Goal: Transaction & Acquisition: Purchase product/service

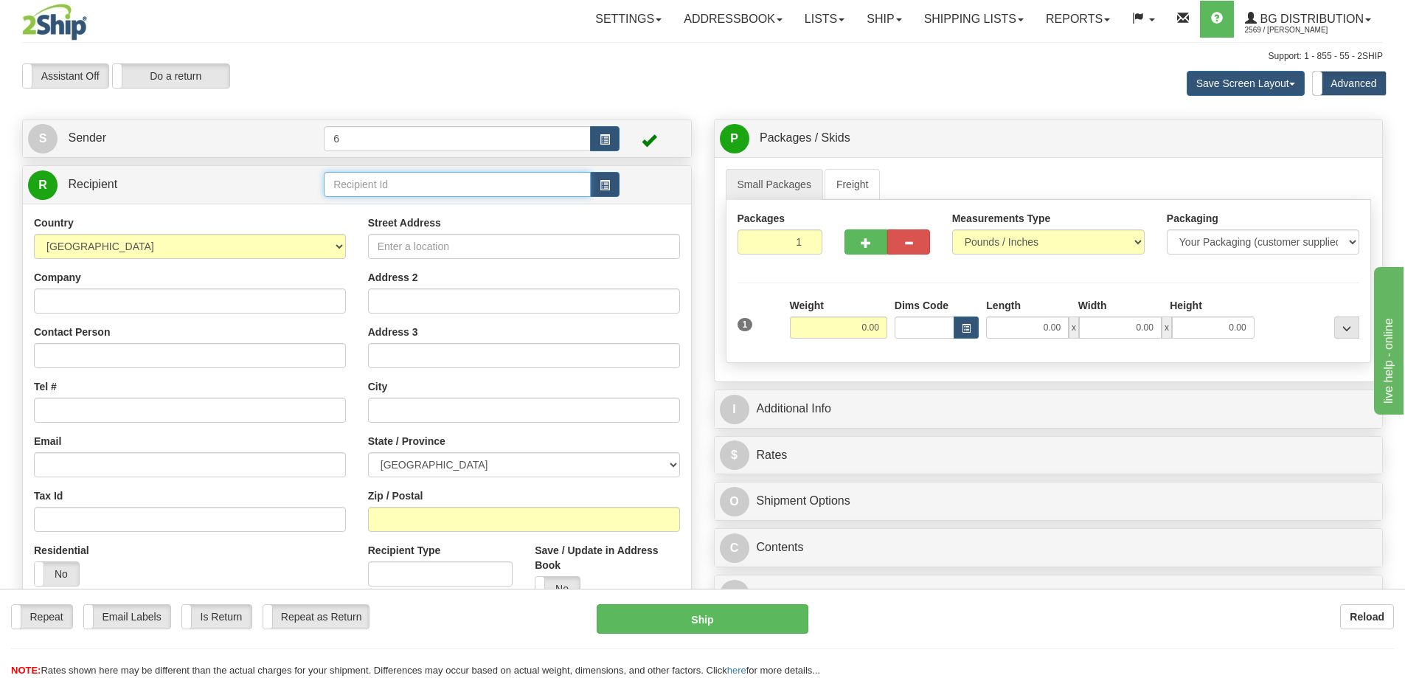
click at [376, 187] on input "text" at bounding box center [457, 184] width 267 height 25
click at [395, 191] on input "text" at bounding box center [457, 184] width 267 height 25
type input "60628"
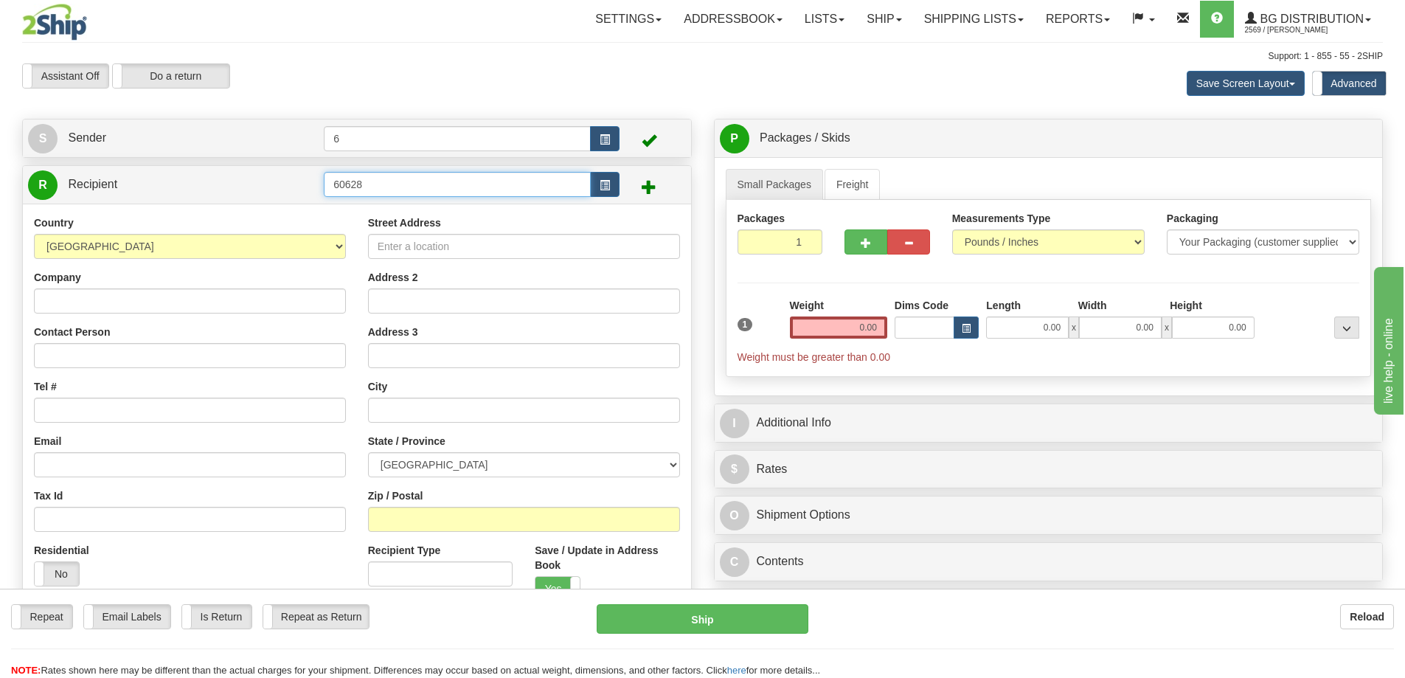
click at [412, 192] on input "60628" at bounding box center [457, 184] width 267 height 25
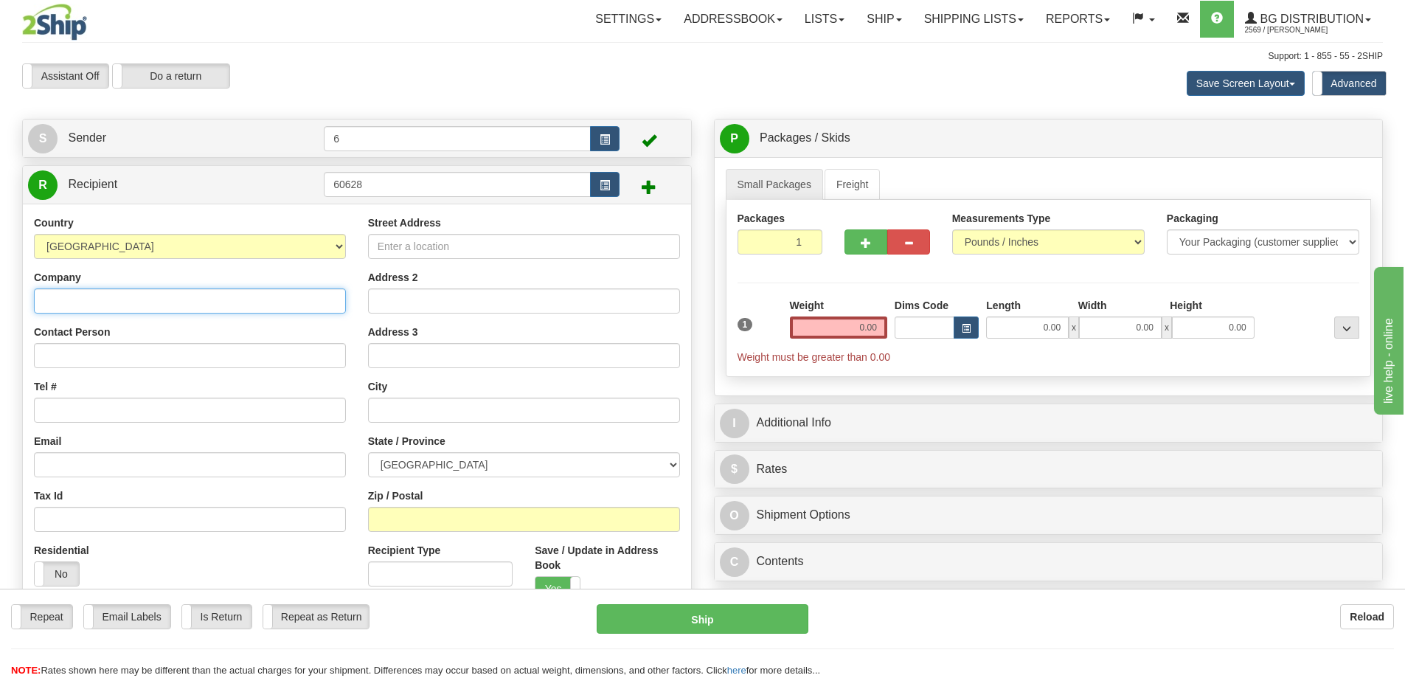
click at [170, 308] on input "Company" at bounding box center [190, 300] width 312 height 25
type input "d"
type input "DOORS BY LAVA INC"
type input "RECEIVING"
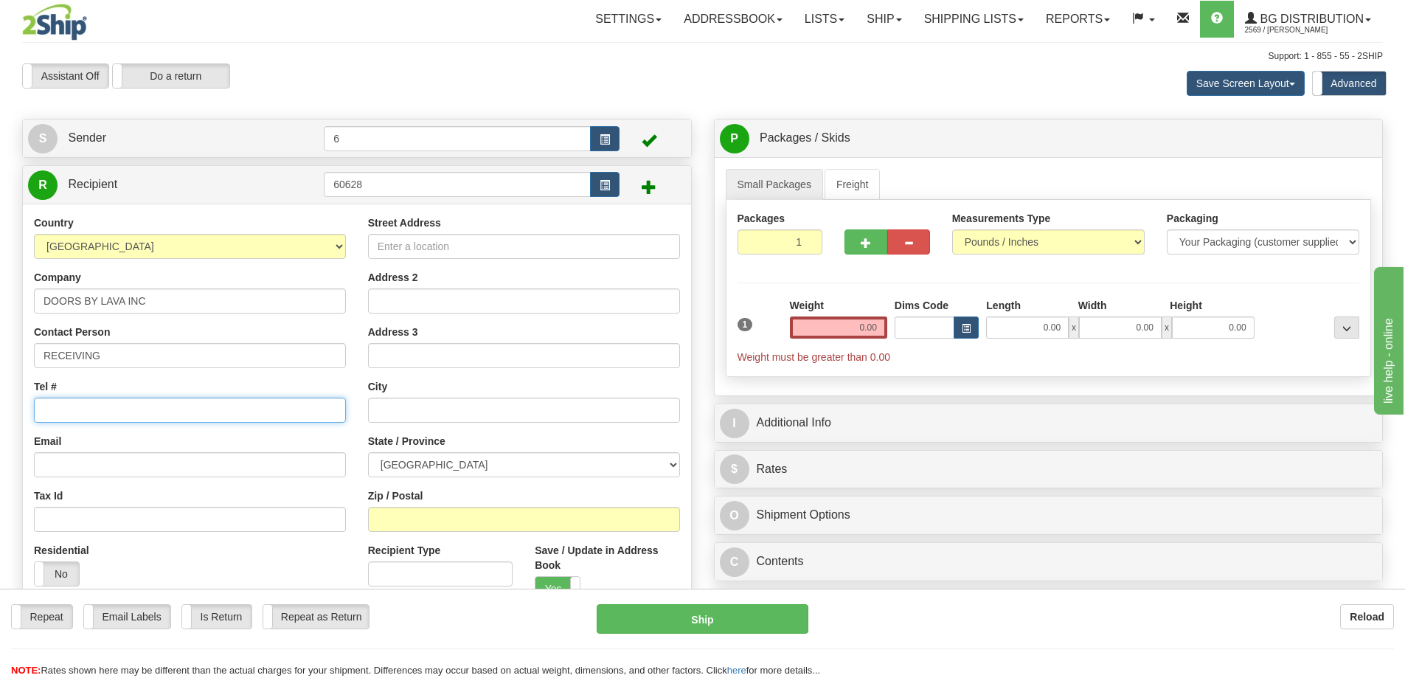
click at [96, 414] on input "Tel #" at bounding box center [190, 410] width 312 height 25
type input "519-914-3667"
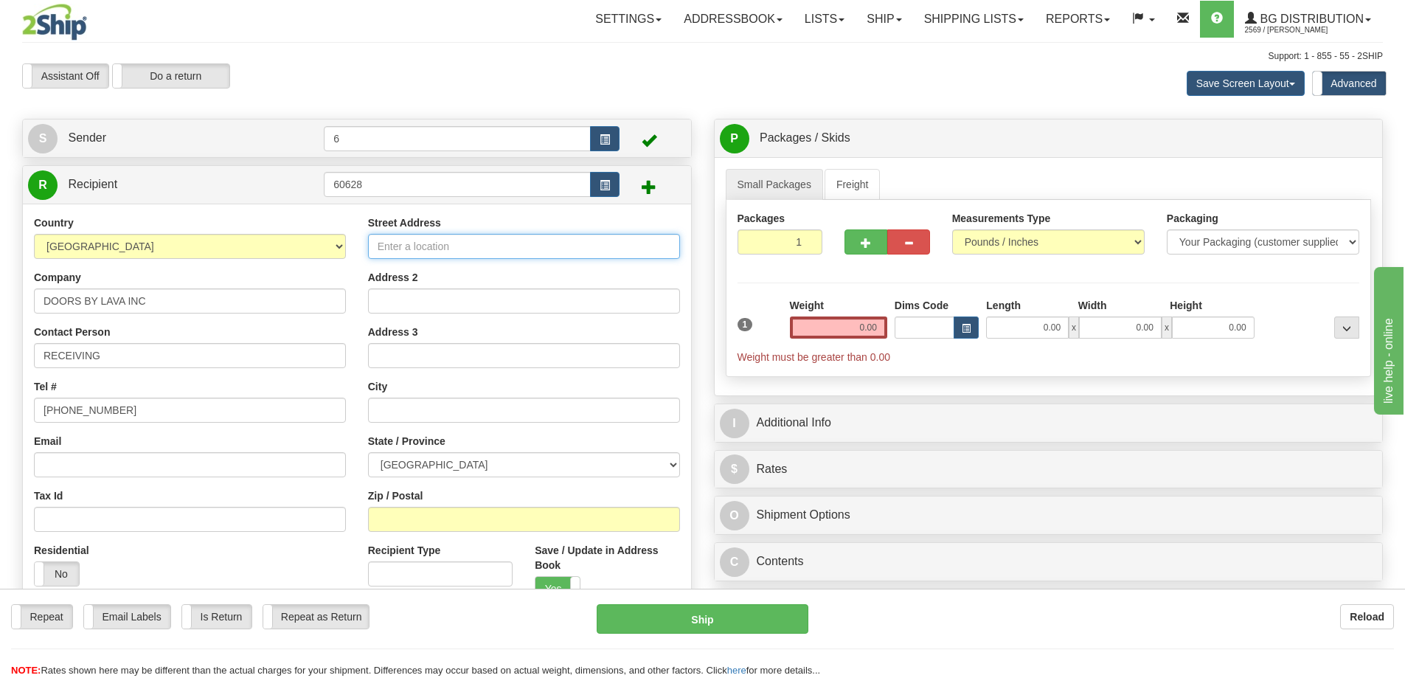
click at [448, 249] on input "Street Address" at bounding box center [524, 246] width 312 height 25
click at [410, 255] on input "Street Address" at bounding box center [524, 246] width 312 height 25
type input "NEWBOLD STREET"
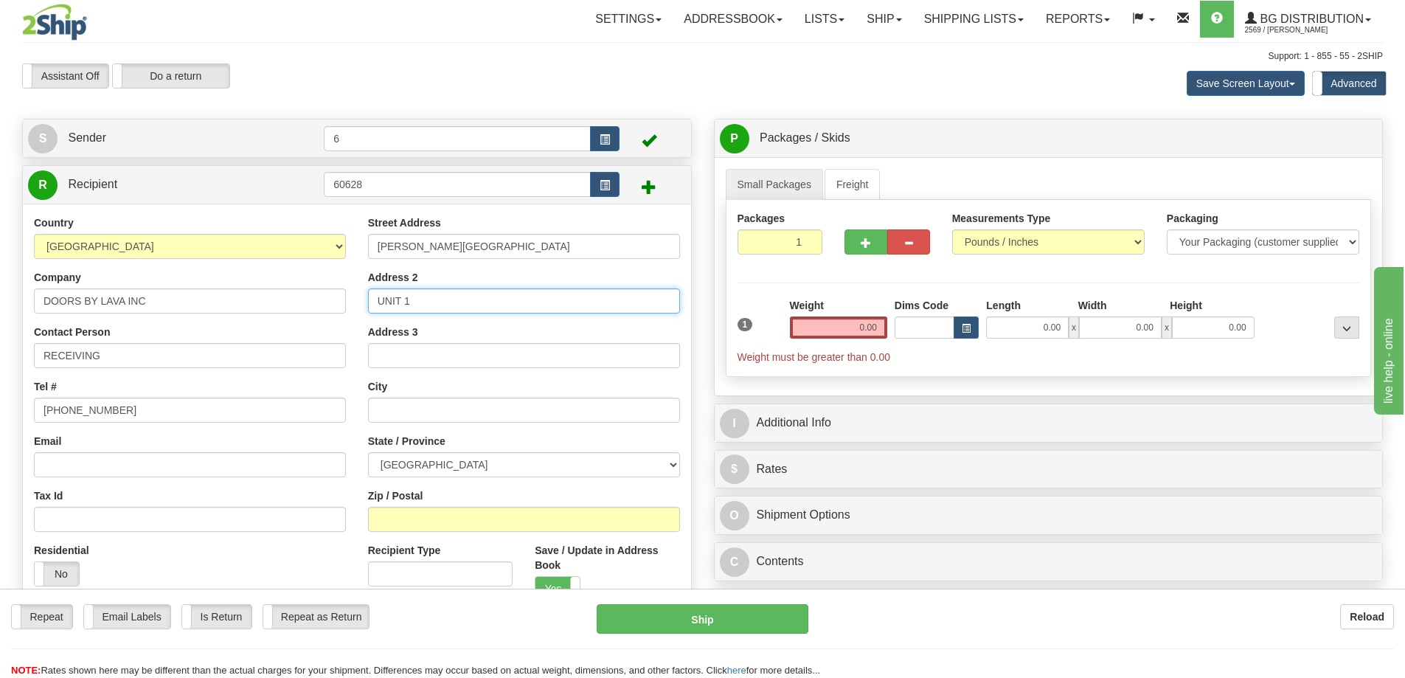
type input "UNIT 1"
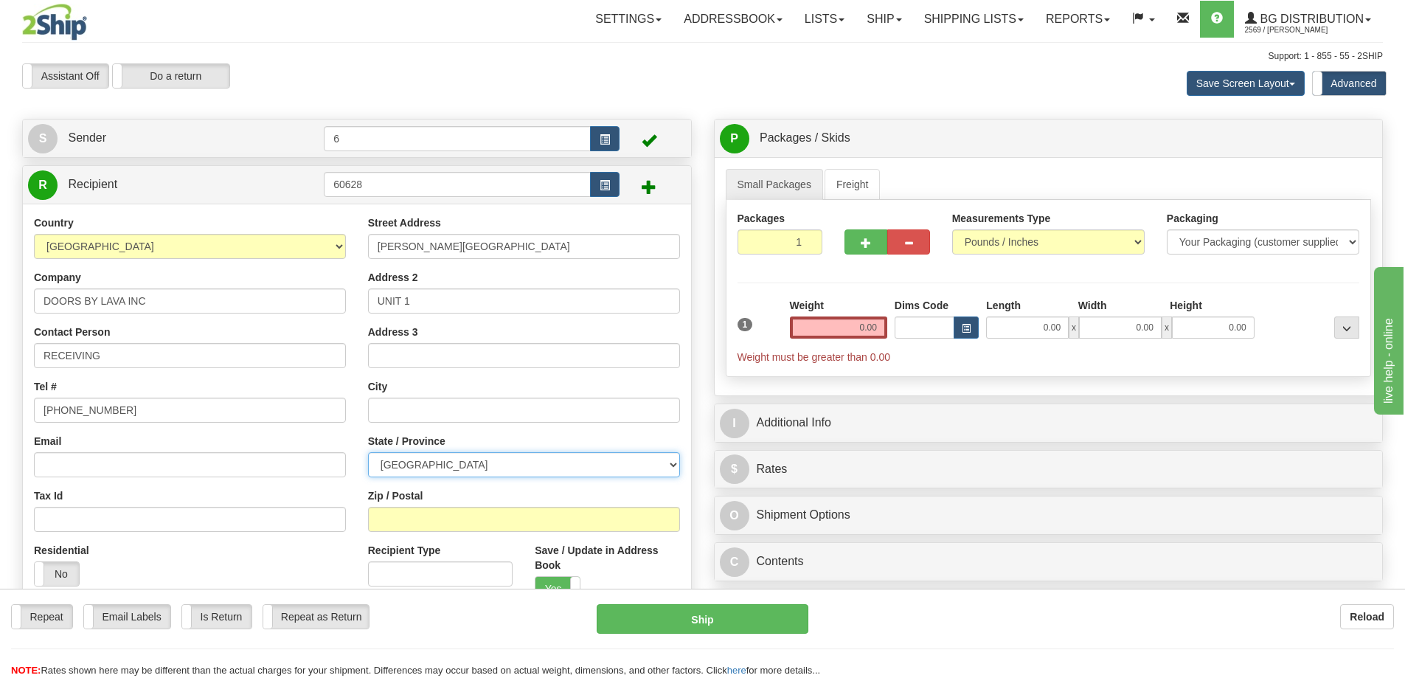
click at [415, 474] on select "ALBERTA BRITISH COLUMBIA MANITOBA NEW BRUNSWICK NEWFOUNDLAND NOVA SCOTIA NUNAVU…" at bounding box center [524, 464] width 312 height 25
select select "BC"
click at [368, 454] on select "ALBERTA BRITISH COLUMBIA MANITOBA NEW BRUNSWICK NEWFOUNDLAND NOVA SCOTIA NUNAVU…" at bounding box center [524, 464] width 312 height 25
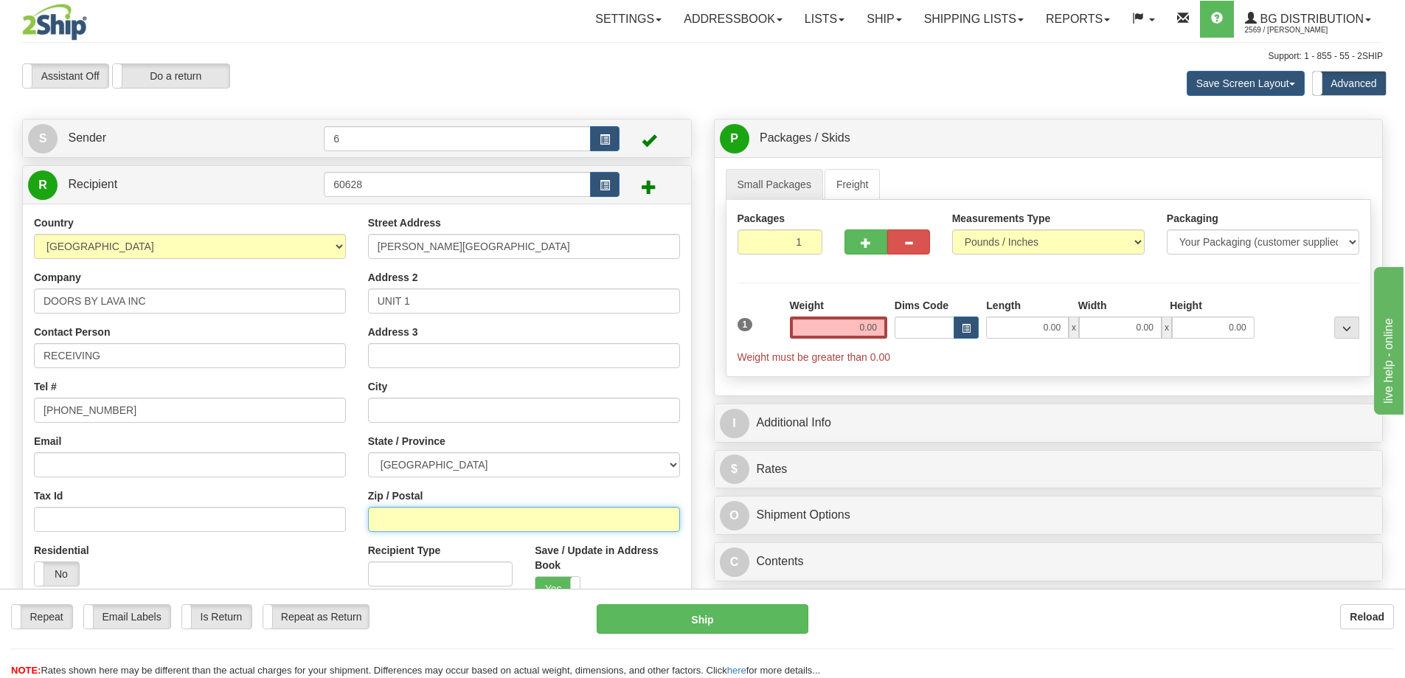
click at [429, 527] on input "Zip / Postal" at bounding box center [524, 519] width 312 height 25
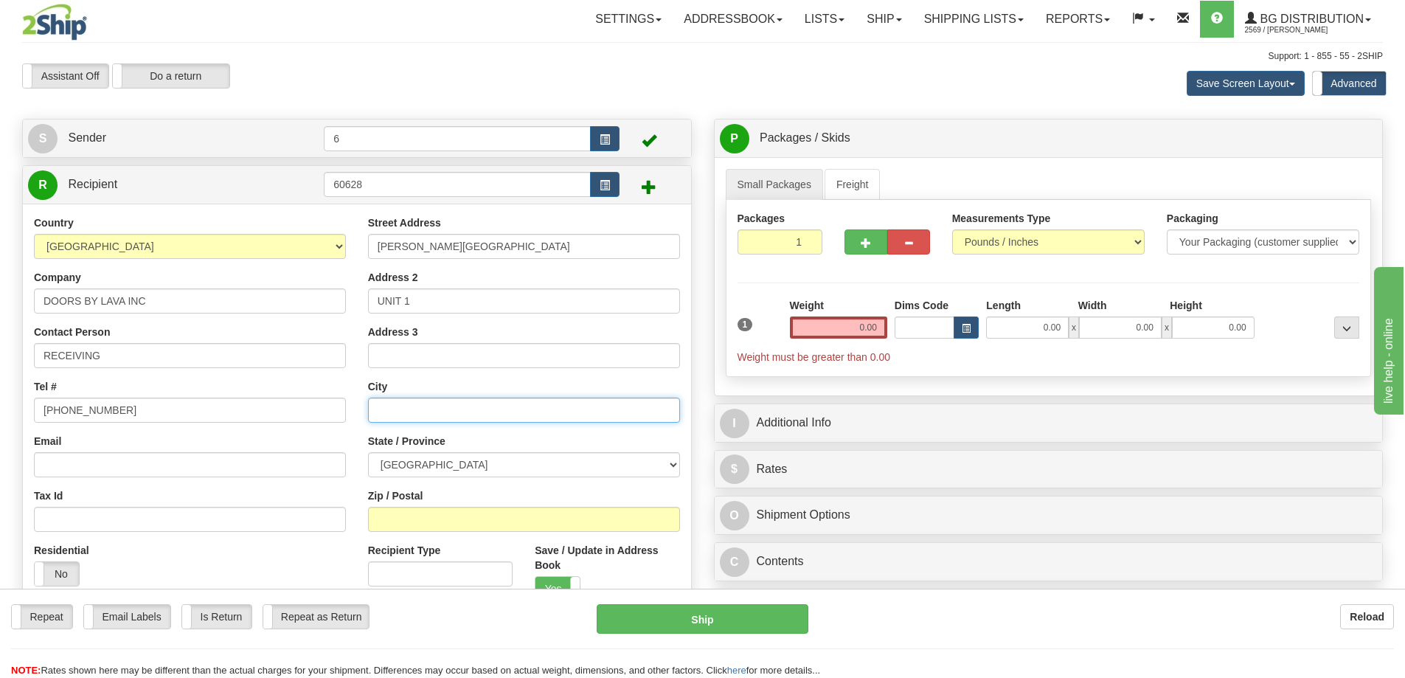
click at [475, 408] on input "text" at bounding box center [524, 410] width 312 height 25
type input "LONDON"
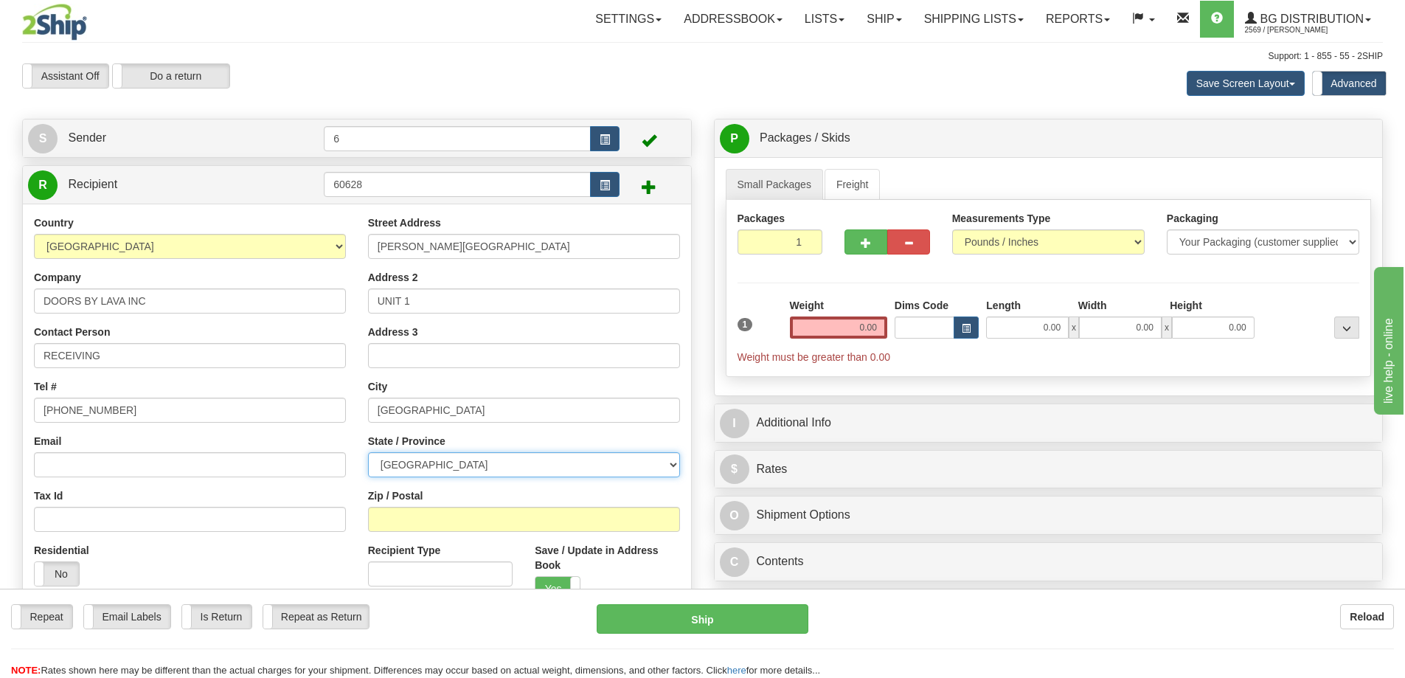
click at [499, 471] on select "ALBERTA BRITISH COLUMBIA MANITOBA NEW BRUNSWICK NEWFOUNDLAND NOVA SCOTIA NUNAVU…" at bounding box center [524, 464] width 312 height 25
select select "ON"
click at [368, 454] on select "ALBERTA BRITISH COLUMBIA MANITOBA NEW BRUNSWICK NEWFOUNDLAND NOVA SCOTIA NUNAVU…" at bounding box center [524, 464] width 312 height 25
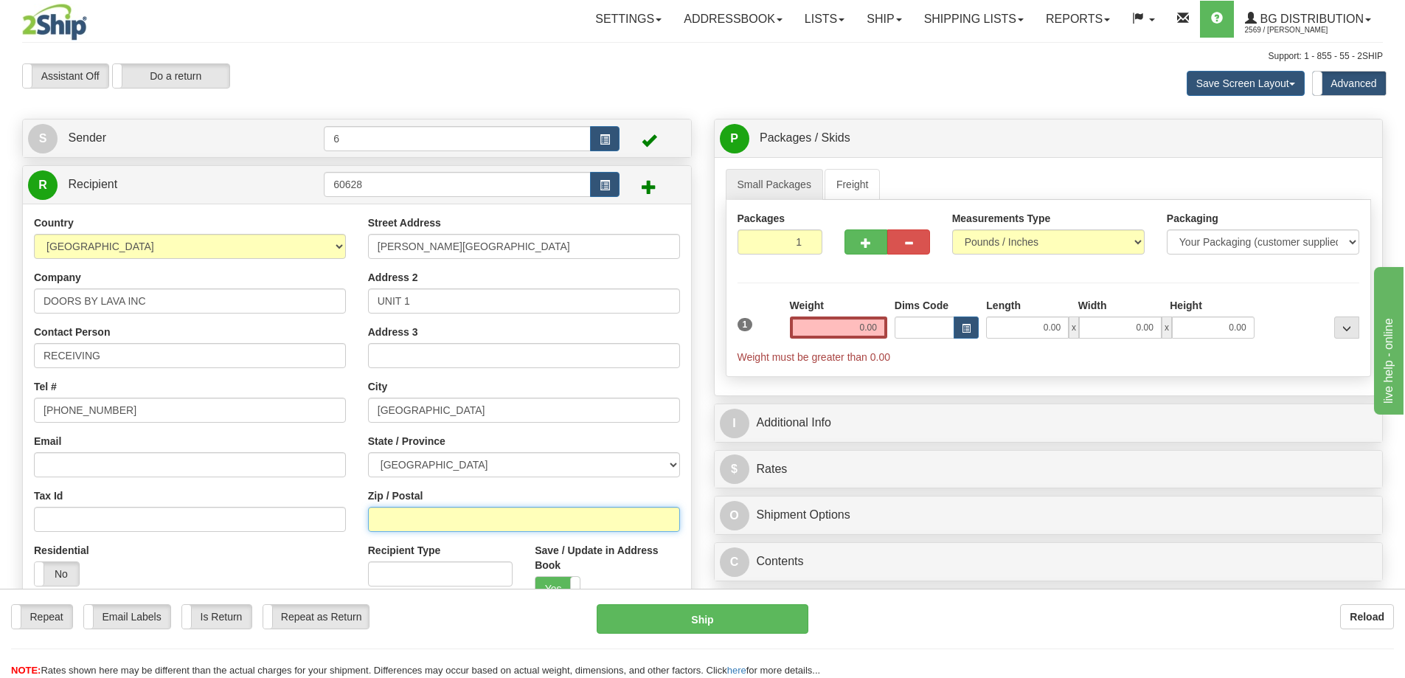
click at [444, 522] on input "Zip / Postal" at bounding box center [524, 519] width 312 height 25
click at [436, 516] on input "Zip / Postal" at bounding box center [524, 519] width 312 height 25
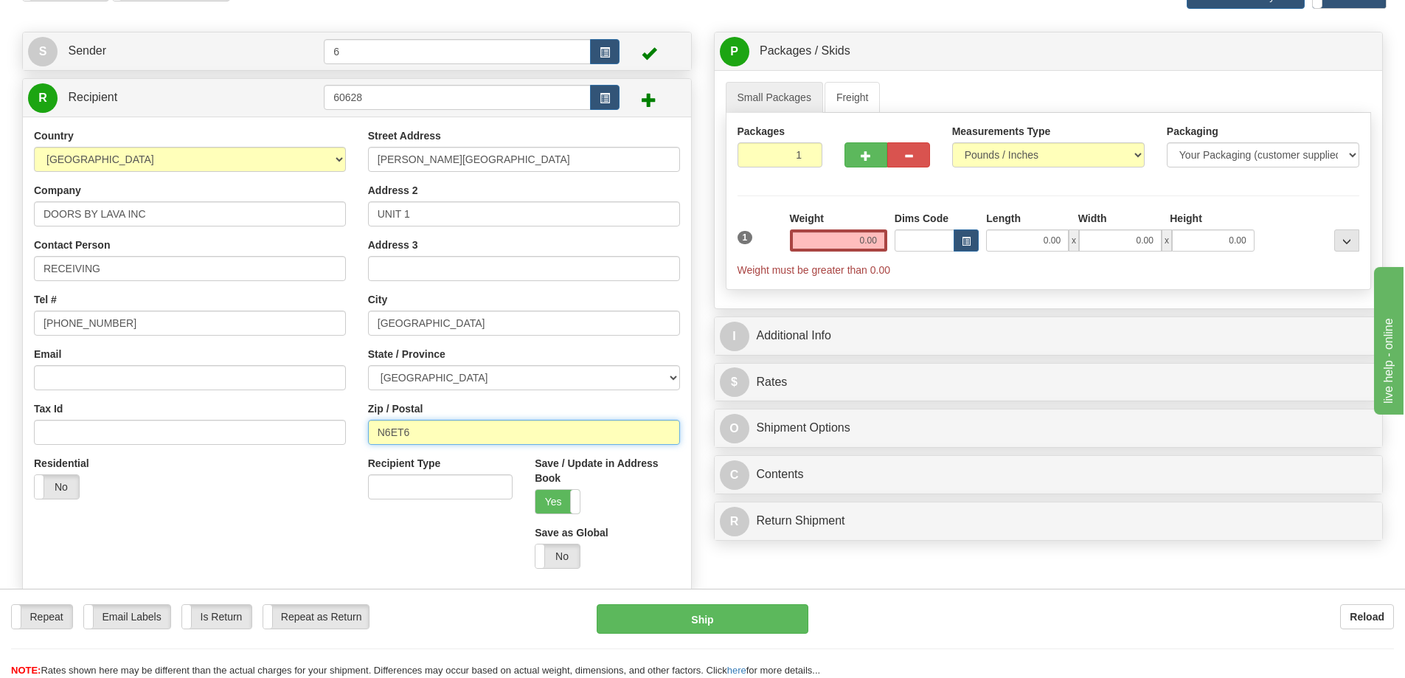
scroll to position [221, 0]
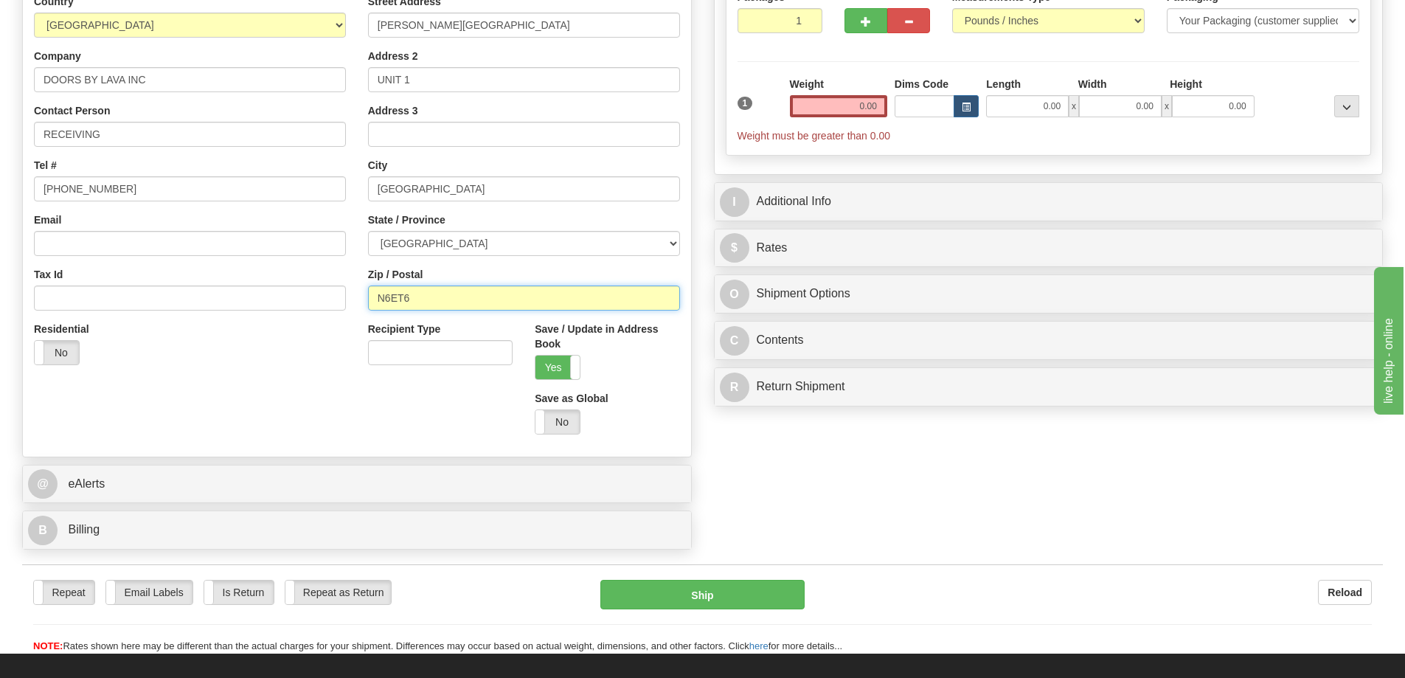
click at [398, 301] on input "N6ET6" at bounding box center [524, 297] width 312 height 25
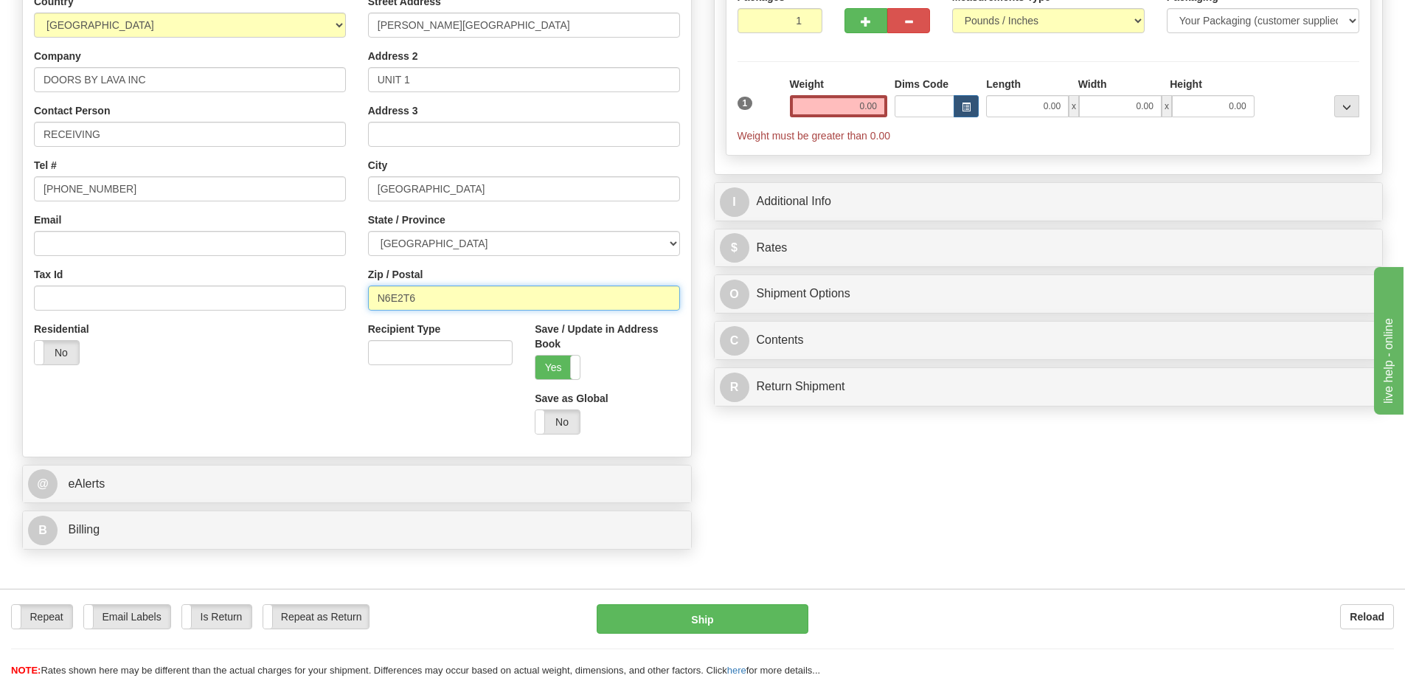
scroll to position [0, 0]
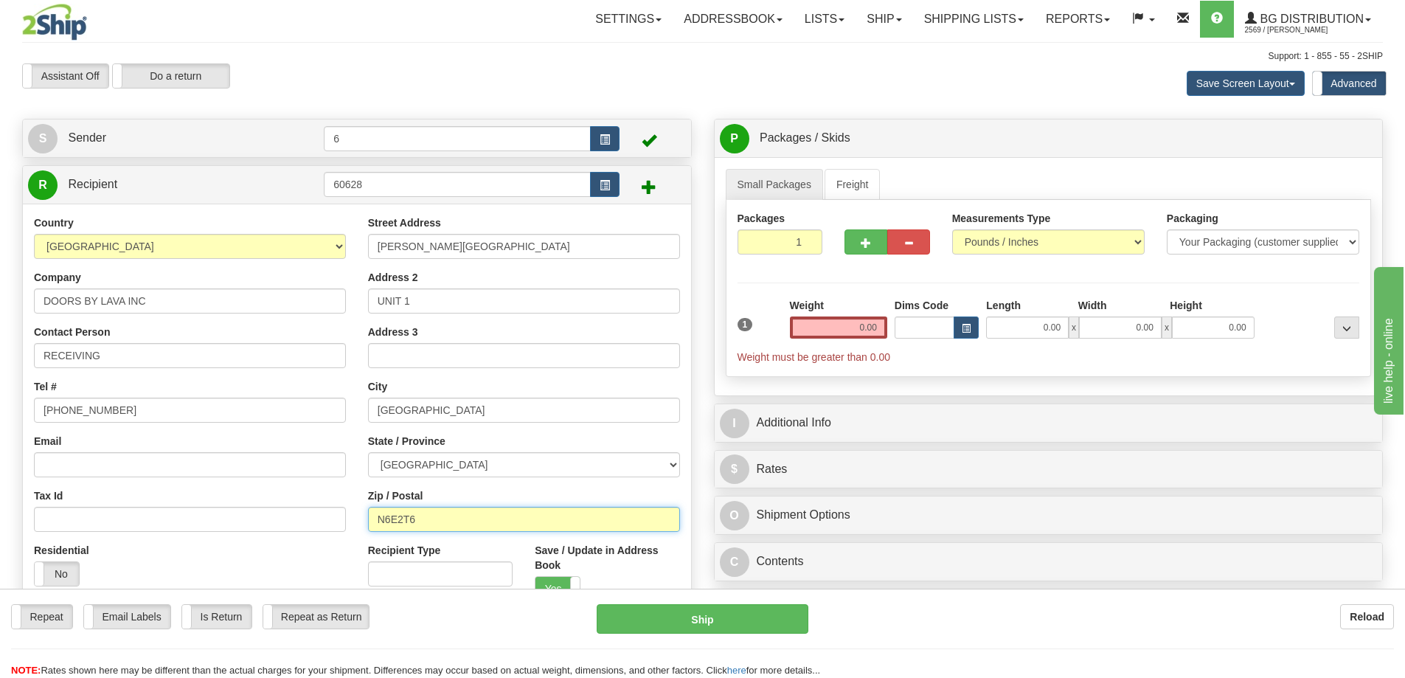
type input "N6E2T6"
click at [840, 330] on input "0.00" at bounding box center [838, 327] width 97 height 22
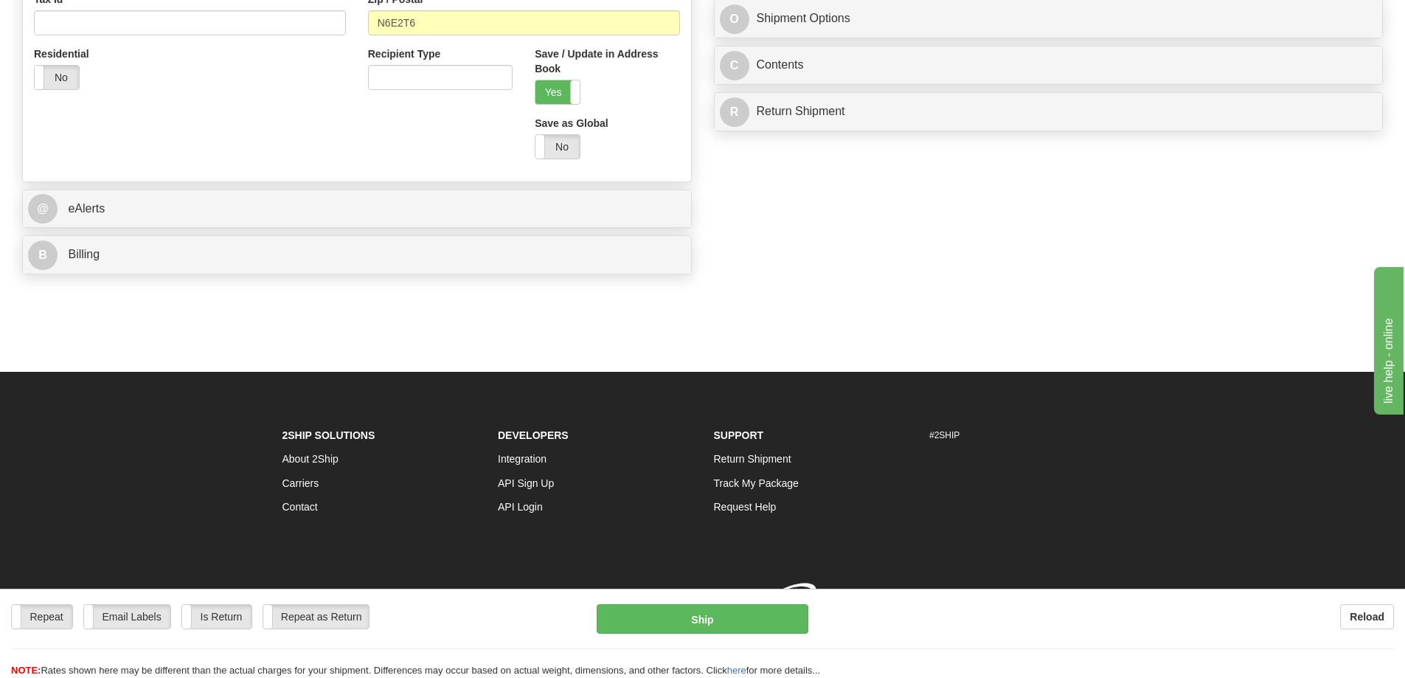
type input "0.00"
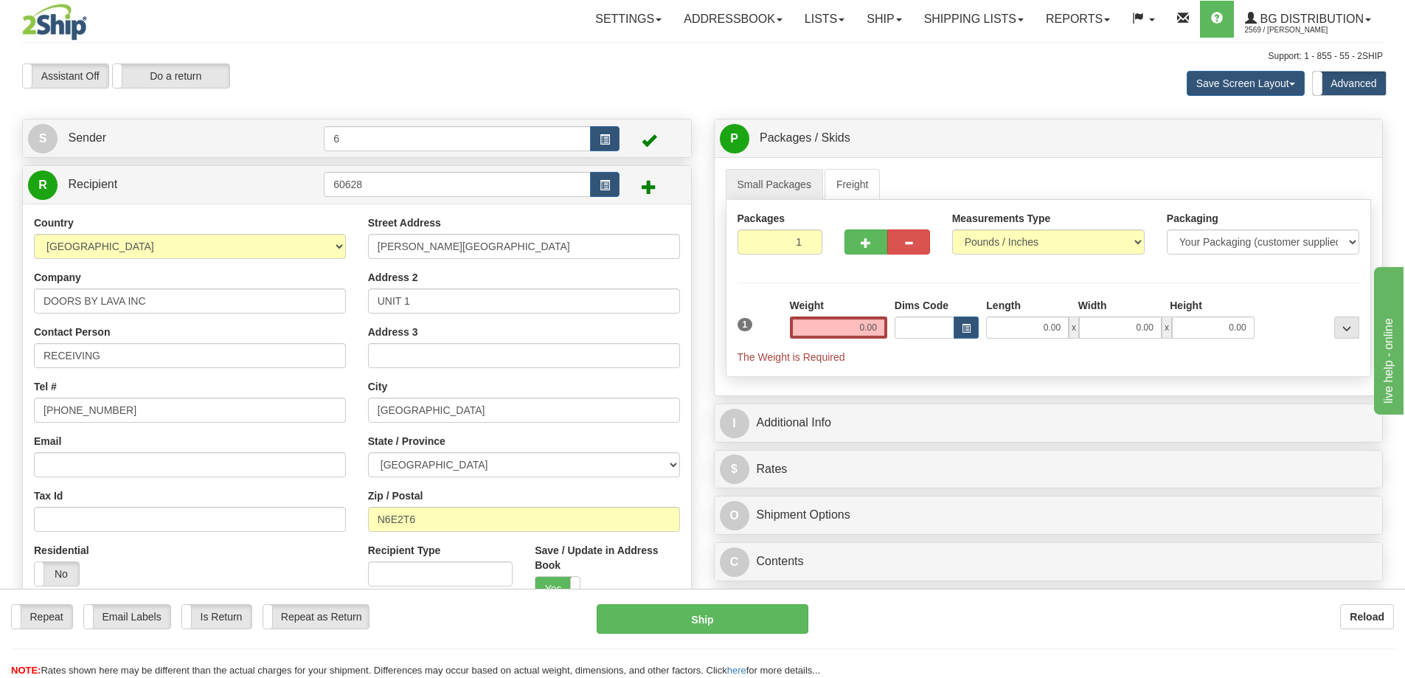
click at [884, 316] on div "Weight 0.00" at bounding box center [838, 318] width 97 height 41
click at [865, 329] on input "0.00" at bounding box center [838, 327] width 97 height 22
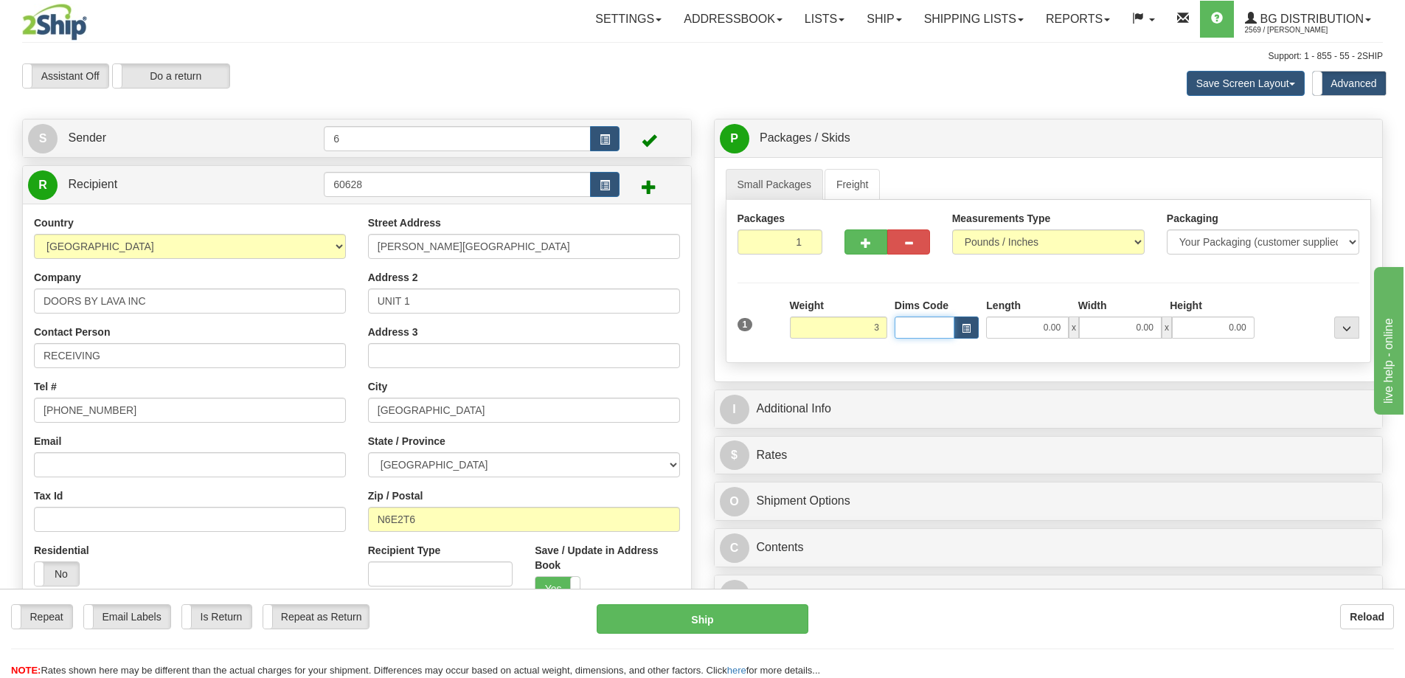
type input "3.00"
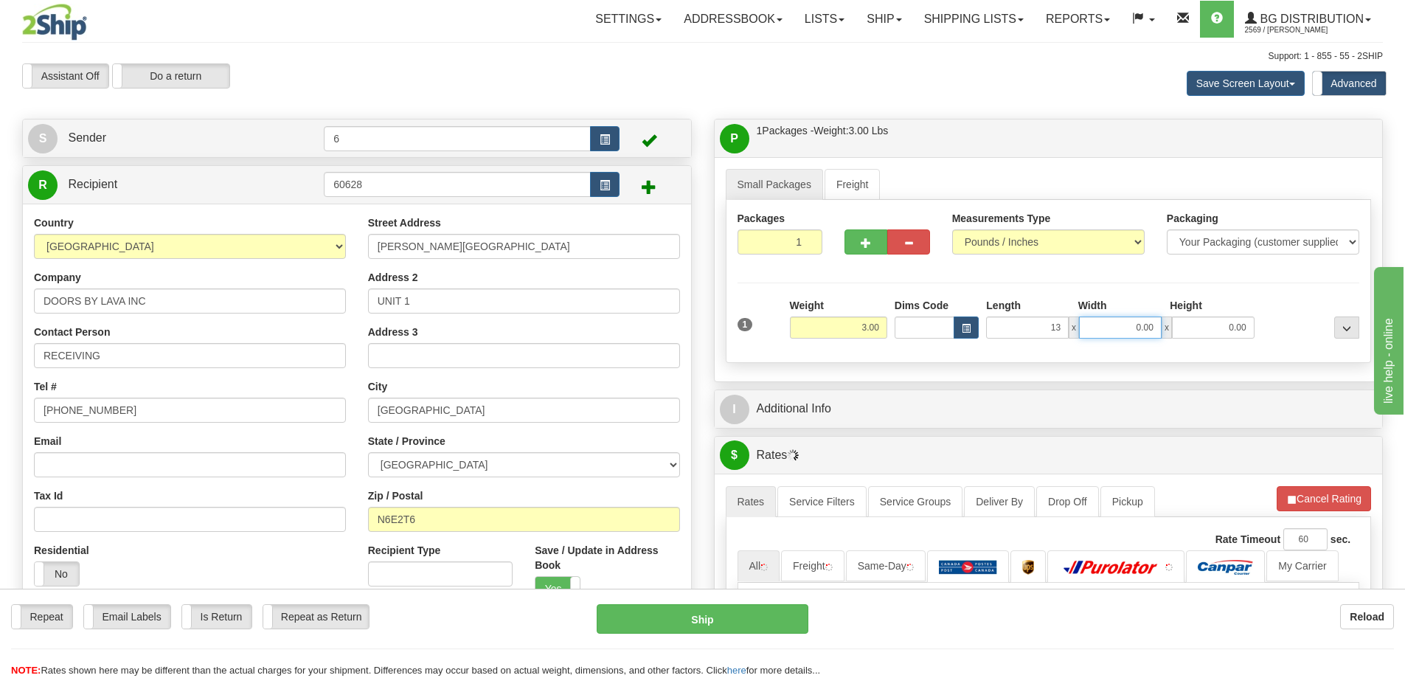
type input "13.00"
type input "1"
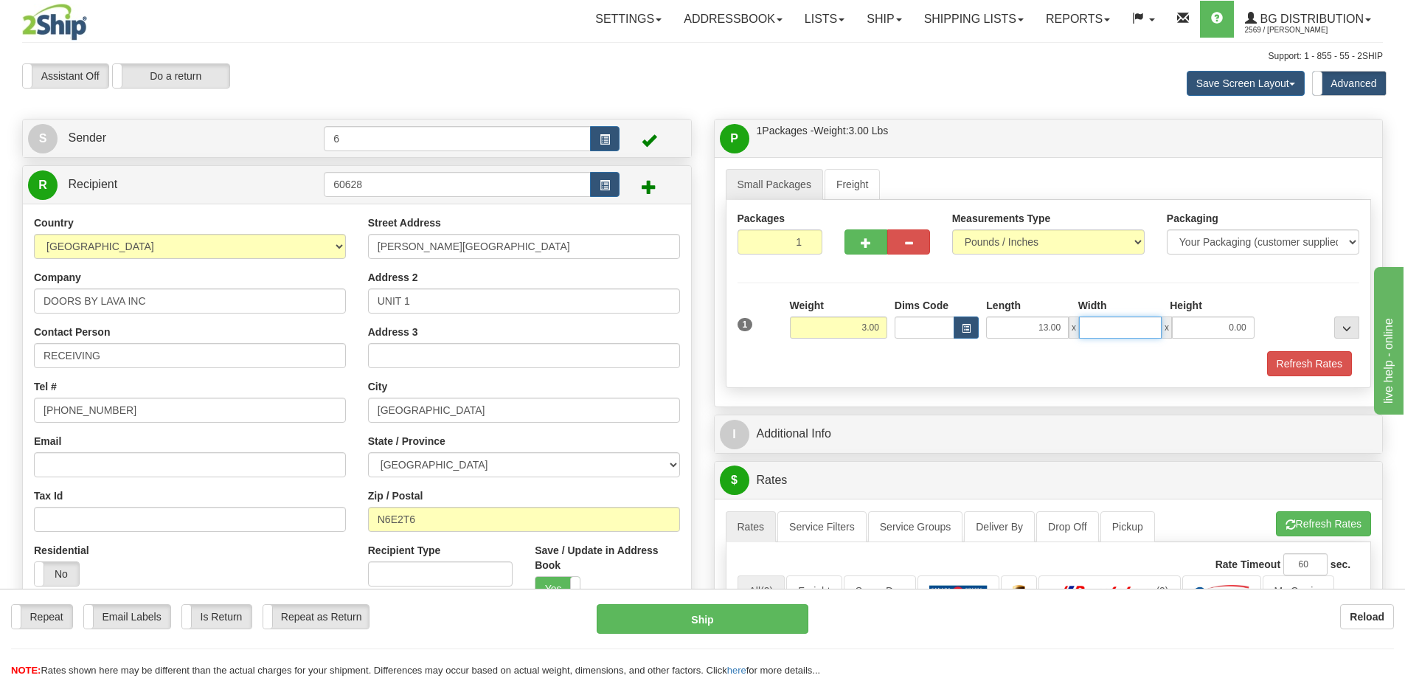
type input "="
type input "5.00"
type input "4.00"
click at [1314, 351] on div "Packaging Your Packaging (customer supplied) Envelope (carrier supplied) Pack (…" at bounding box center [1074, 350] width 577 height 1
click at [1315, 361] on button "Refresh Rates" at bounding box center [1309, 363] width 85 height 25
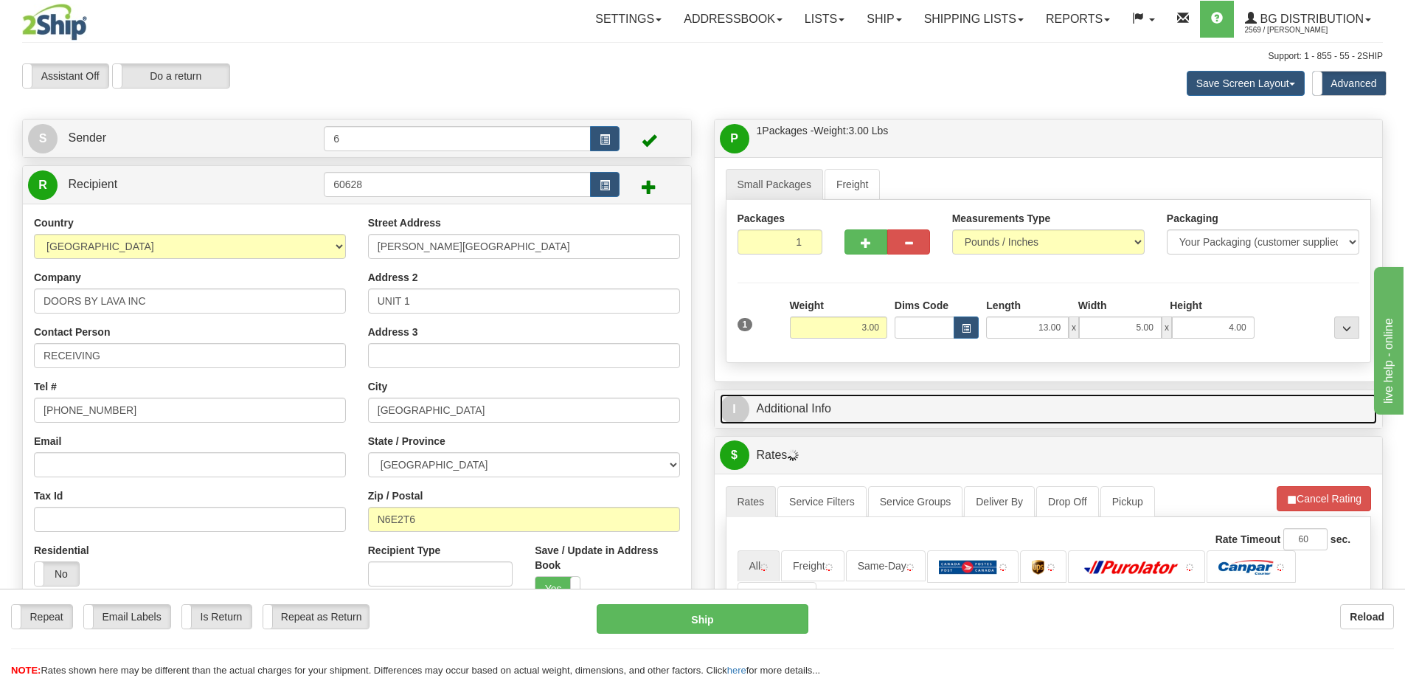
click at [1222, 412] on link "I Additional Info" at bounding box center [1049, 409] width 658 height 30
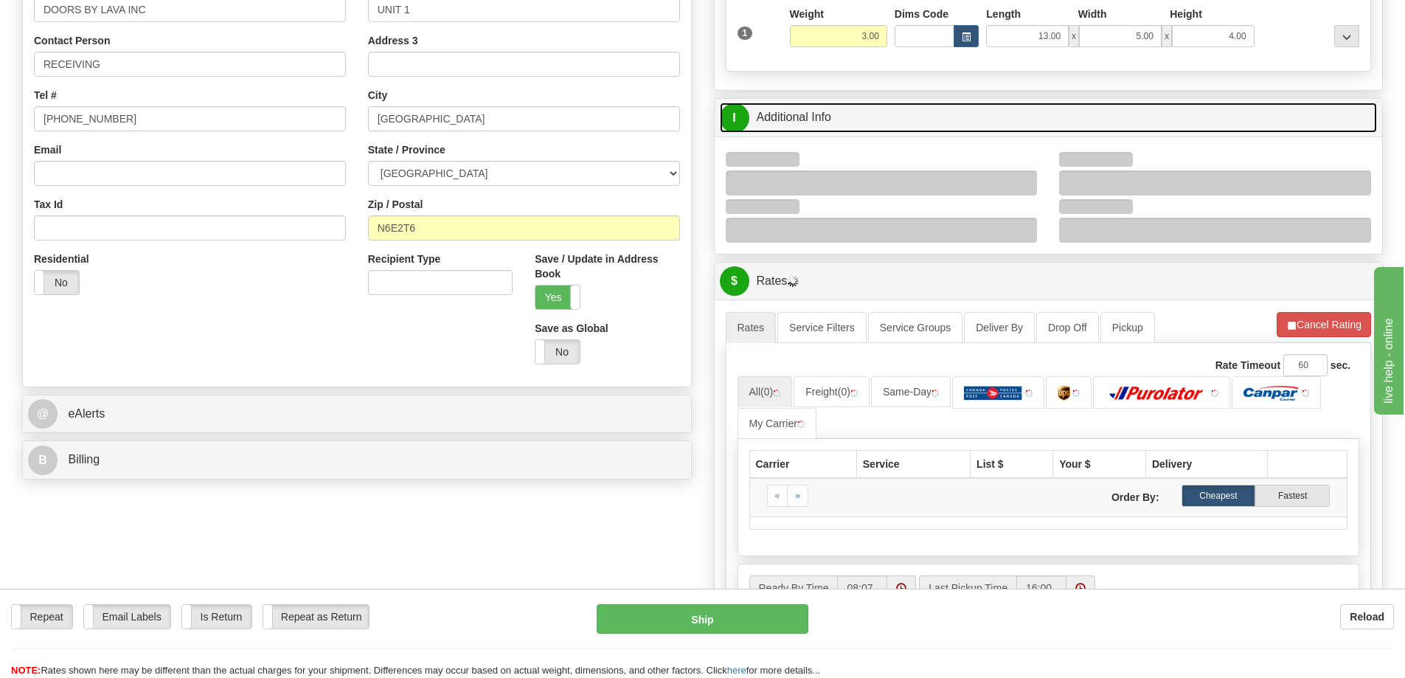
scroll to position [369, 0]
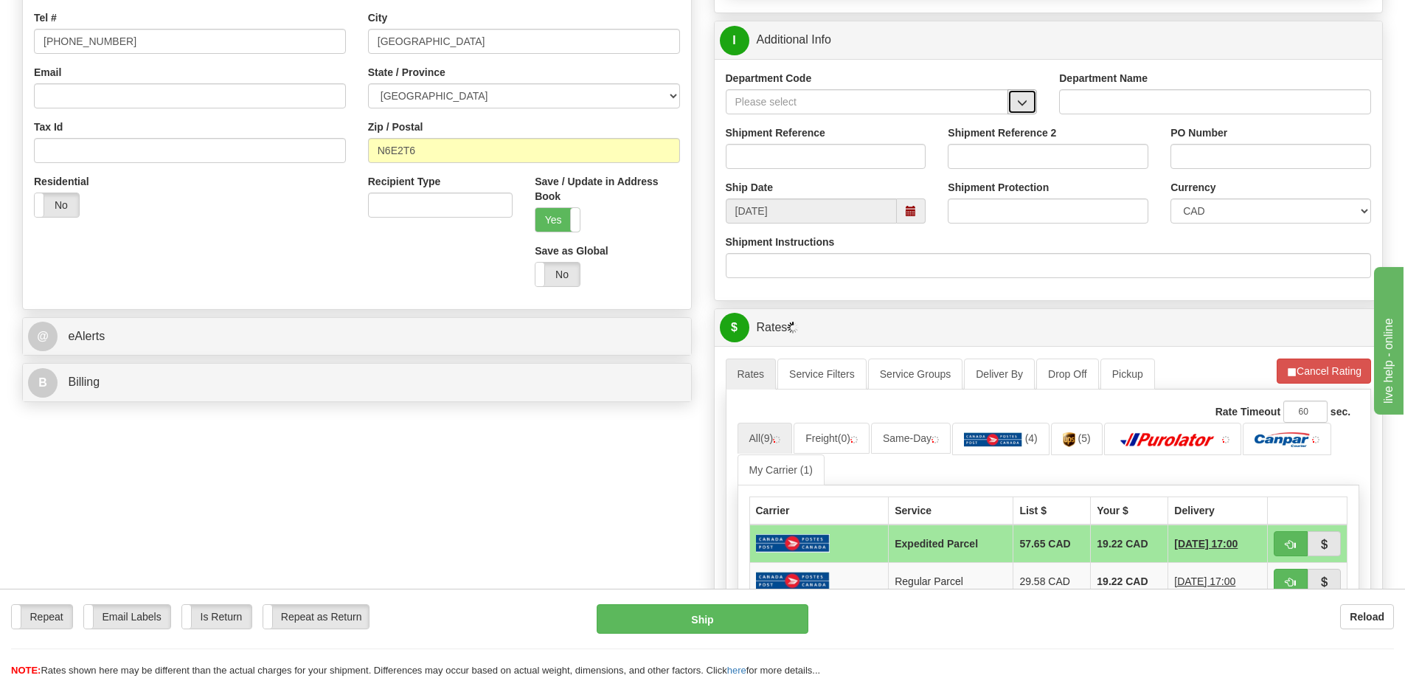
click at [1017, 97] on button "button" at bounding box center [1022, 101] width 30 height 25
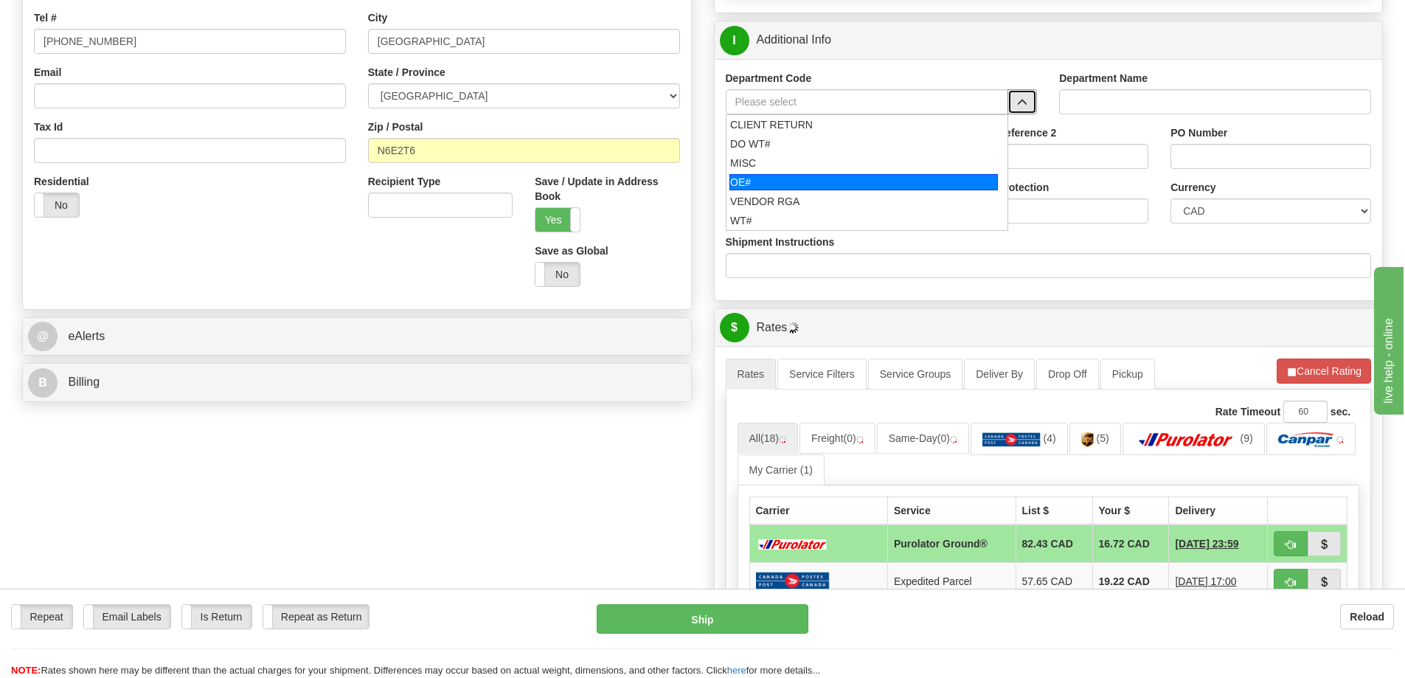
click at [850, 182] on div "OE#" at bounding box center [863, 182] width 268 height 16
type input "OE#"
type input "ORDERS"
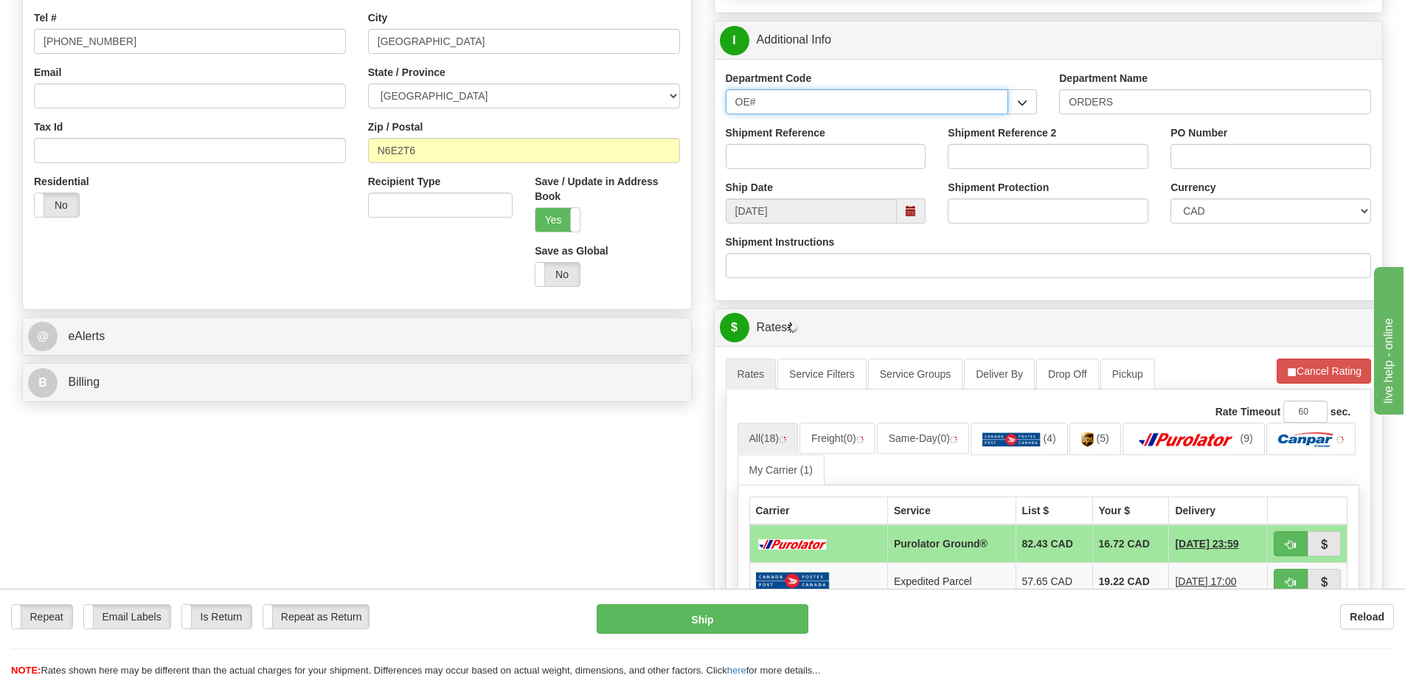
drag, startPoint x: 957, startPoint y: 108, endPoint x: 483, endPoint y: 159, distance: 477.0
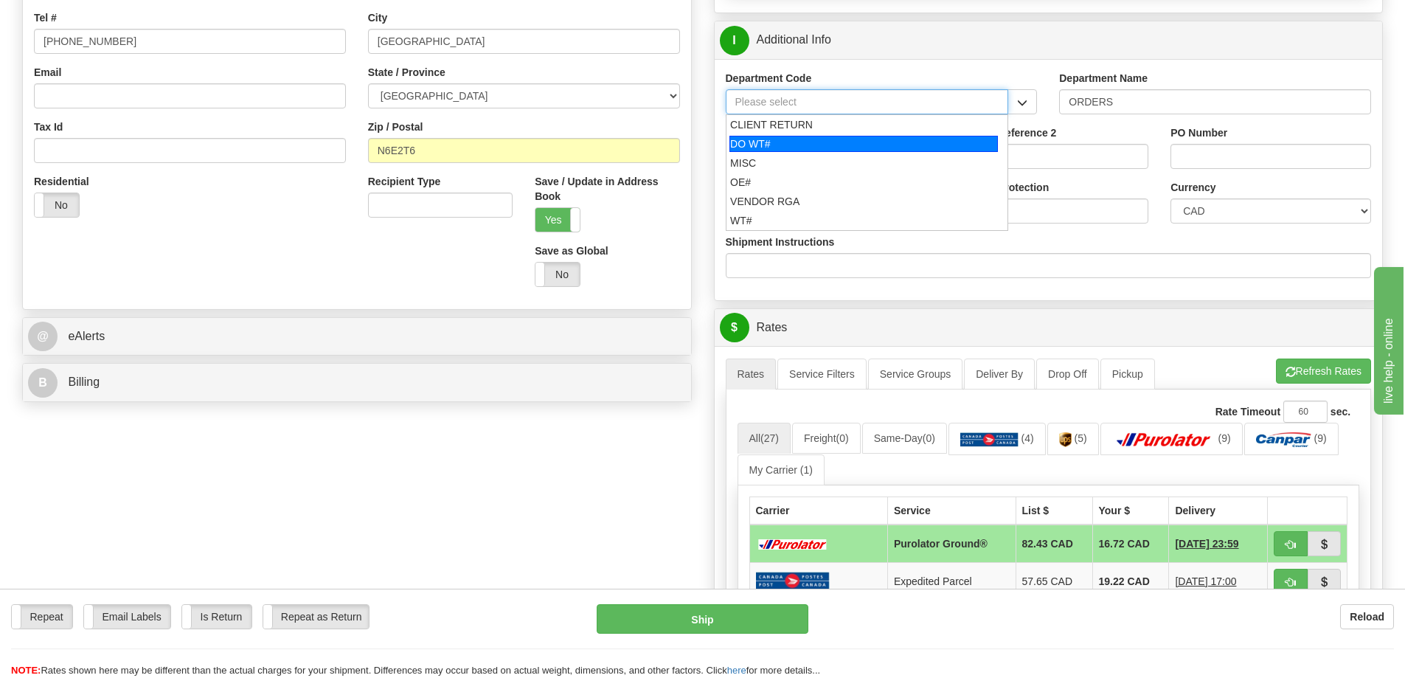
click at [766, 147] on div "DO WT#" at bounding box center [863, 144] width 268 height 16
type input "DO WT#"
type input "DIRECT ORDERS"
type input "DO WT#"
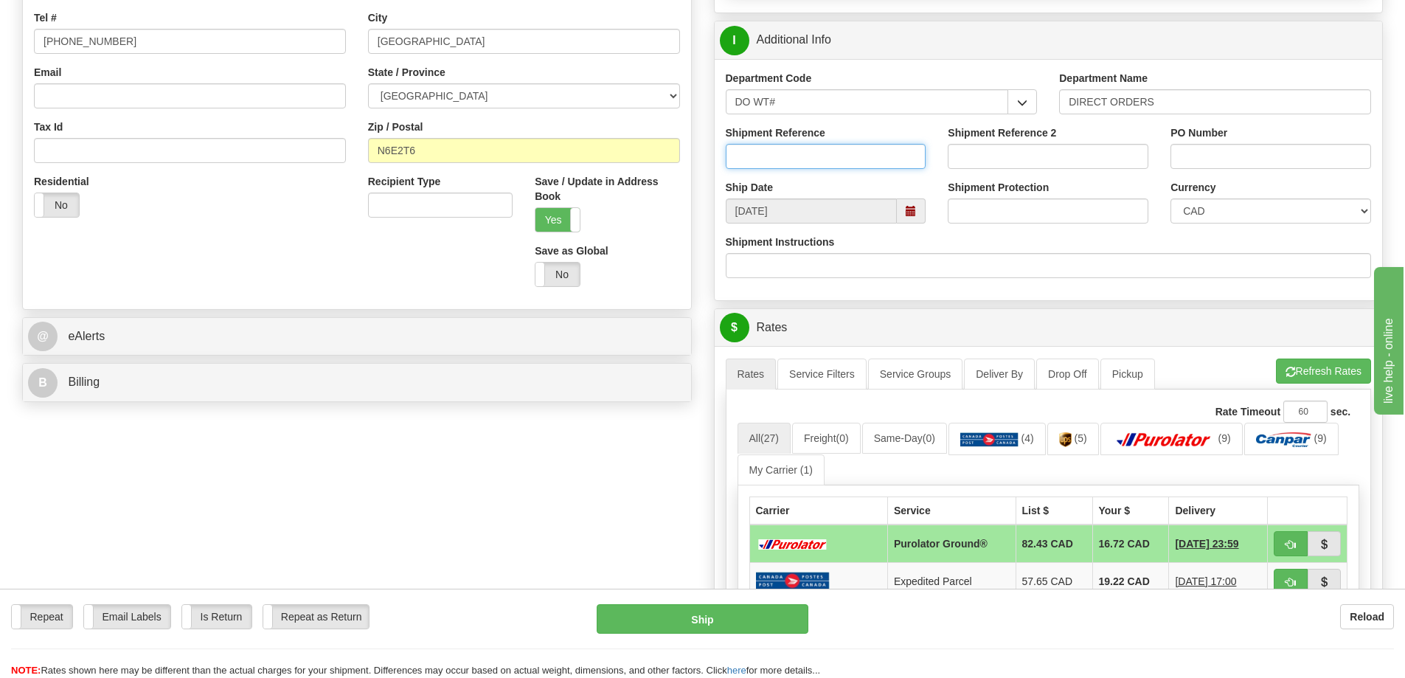
click at [767, 157] on input "Shipment Reference" at bounding box center [826, 156] width 201 height 25
type input "167382-00"
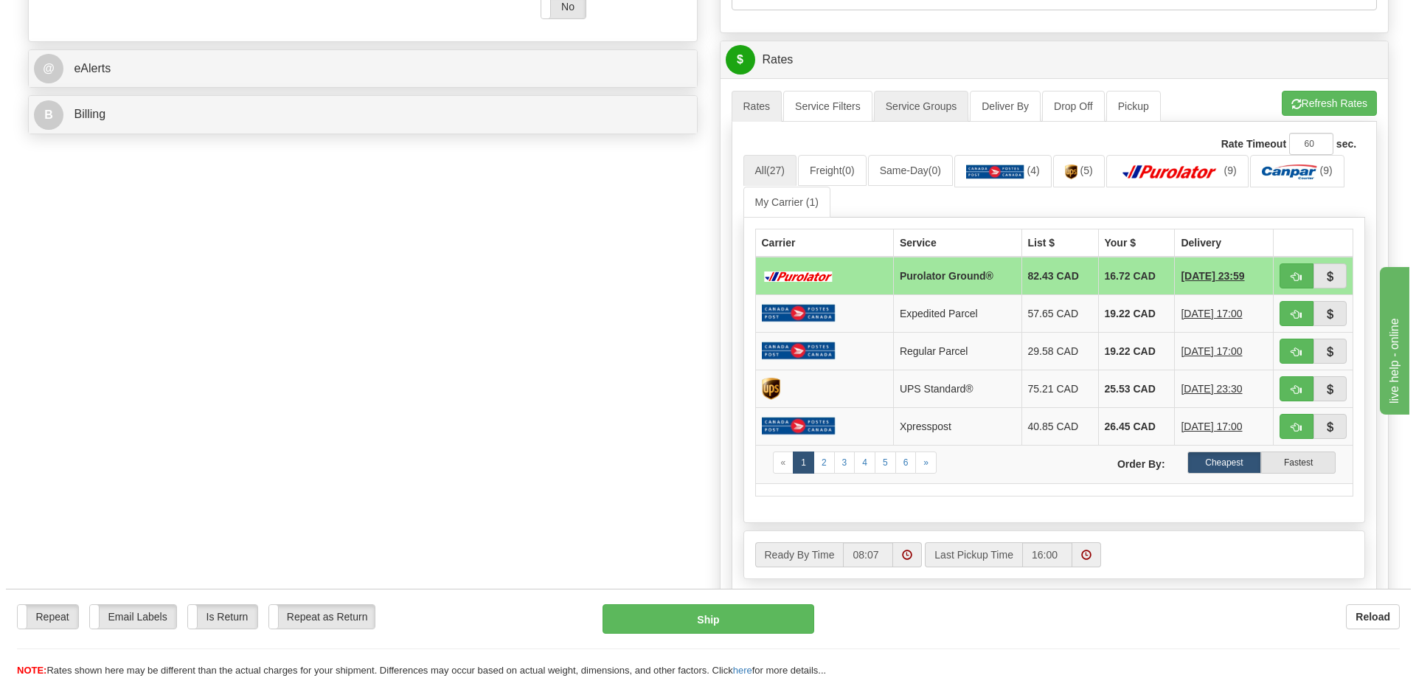
scroll to position [516, 0]
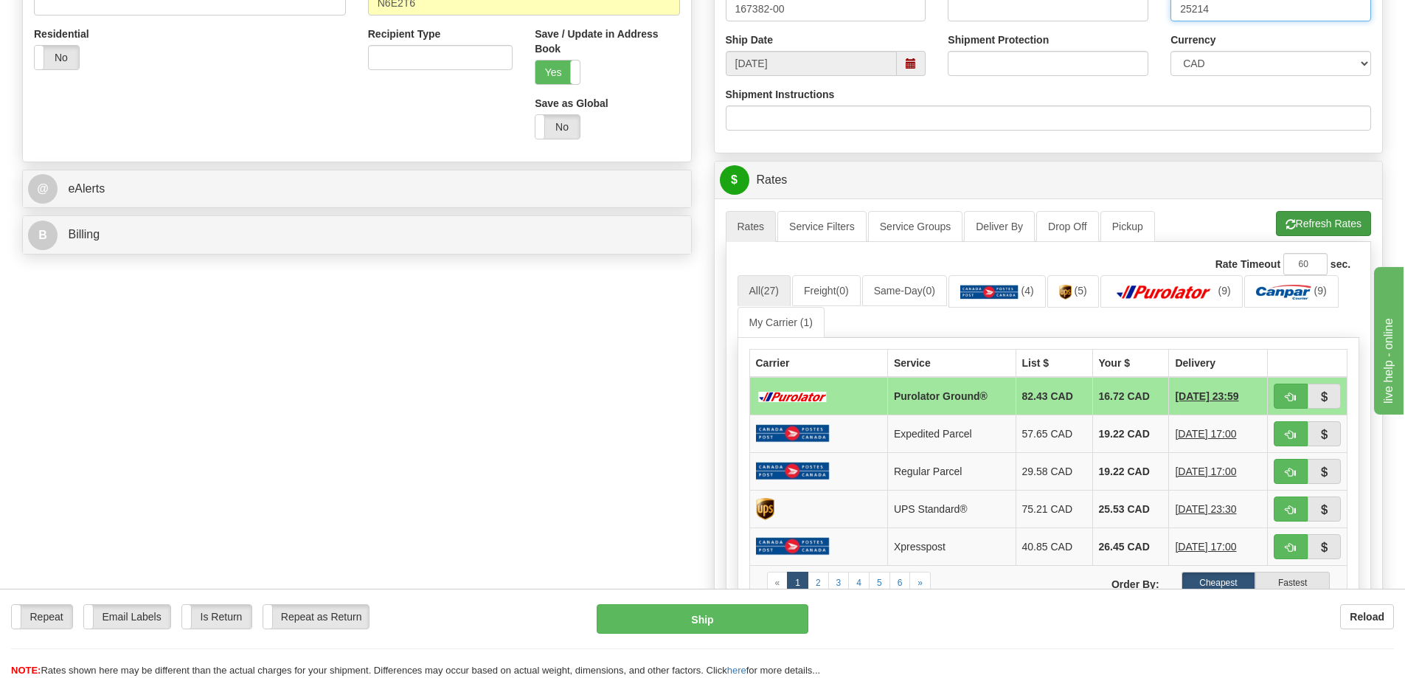
type input "25214"
click at [1326, 223] on button "Refresh Rates" at bounding box center [1323, 223] width 95 height 25
drag, startPoint x: 1294, startPoint y: 397, endPoint x: 1282, endPoint y: 378, distance: 21.9
click at [1299, 395] on button "button" at bounding box center [1291, 396] width 34 height 25
type input "260"
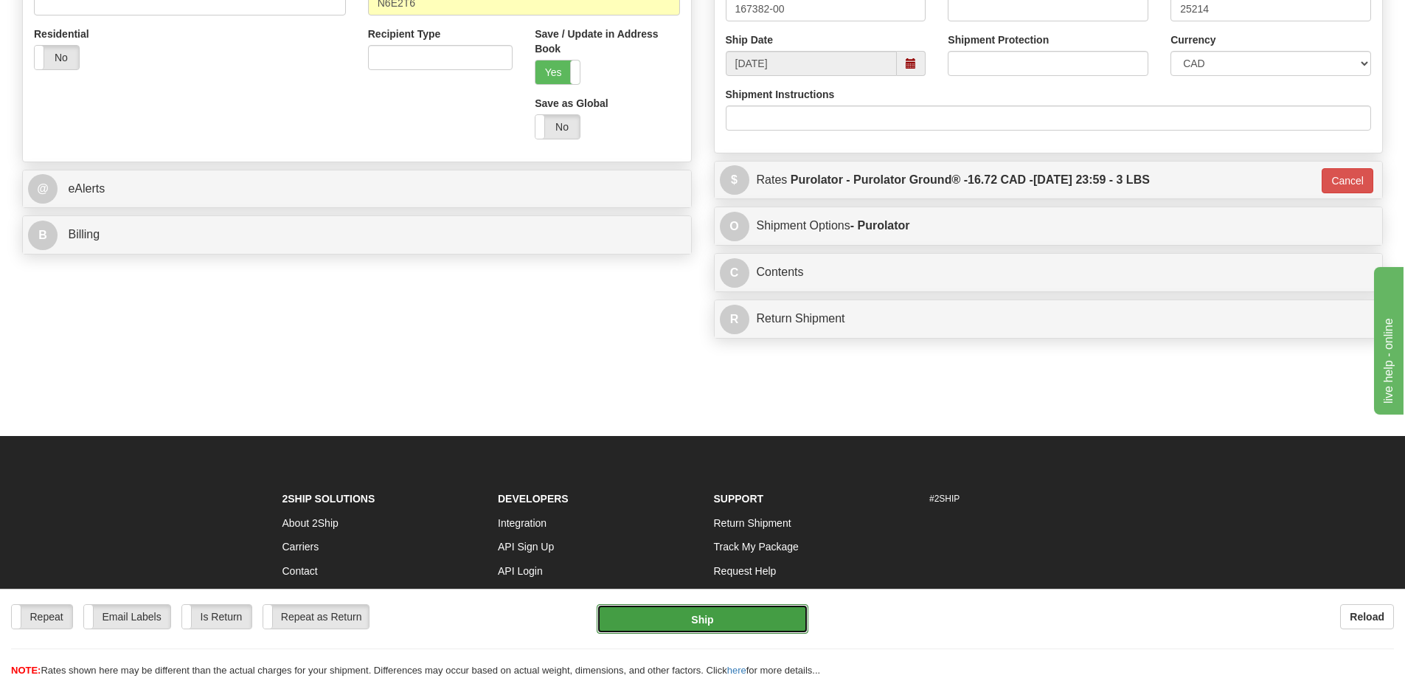
click at [763, 617] on button "Ship" at bounding box center [703, 619] width 212 height 30
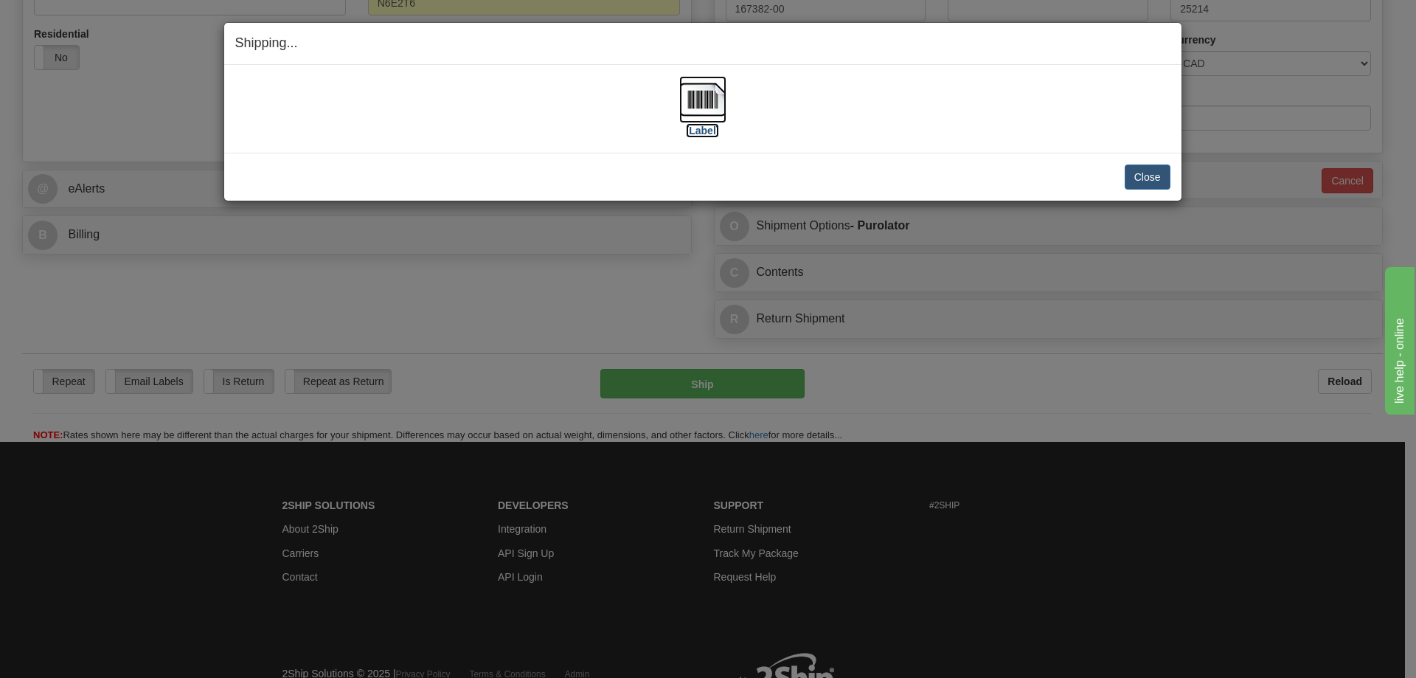
click at [698, 128] on label "[Label]" at bounding box center [703, 130] width 34 height 15
click at [1157, 167] on button "Close" at bounding box center [1148, 176] width 46 height 25
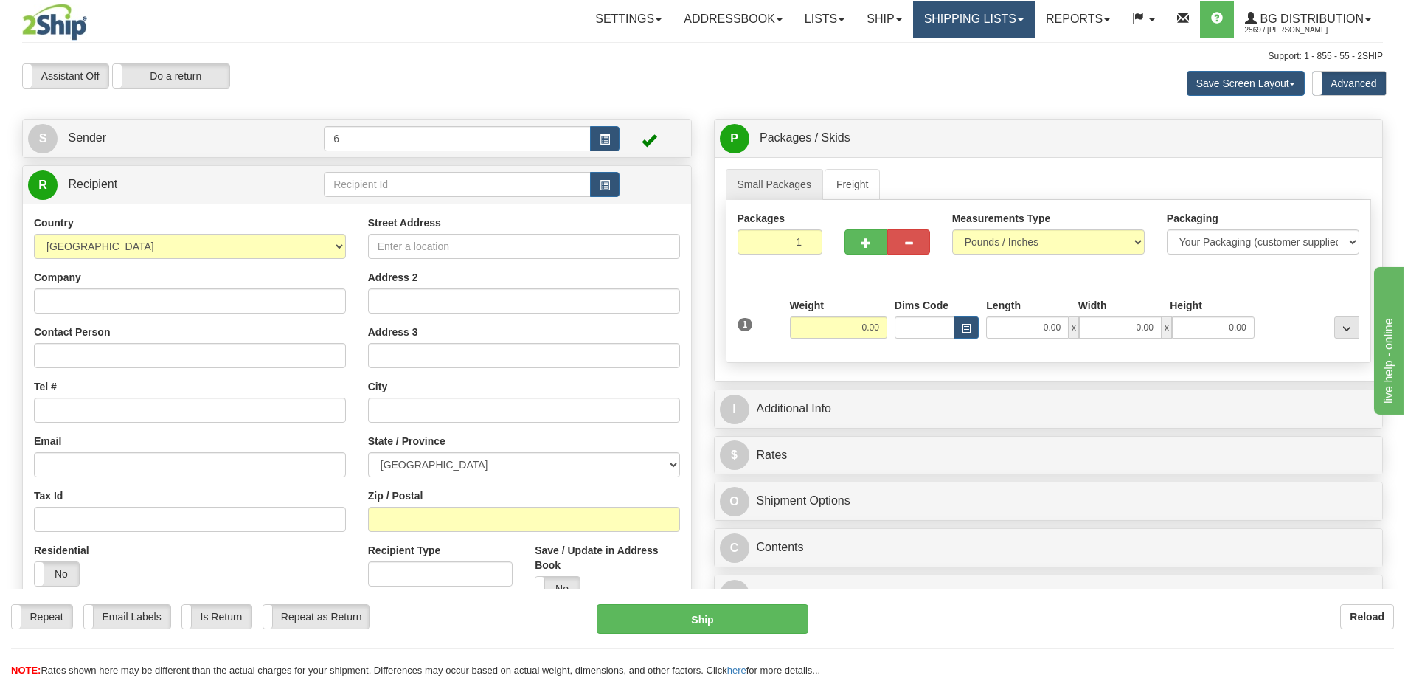
click at [991, 20] on link "Shipping lists" at bounding box center [974, 19] width 122 height 37
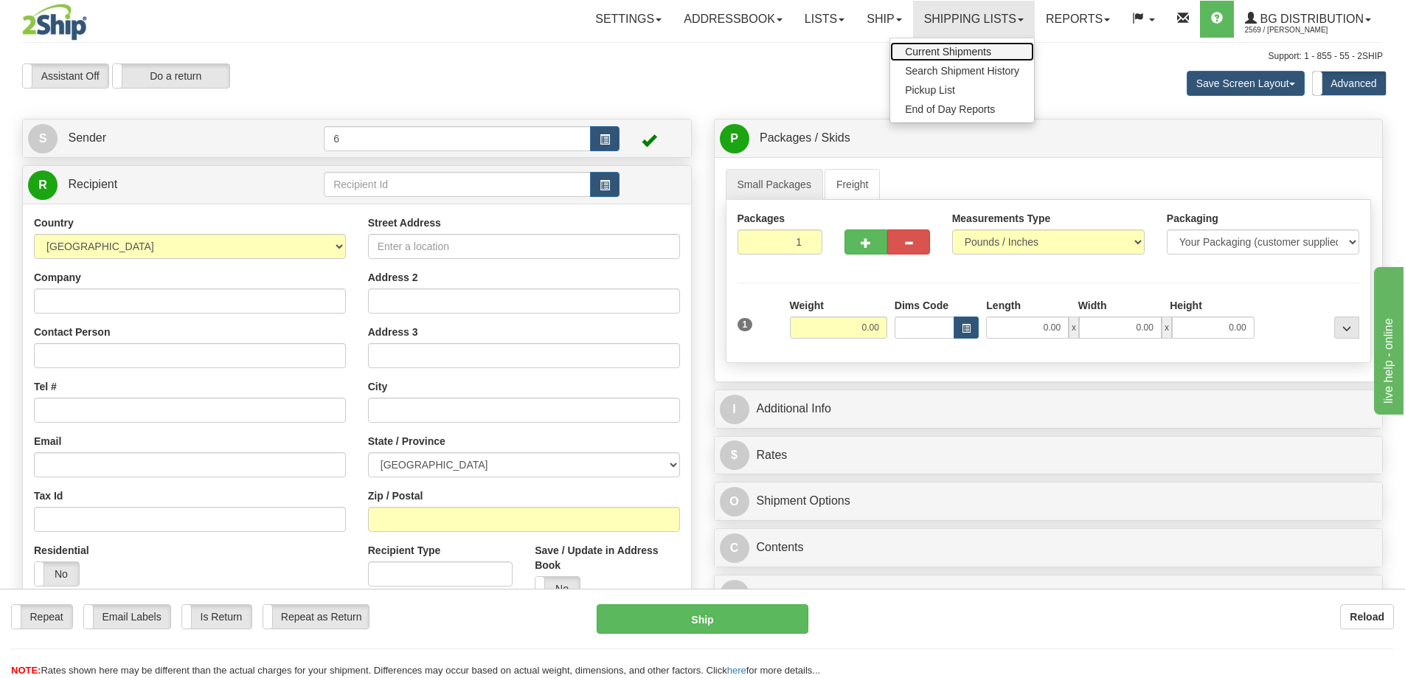
click at [938, 49] on span "Current Shipments" at bounding box center [948, 52] width 86 height 12
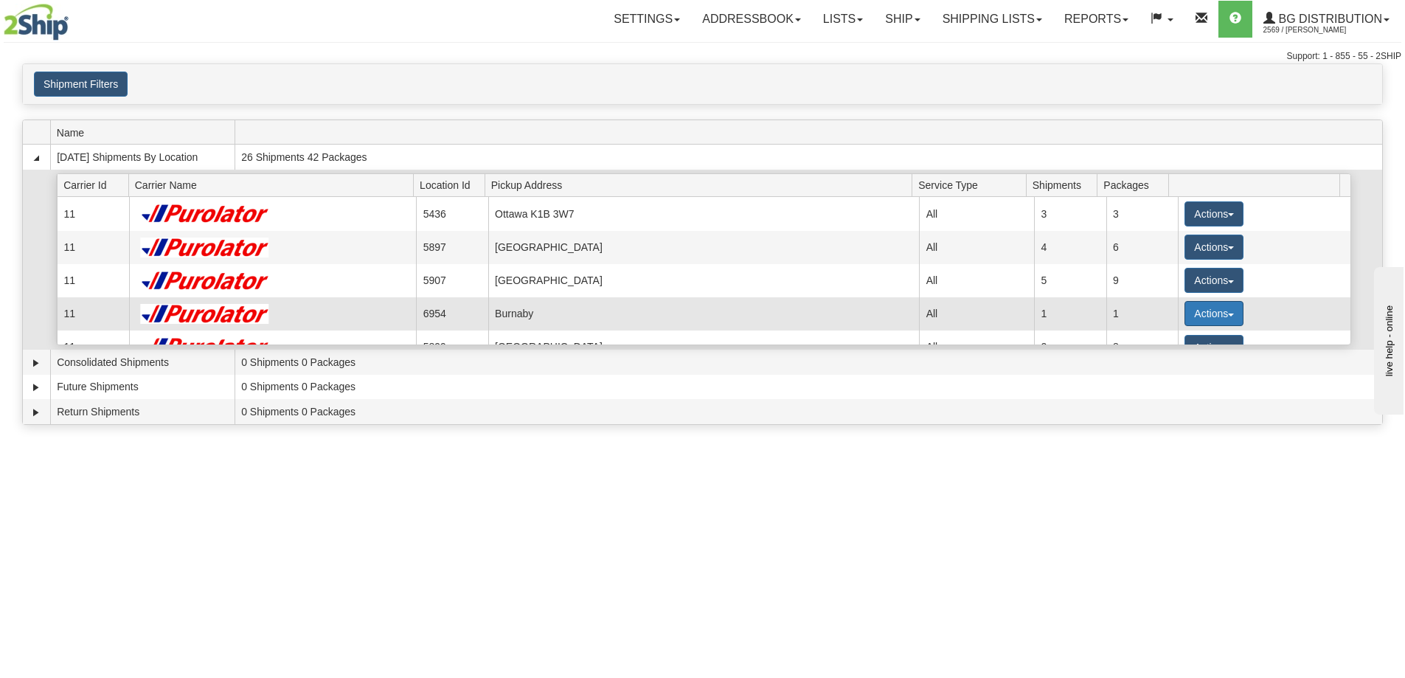
click at [1193, 323] on button "Actions" at bounding box center [1213, 313] width 59 height 25
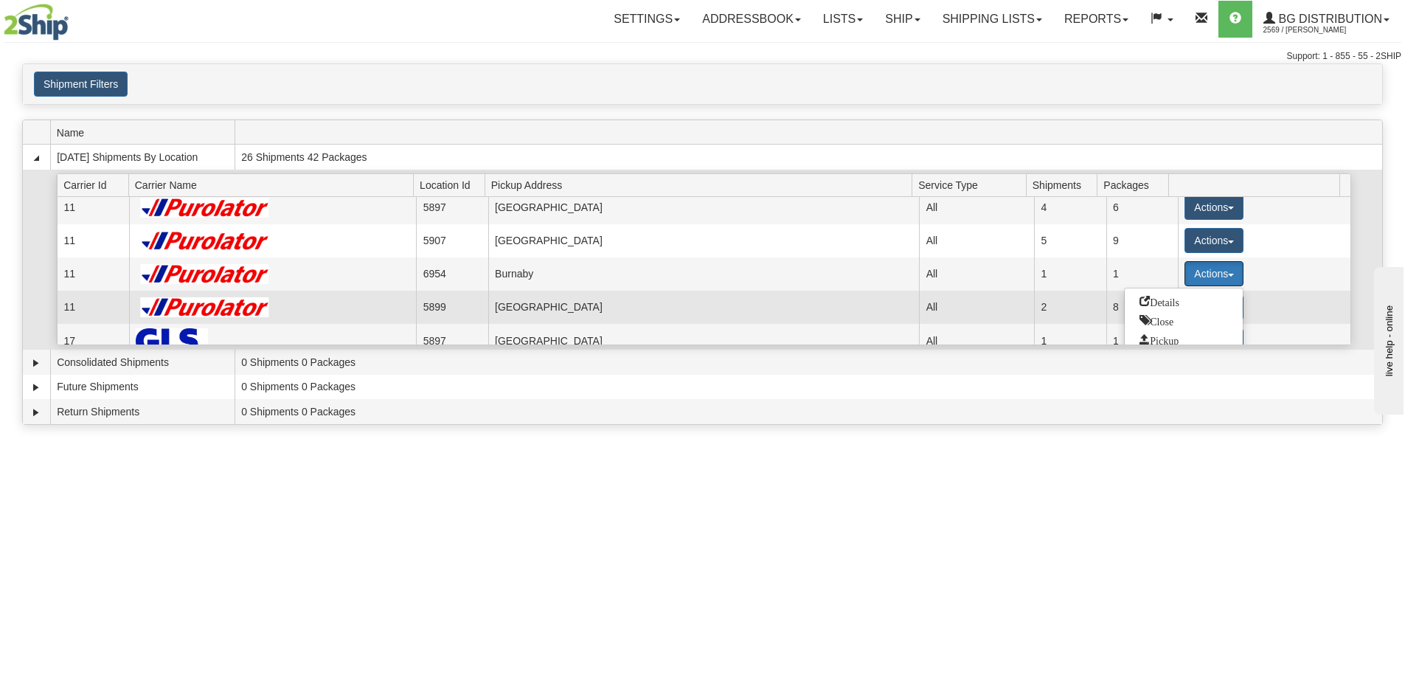
scroll to position [74, 0]
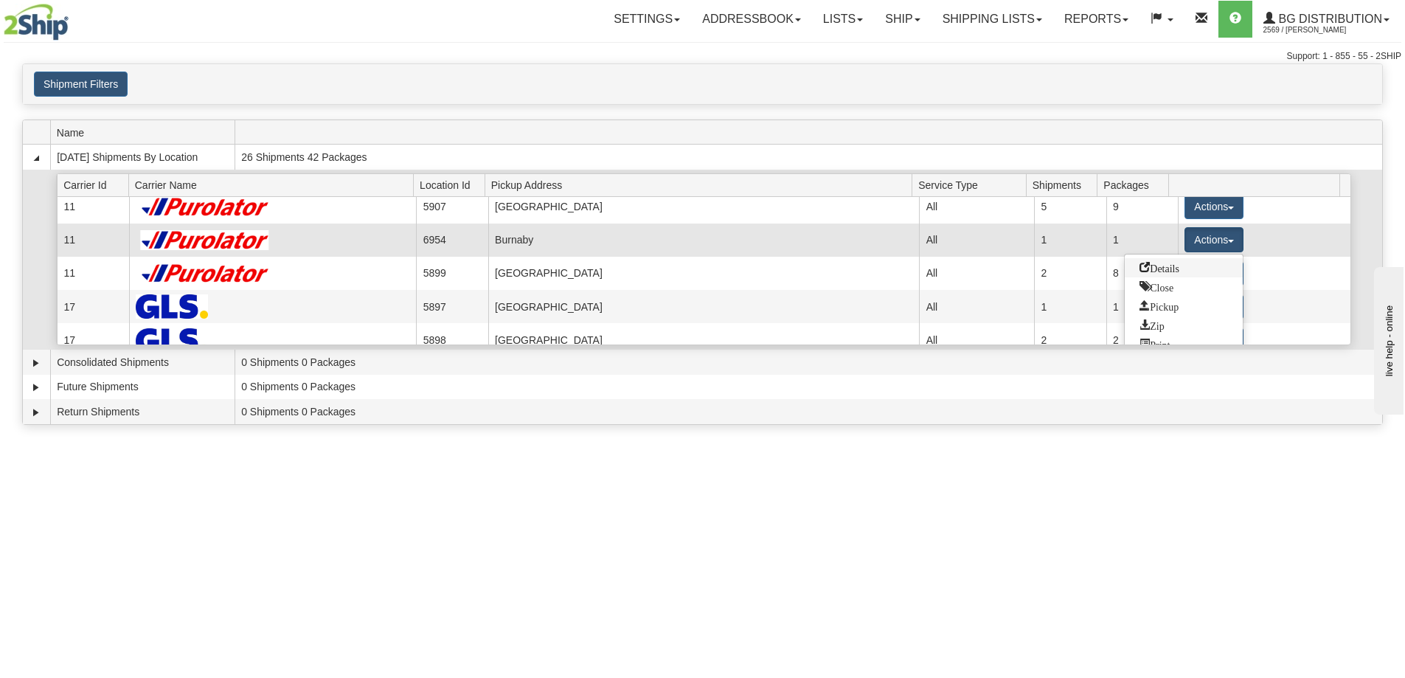
click at [1164, 268] on span "Details" at bounding box center [1160, 267] width 40 height 10
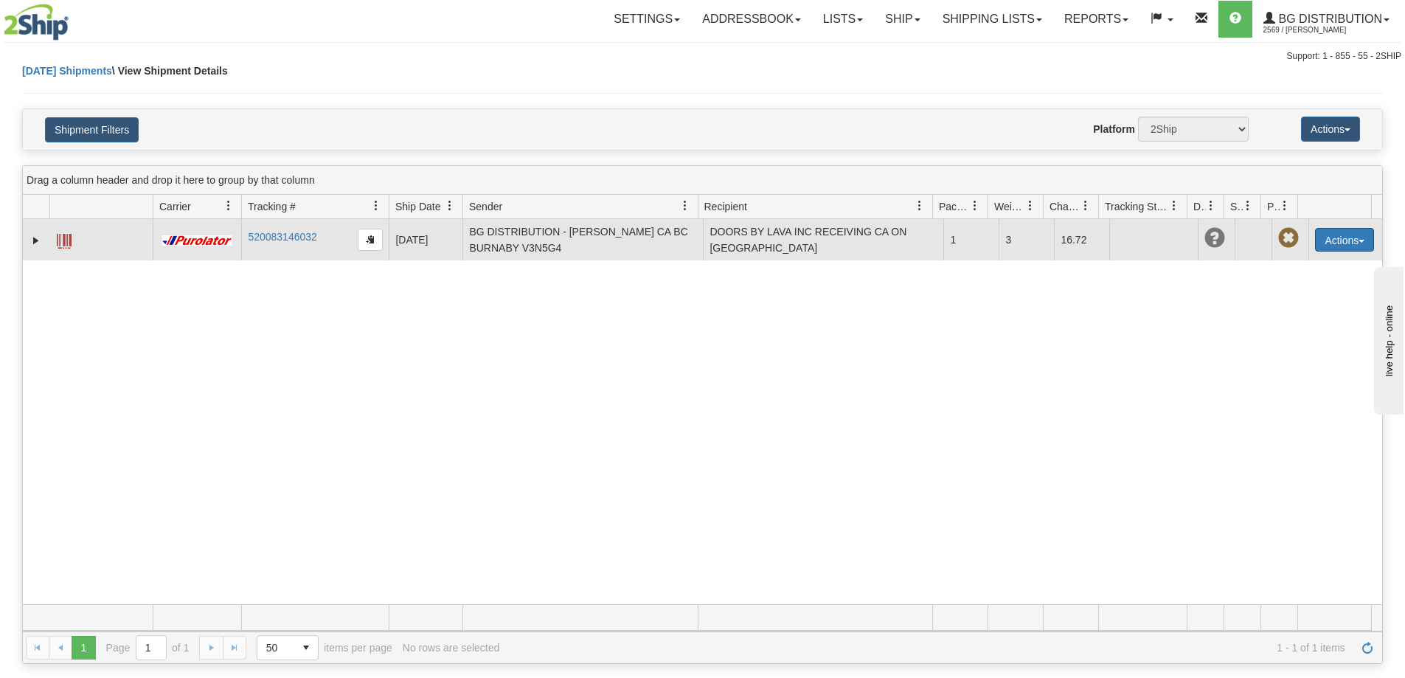
click at [1329, 238] on button "Actions" at bounding box center [1344, 240] width 59 height 24
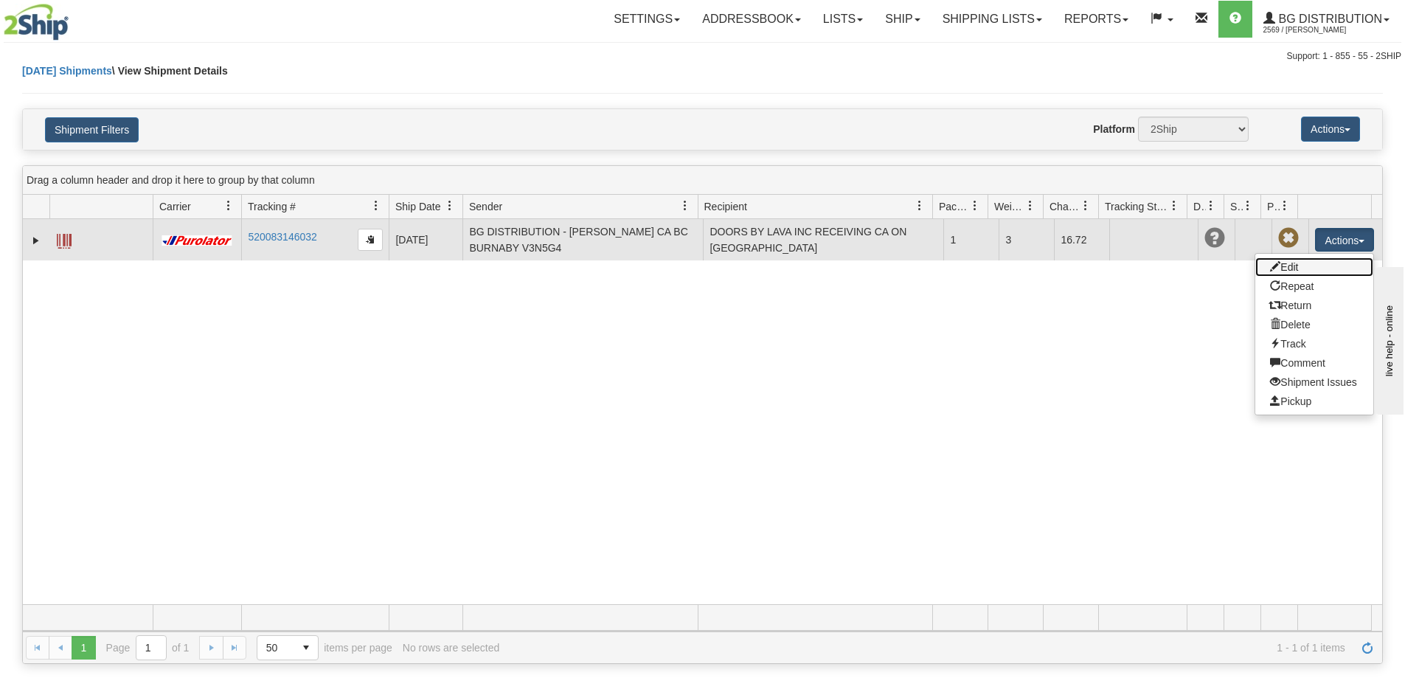
click at [1302, 263] on link "Edit" at bounding box center [1314, 266] width 118 height 19
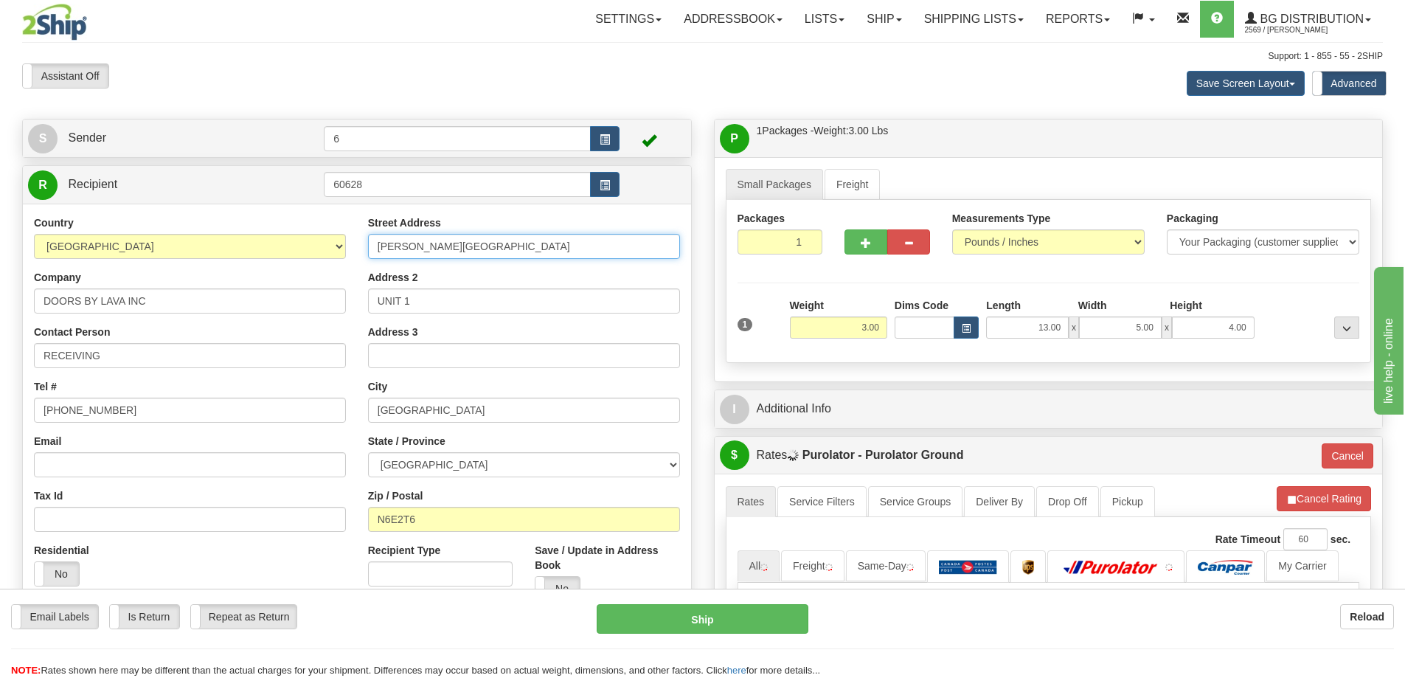
click at [377, 252] on input "NEWBOLD STREET" at bounding box center [524, 246] width 312 height 25
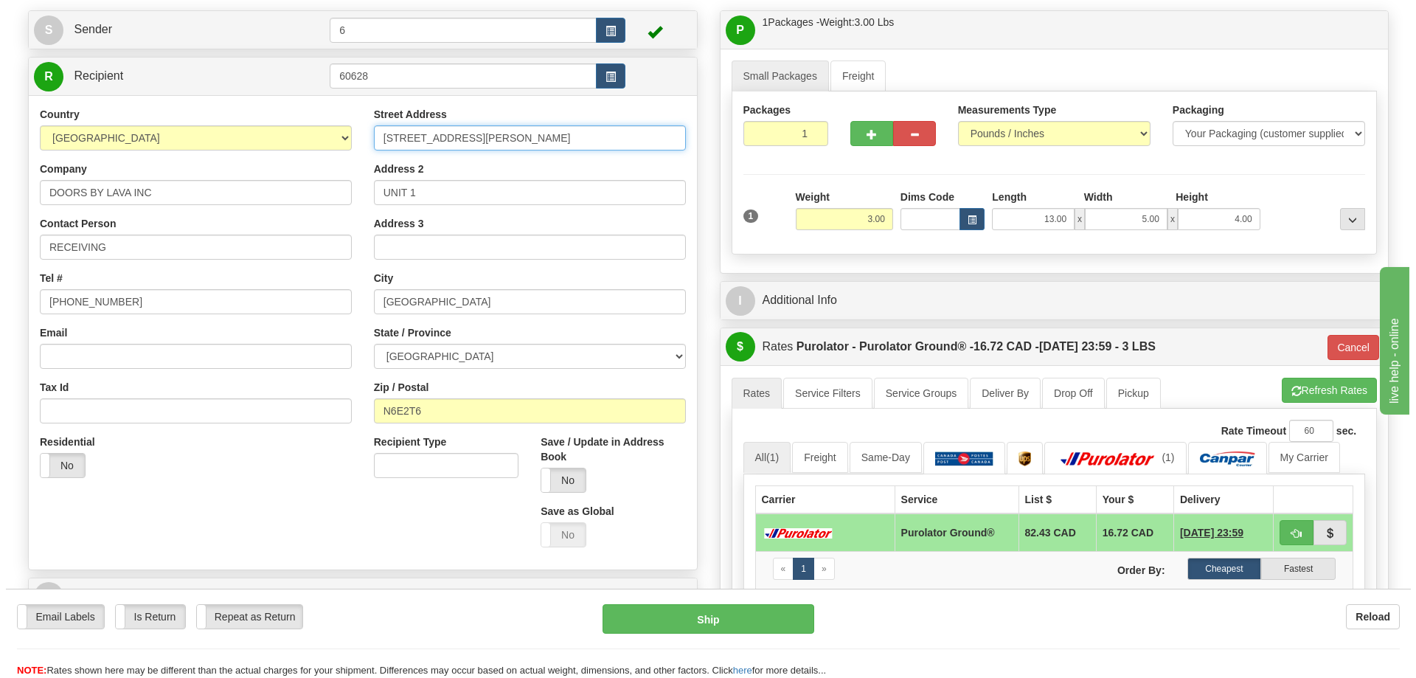
scroll to position [295, 0]
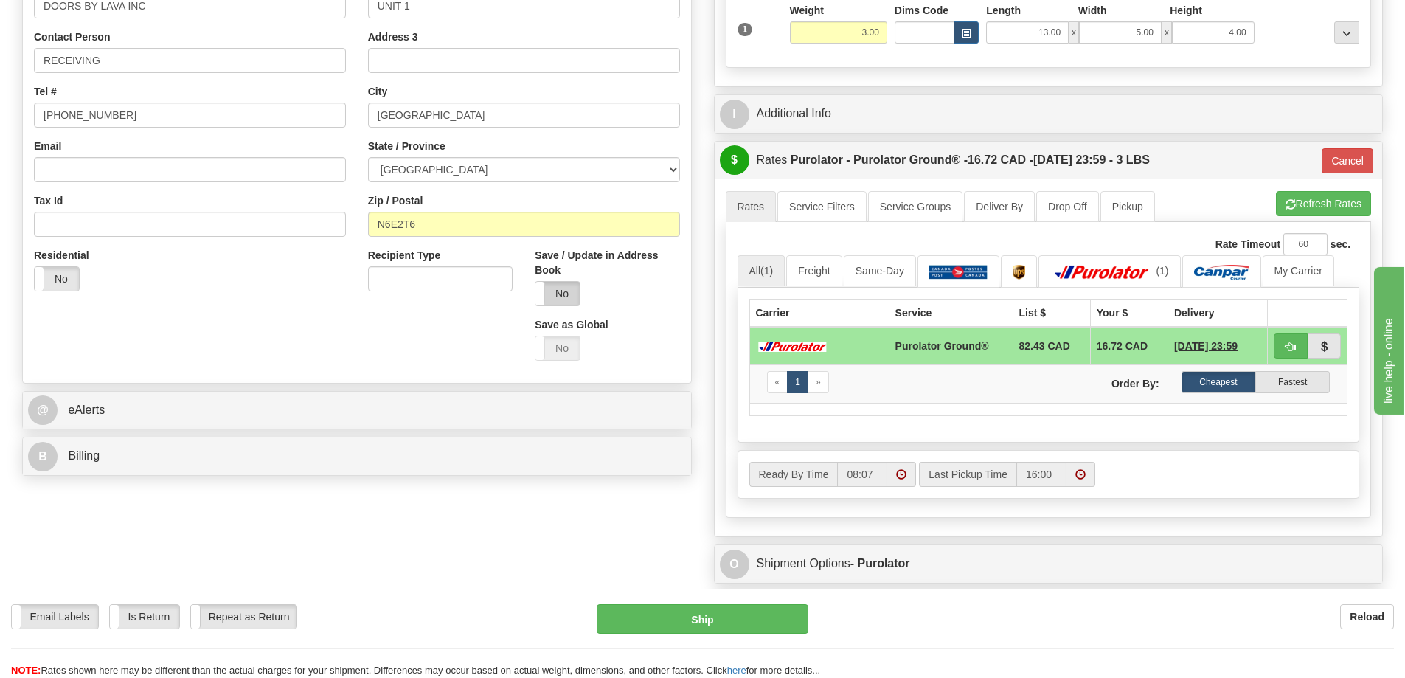
type input "610 NEWBOLD STREET"
click at [566, 291] on label "No" at bounding box center [557, 294] width 44 height 24
click at [696, 630] on button "Ship" at bounding box center [703, 619] width 212 height 30
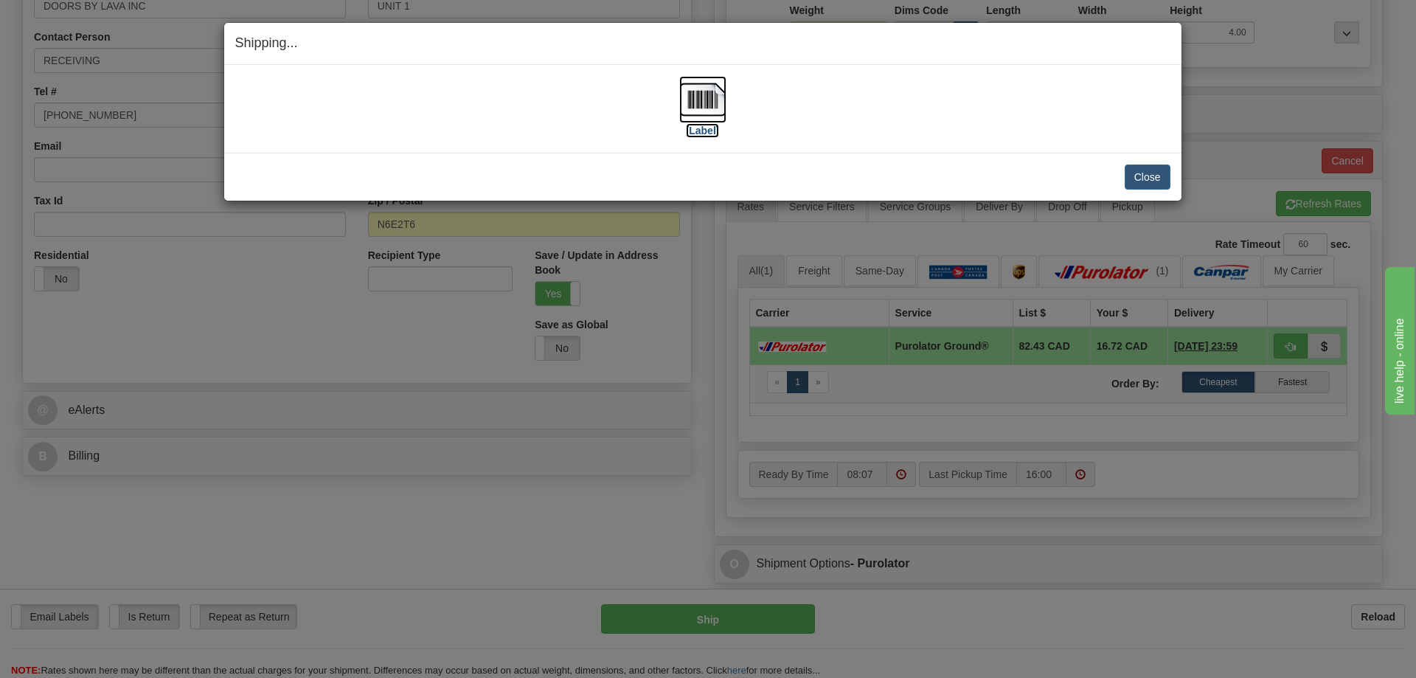
click at [701, 128] on label "[Label]" at bounding box center [703, 130] width 34 height 15
click at [1154, 174] on button "Close" at bounding box center [1148, 176] width 46 height 25
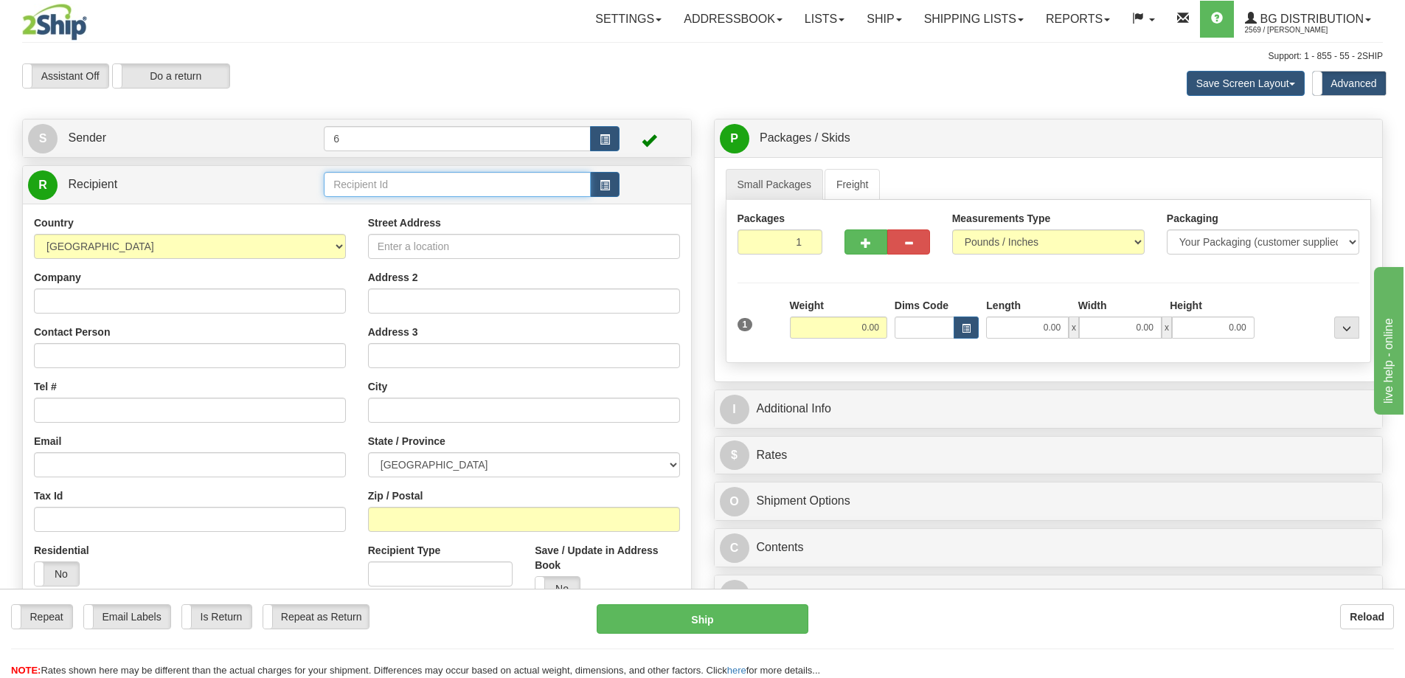
click at [420, 184] on input "text" at bounding box center [457, 184] width 267 height 25
type input "44018"
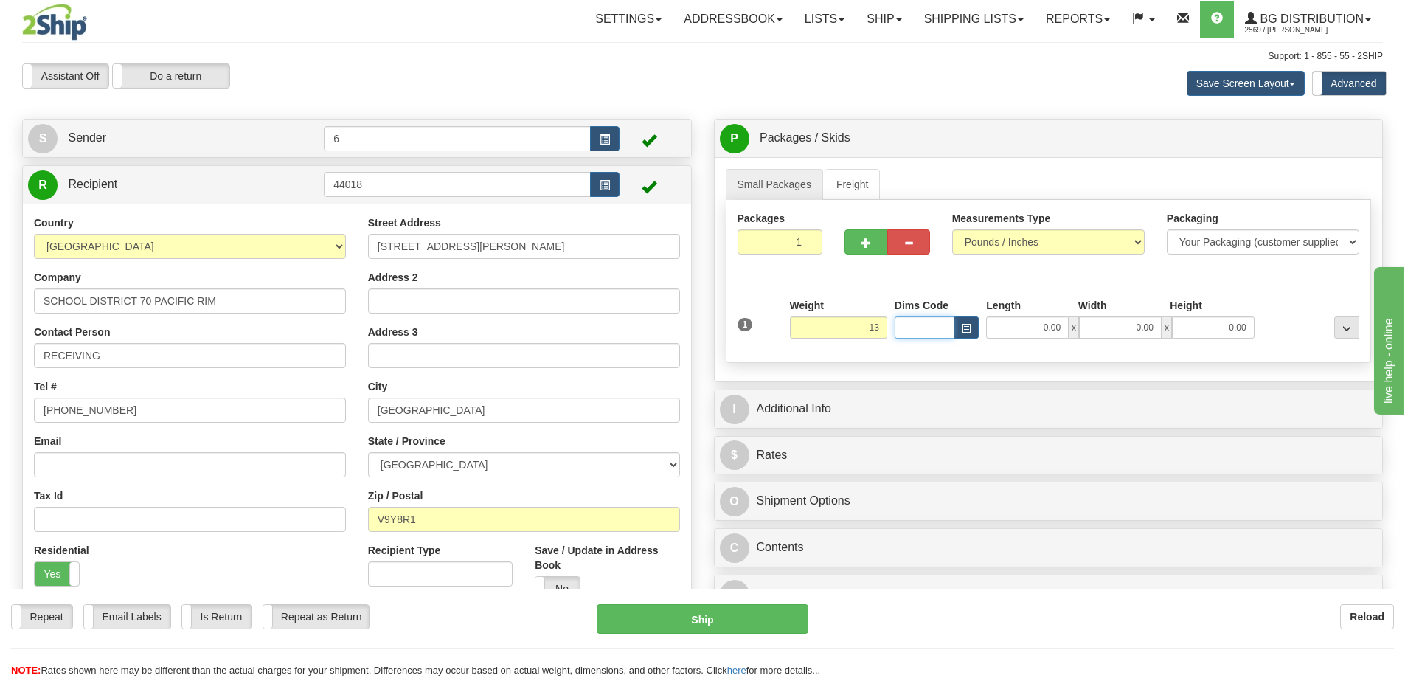
type input "13.00"
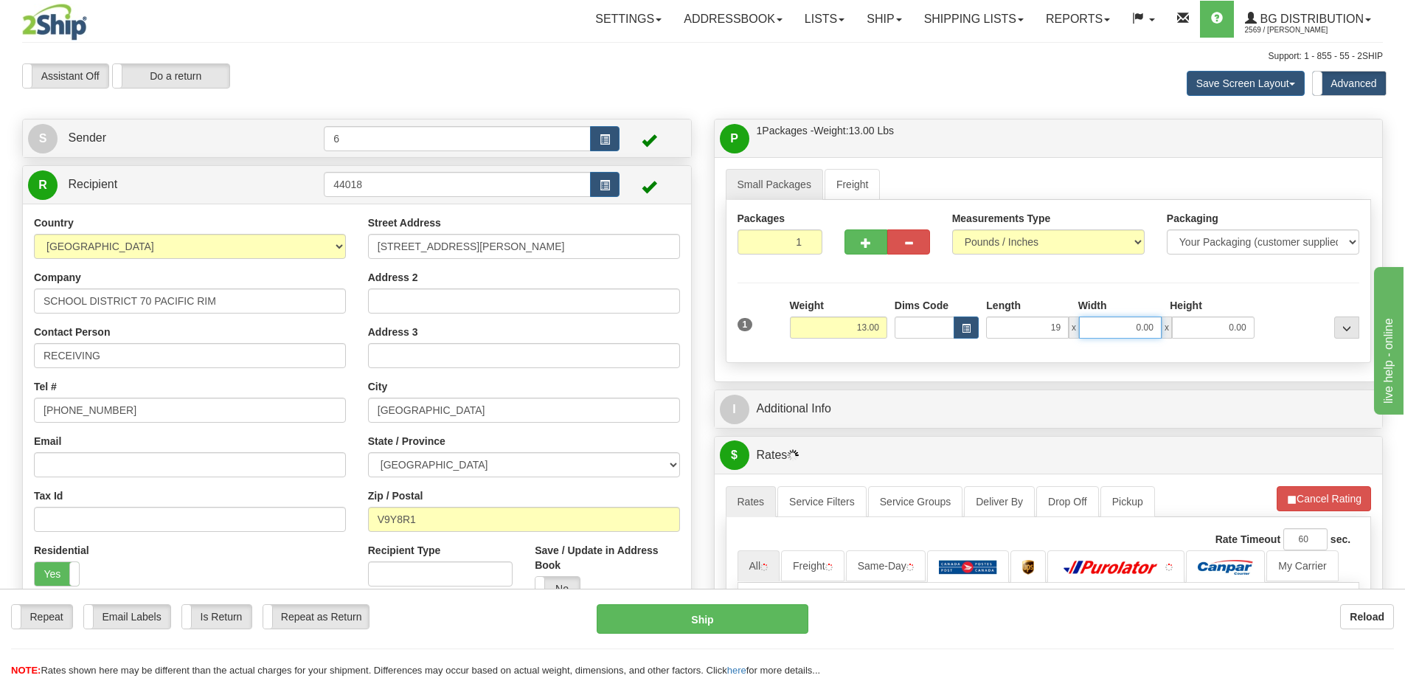
type input "19.00"
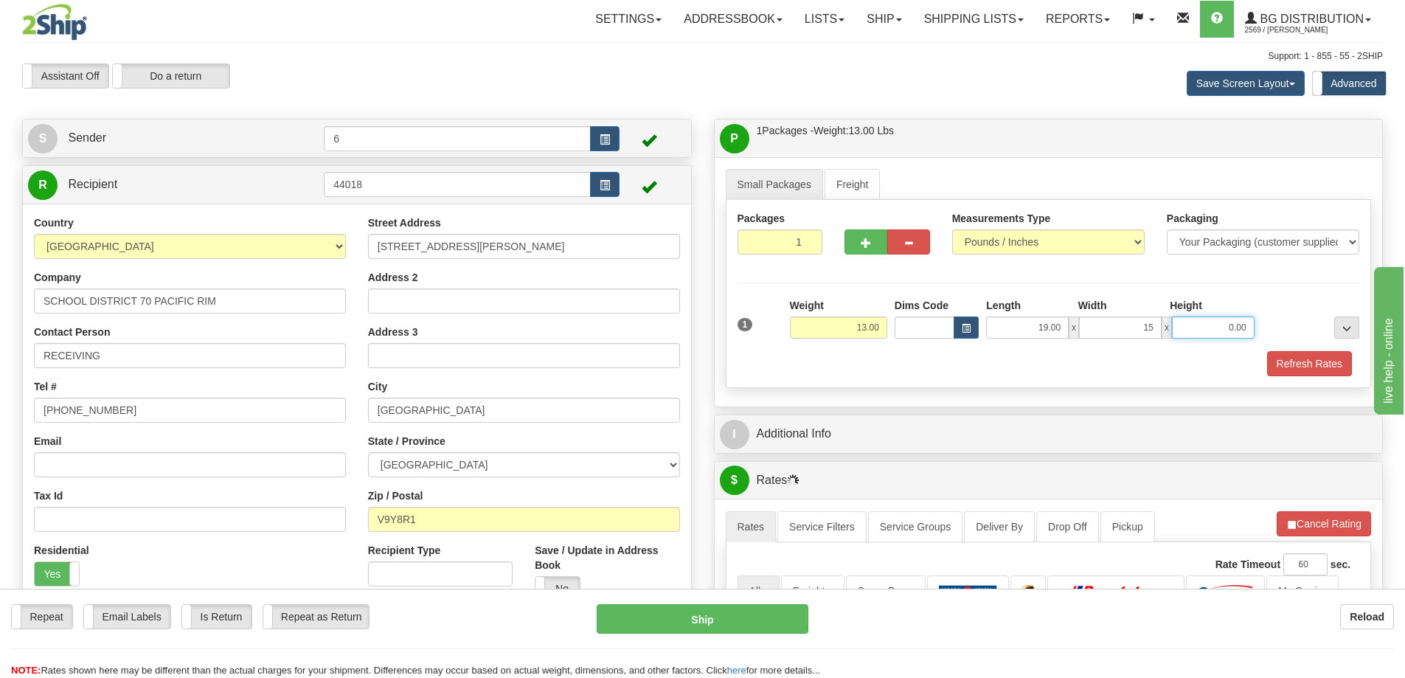
type input "15.00"
type input "13.00"
drag, startPoint x: 1204, startPoint y: 335, endPoint x: 1366, endPoint y: 342, distance: 161.7
click at [1362, 341] on div "1 Weight 13.00 Dims Code x x" at bounding box center [1049, 324] width 630 height 52
type input "6.00"
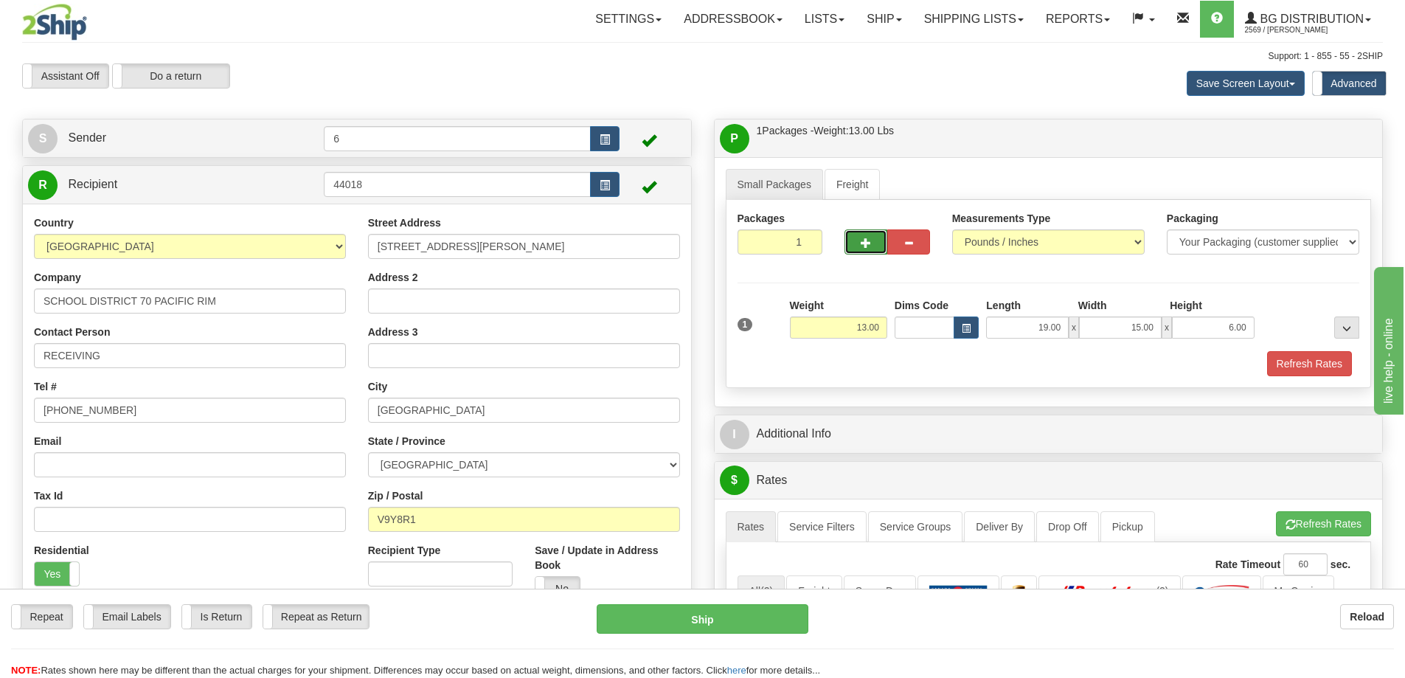
click at [858, 246] on button "button" at bounding box center [865, 241] width 43 height 25
radio input "true"
type input "2"
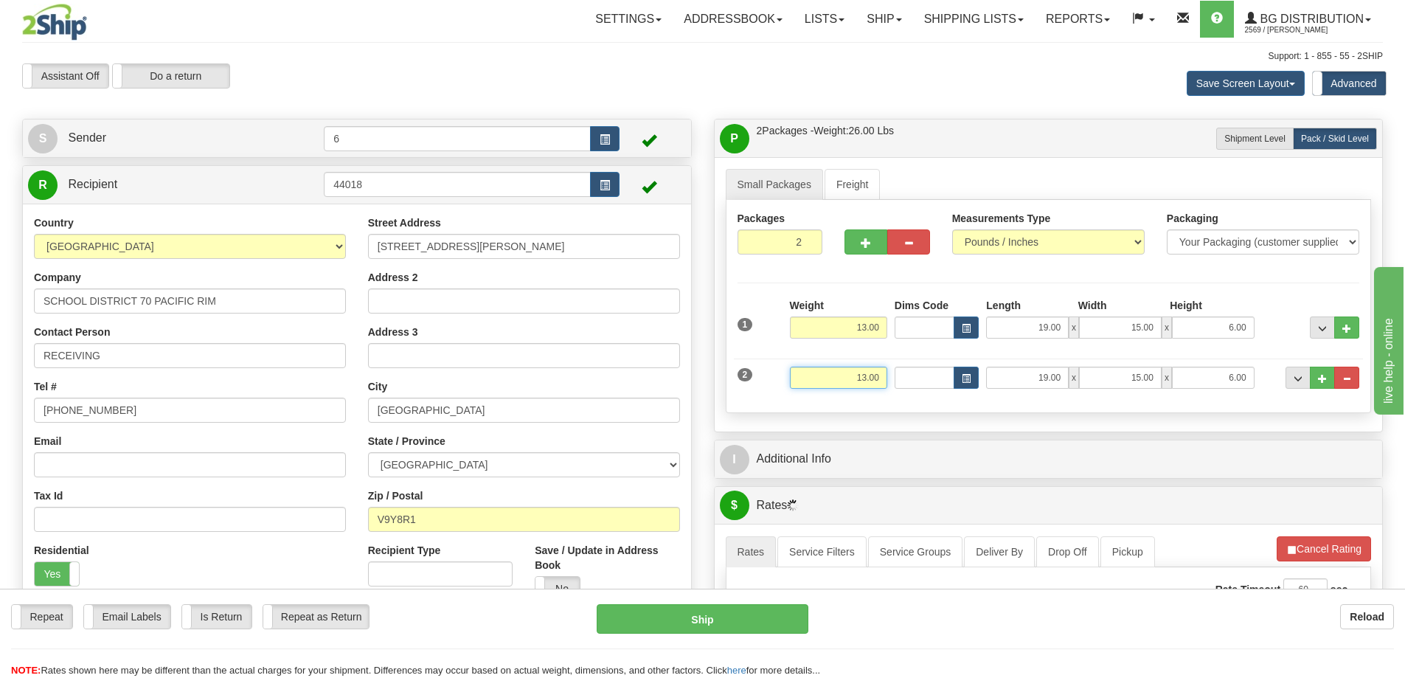
drag, startPoint x: 856, startPoint y: 375, endPoint x: 1052, endPoint y: 337, distance: 199.9
click at [1052, 337] on div "1 Weight 13.00 Dims Code" at bounding box center [1049, 349] width 622 height 103
type input "4.00"
type input "25.00"
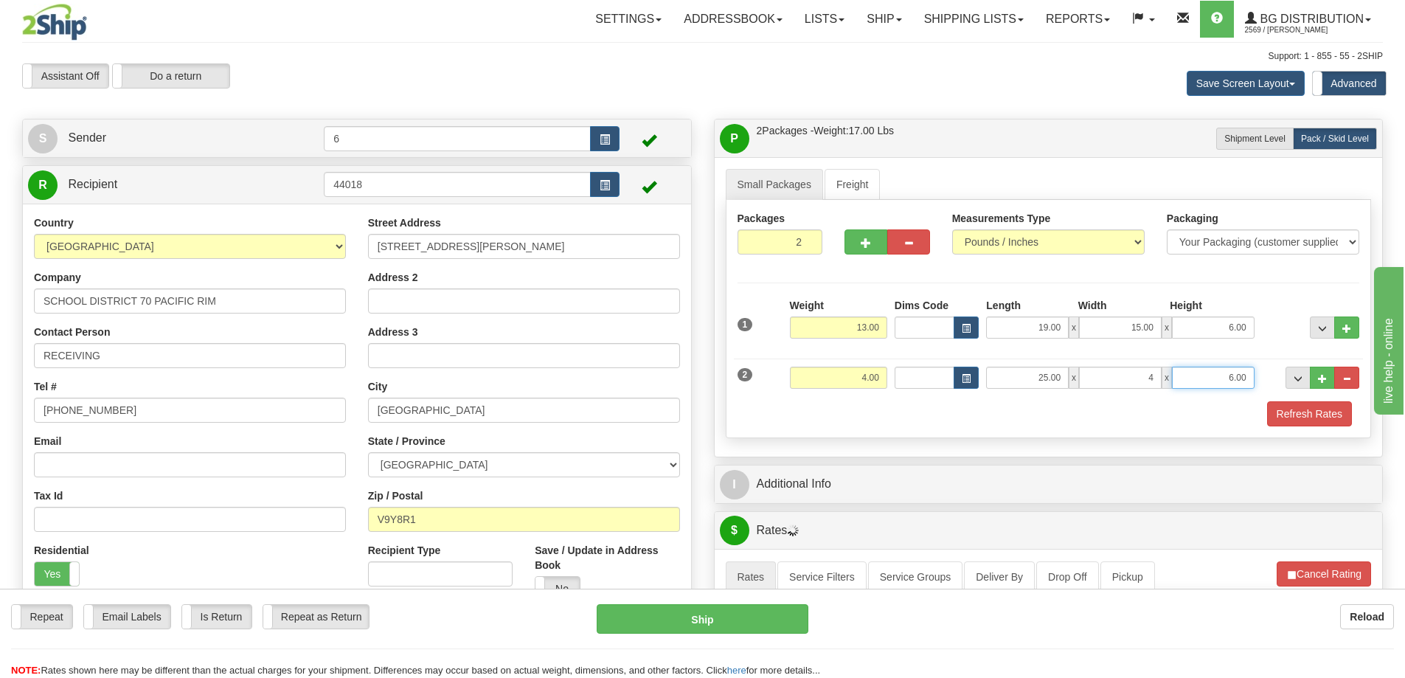
type input "4.00"
type input "3.00"
click at [1280, 413] on button "Refresh Rates" at bounding box center [1309, 413] width 85 height 25
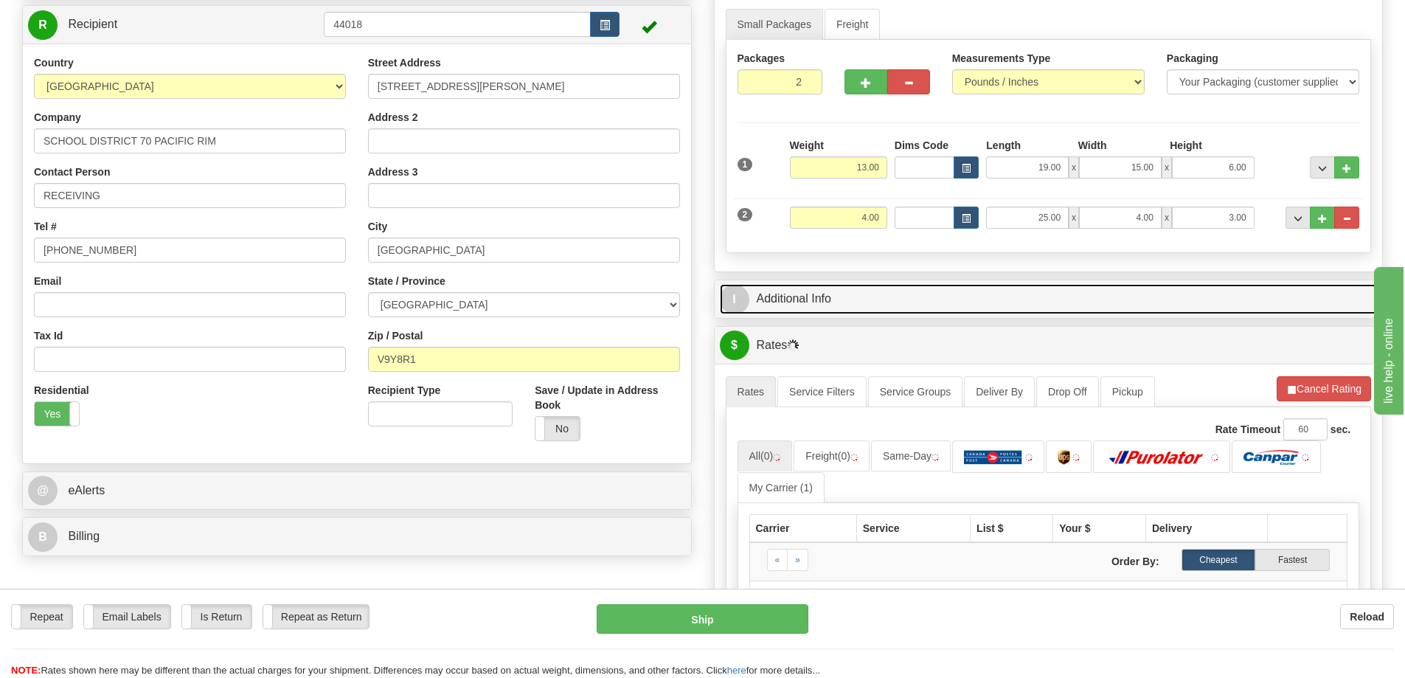
scroll to position [221, 0]
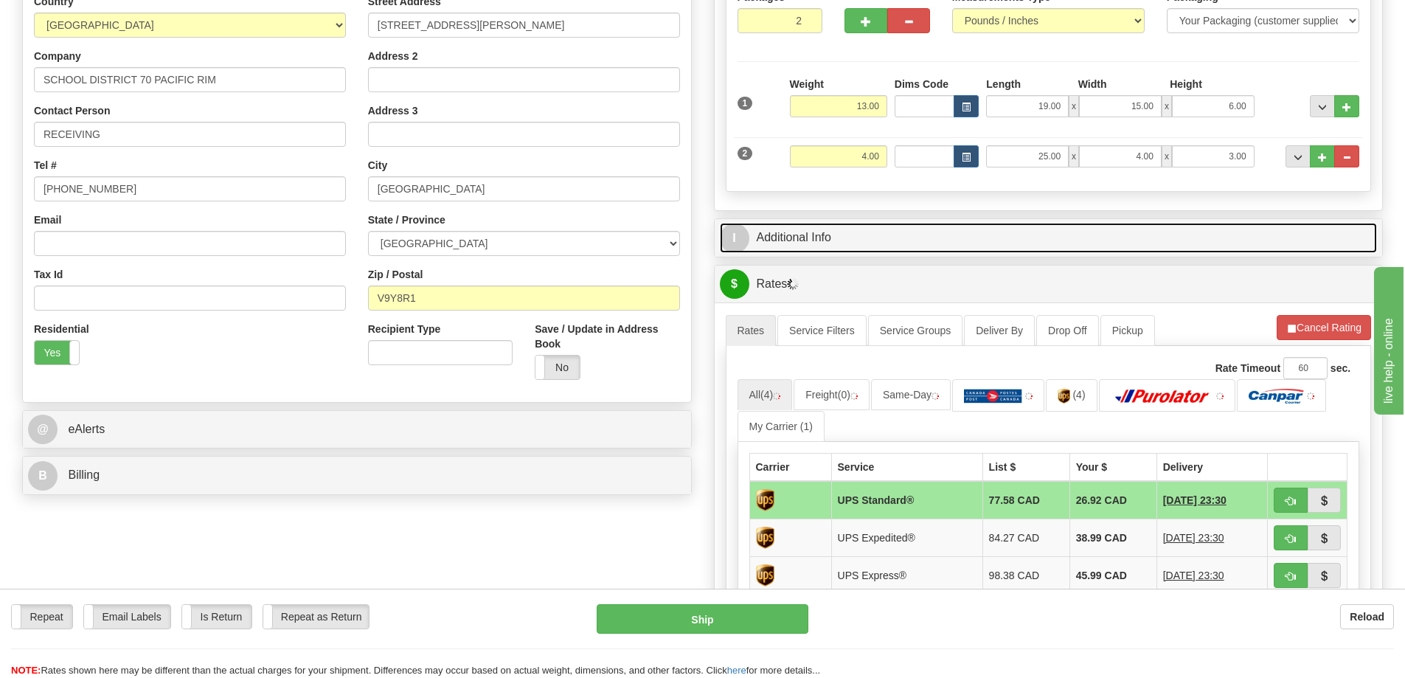
click at [793, 245] on link "I Additional Info" at bounding box center [1049, 238] width 658 height 30
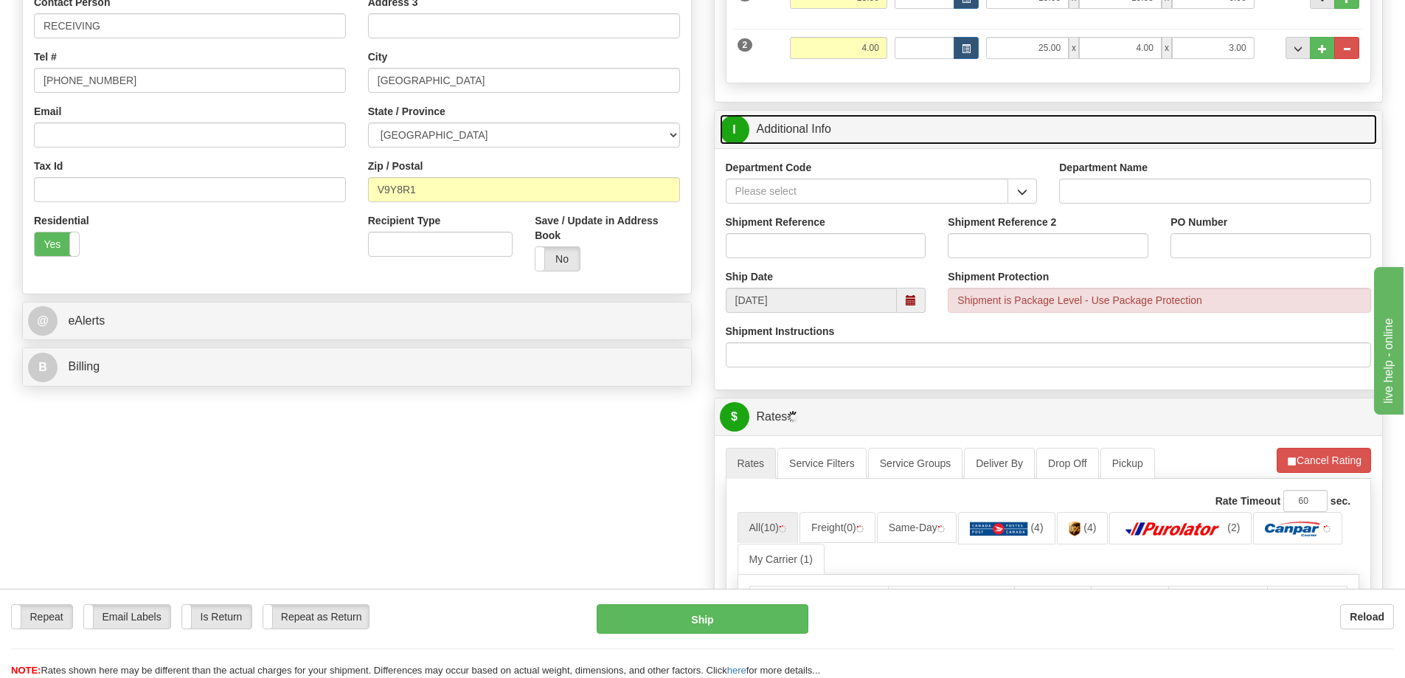
scroll to position [295, 0]
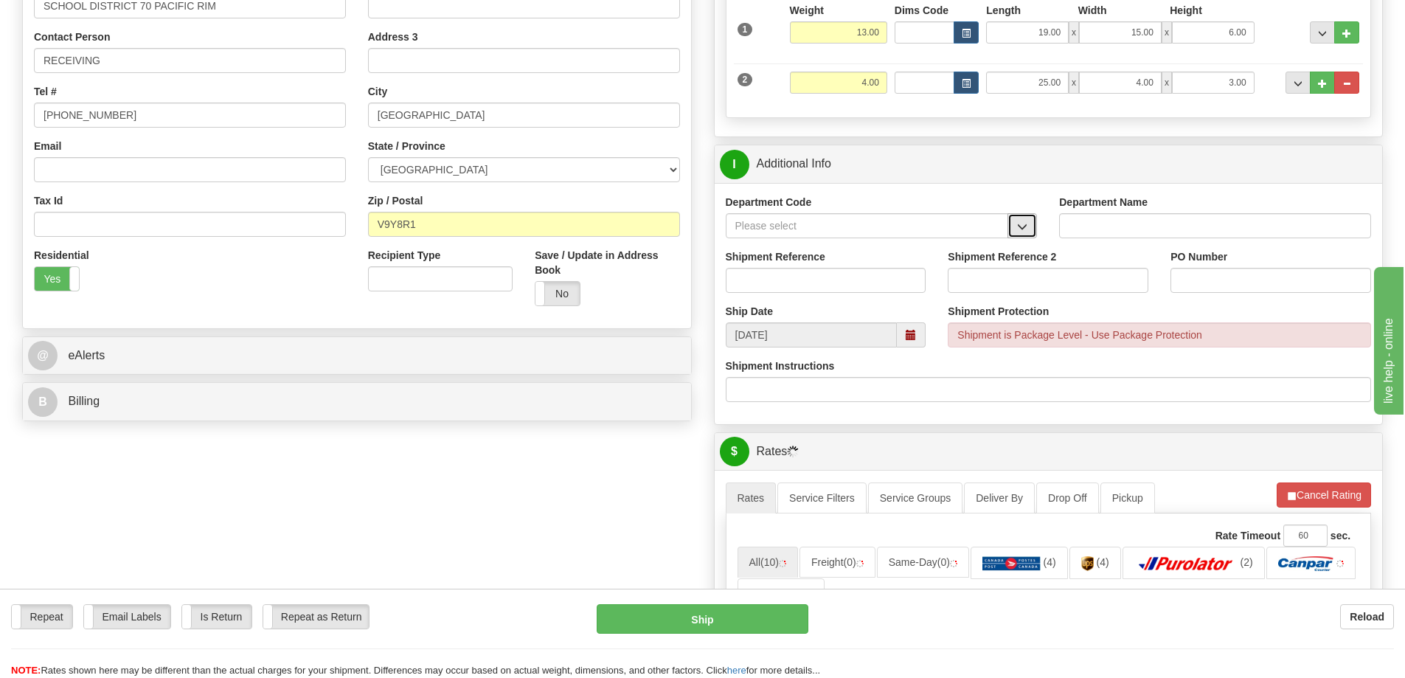
click at [1027, 229] on span "button" at bounding box center [1022, 227] width 10 height 10
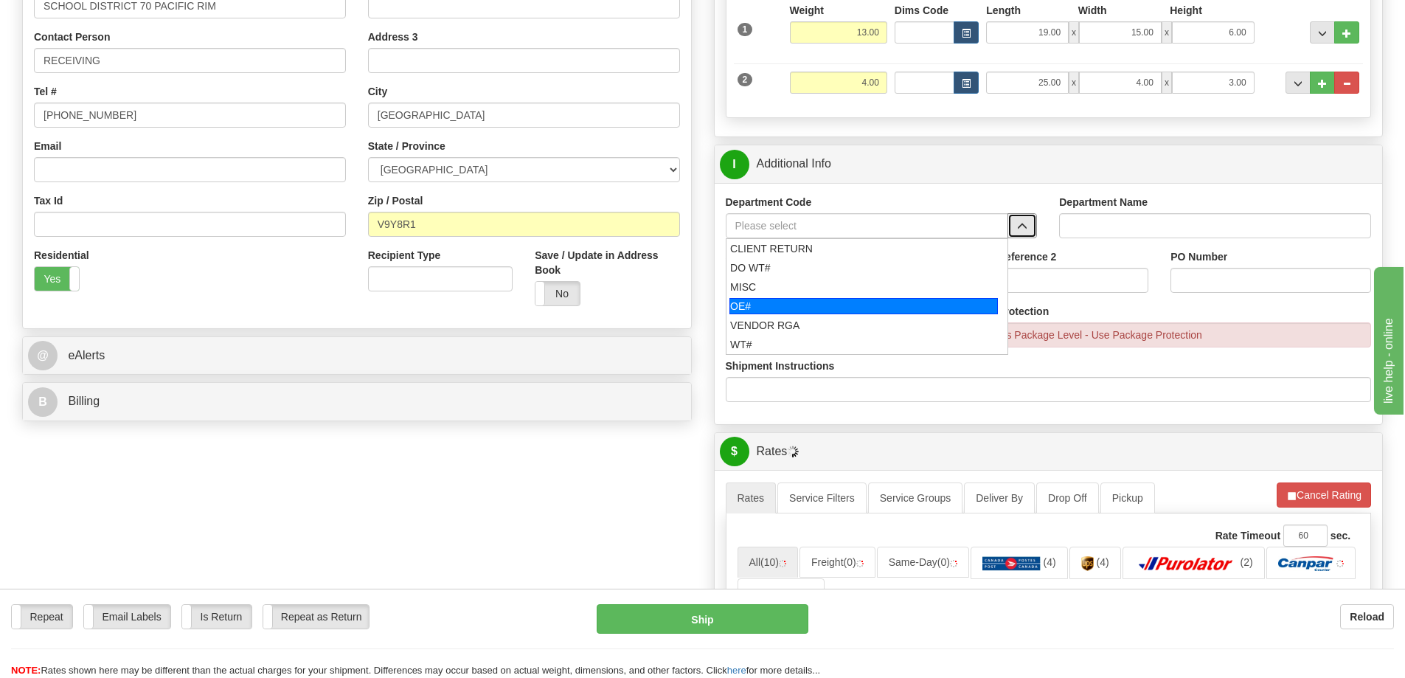
click at [805, 311] on div "OE#" at bounding box center [863, 306] width 268 height 16
type input "OE#"
type input "ORDERS"
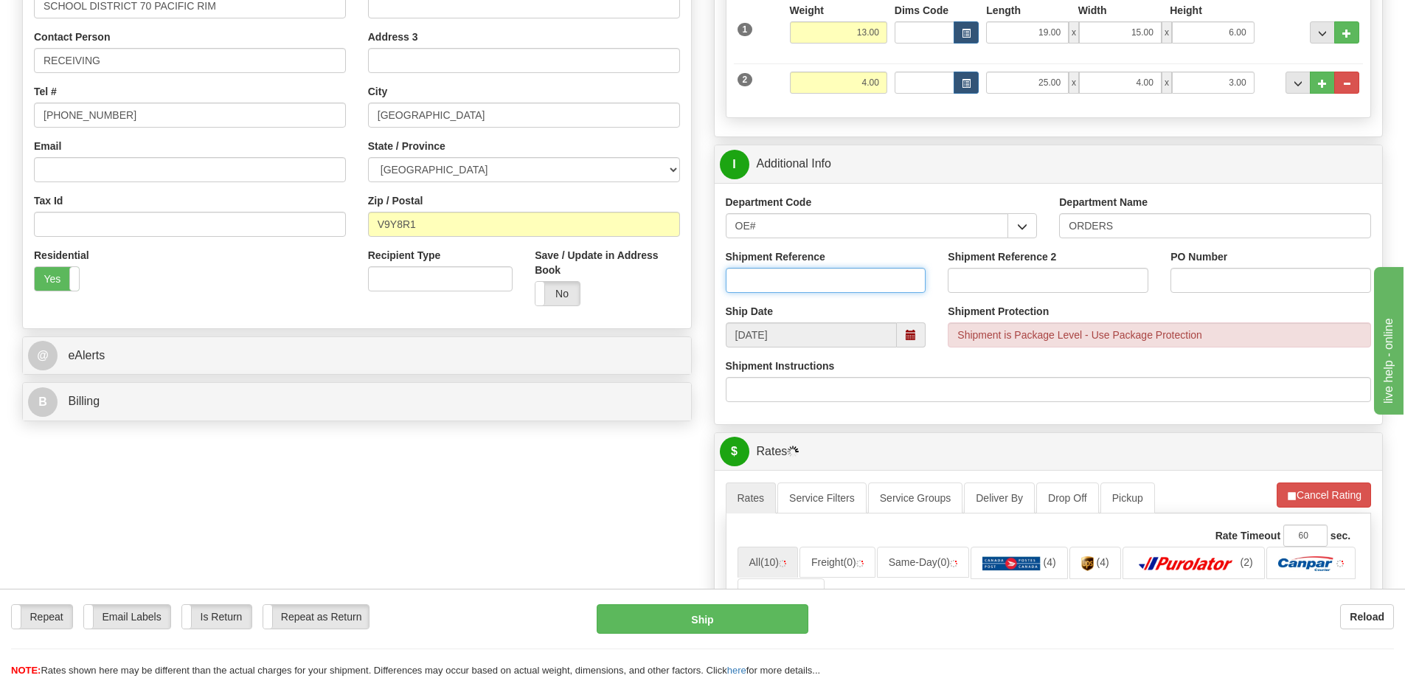
click at [799, 287] on input "Shipment Reference" at bounding box center [826, 280] width 201 height 25
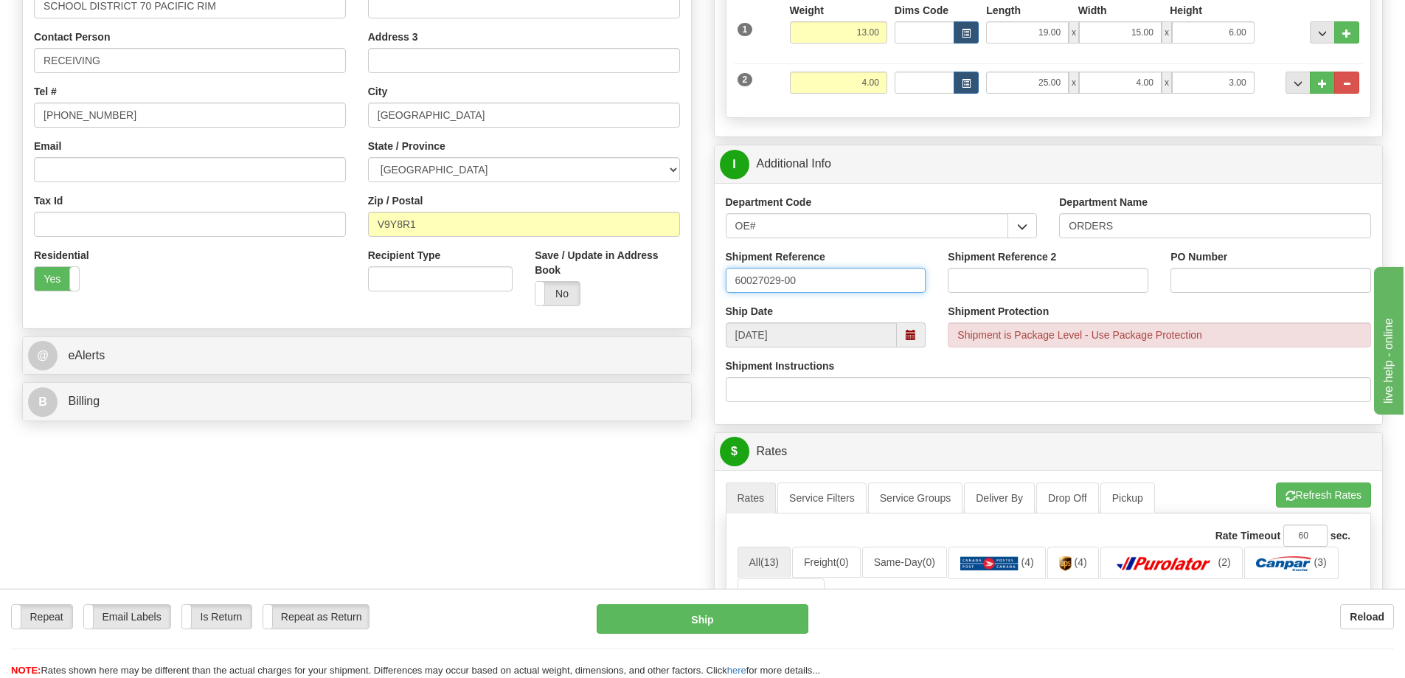
type input "60027029-00"
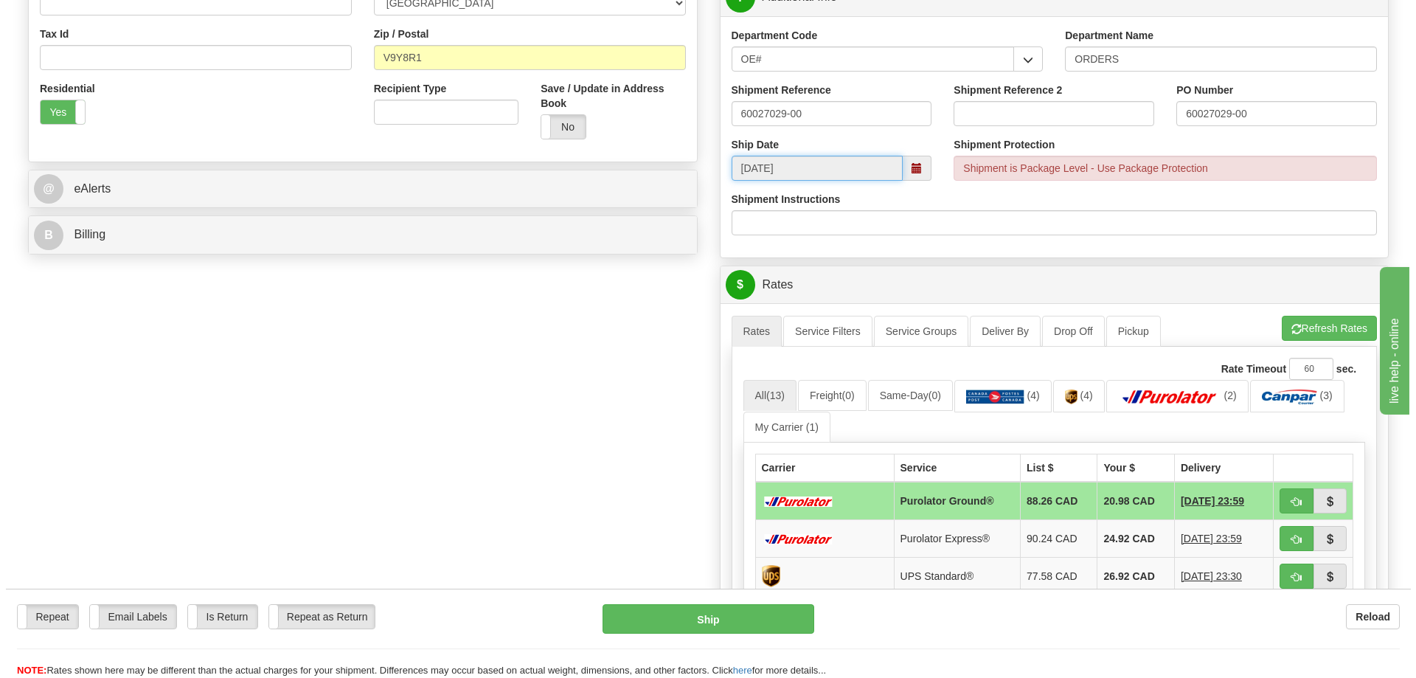
scroll to position [516, 0]
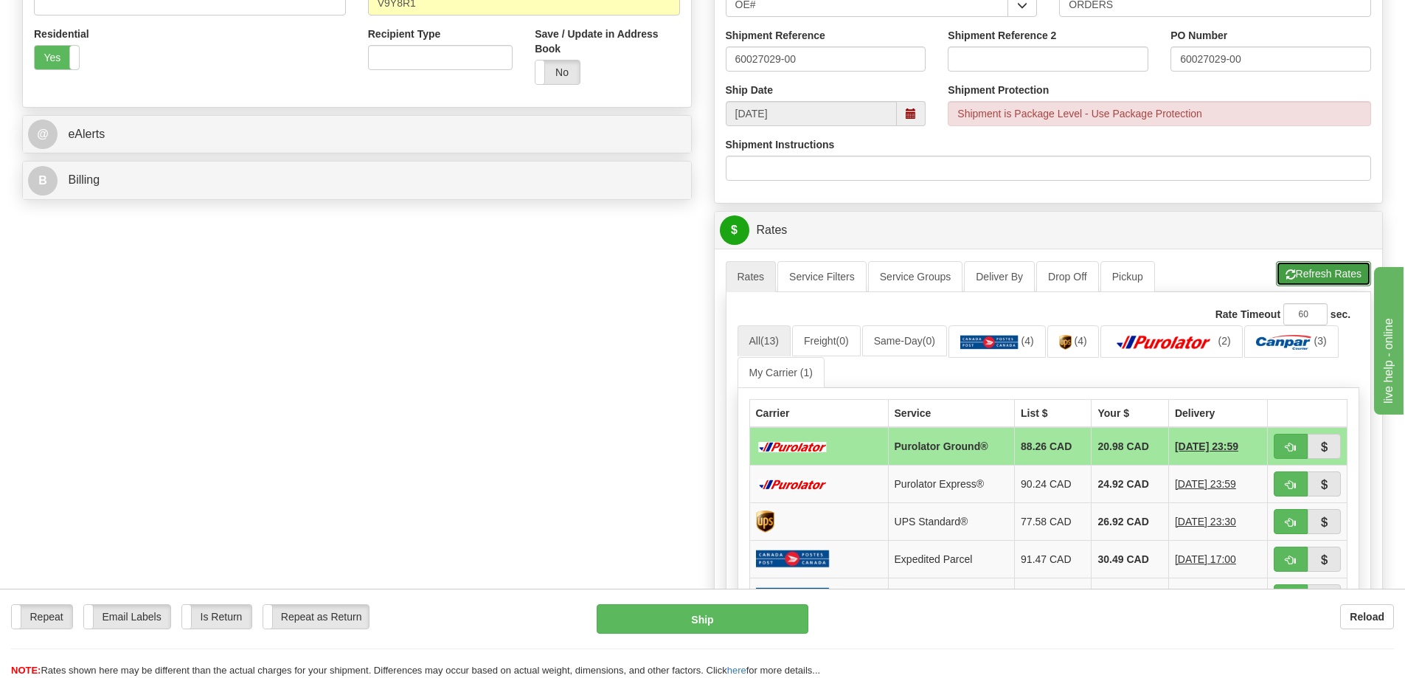
click at [1320, 281] on button "Refresh Rates" at bounding box center [1323, 273] width 95 height 25
click at [1298, 443] on button "button" at bounding box center [1291, 446] width 34 height 25
type input "260"
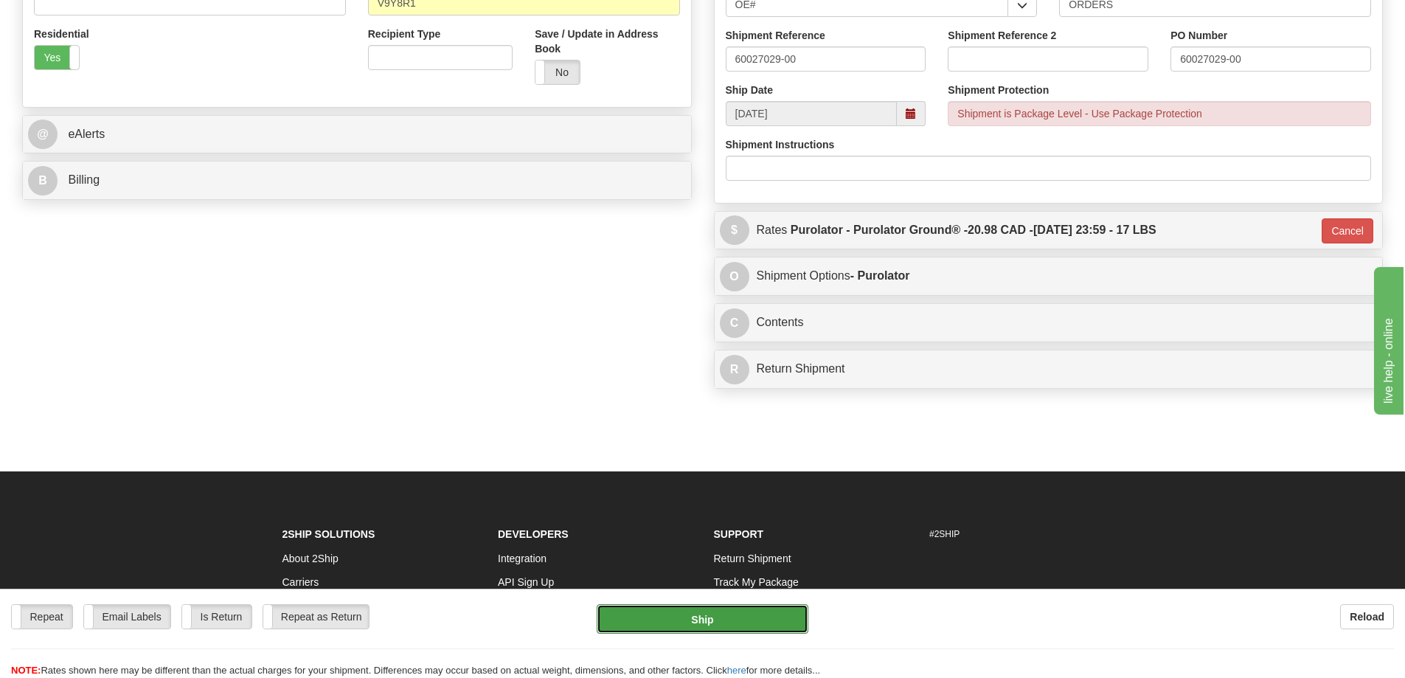
click at [682, 610] on button "Ship" at bounding box center [703, 619] width 212 height 30
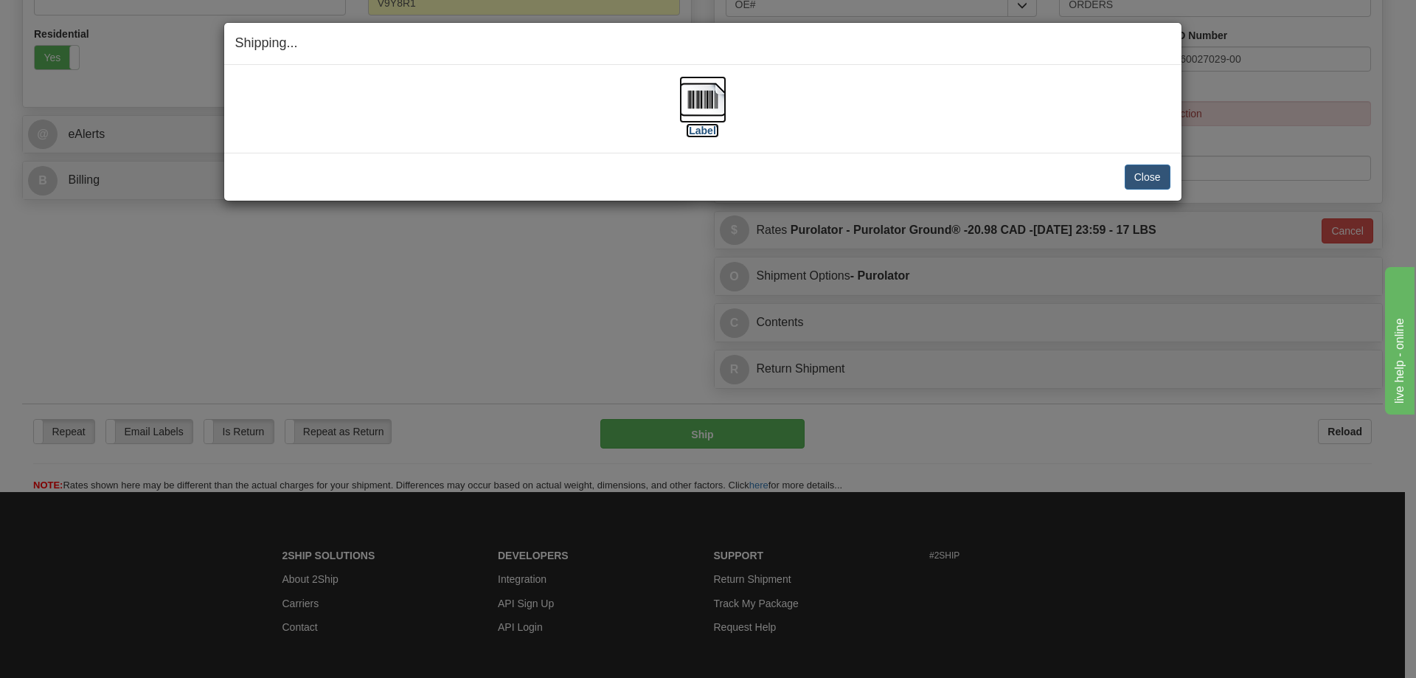
click at [708, 132] on label "[Label]" at bounding box center [703, 130] width 34 height 15
click at [1156, 170] on button "Close" at bounding box center [1148, 176] width 46 height 25
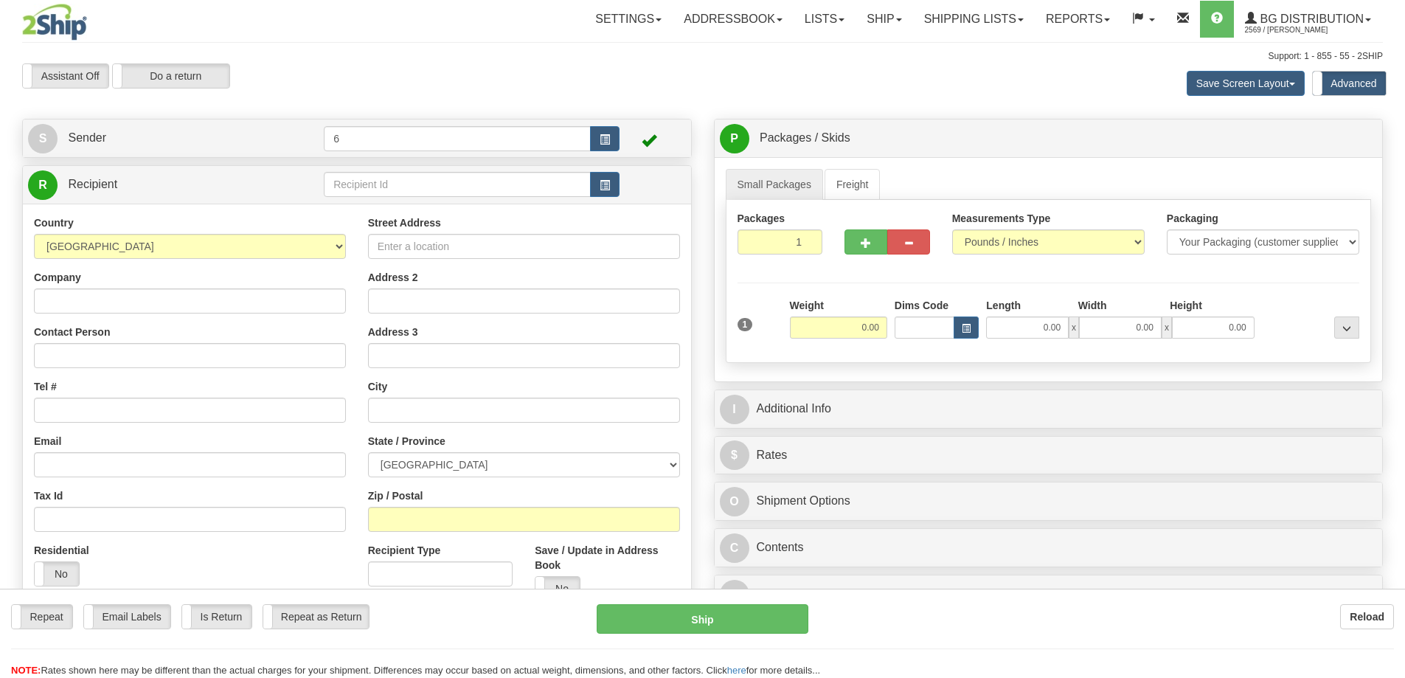
click at [373, 186] on div "Toggle navigation Settings Shipping Preferences Fields Preferences New" at bounding box center [702, 426] width 1405 height 853
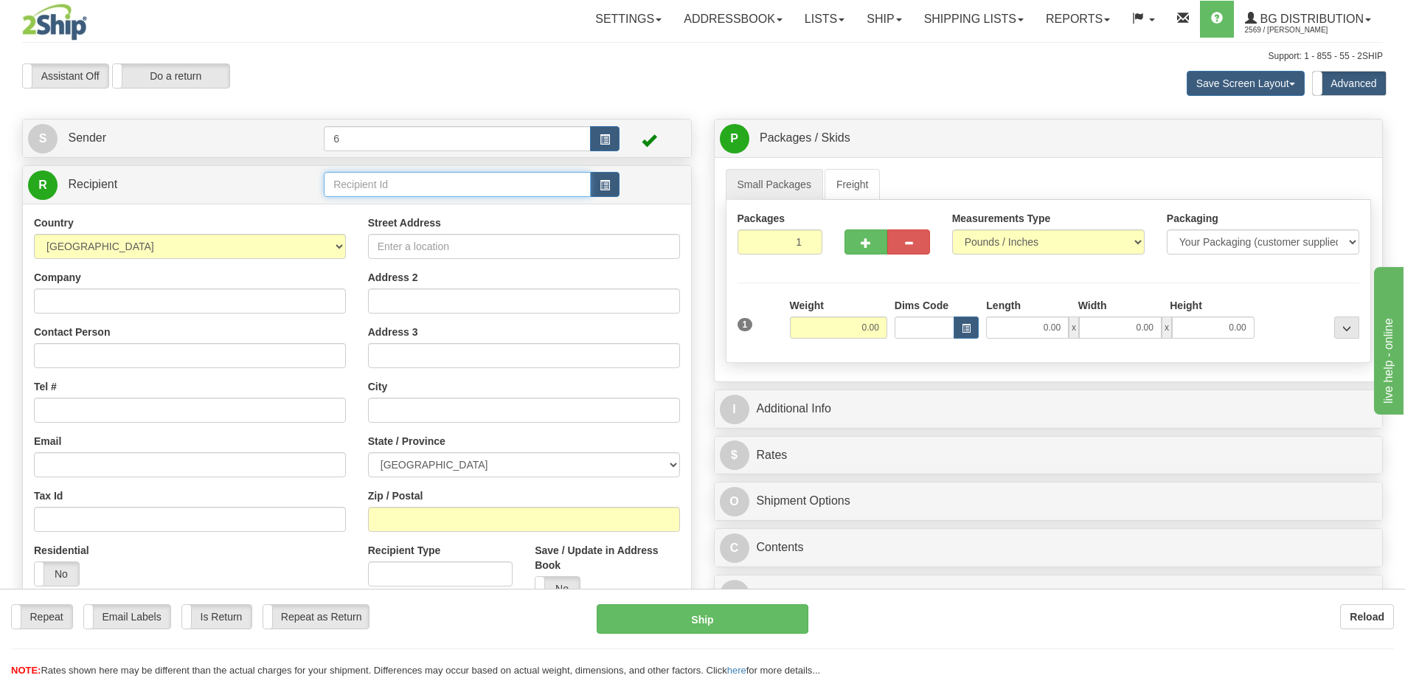
click at [373, 186] on input "text" at bounding box center [457, 184] width 267 height 25
type input "44028"
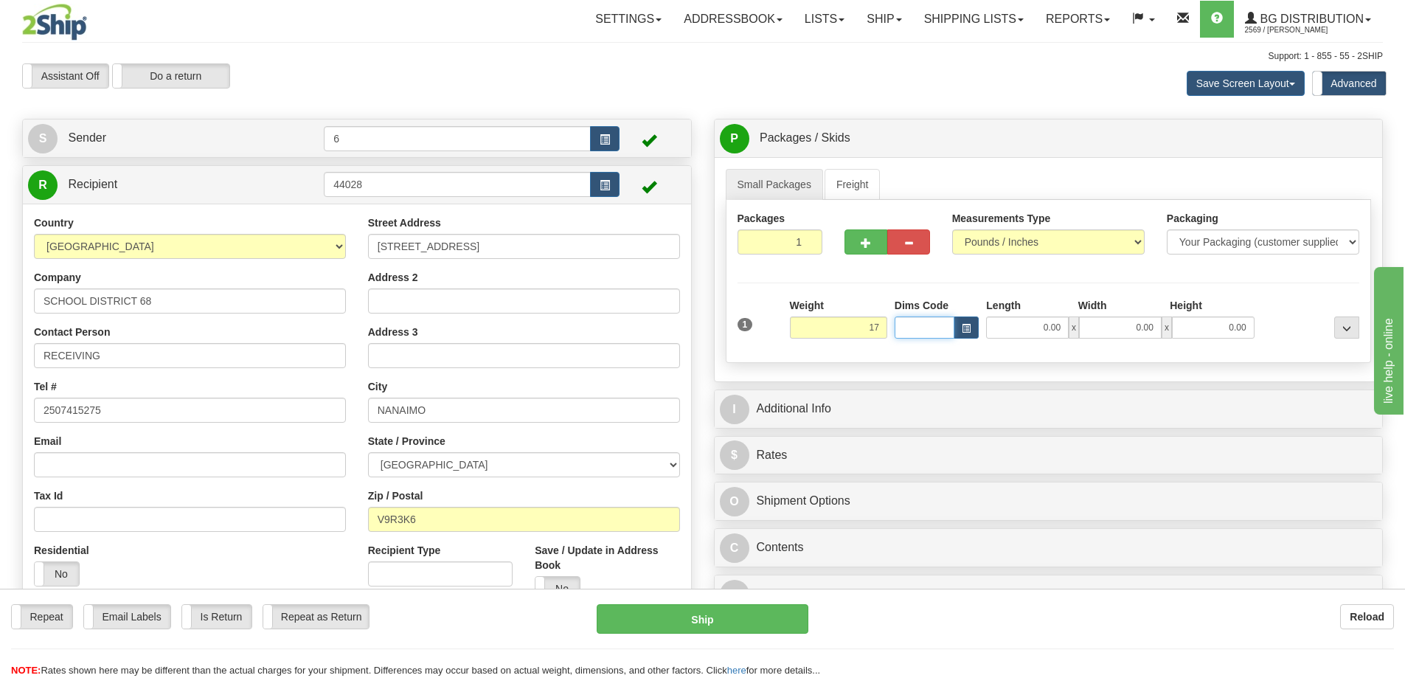
type input "17.00"
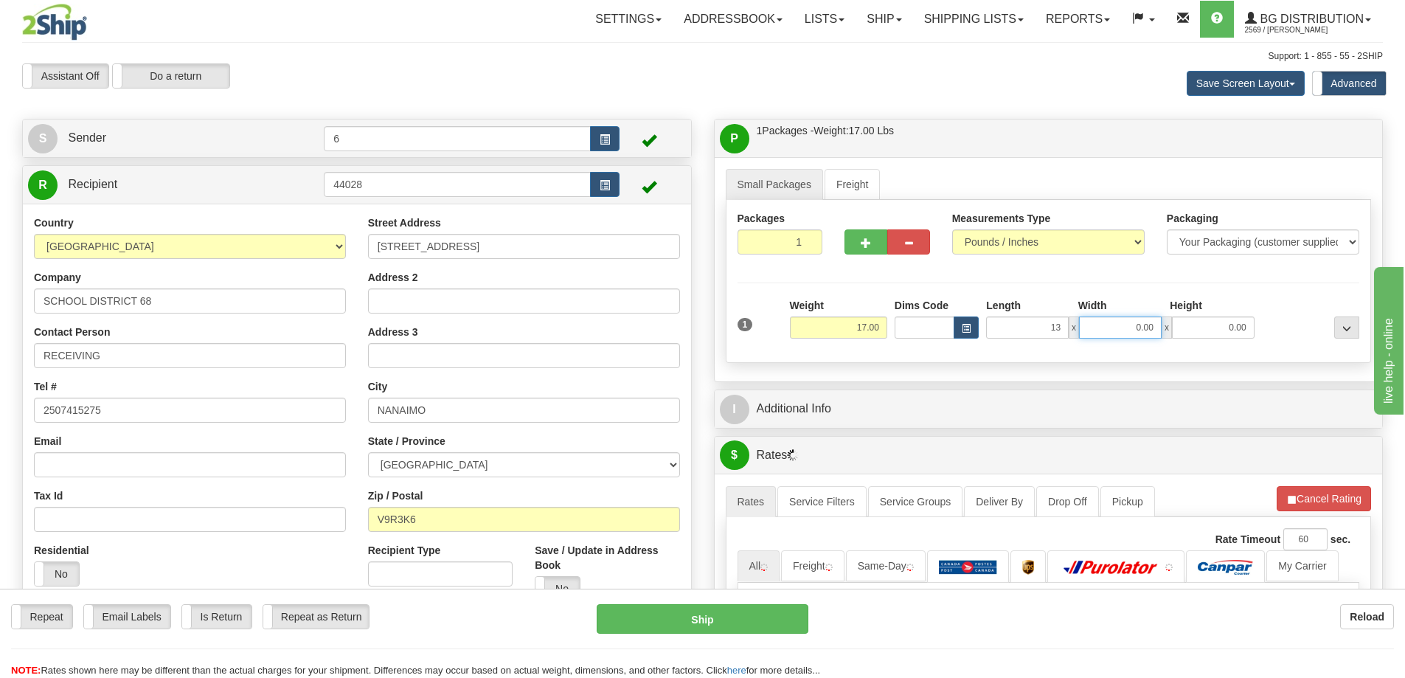
type input "13.00"
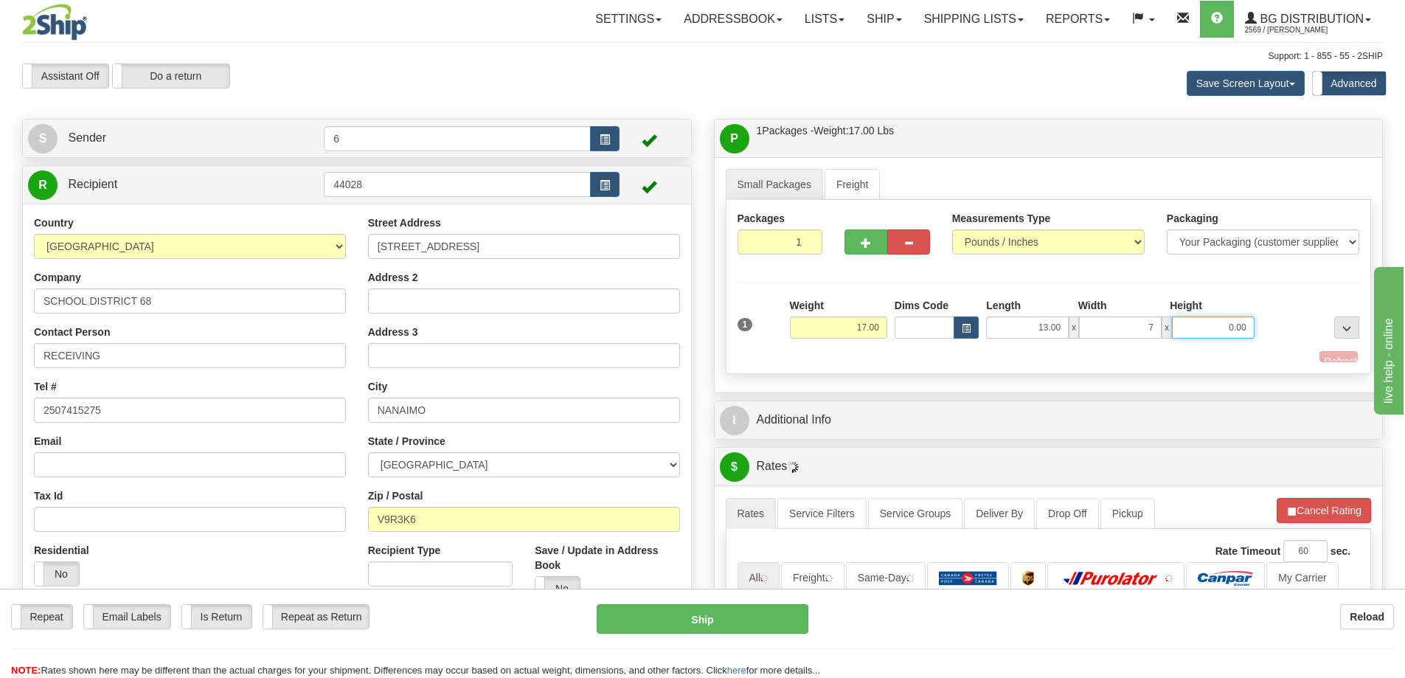
type input "7.00"
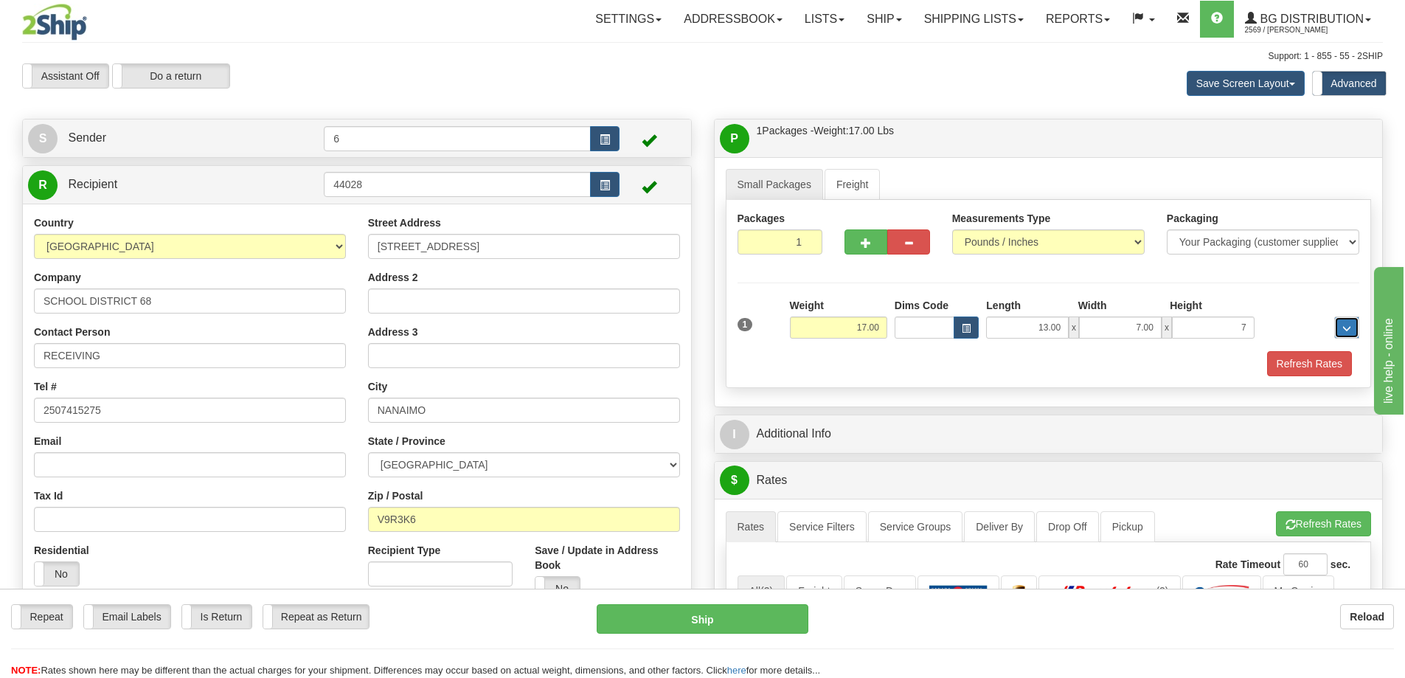
type input "7.00"
click at [1297, 360] on button "Refresh Rates" at bounding box center [1309, 363] width 85 height 25
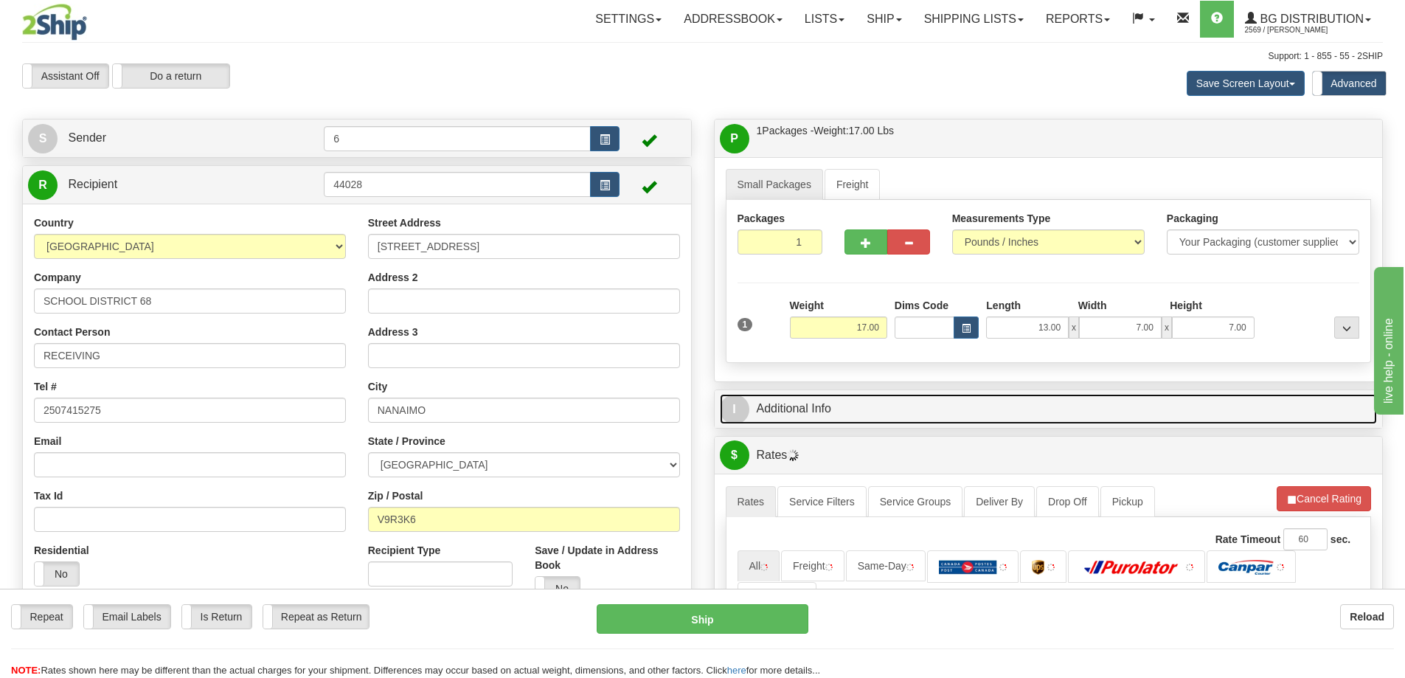
drag, startPoint x: 1245, startPoint y: 412, endPoint x: 1154, endPoint y: 406, distance: 91.6
click at [1244, 412] on link "I Additional Info" at bounding box center [1049, 409] width 658 height 30
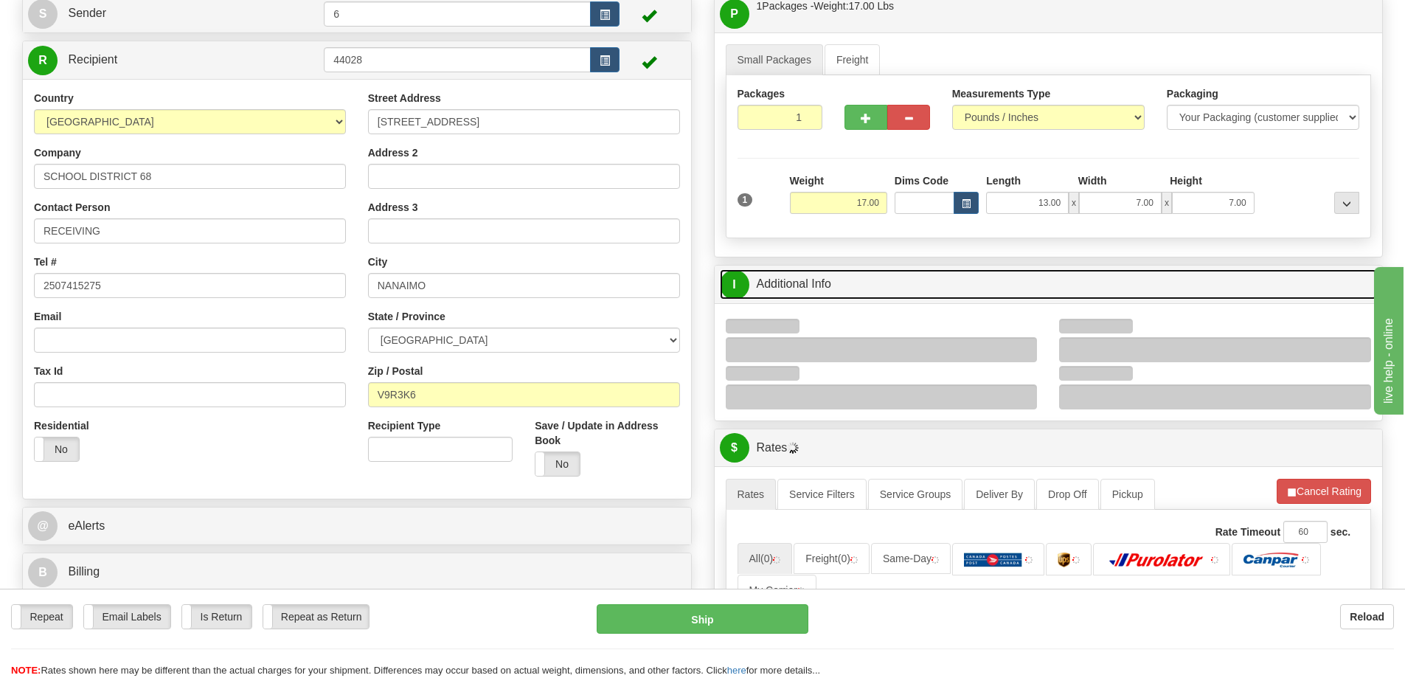
scroll to position [148, 0]
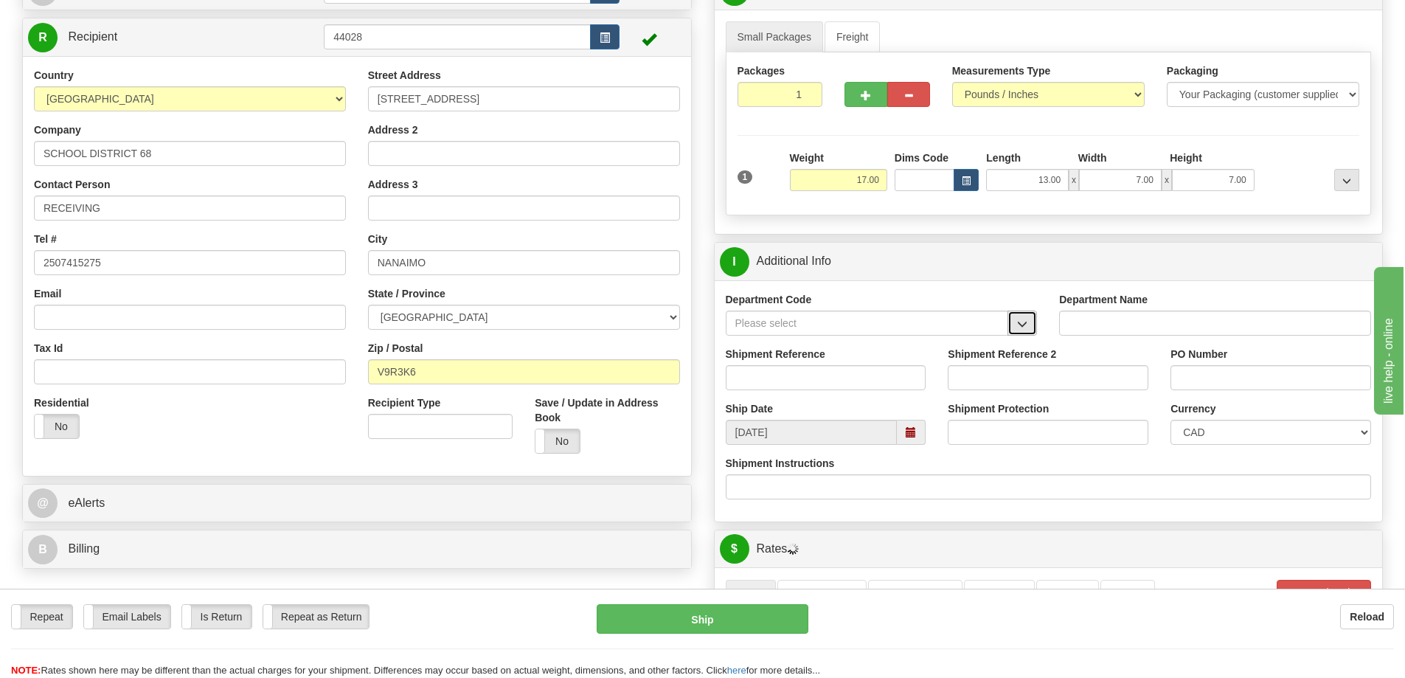
click at [1016, 319] on button "button" at bounding box center [1022, 323] width 30 height 25
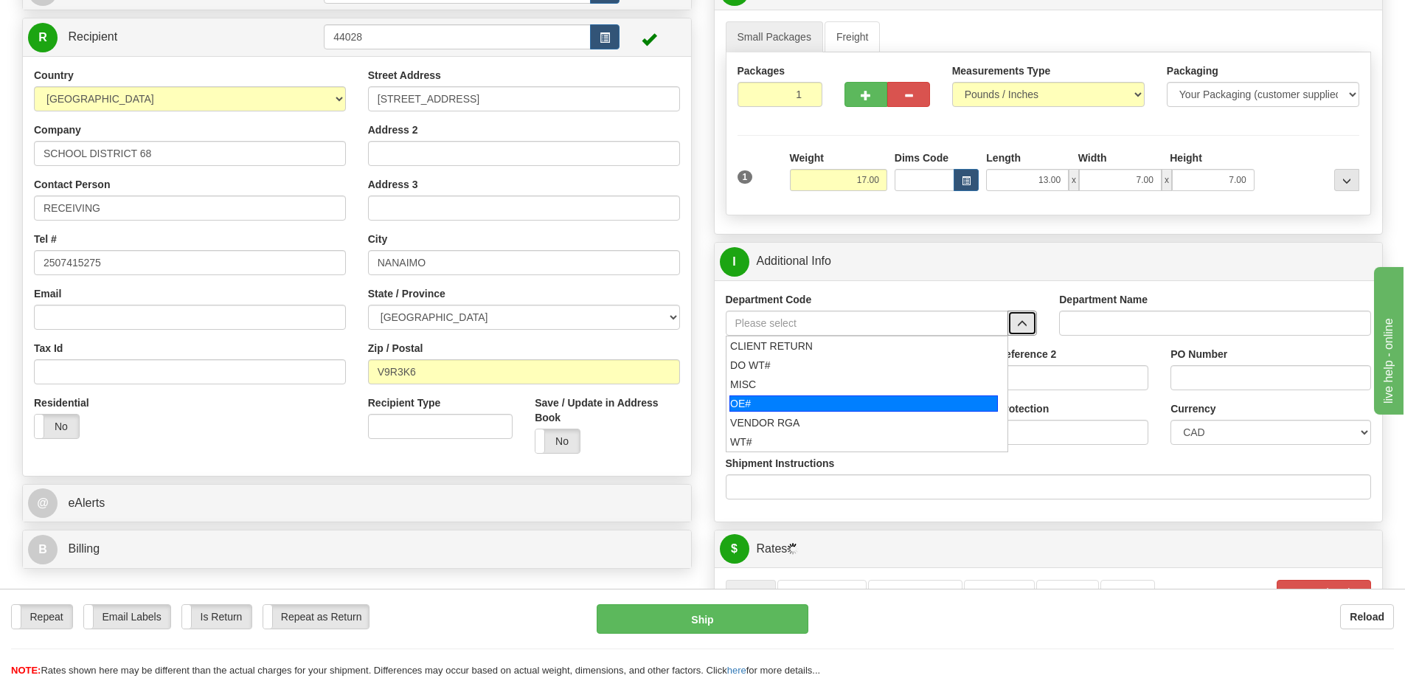
click at [782, 408] on div "OE#" at bounding box center [863, 403] width 268 height 16
type input "OE#"
type input "ORDERS"
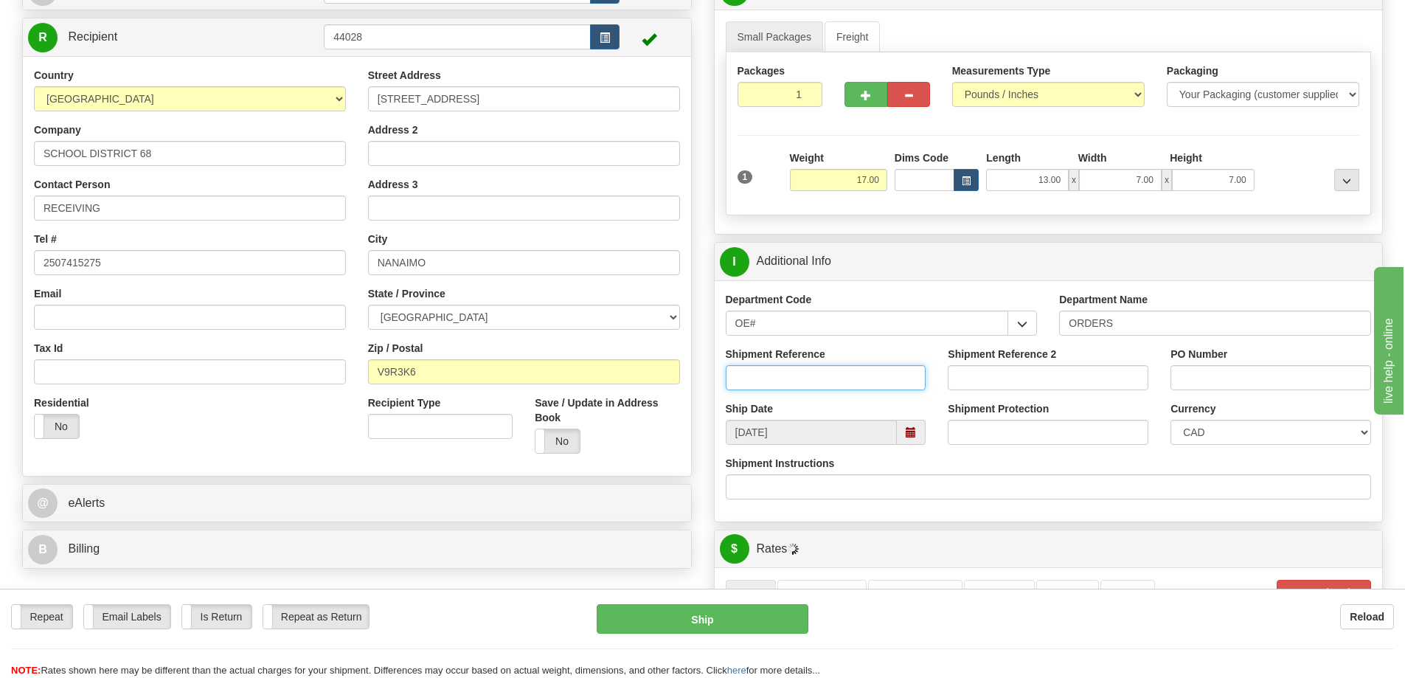
click at [777, 384] on input "Shipment Reference" at bounding box center [826, 377] width 201 height 25
click at [736, 382] on input "32843-02 33021-00" at bounding box center [826, 377] width 201 height 25
click at [797, 378] on input "60032843-02 33021-00" at bounding box center [826, 377] width 201 height 25
type input "60032843-02 60033021-00"
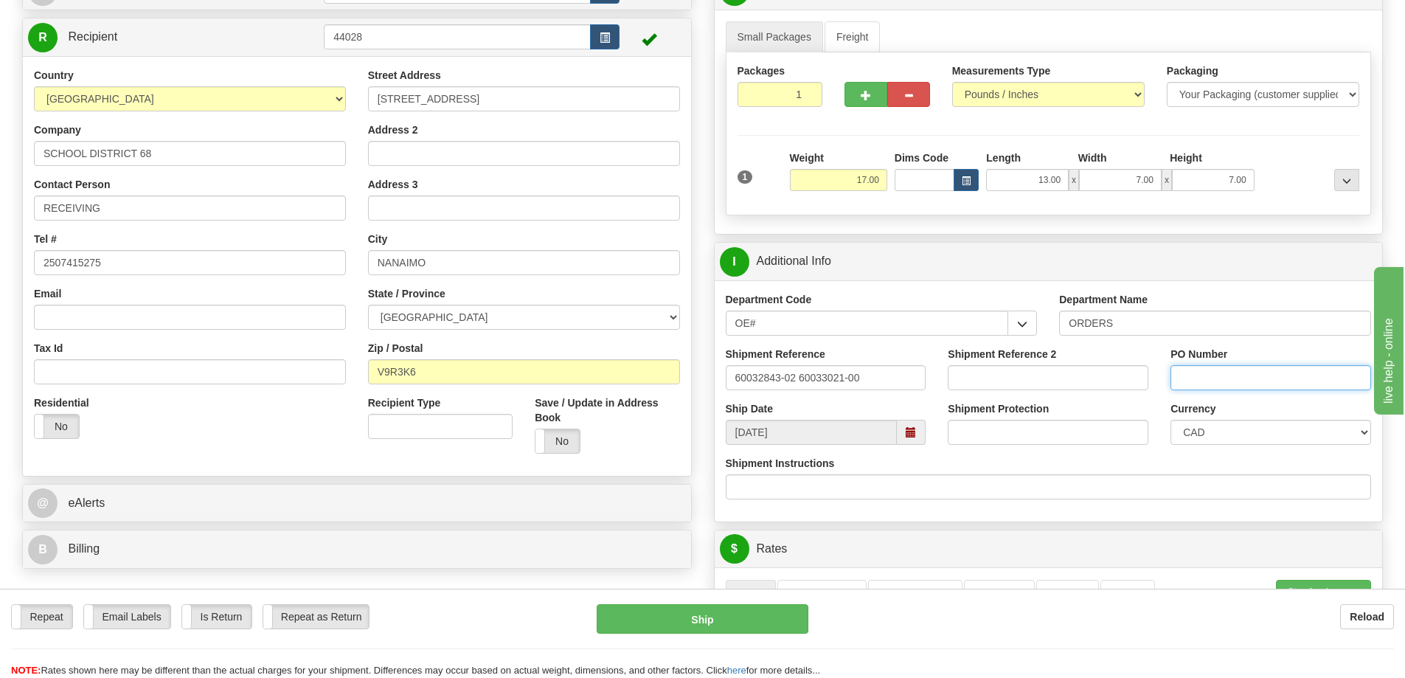
paste input "60032843-02 60033021-00"
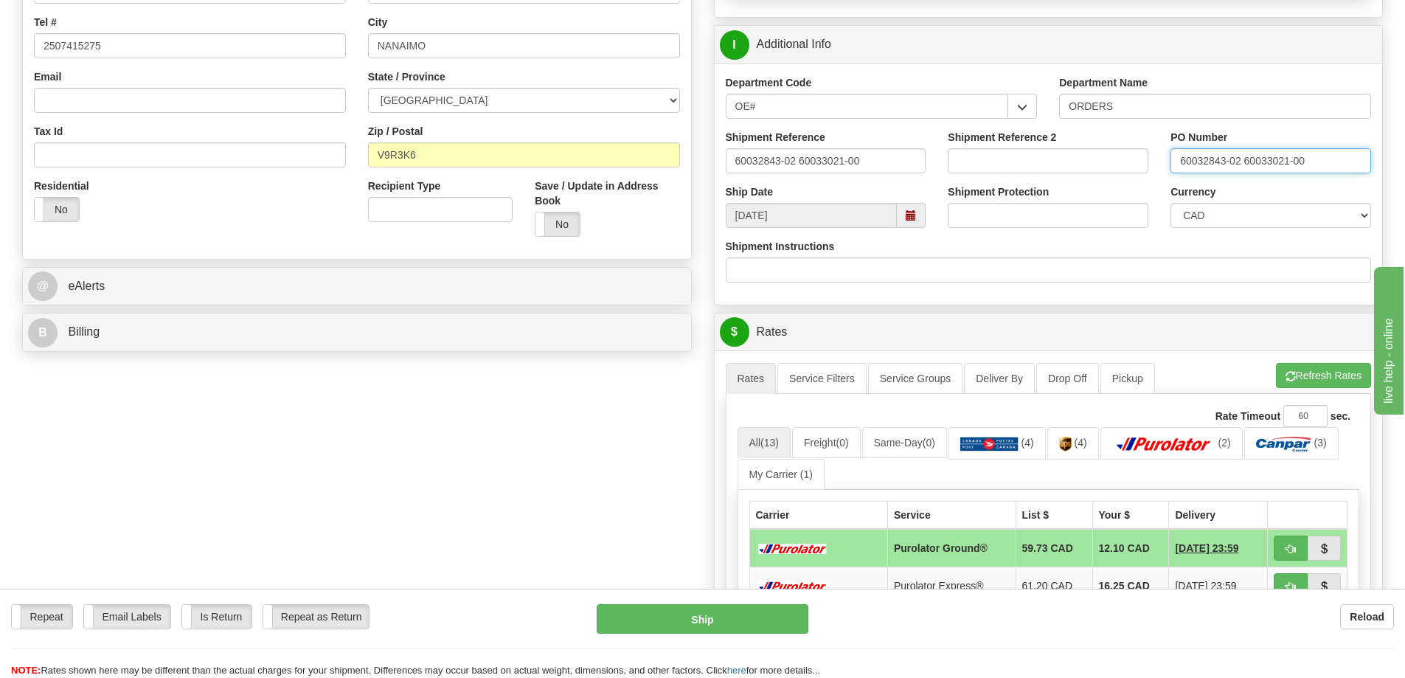
scroll to position [516, 0]
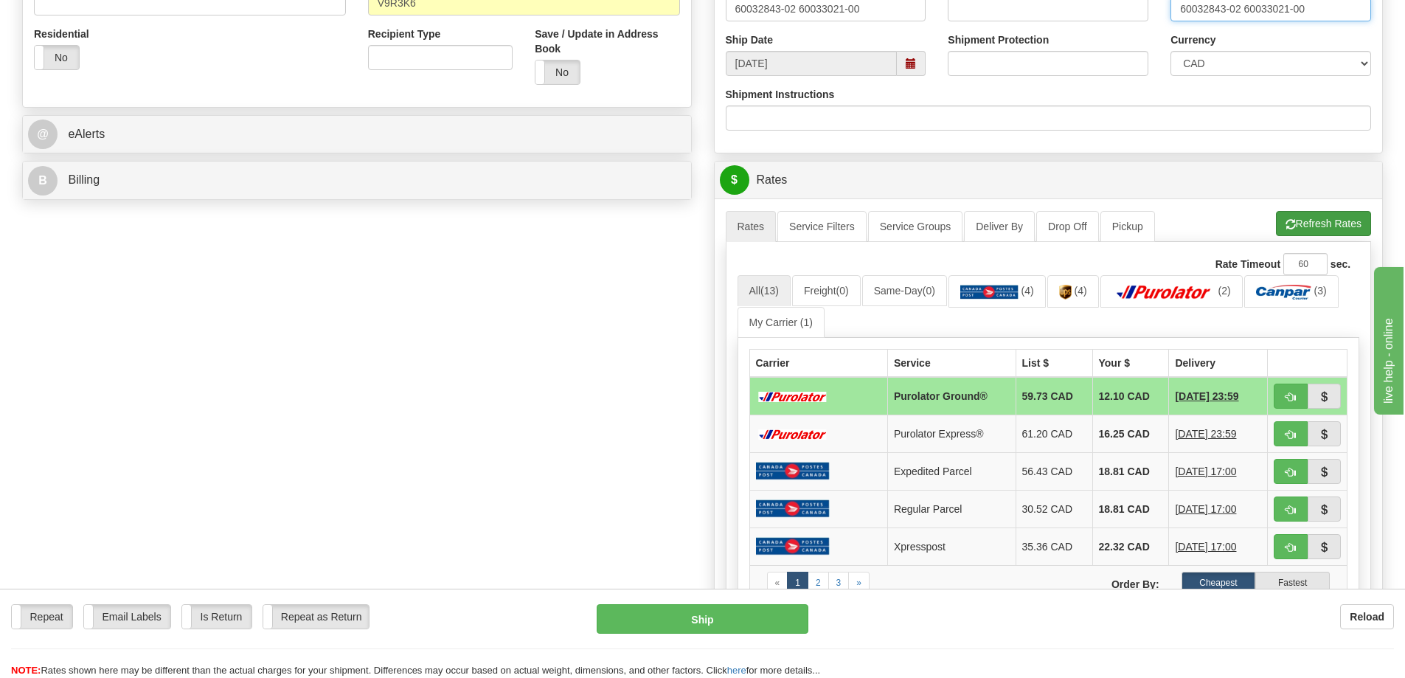
type input "60032843-02 60033021-00"
click at [1298, 226] on button "Refresh Rates" at bounding box center [1323, 223] width 95 height 25
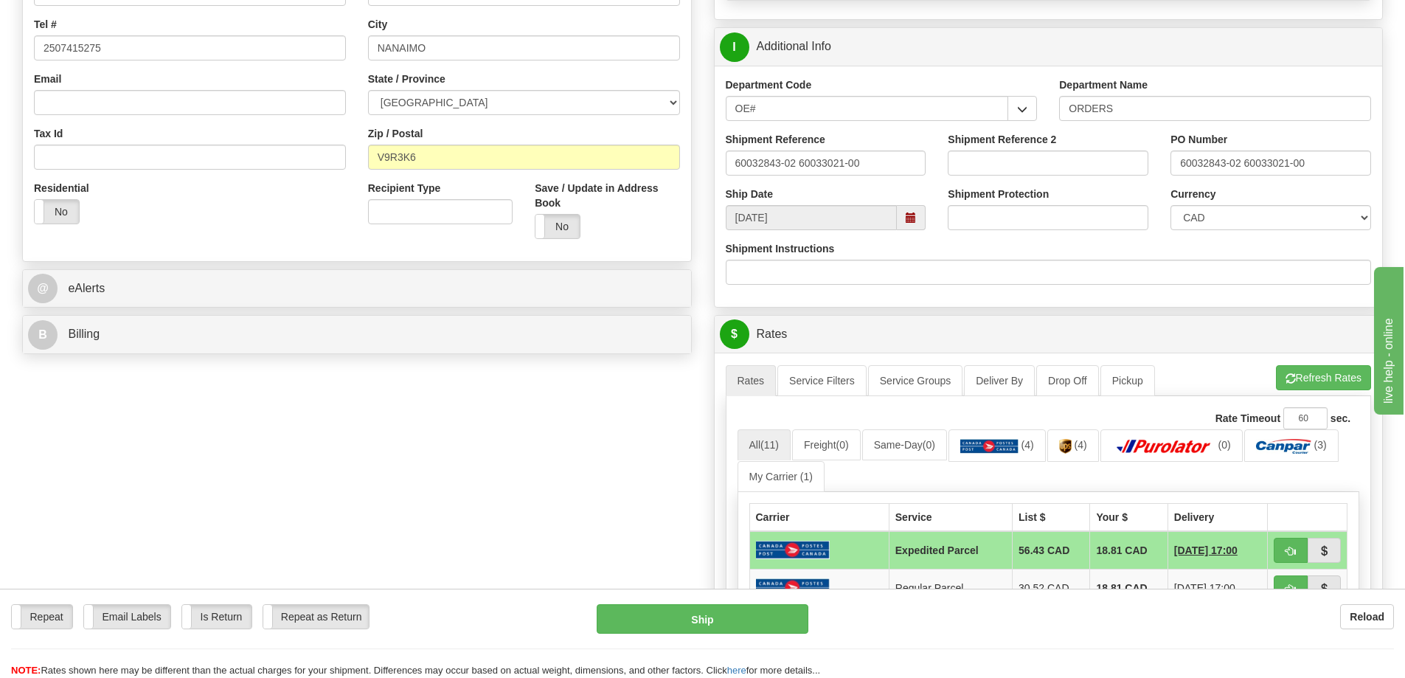
scroll to position [369, 0]
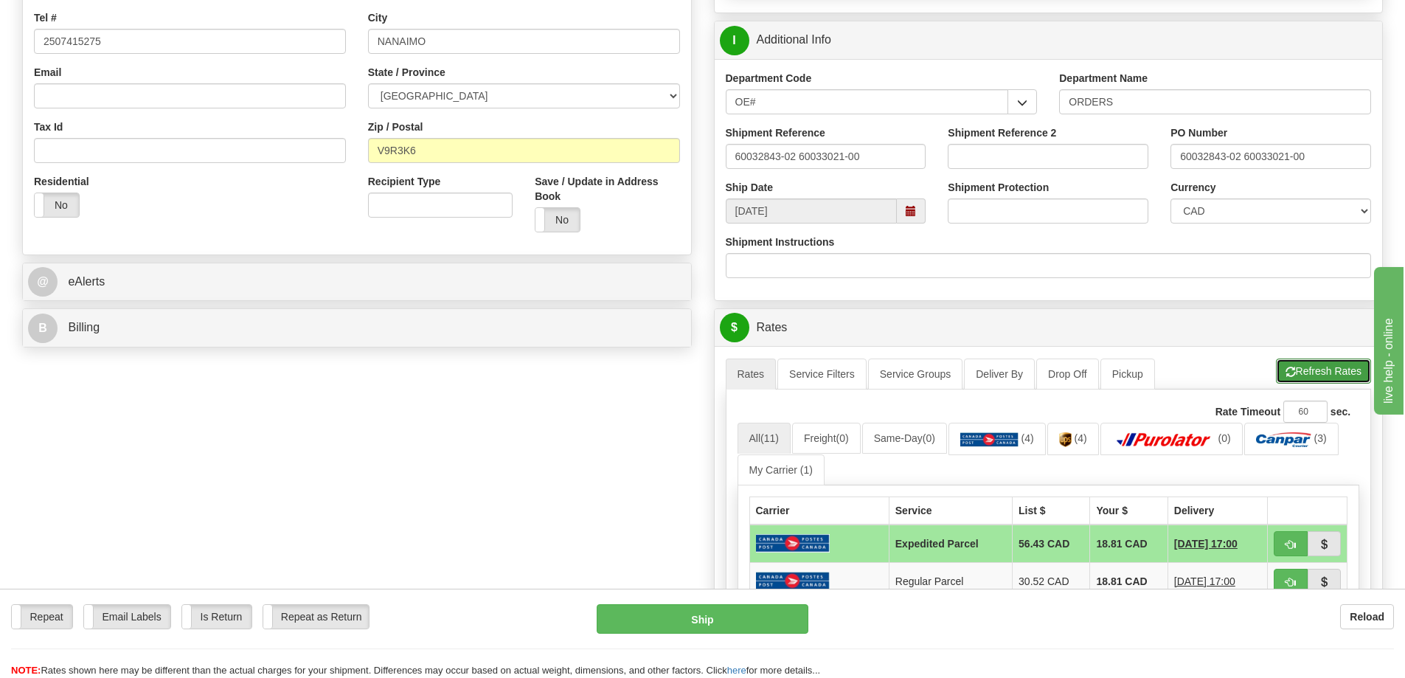
click at [1325, 384] on button "Refresh Rates" at bounding box center [1323, 370] width 95 height 25
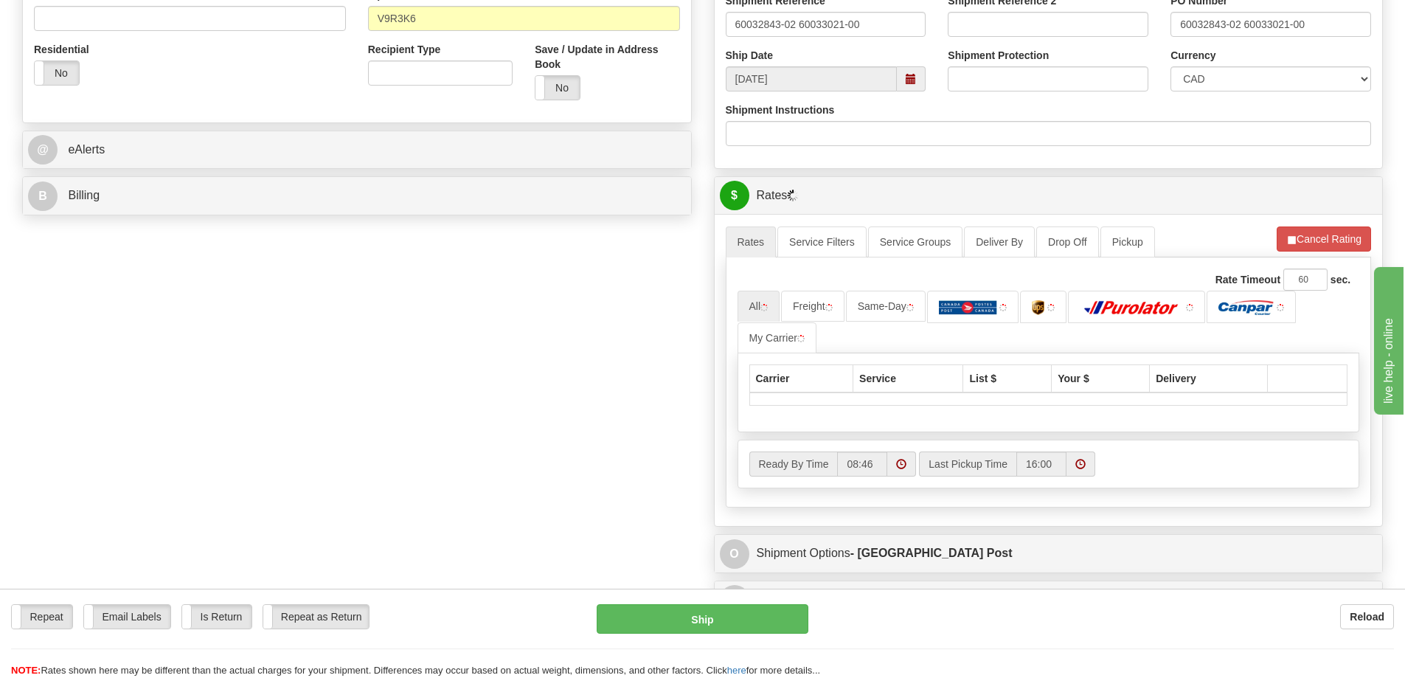
scroll to position [664, 0]
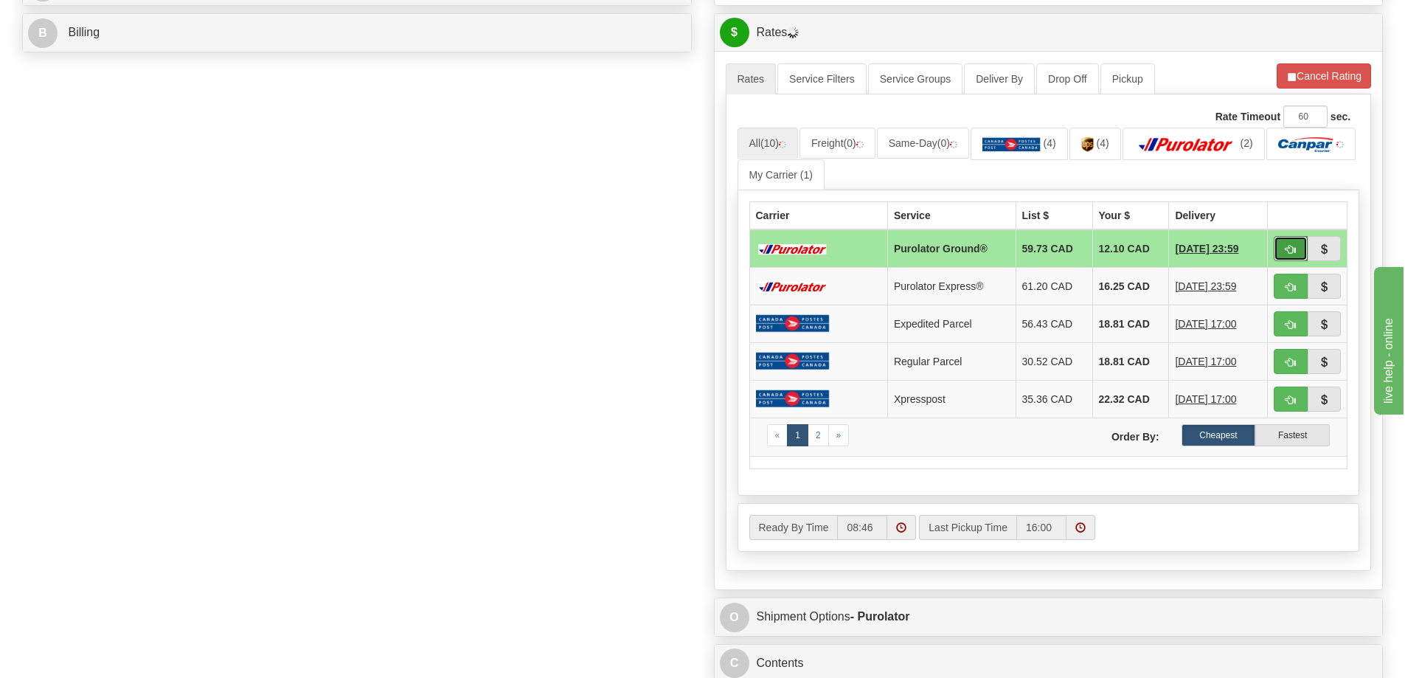
click at [1286, 254] on span "button" at bounding box center [1291, 250] width 10 height 10
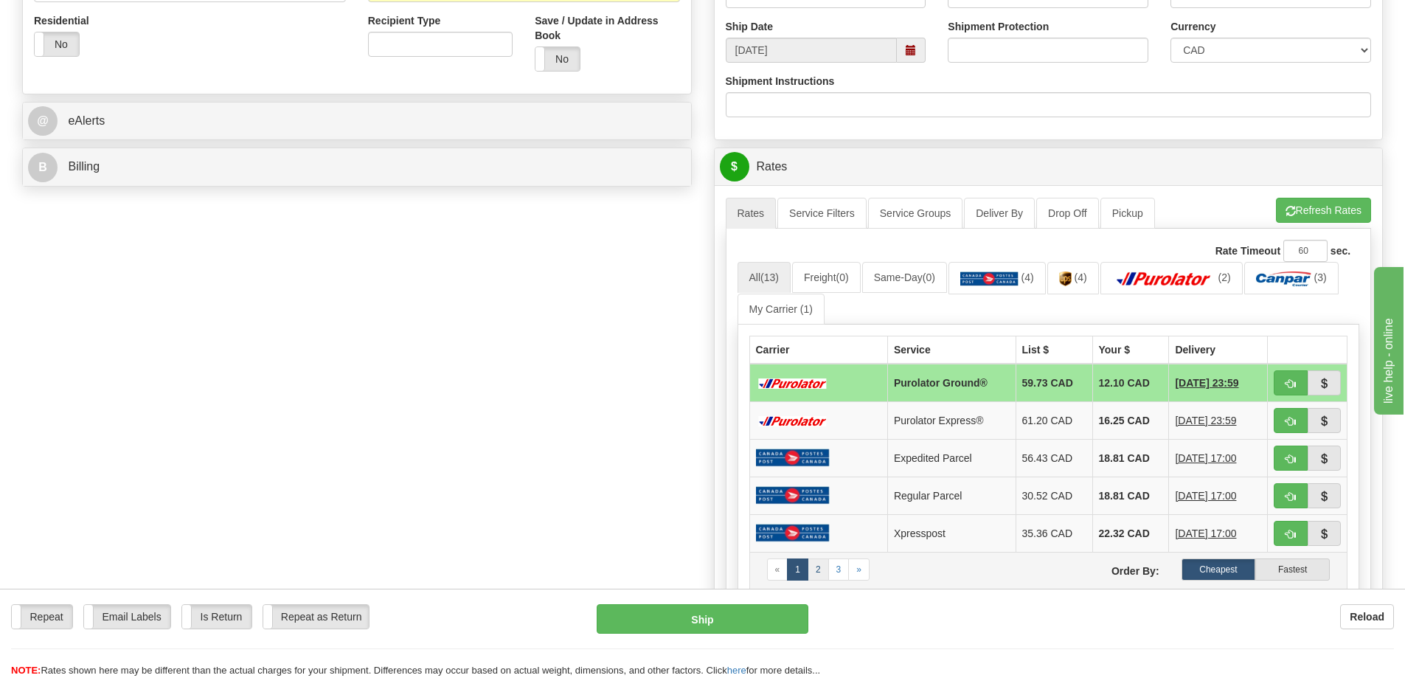
scroll to position [738, 0]
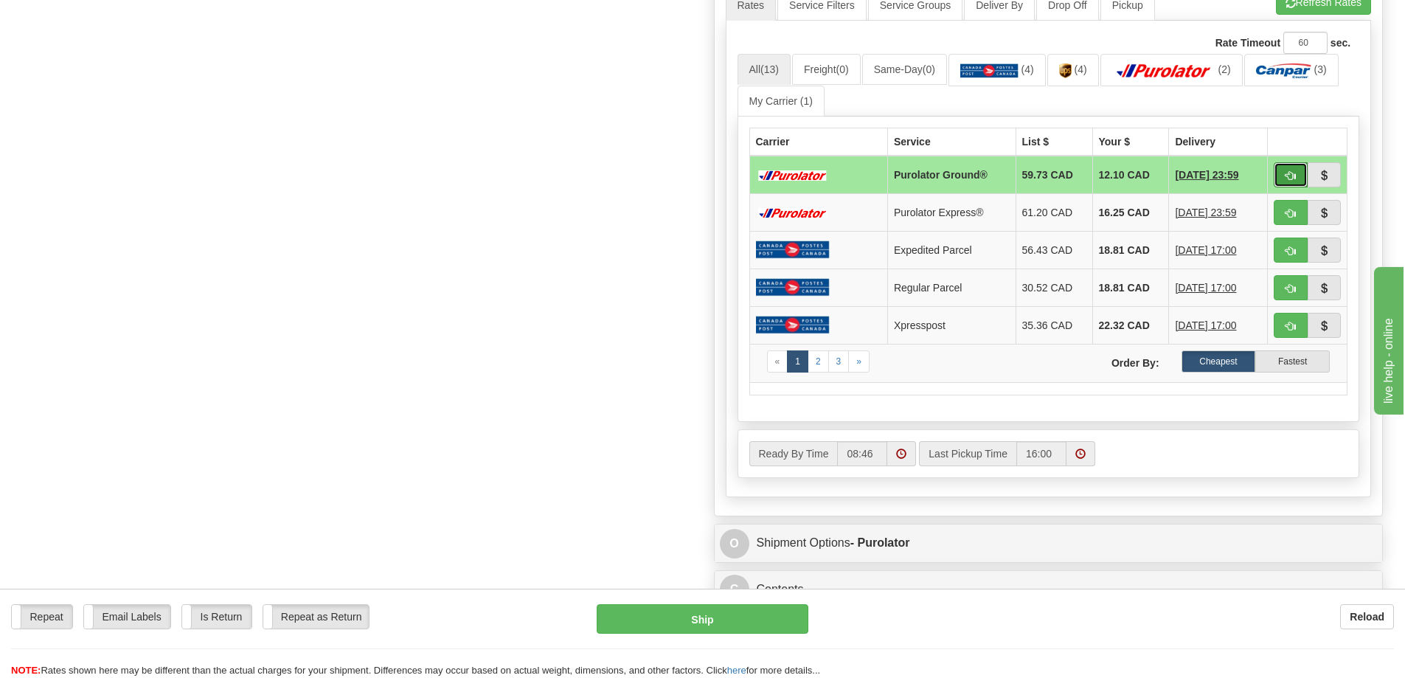
click at [1287, 178] on span "button" at bounding box center [1291, 176] width 10 height 10
type input "260"
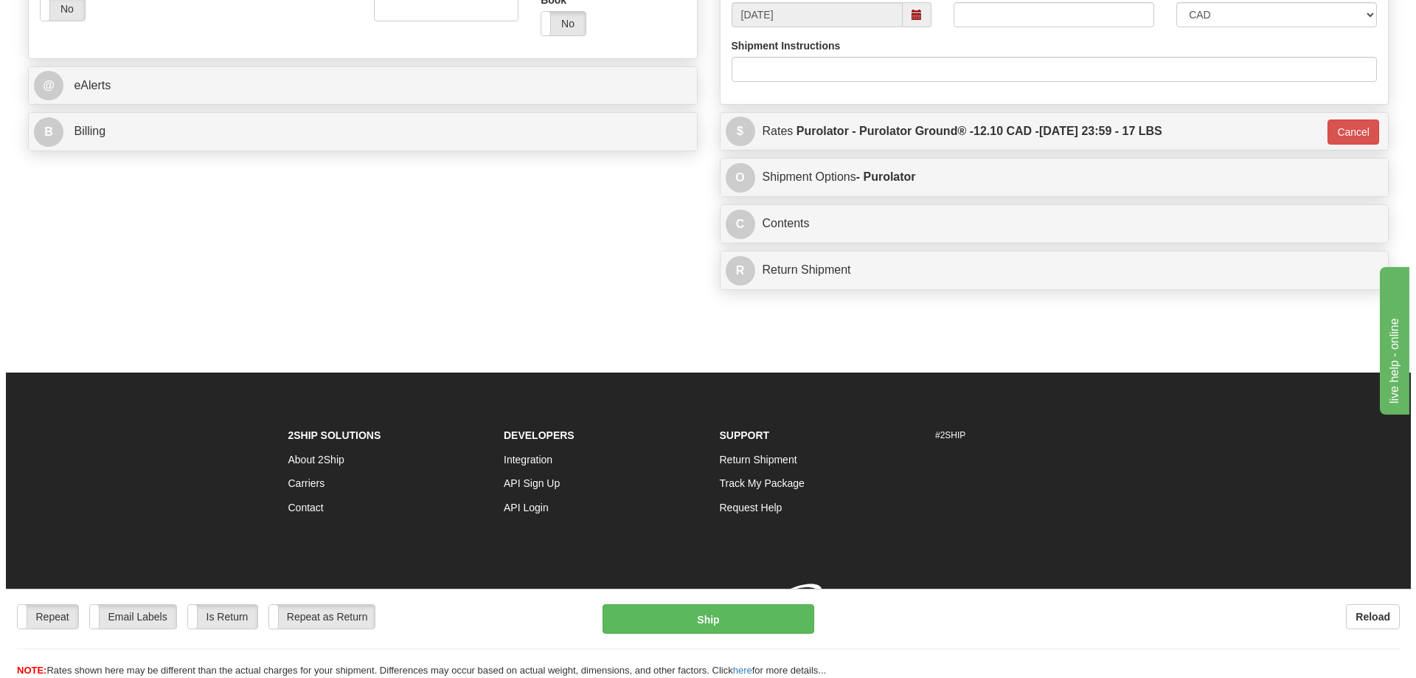
scroll to position [633, 0]
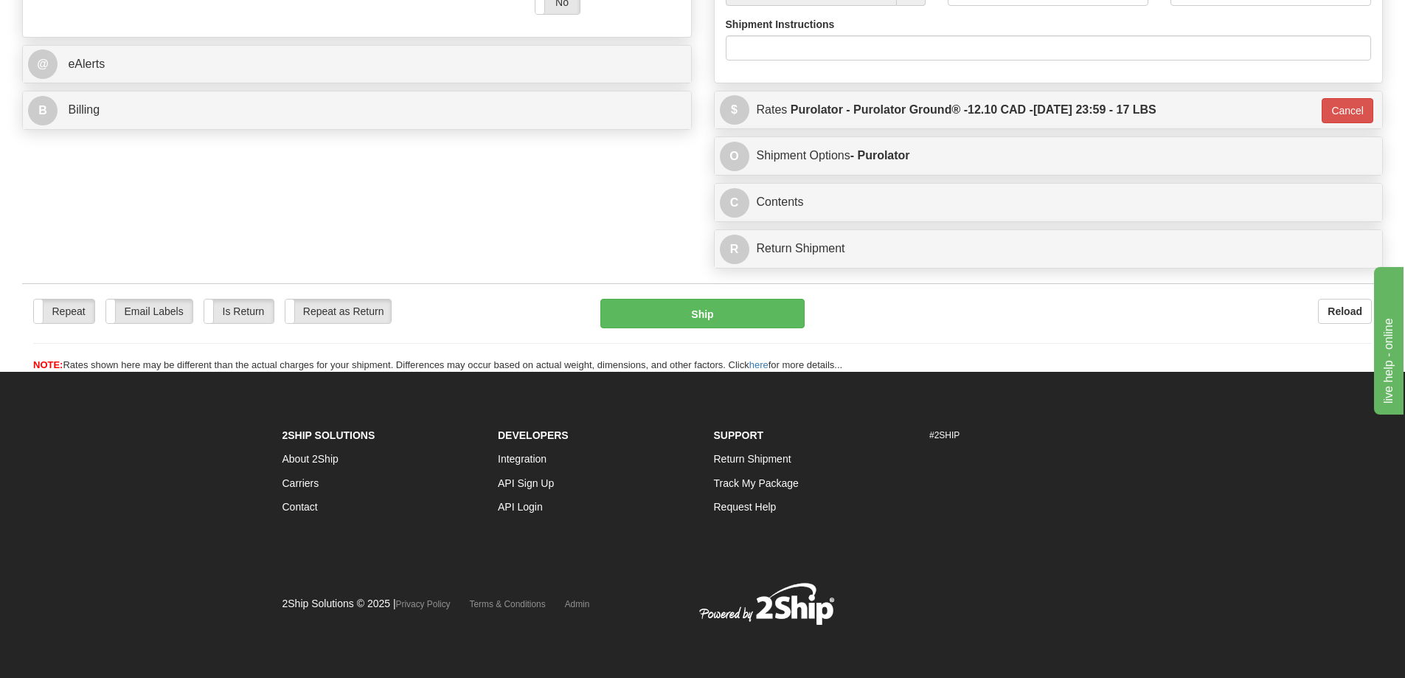
click at [709, 283] on div "Repeat Repeat Email Labels Email Labels Edit Is Return Is Return Repeat as Retu…" at bounding box center [702, 327] width 1361 height 89
click at [701, 299] on button "Ship" at bounding box center [702, 314] width 204 height 30
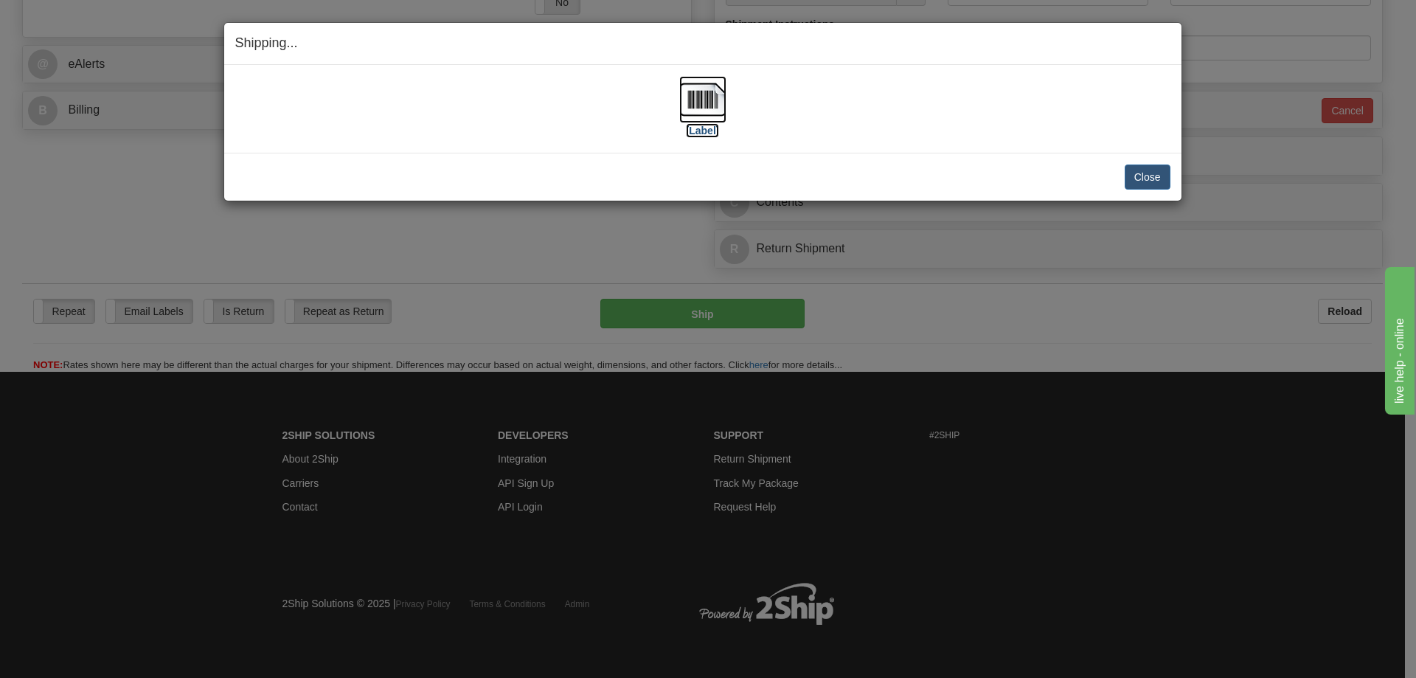
click at [698, 132] on label "[Label]" at bounding box center [703, 130] width 34 height 15
click at [1148, 173] on button "Close" at bounding box center [1148, 176] width 46 height 25
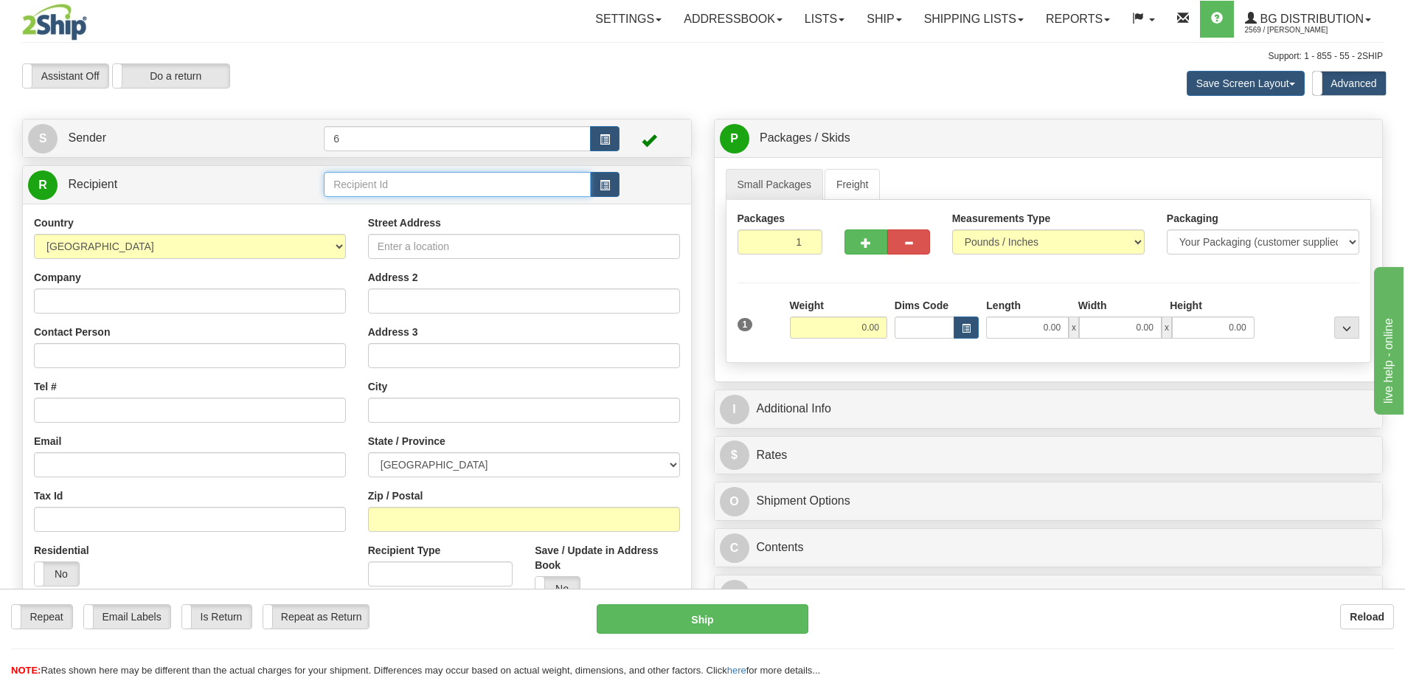
click at [353, 191] on input "text" at bounding box center [457, 184] width 267 height 25
type input "46023"
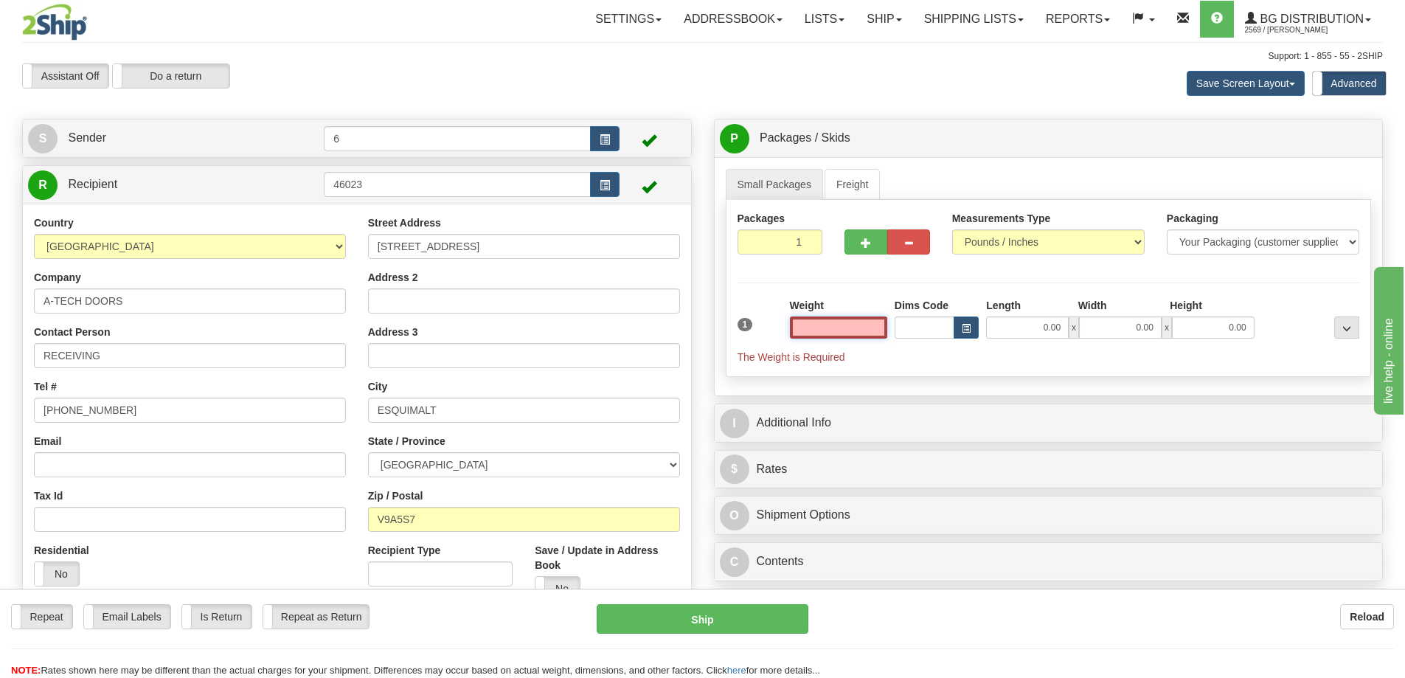
click at [857, 319] on input "text" at bounding box center [838, 327] width 97 height 22
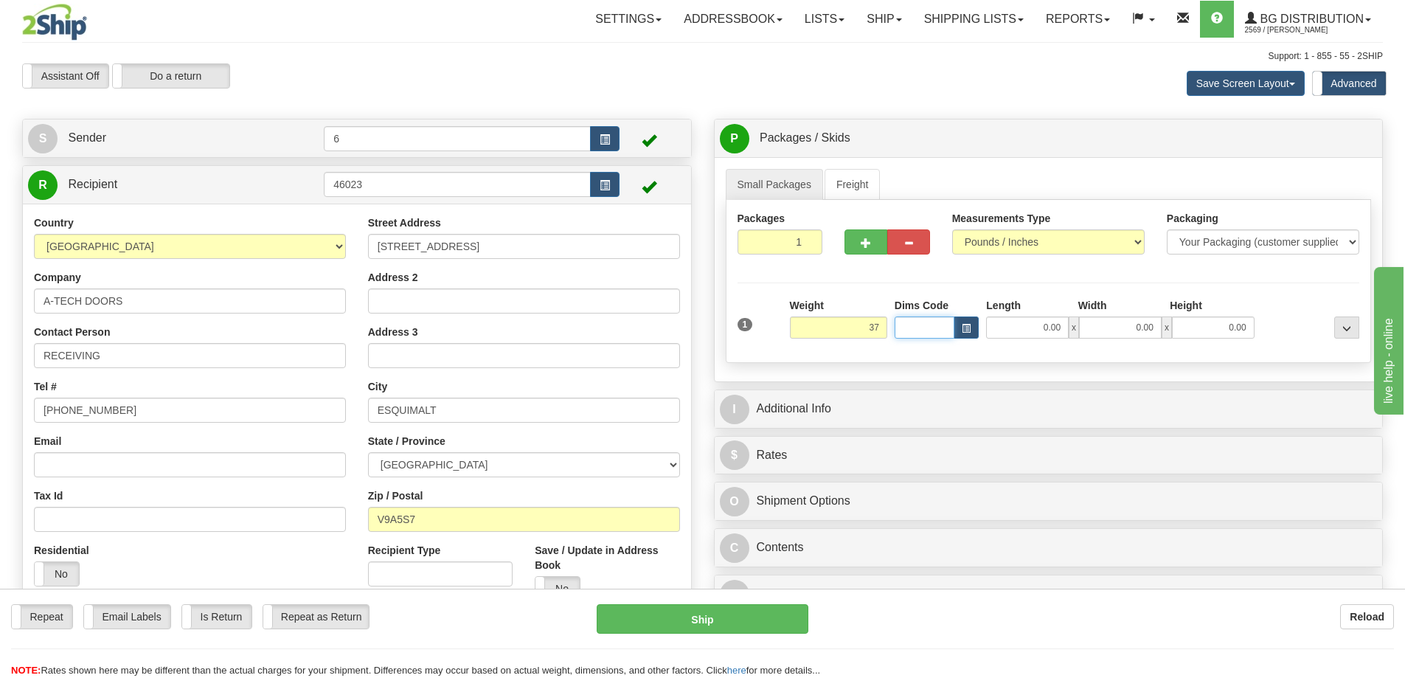
type input "37.00"
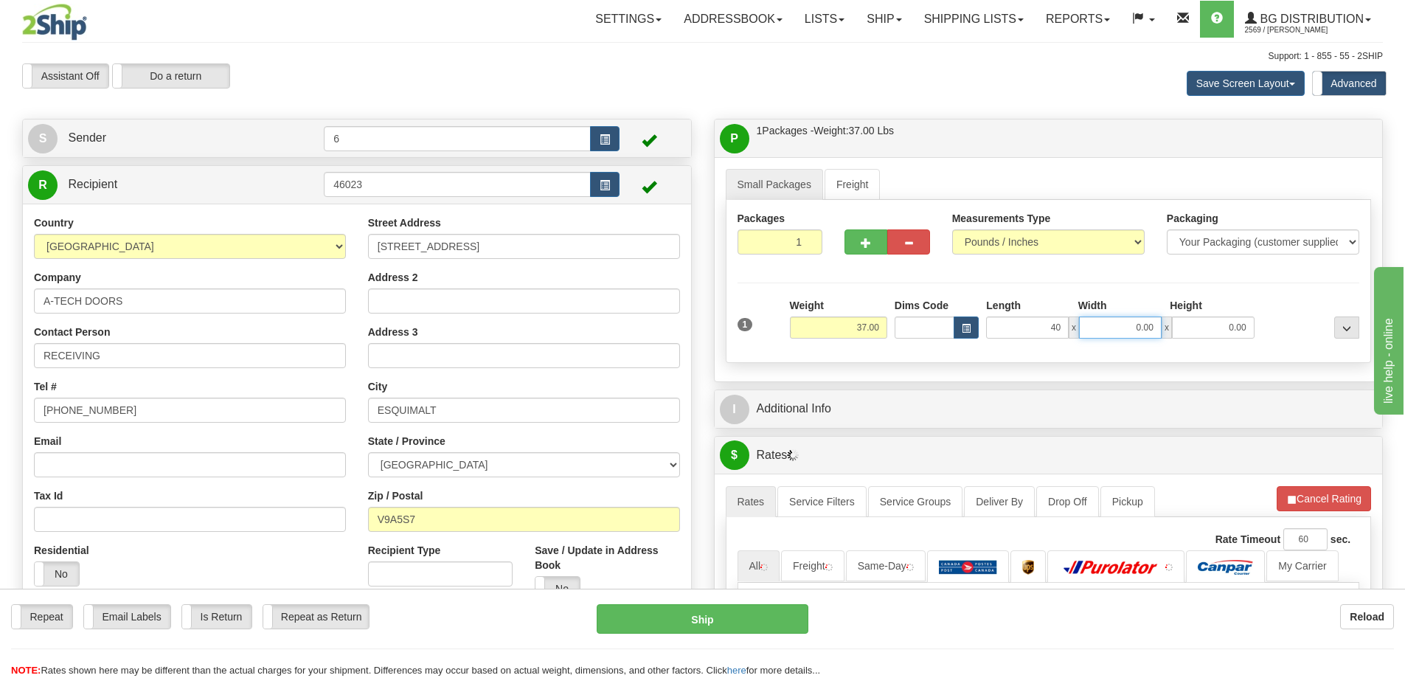
type input "40.00"
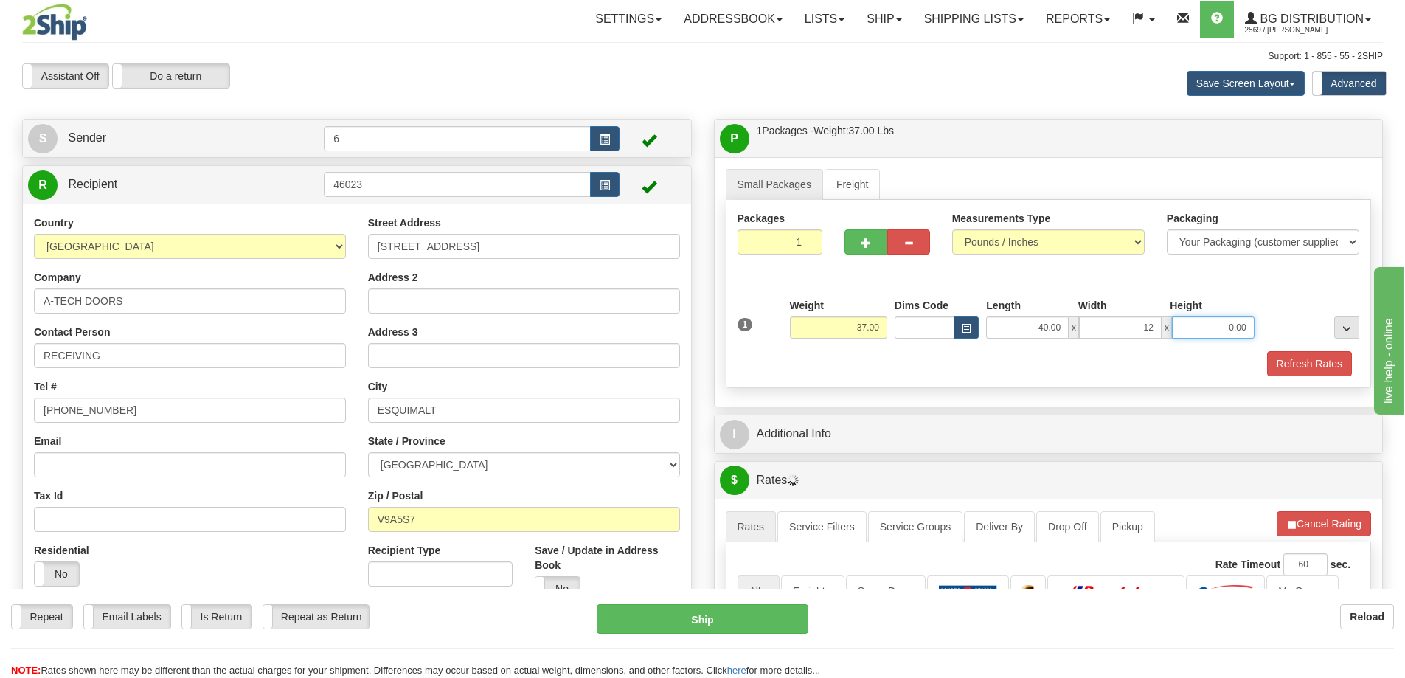
type input "12.00"
click at [1314, 364] on button "Refresh Rates" at bounding box center [1309, 363] width 85 height 25
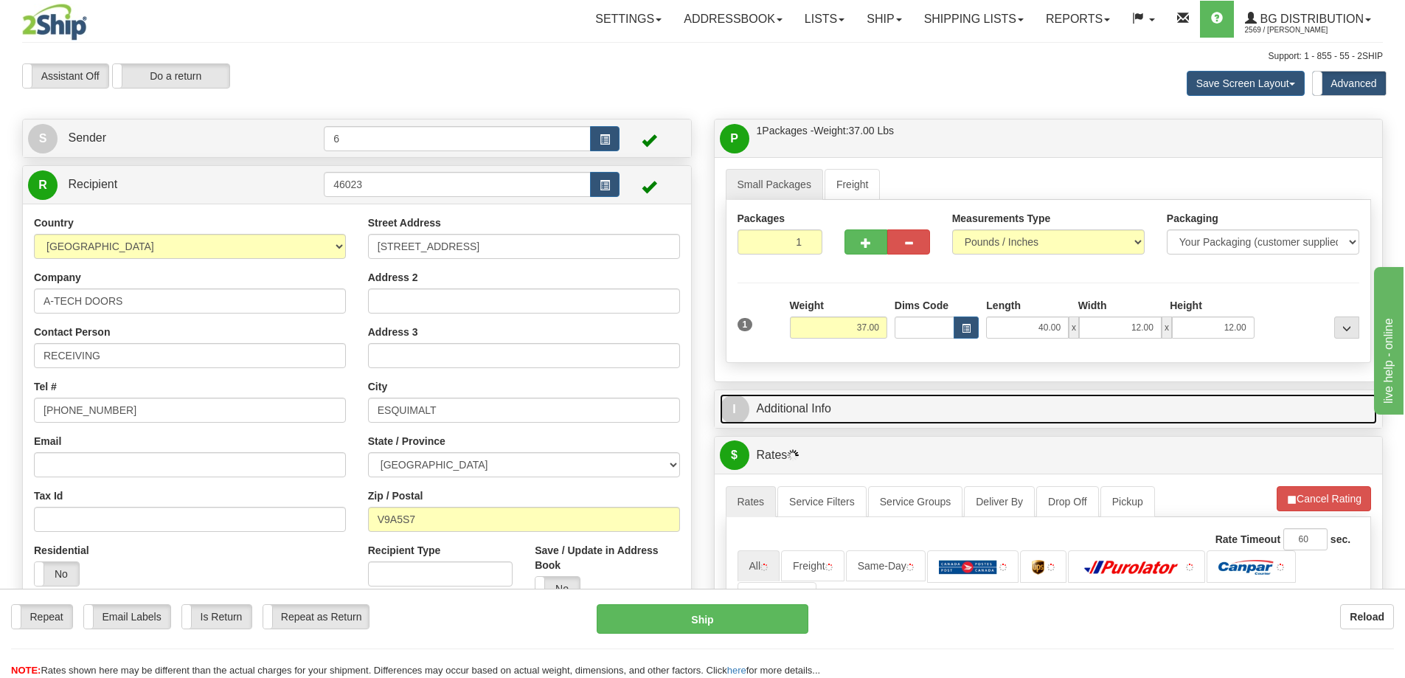
click at [1244, 409] on link "I Additional Info" at bounding box center [1049, 409] width 658 height 30
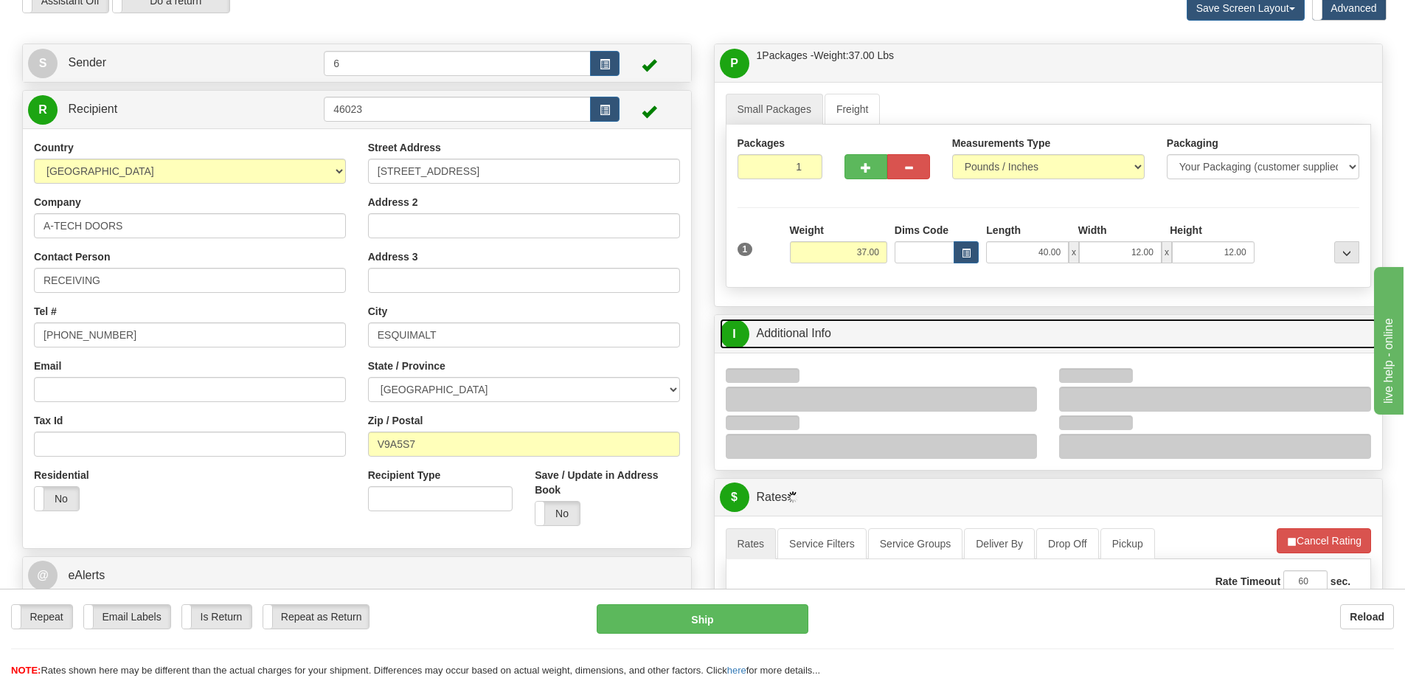
scroll to position [148, 0]
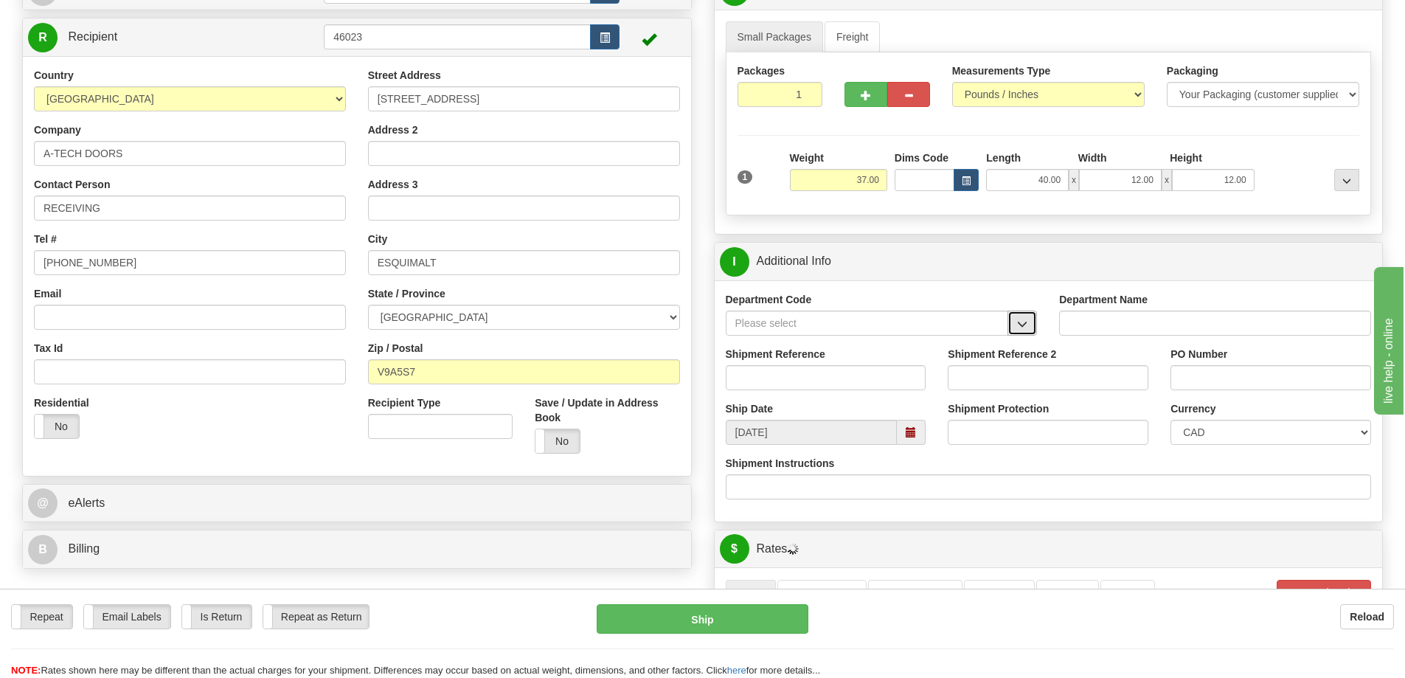
click at [1027, 328] on span "button" at bounding box center [1022, 324] width 10 height 10
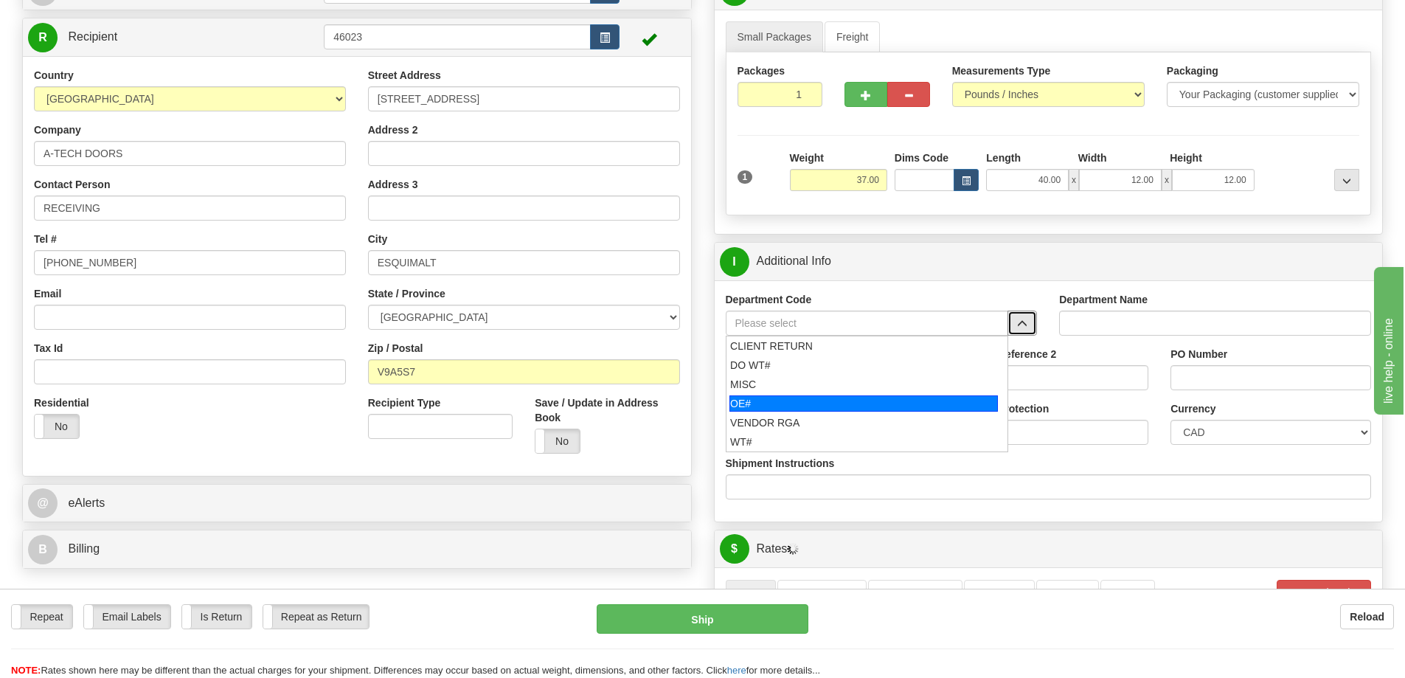
click at [804, 406] on div "OE#" at bounding box center [863, 403] width 268 height 16
type input "OE#"
type input "ORDERS"
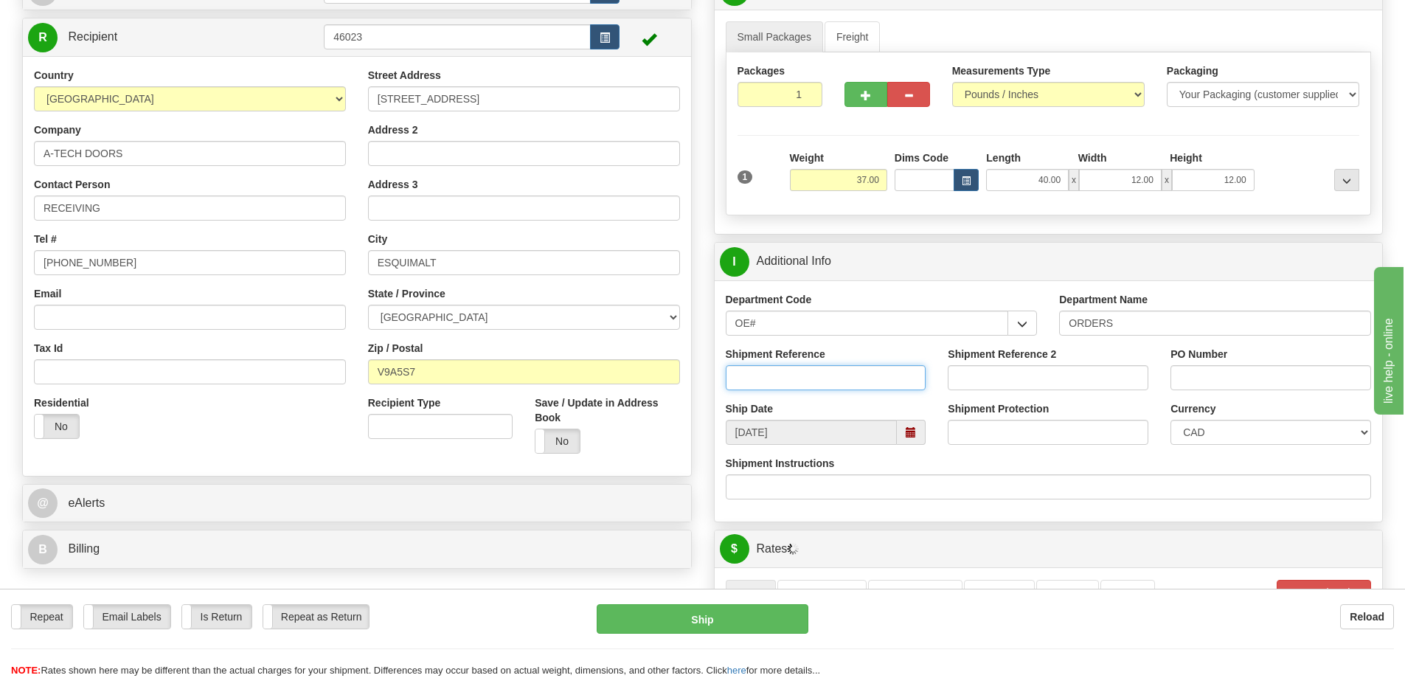
click at [800, 388] on input "Shipment Reference" at bounding box center [826, 377] width 201 height 25
type input "60033554-00"
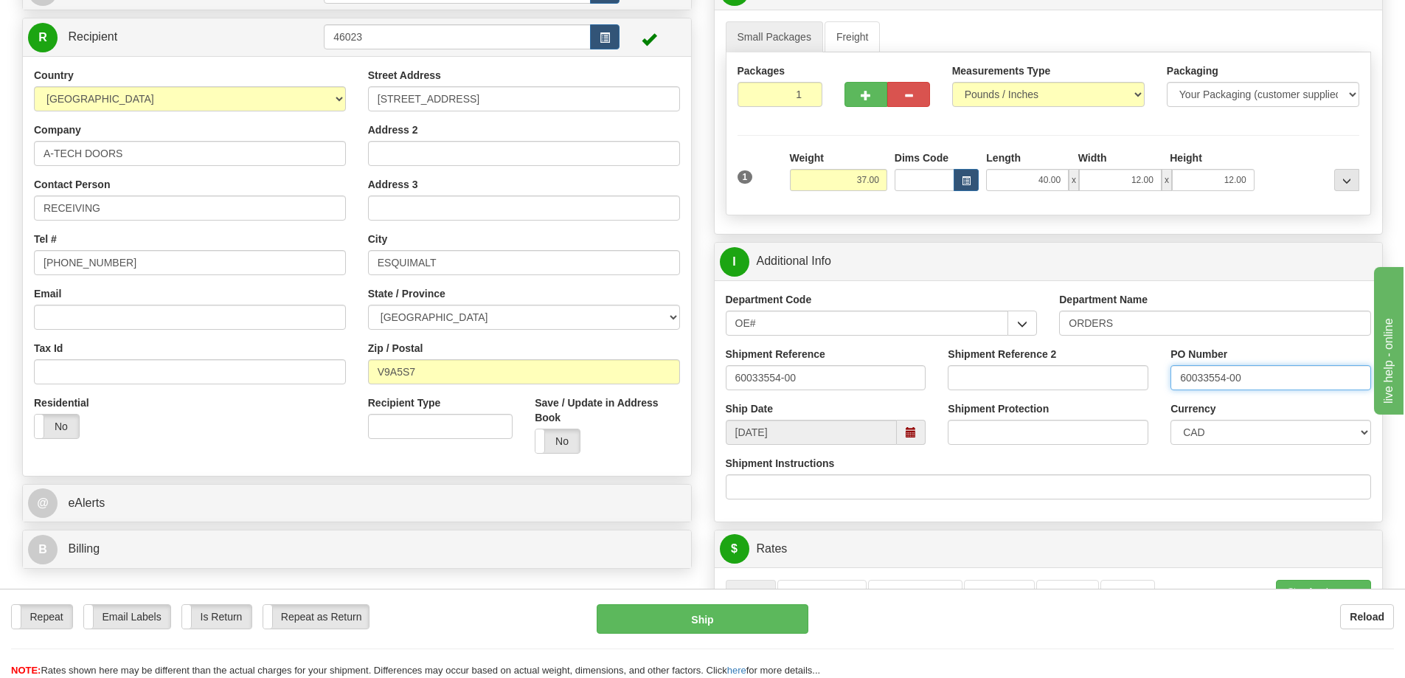
type input "60033554-00"
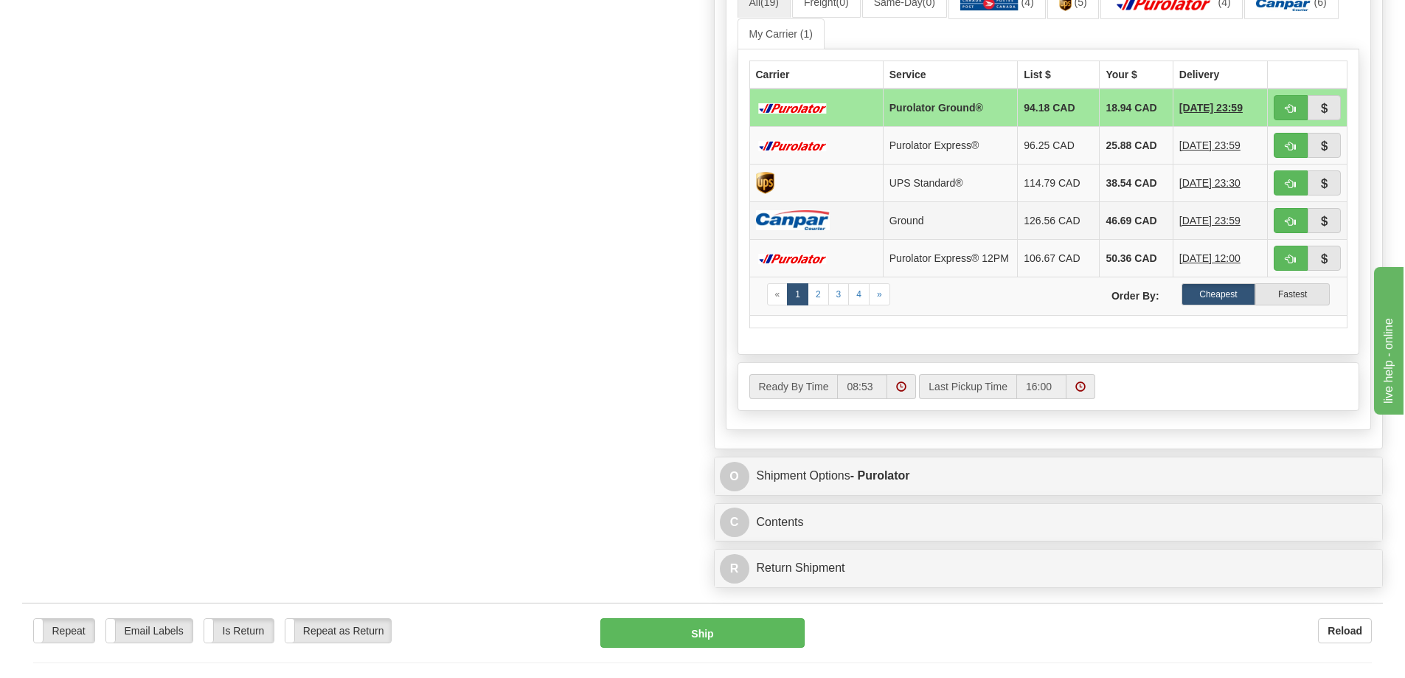
scroll to position [664, 0]
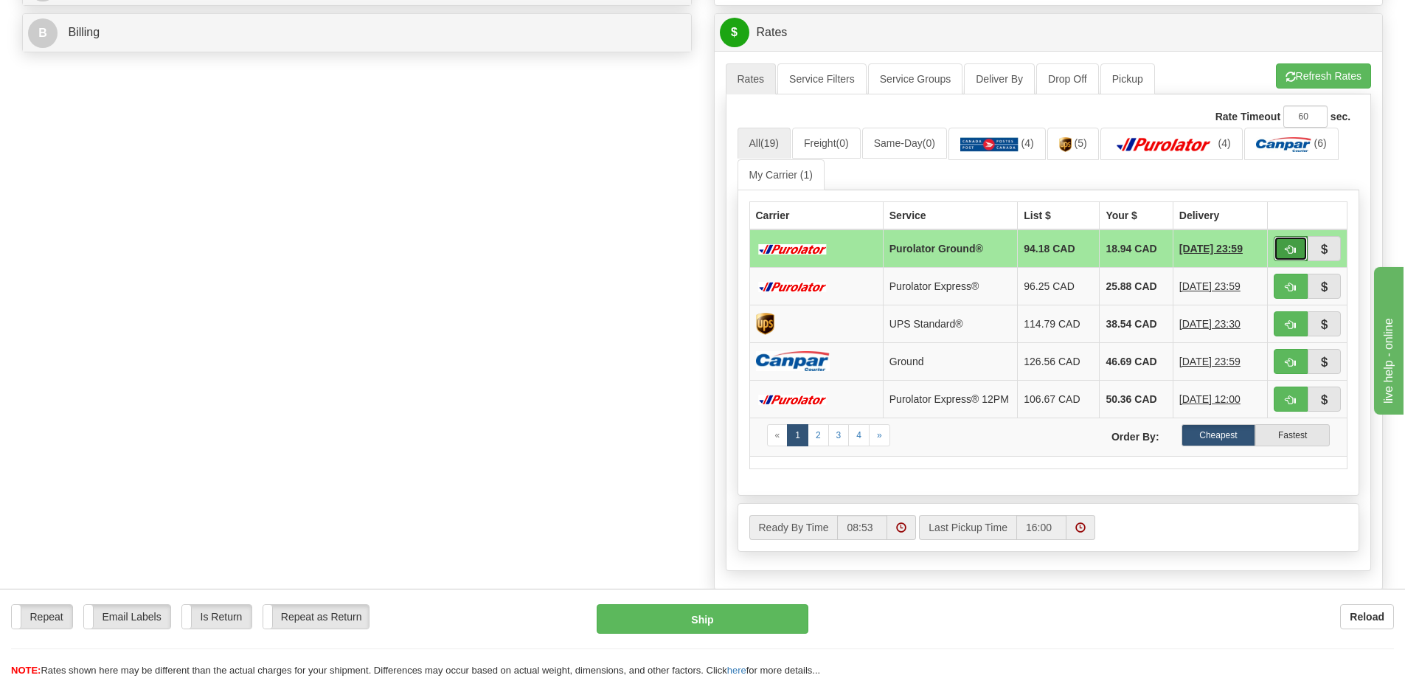
click at [1289, 246] on span "button" at bounding box center [1291, 250] width 10 height 10
type input "260"
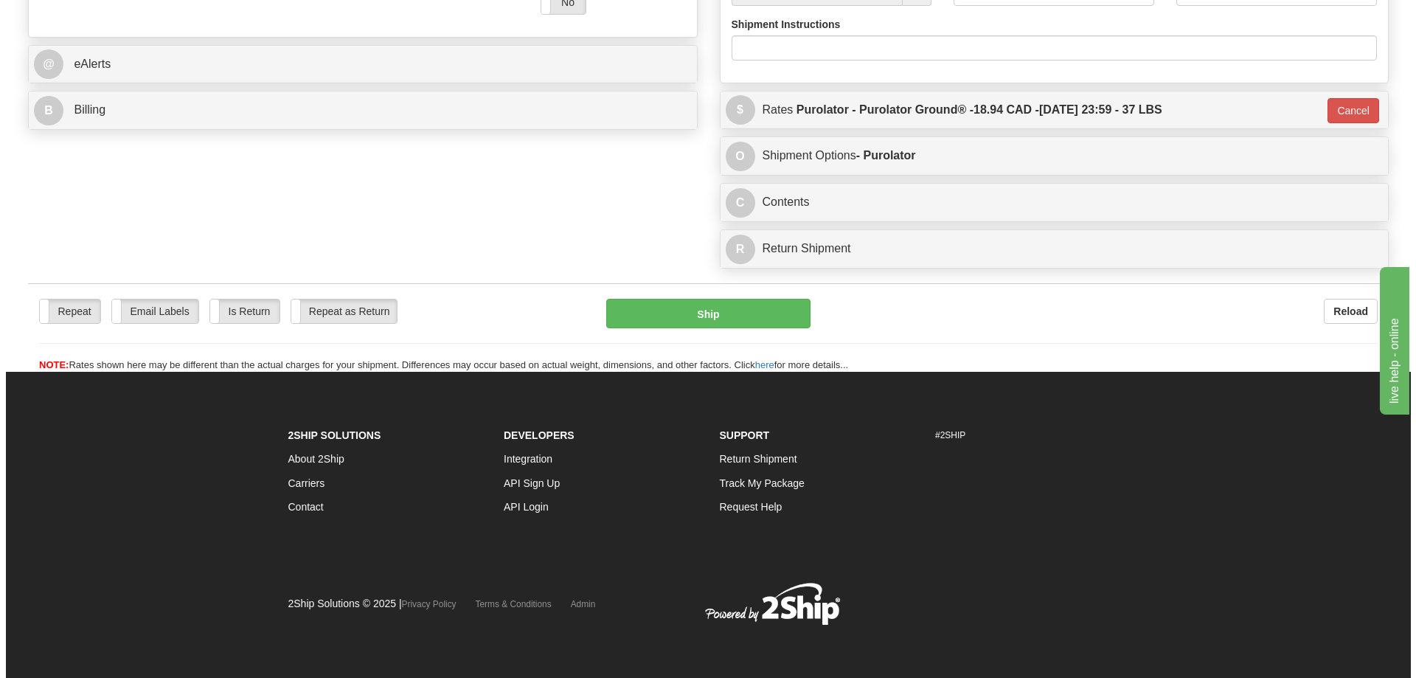
scroll to position [633, 0]
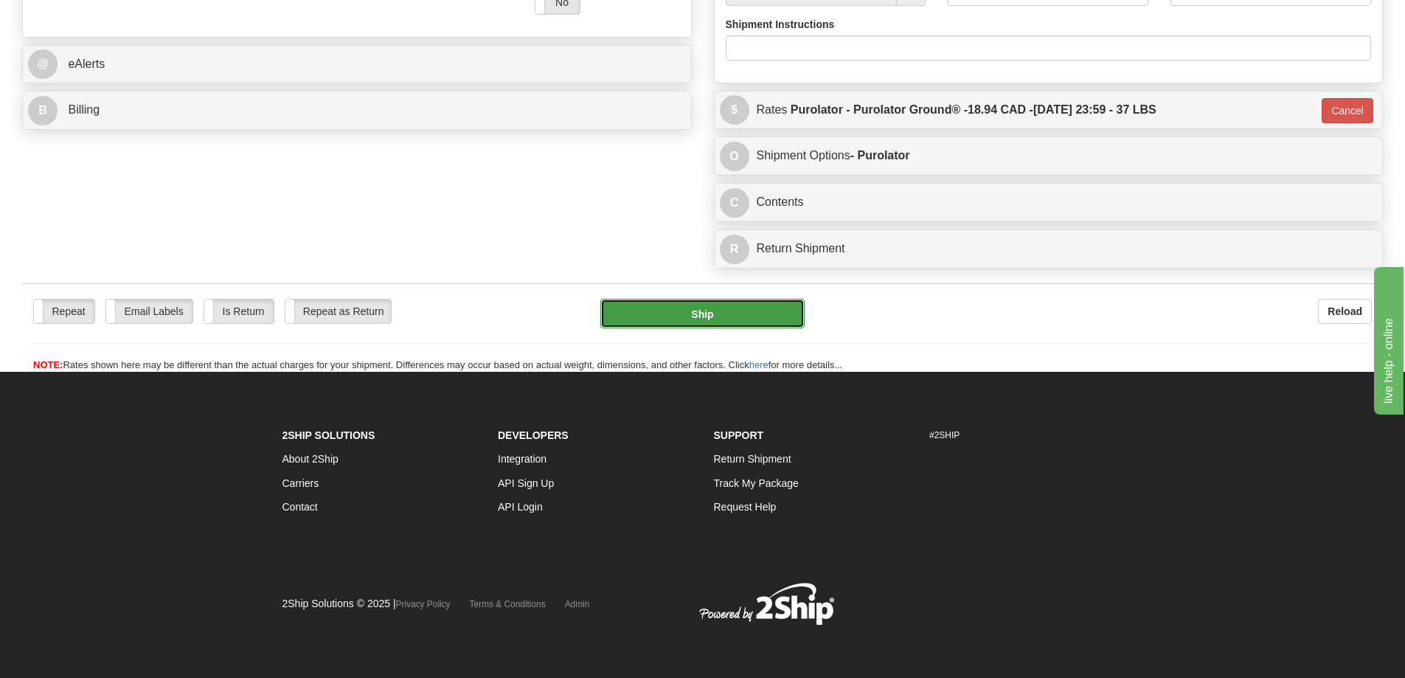
click at [732, 299] on button "Ship" at bounding box center [702, 314] width 204 height 30
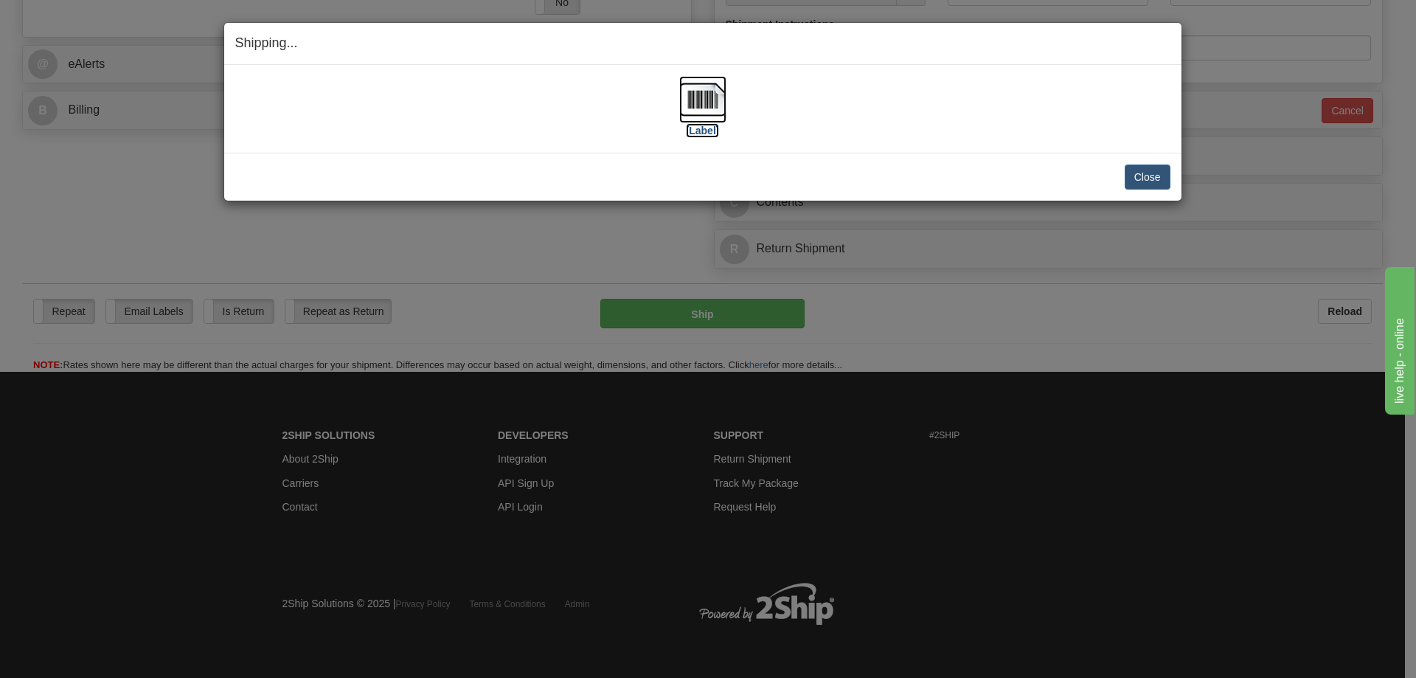
click at [709, 128] on label "[Label]" at bounding box center [703, 130] width 34 height 15
click at [1154, 172] on button "Close" at bounding box center [1148, 176] width 46 height 25
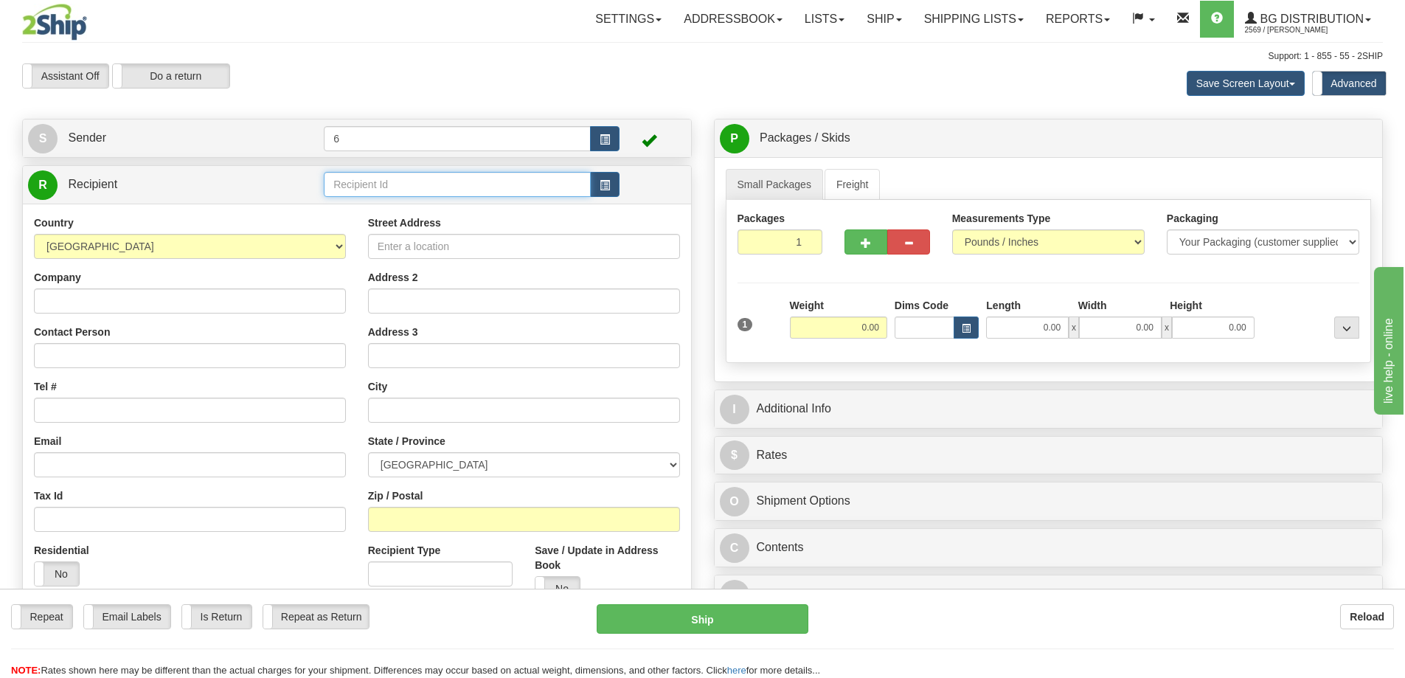
click at [404, 188] on input "text" at bounding box center [457, 184] width 267 height 25
type input "41055"
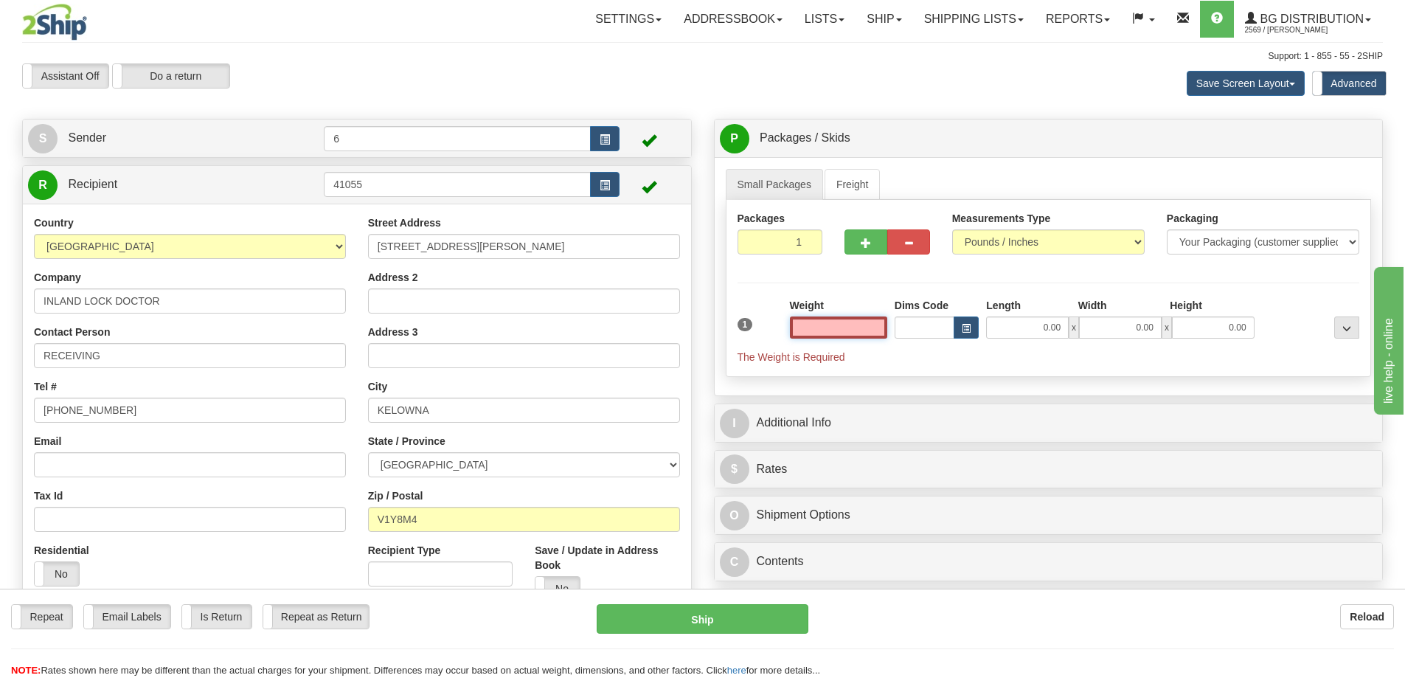
drag, startPoint x: 859, startPoint y: 333, endPoint x: 846, endPoint y: 336, distance: 12.7
click at [858, 333] on input "text" at bounding box center [838, 327] width 97 height 22
type input "4.00"
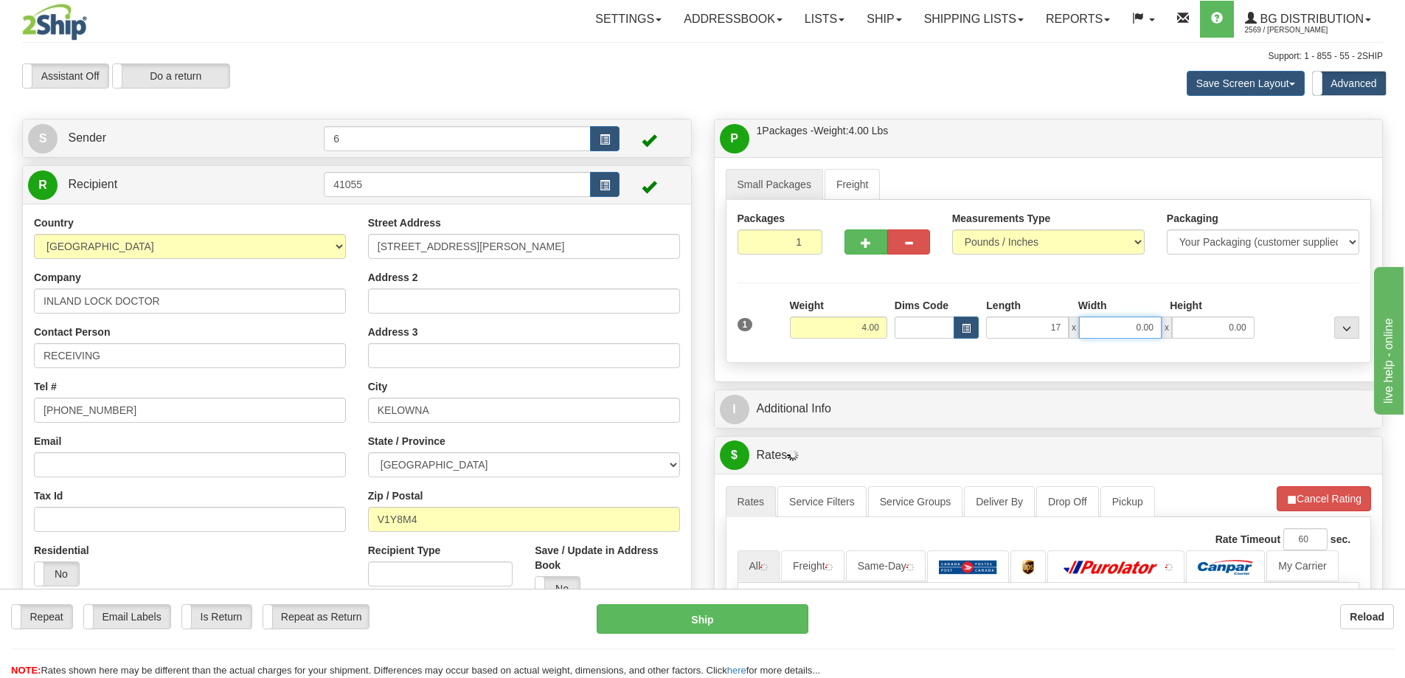
type input "17.00"
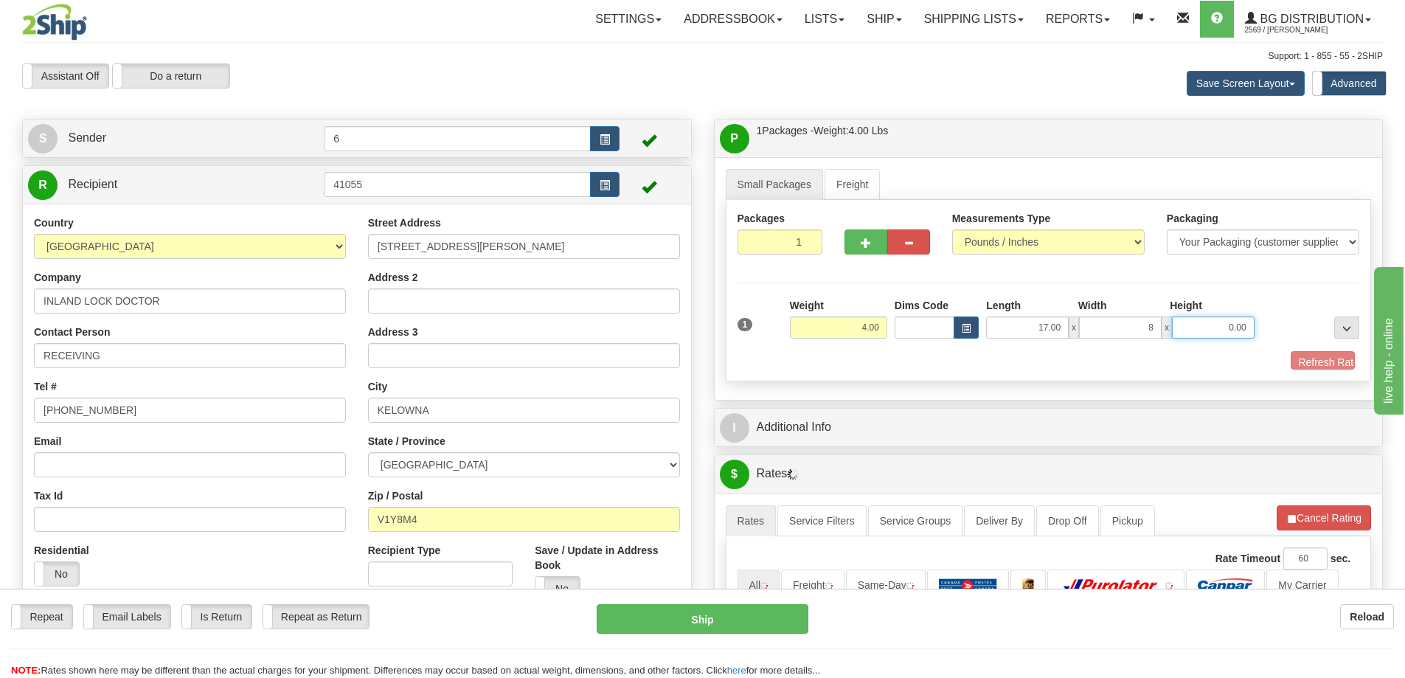
type input "8.00"
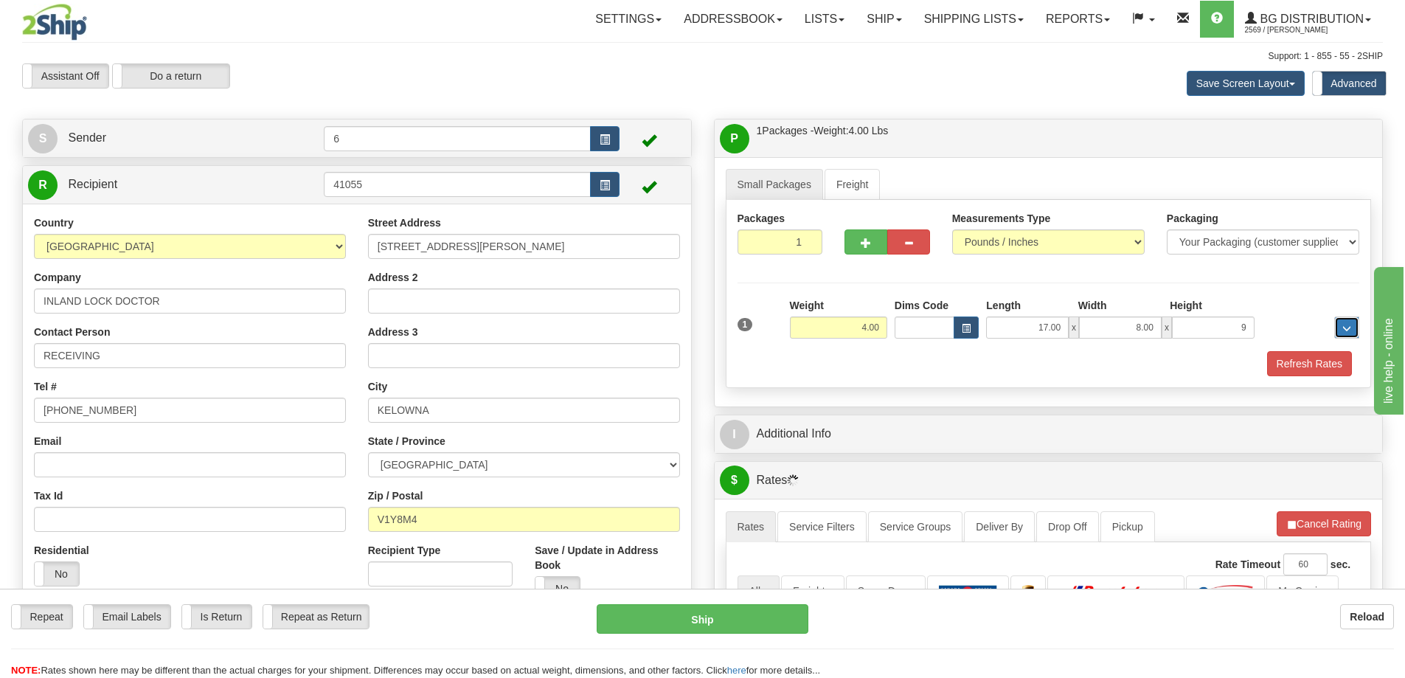
type input "9.00"
click at [1313, 360] on button "Refresh Rates" at bounding box center [1309, 363] width 85 height 25
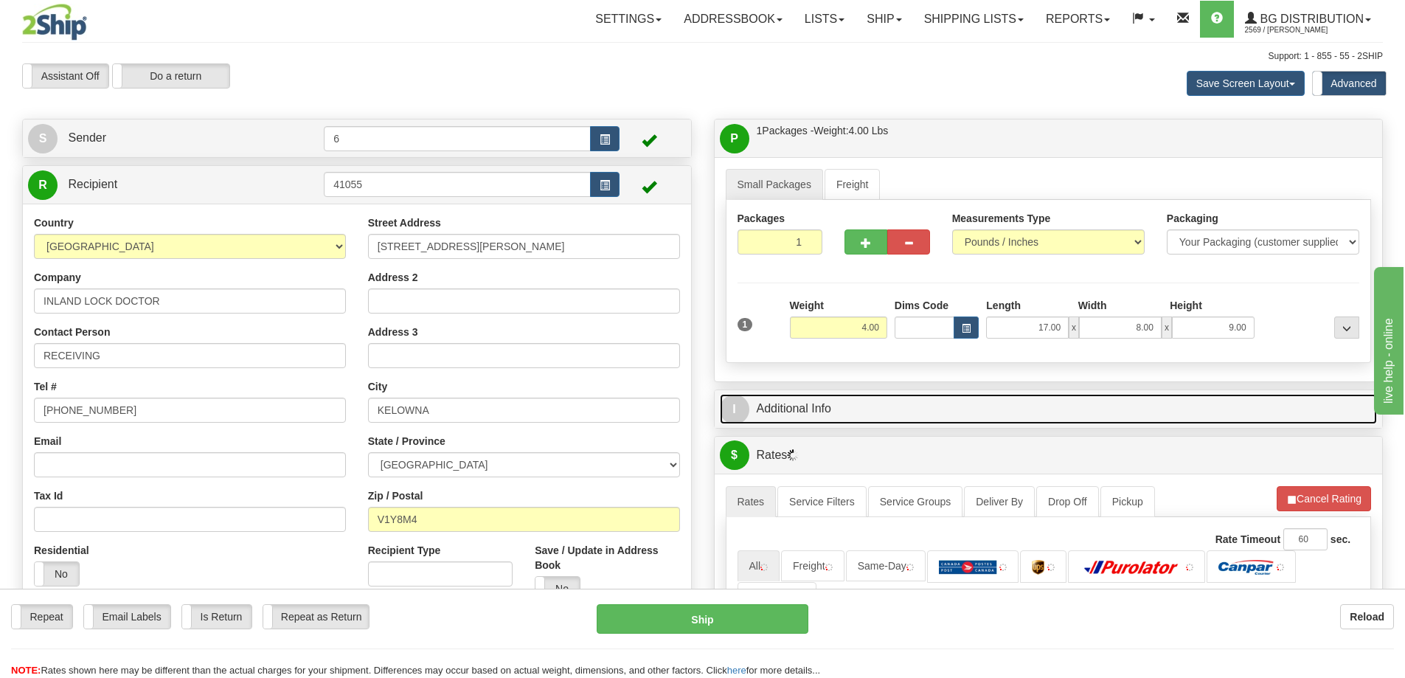
click at [1197, 411] on link "I Additional Info" at bounding box center [1049, 409] width 658 height 30
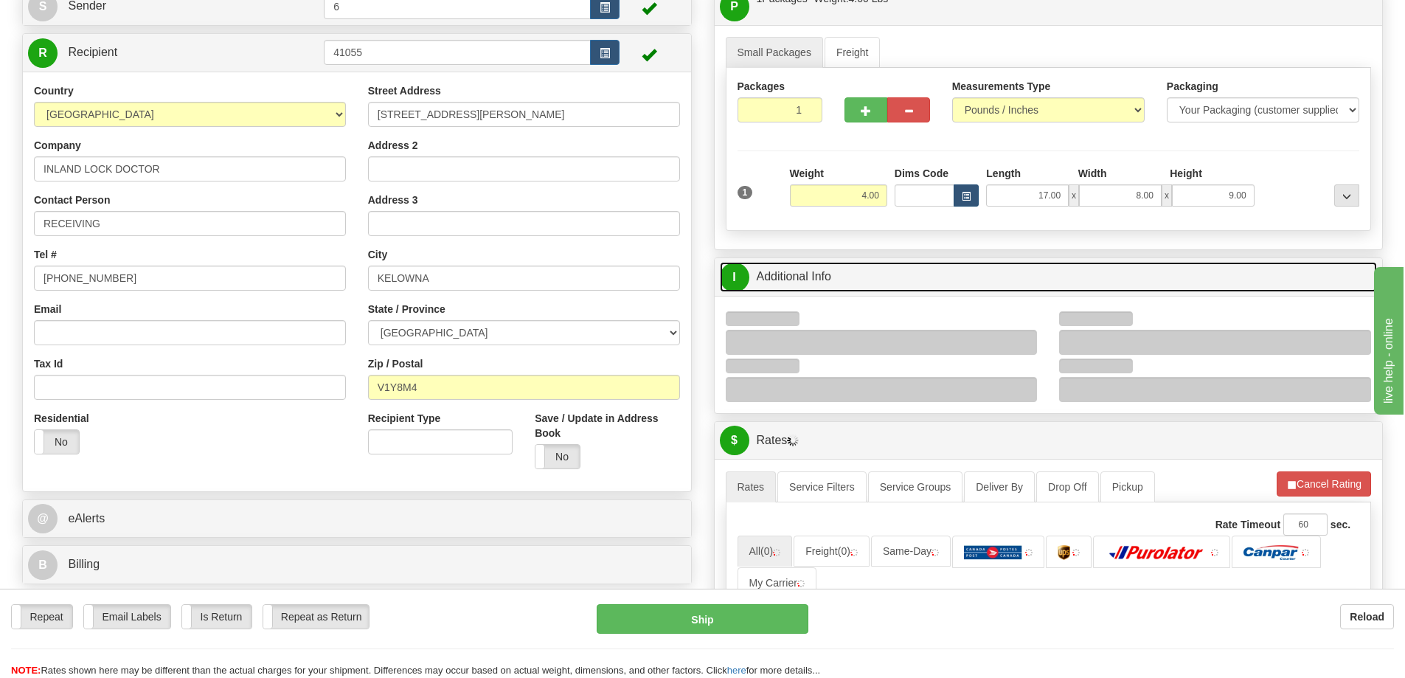
scroll to position [148, 0]
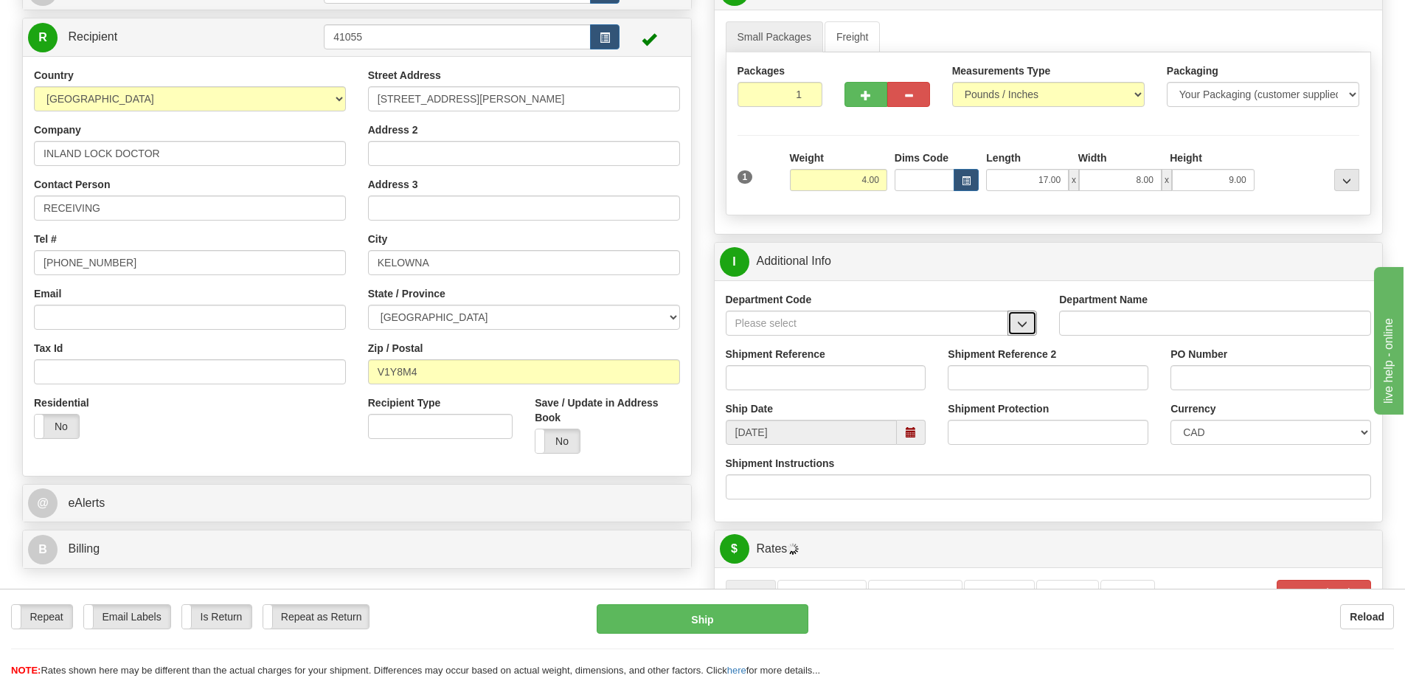
click at [1022, 326] on span "button" at bounding box center [1022, 324] width 10 height 10
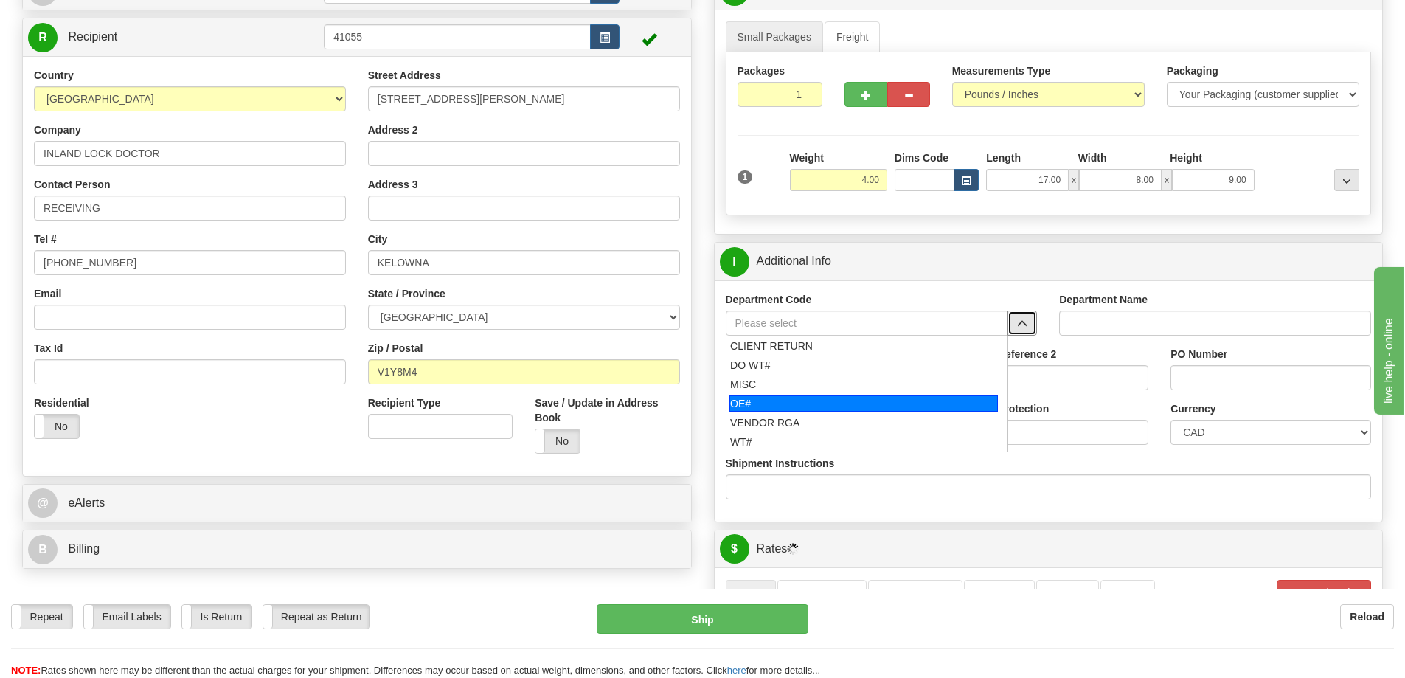
click at [795, 409] on div "OE#" at bounding box center [863, 403] width 268 height 16
type input "OE#"
type input "ORDERS"
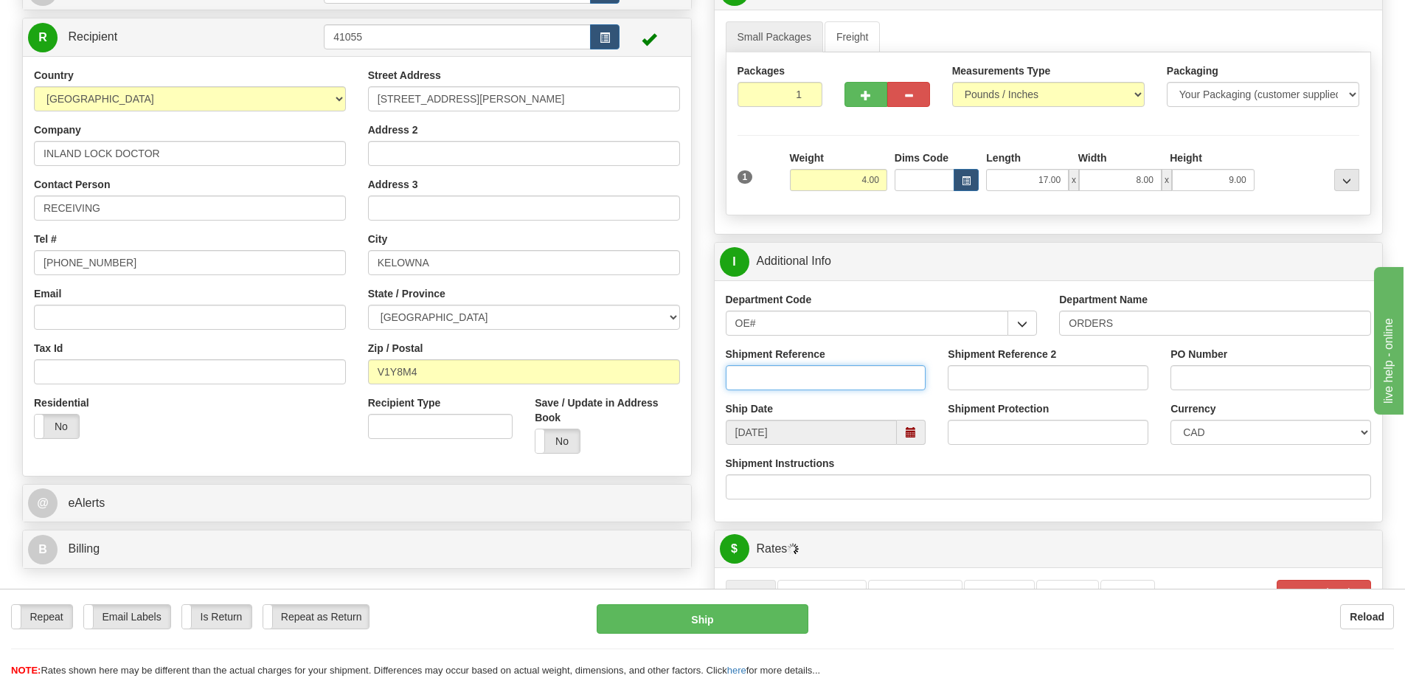
click at [802, 385] on input "Shipment Reference" at bounding box center [826, 377] width 201 height 25
type input "60033557-00"
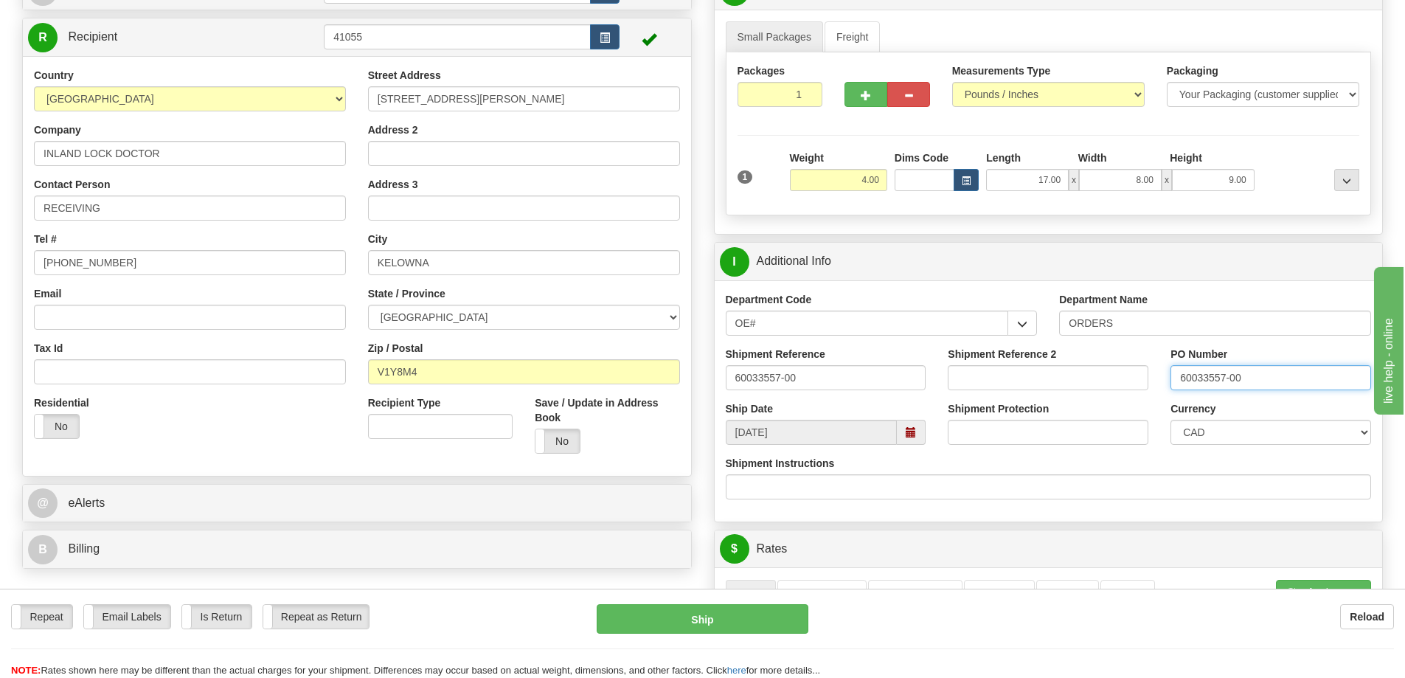
type input "60033557-00"
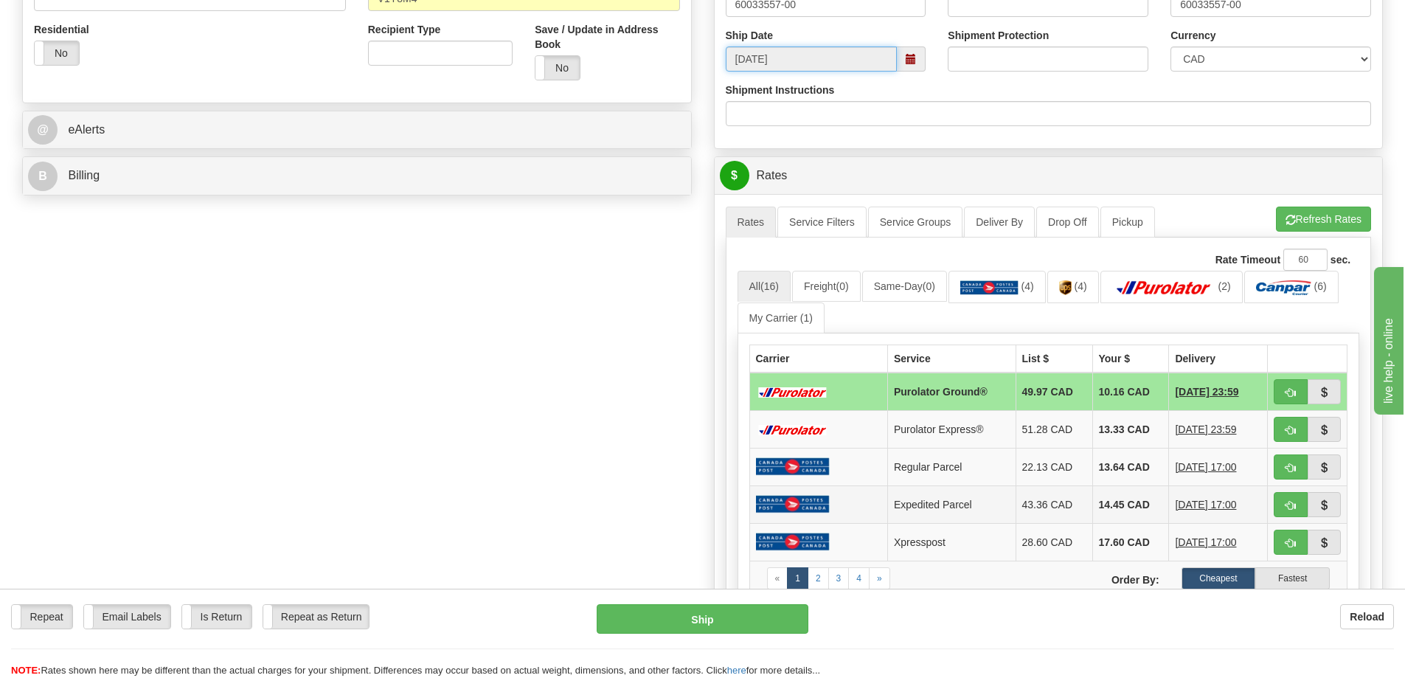
scroll to position [664, 0]
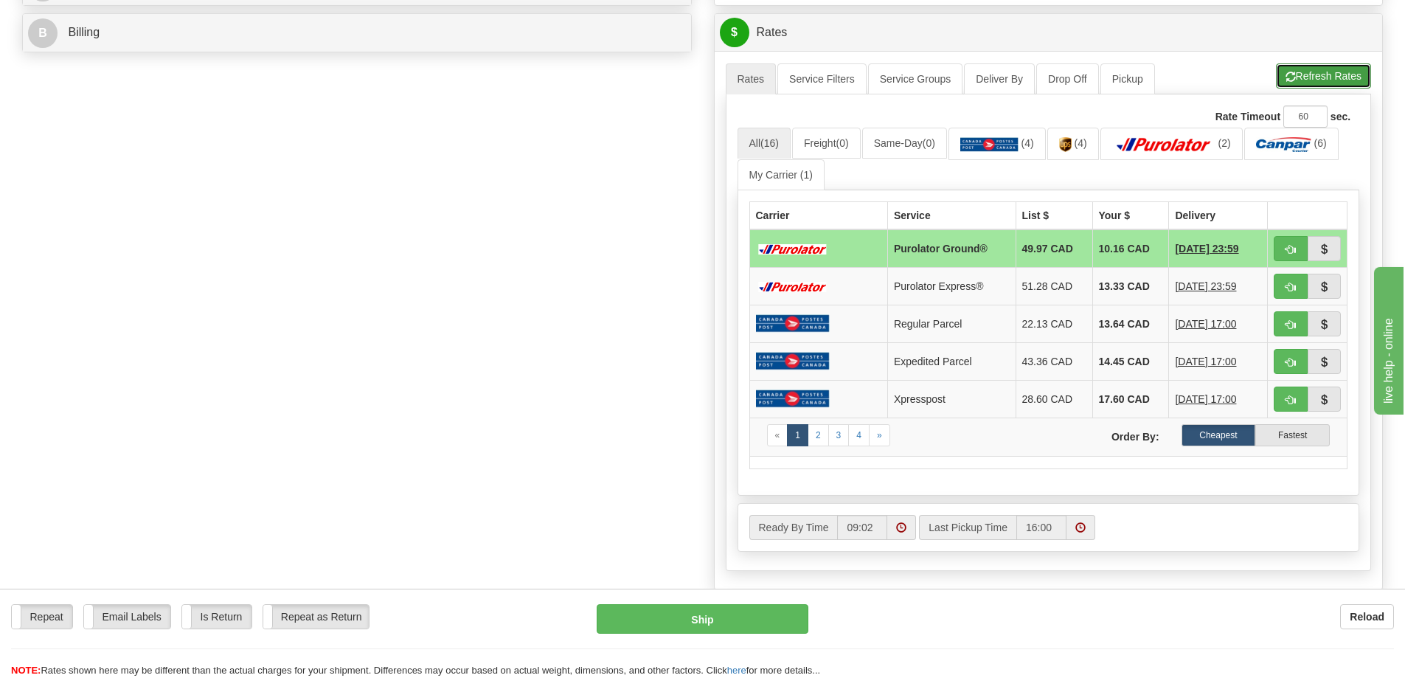
click at [1331, 80] on button "Refresh Rates" at bounding box center [1323, 75] width 95 height 25
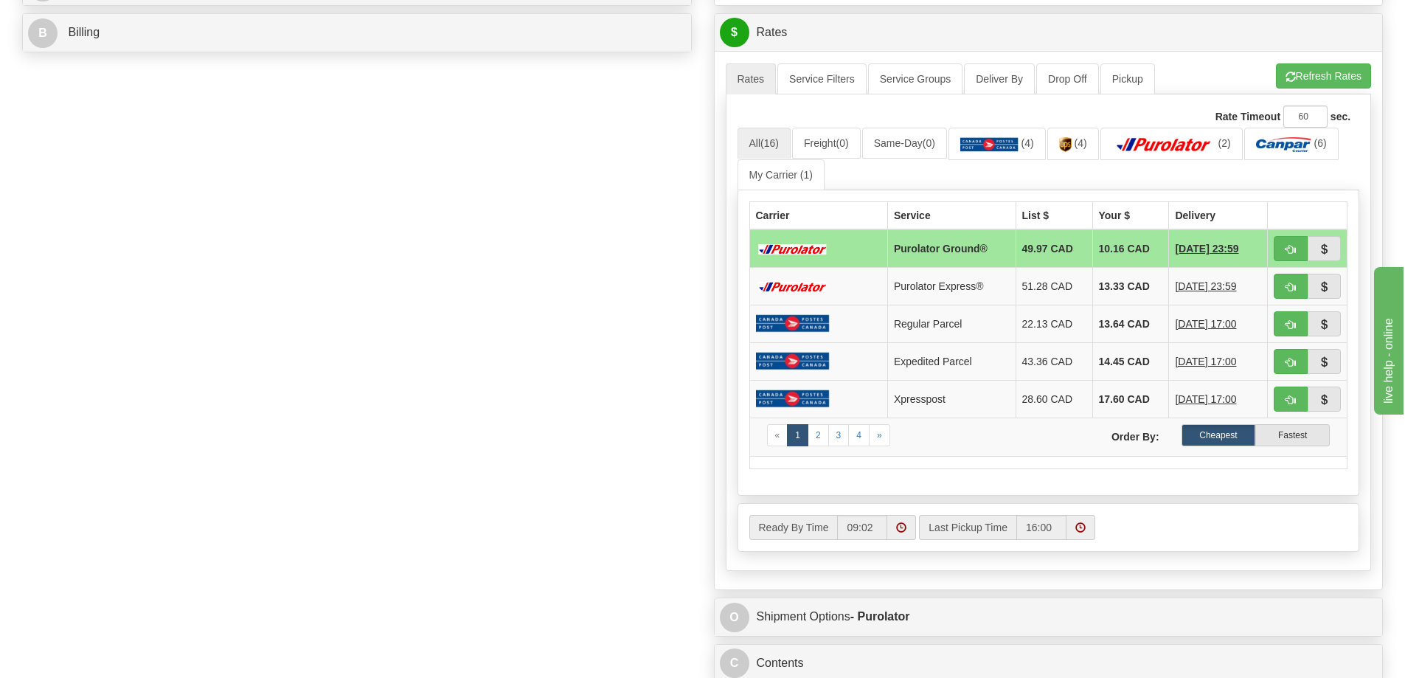
click at [1297, 235] on td at bounding box center [1308, 248] width 80 height 38
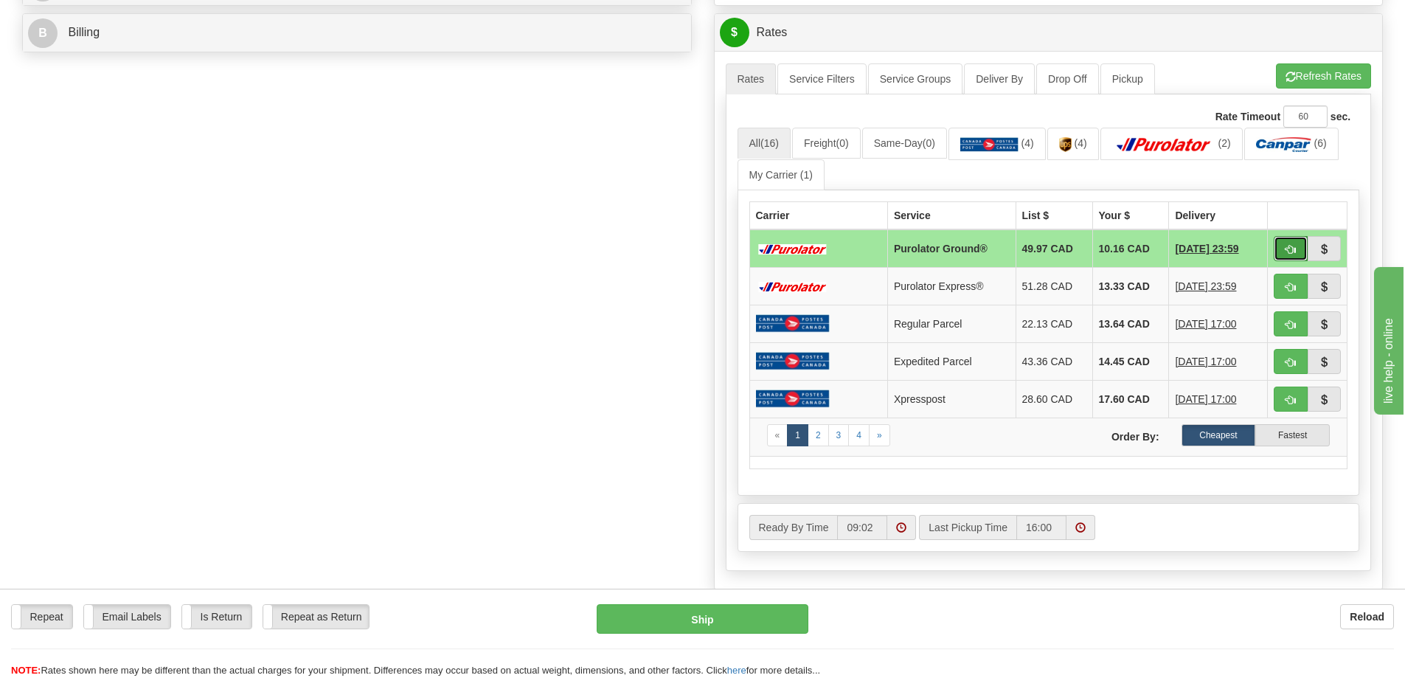
click at [1303, 241] on button "button" at bounding box center [1291, 248] width 34 height 25
type input "260"
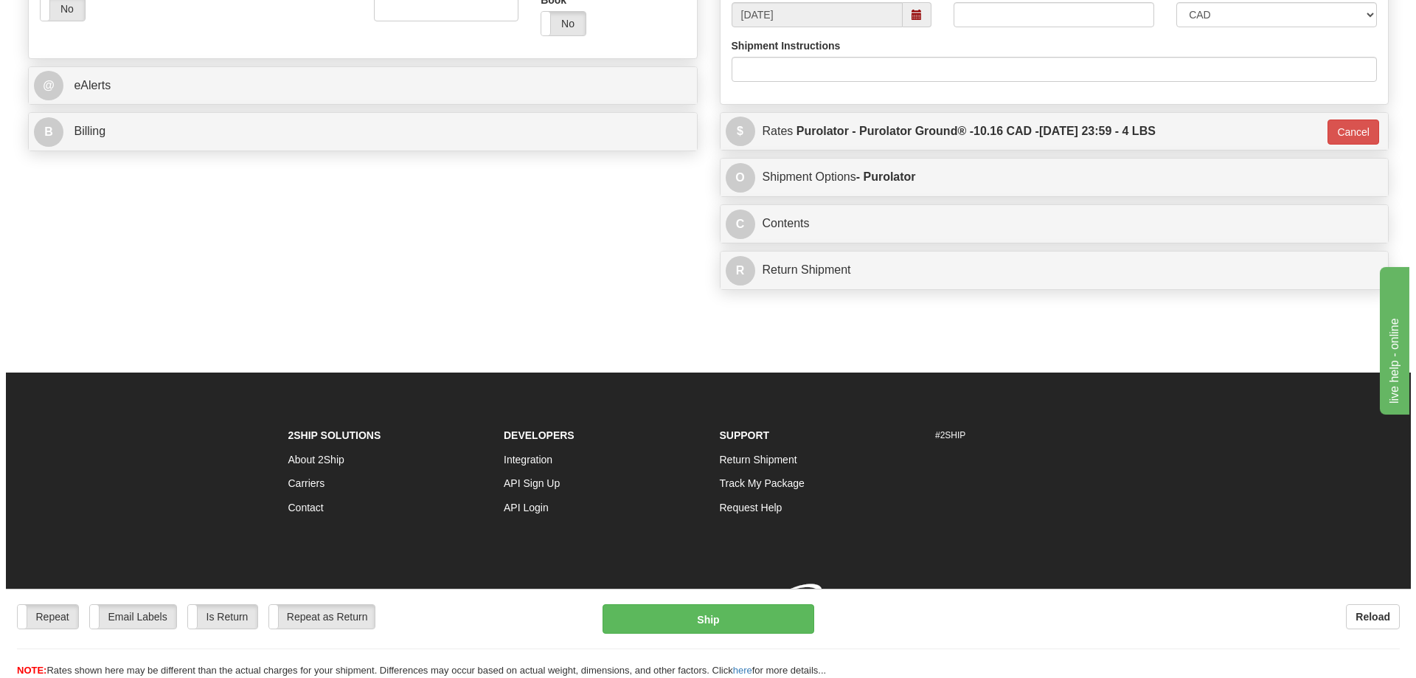
scroll to position [633, 0]
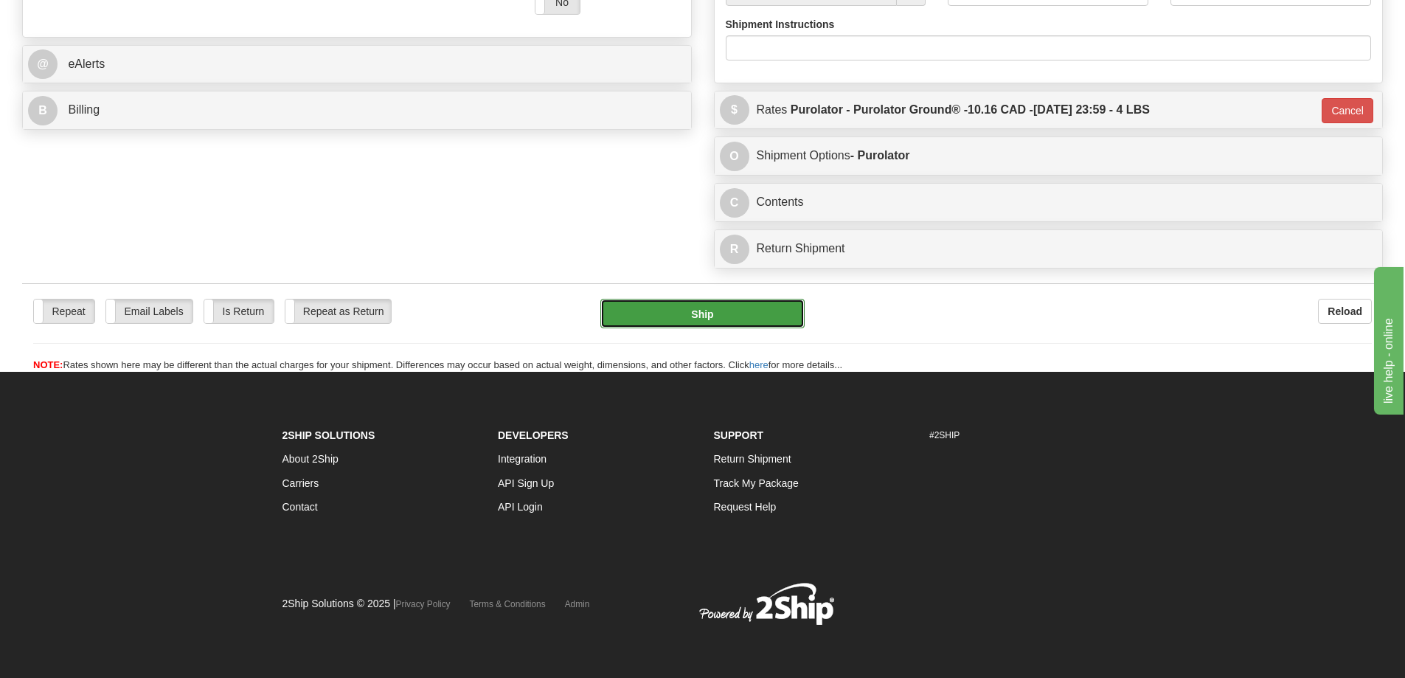
click at [700, 299] on button "Ship" at bounding box center [702, 314] width 204 height 30
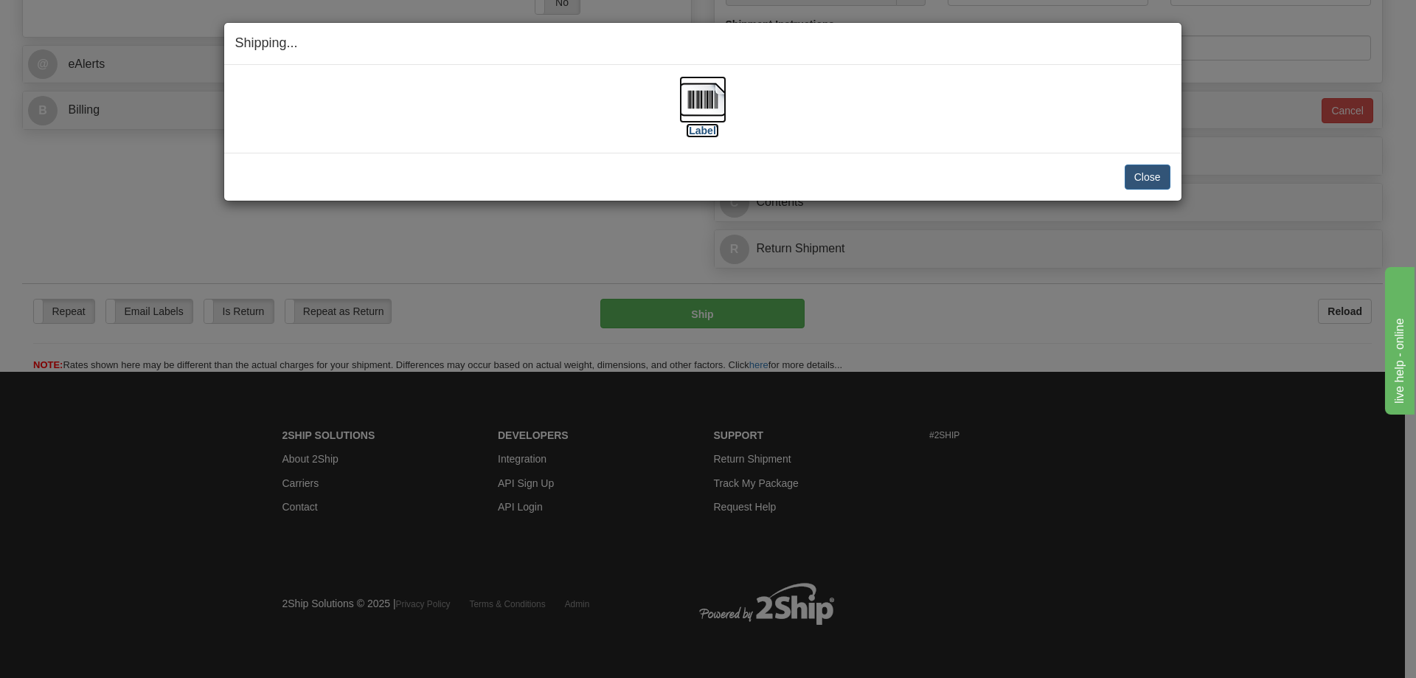
click at [718, 126] on label "[Label]" at bounding box center [703, 130] width 34 height 15
click at [1155, 162] on div "Close Cancel Cancel Shipment and Quit Pickup Quit Pickup ONLY" at bounding box center [702, 177] width 957 height 48
click at [1153, 169] on button "Close" at bounding box center [1148, 176] width 46 height 25
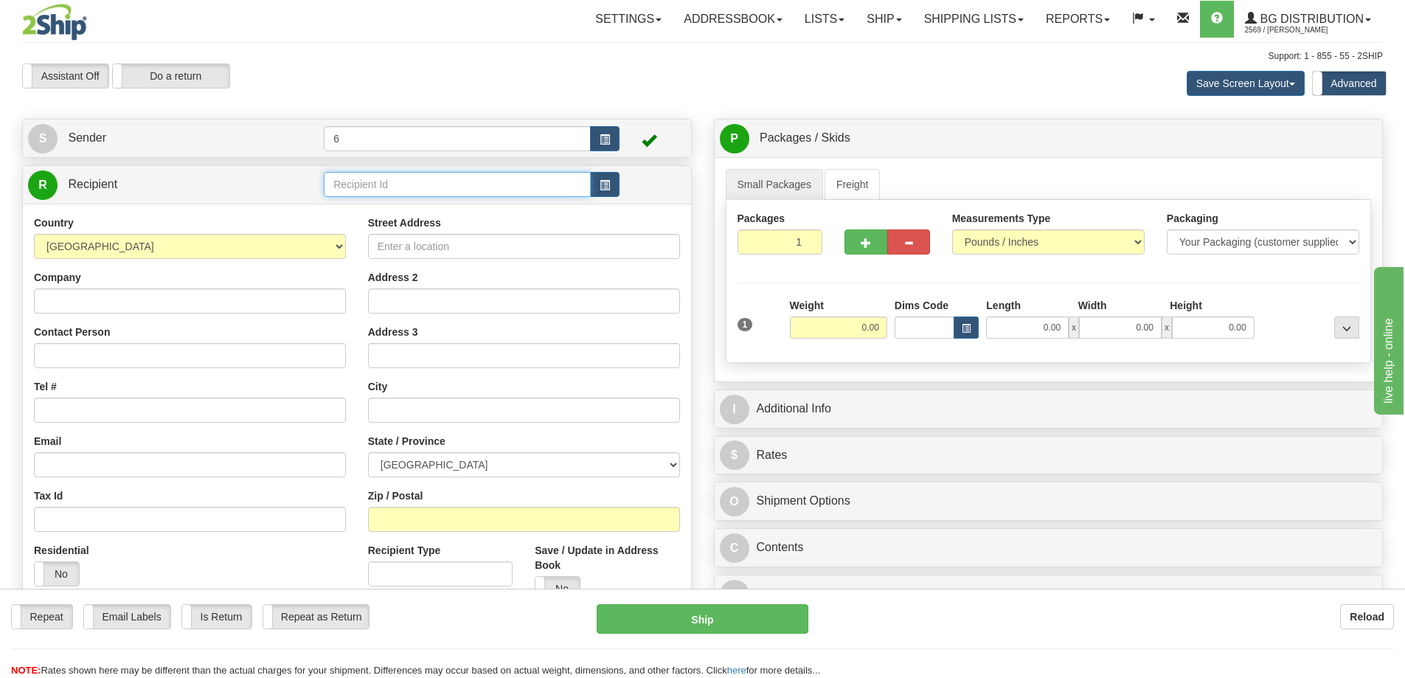
click at [407, 191] on input "text" at bounding box center [457, 184] width 267 height 25
type input "43018"
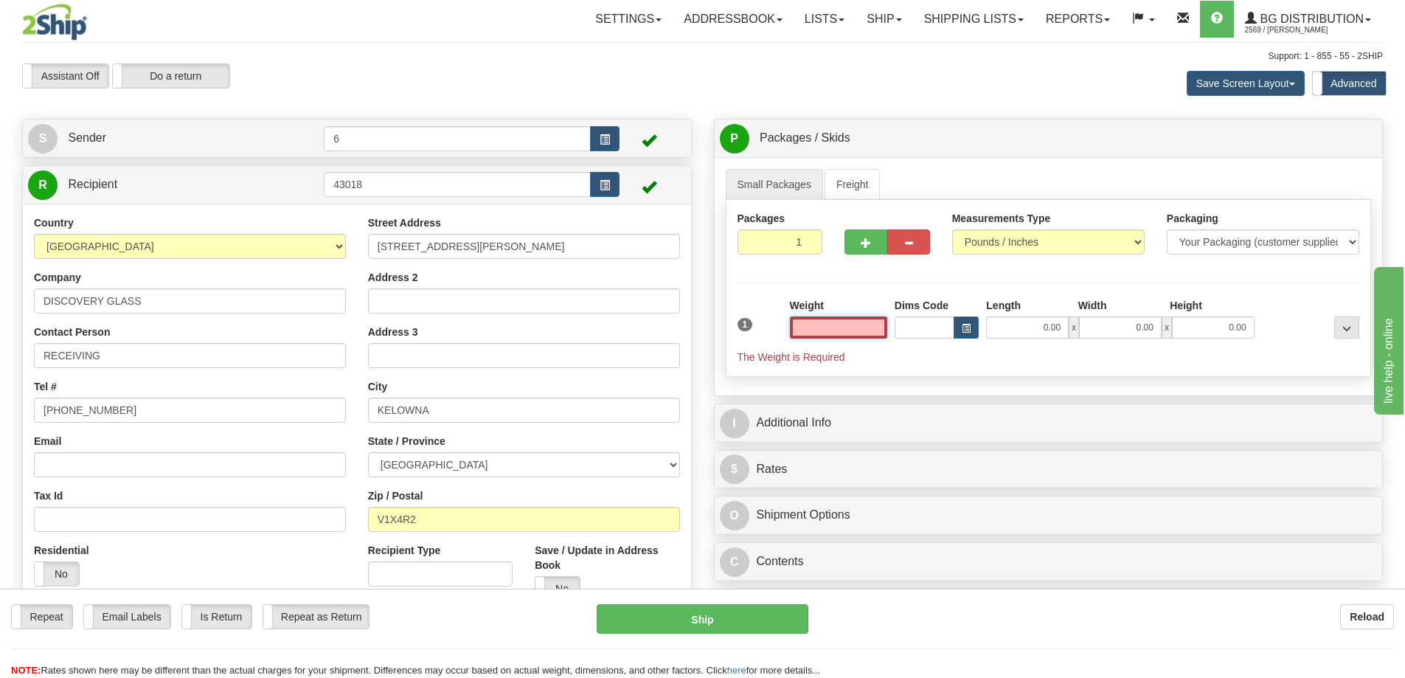
click at [819, 329] on input "text" at bounding box center [838, 327] width 97 height 22
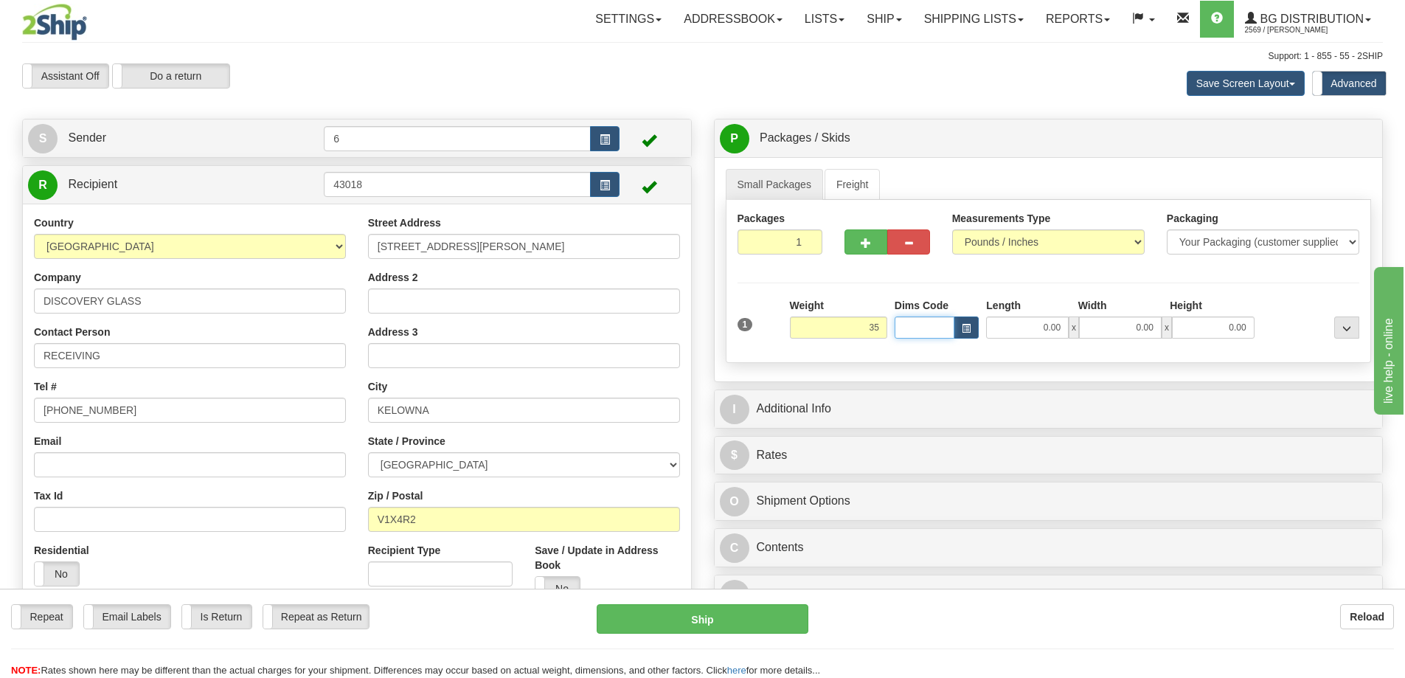
type input "35.00"
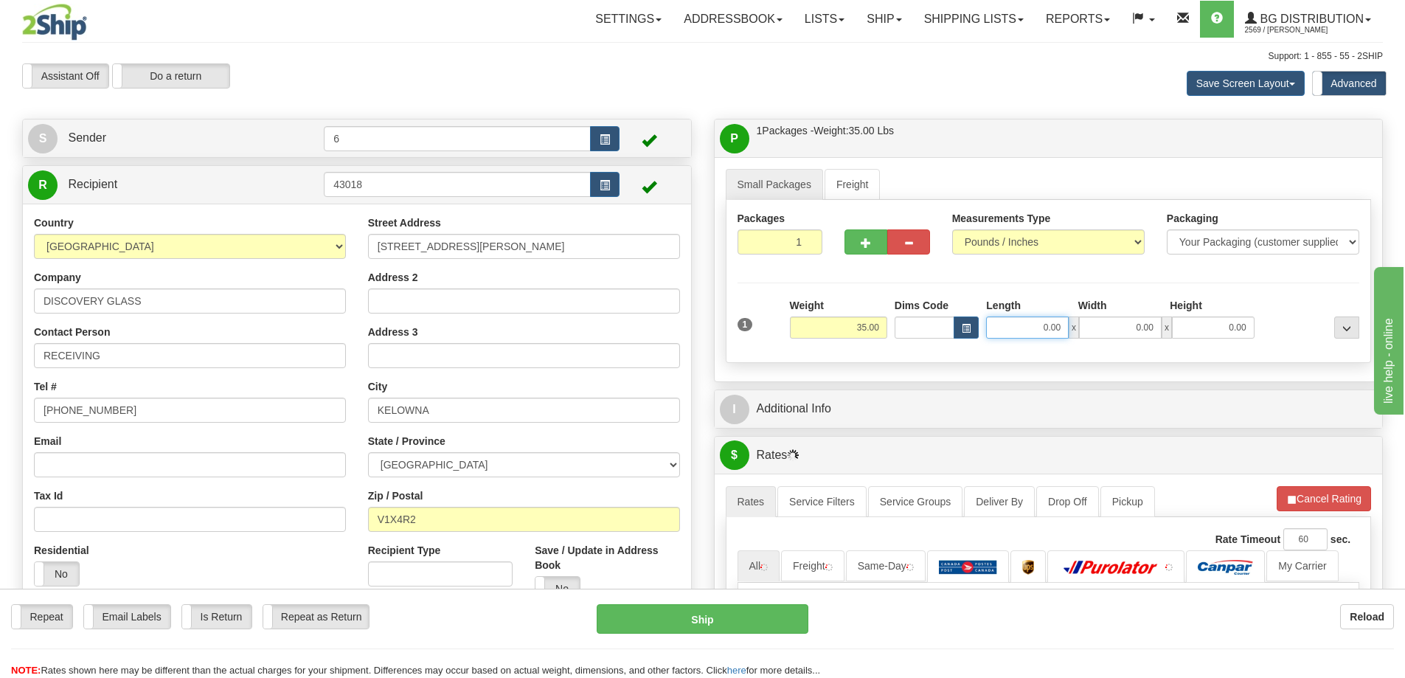
type input "1"
type input "97.00"
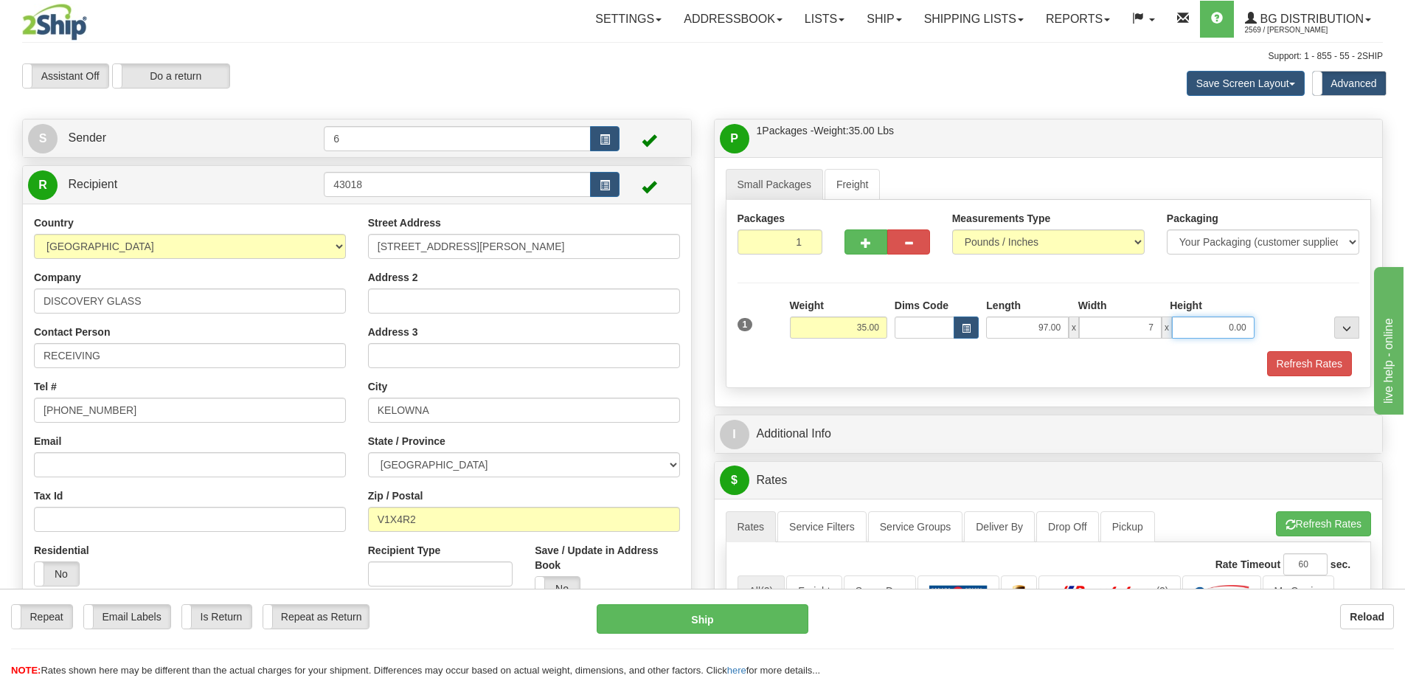
type input "7.00"
type input "5.00"
click at [1297, 366] on button "Refresh Rates" at bounding box center [1309, 363] width 85 height 25
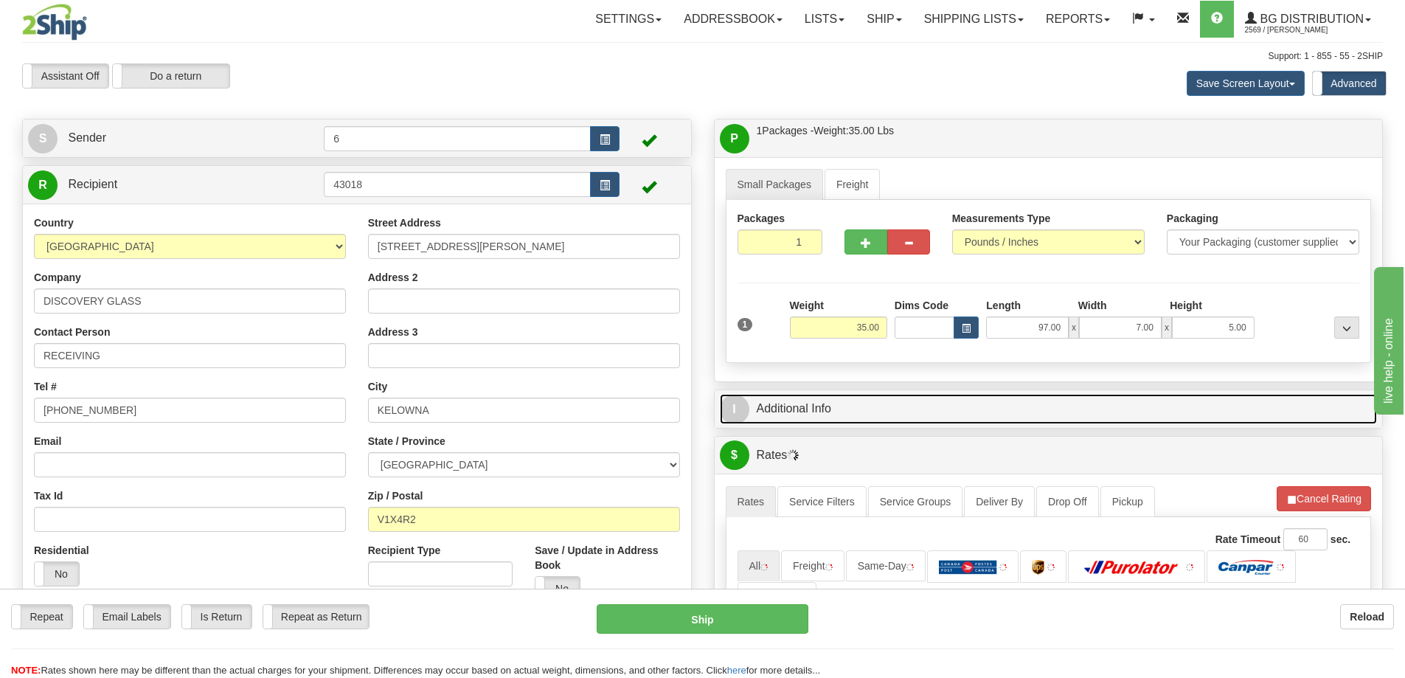
click at [1267, 399] on link "I Additional Info" at bounding box center [1049, 409] width 658 height 30
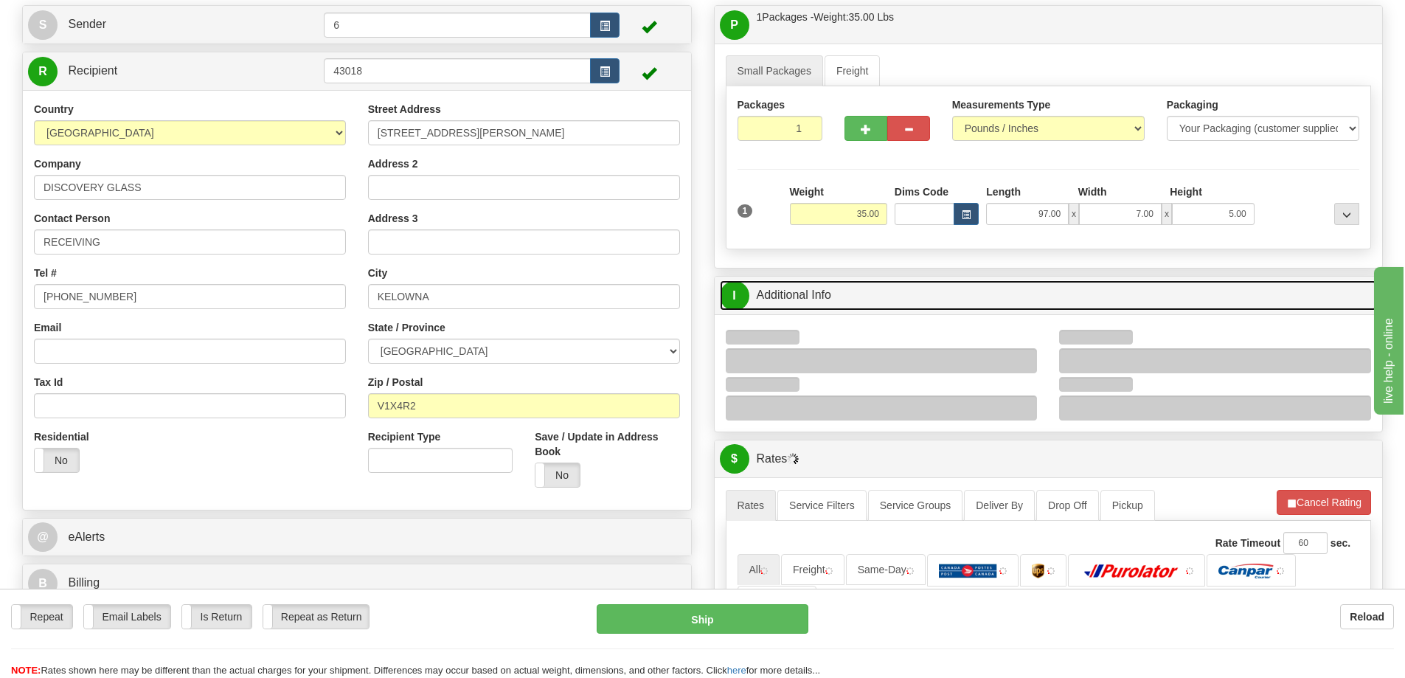
scroll to position [221, 0]
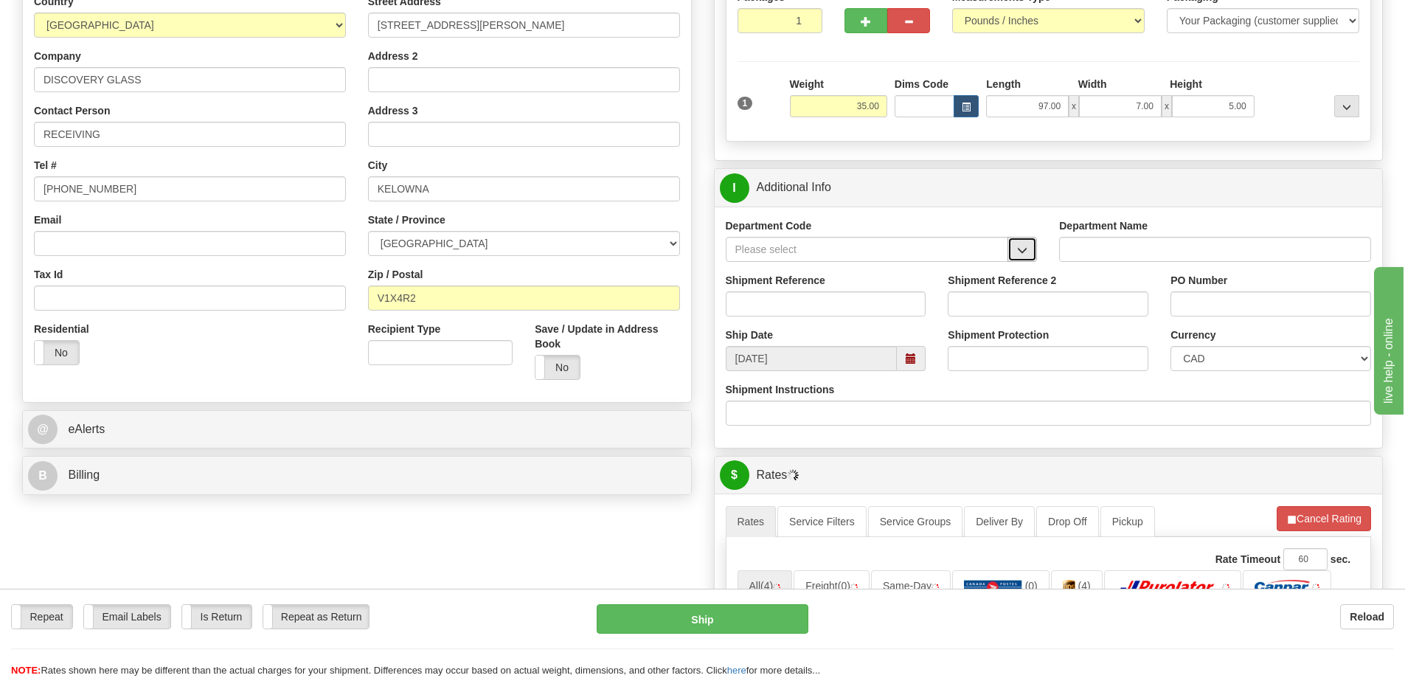
drag, startPoint x: 1022, startPoint y: 250, endPoint x: 991, endPoint y: 263, distance: 33.4
click at [1022, 251] on span "button" at bounding box center [1022, 251] width 10 height 10
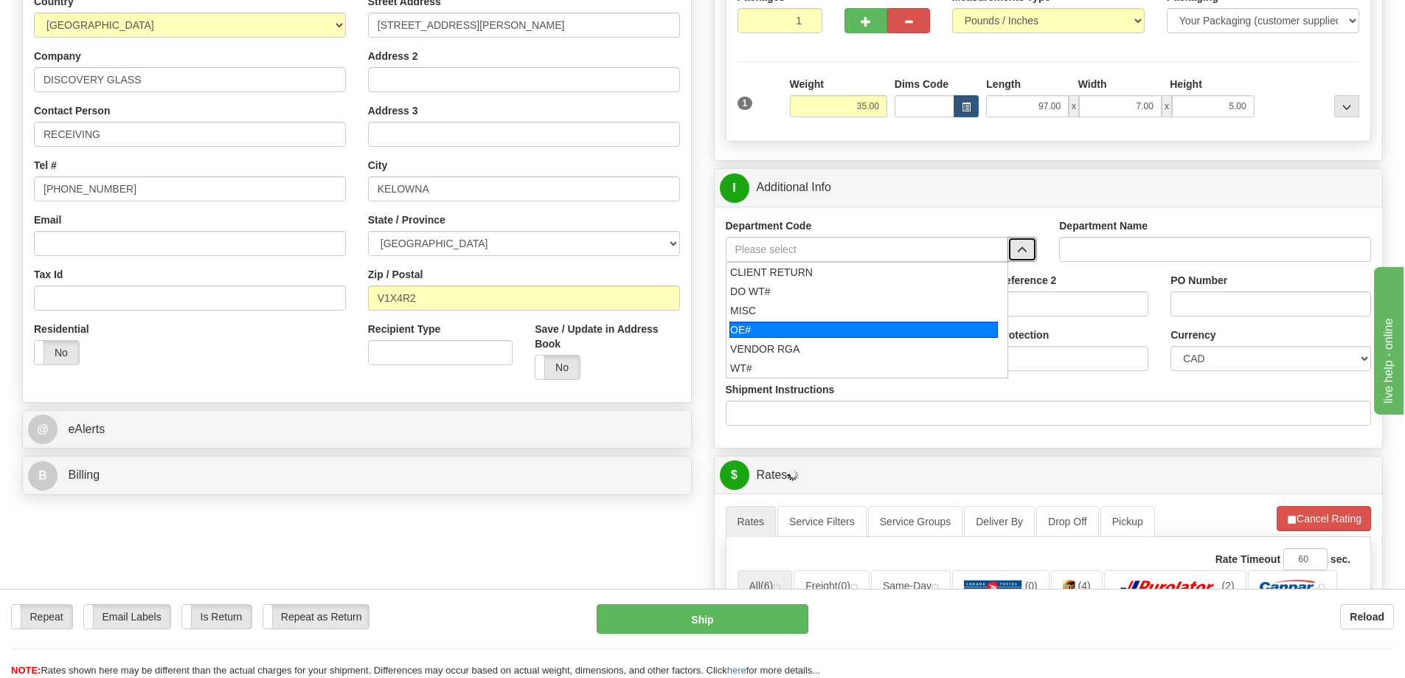
click at [810, 329] on div "OE#" at bounding box center [863, 330] width 268 height 16
type input "OE#"
type input "ORDERS"
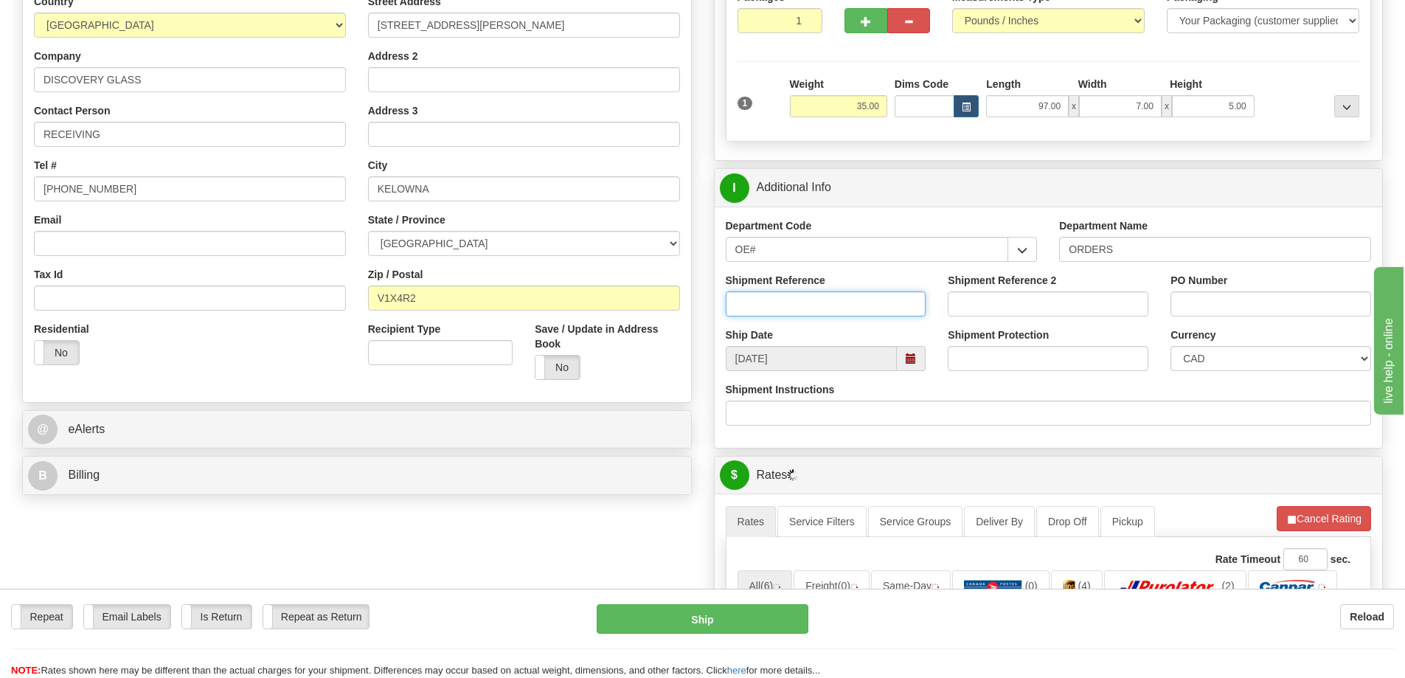
click at [807, 310] on input "Shipment Reference" at bounding box center [826, 303] width 201 height 25
type input "60031105-00"
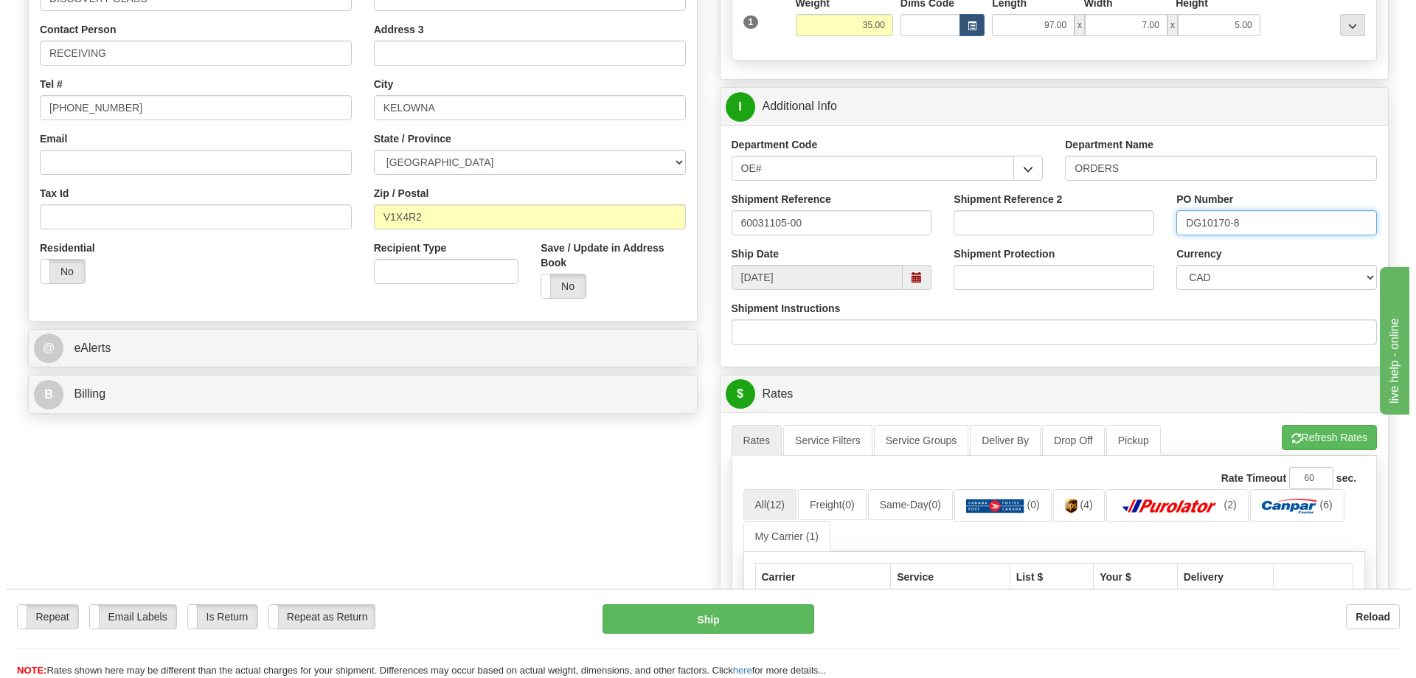
scroll to position [443, 0]
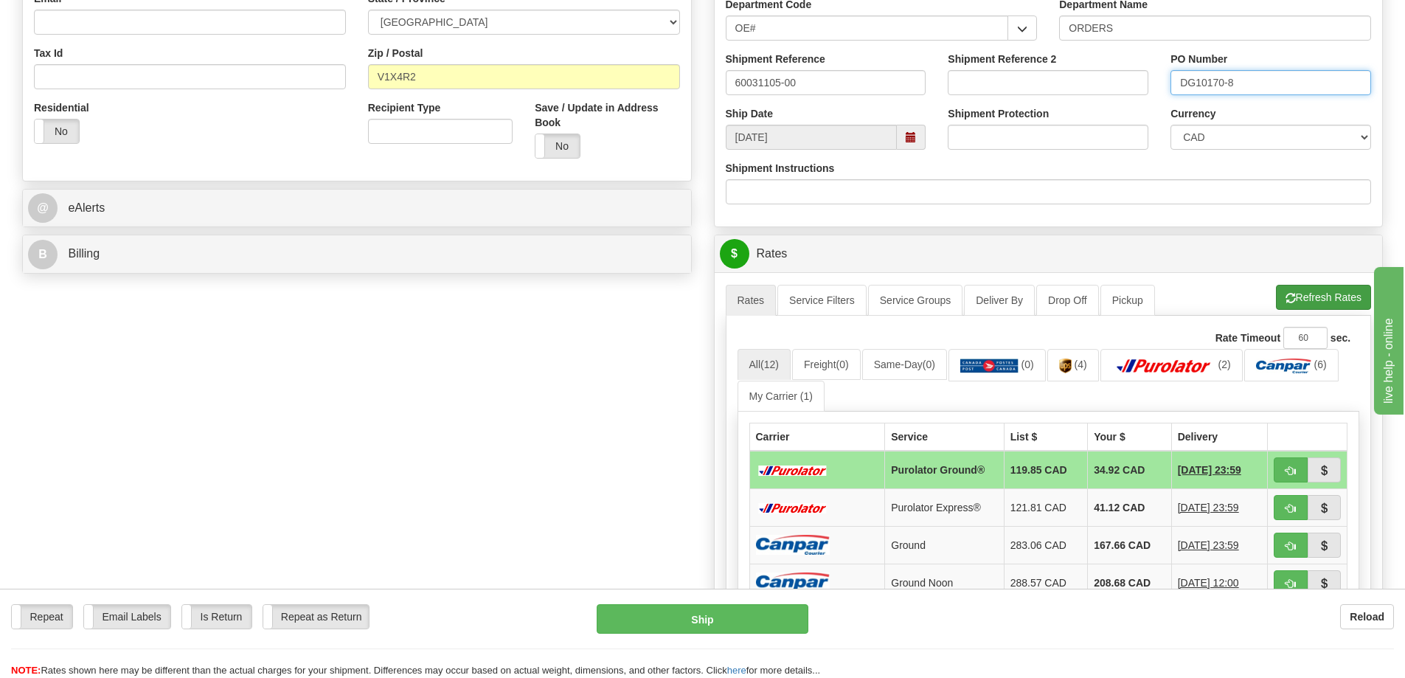
type input "DG10170-8"
click at [1328, 303] on button "Refresh Rates" at bounding box center [1323, 297] width 95 height 25
click at [1291, 476] on span "button" at bounding box center [1291, 471] width 10 height 10
type input "260"
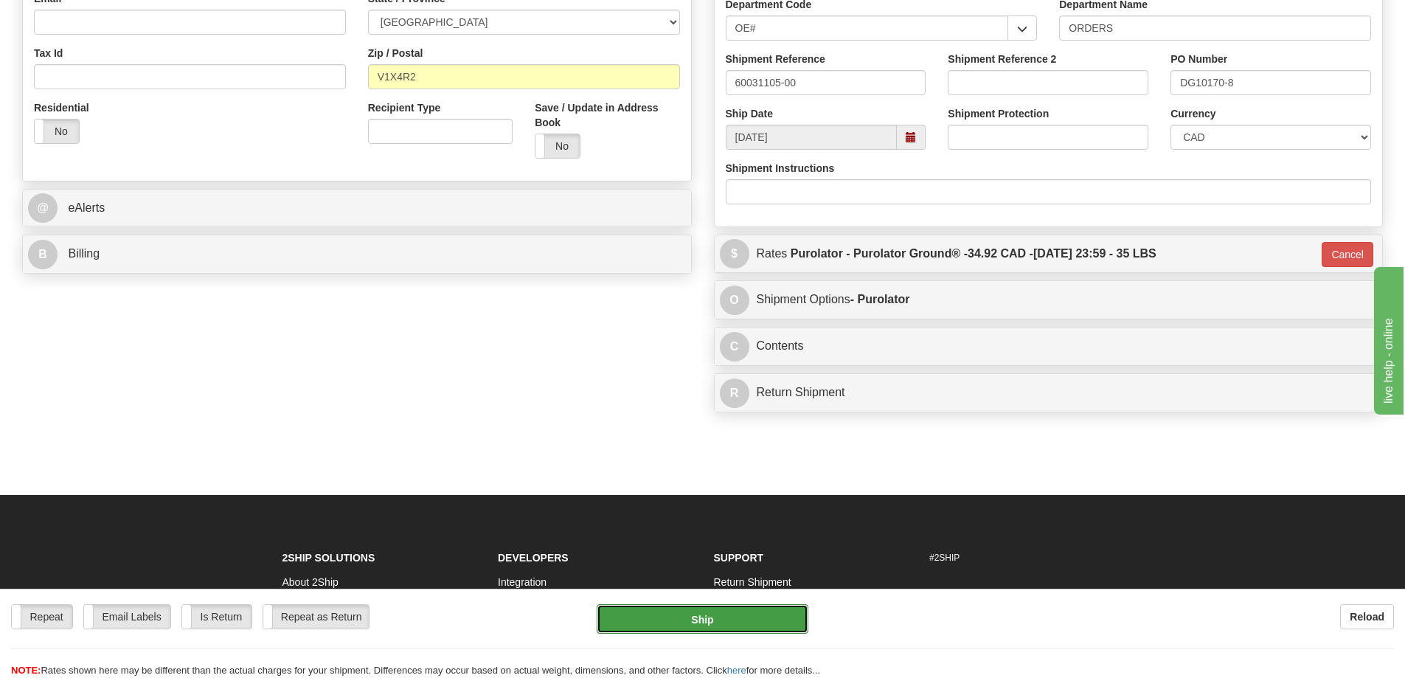
click at [711, 613] on button "Ship" at bounding box center [703, 619] width 212 height 30
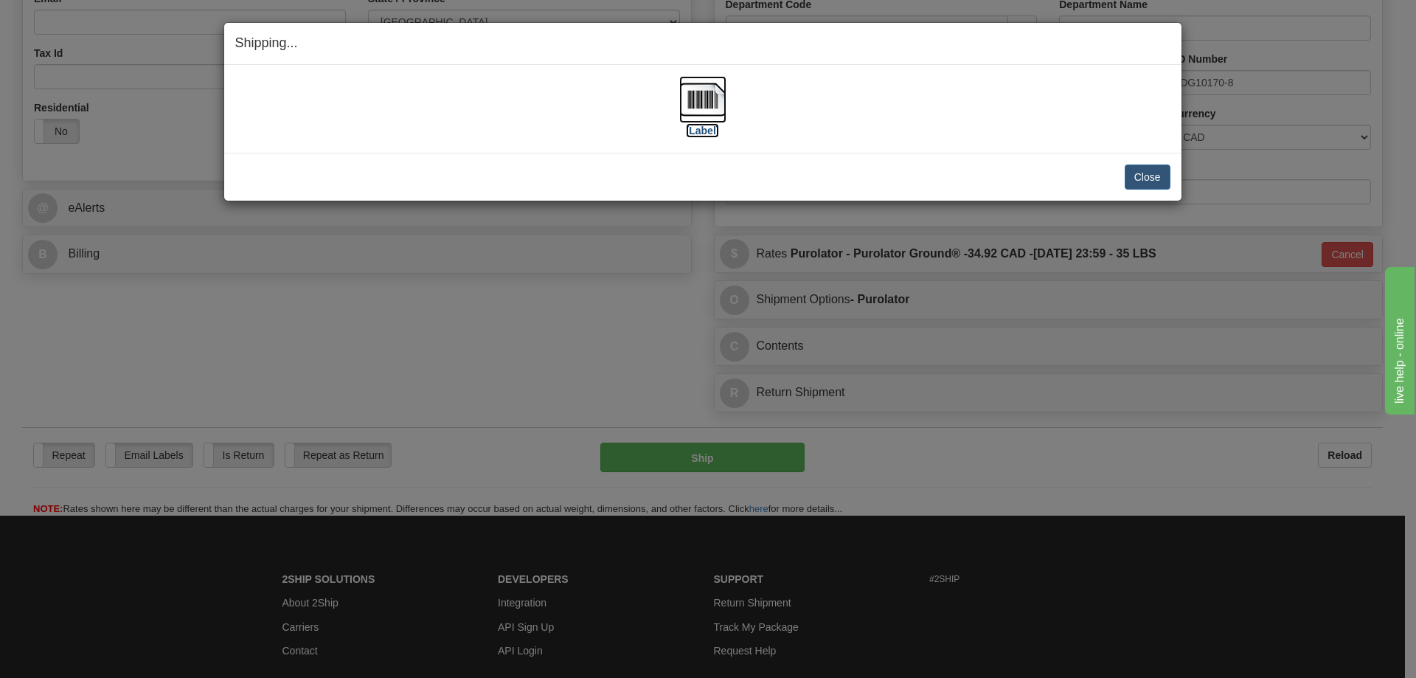
click at [710, 130] on label "[Label]" at bounding box center [703, 130] width 34 height 15
click at [1151, 184] on button "Close" at bounding box center [1148, 176] width 46 height 25
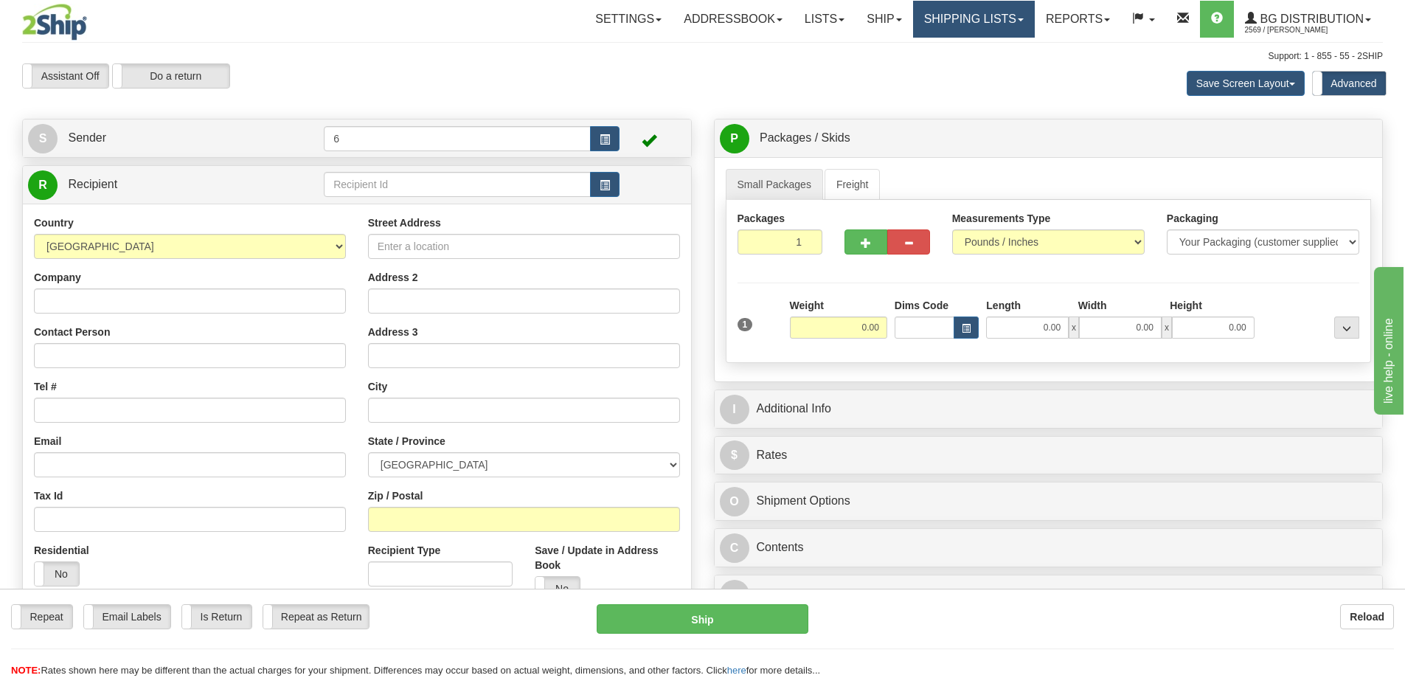
click at [957, 30] on link "Shipping lists" at bounding box center [974, 19] width 122 height 37
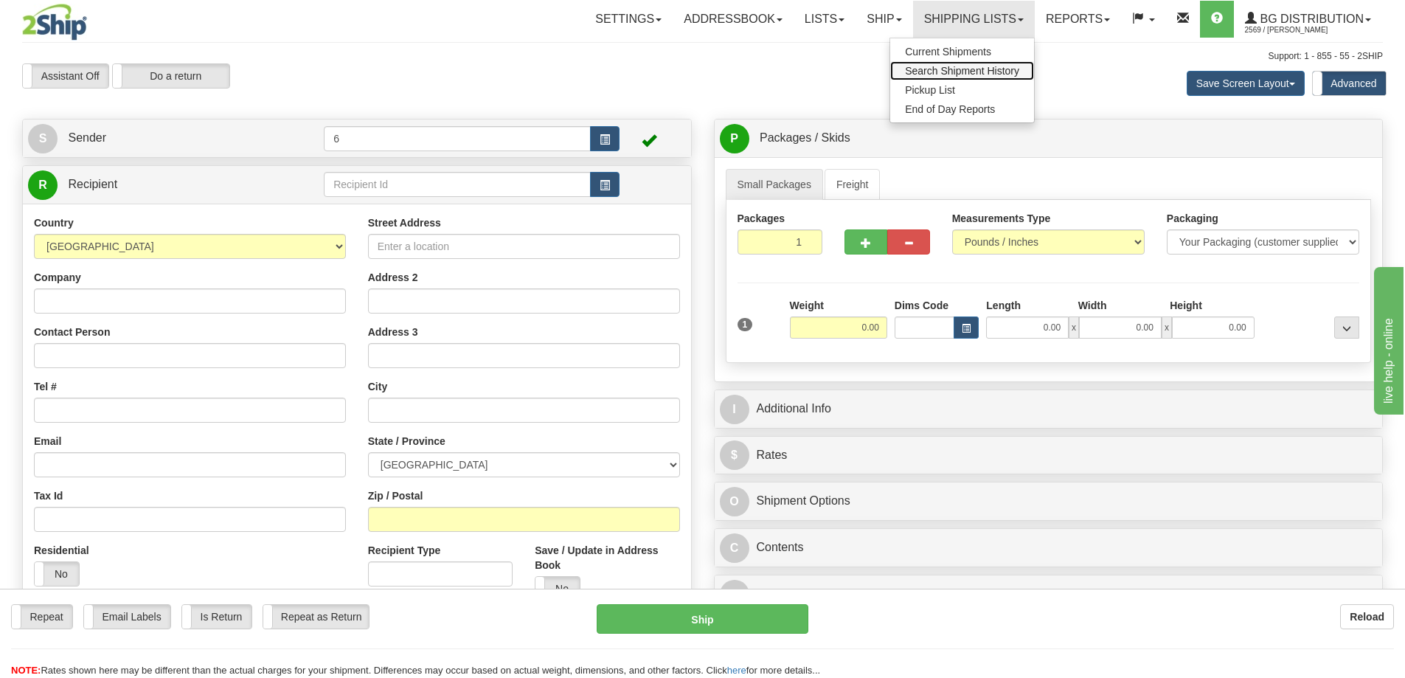
click at [930, 71] on span "Search Shipment History" at bounding box center [962, 71] width 114 height 12
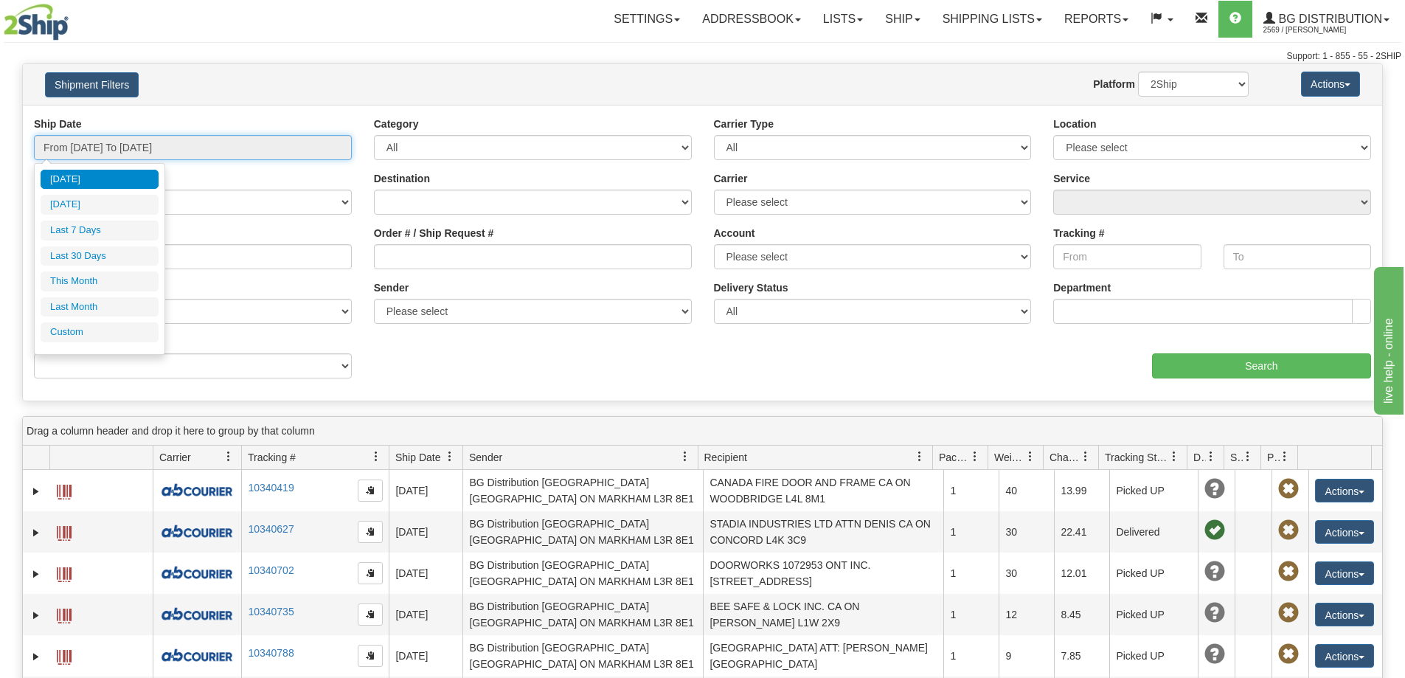
click at [112, 148] on input "From [DATE] To [DATE]" at bounding box center [193, 147] width 318 height 25
click at [93, 235] on li "Last 7 Days" at bounding box center [100, 231] width 118 height 20
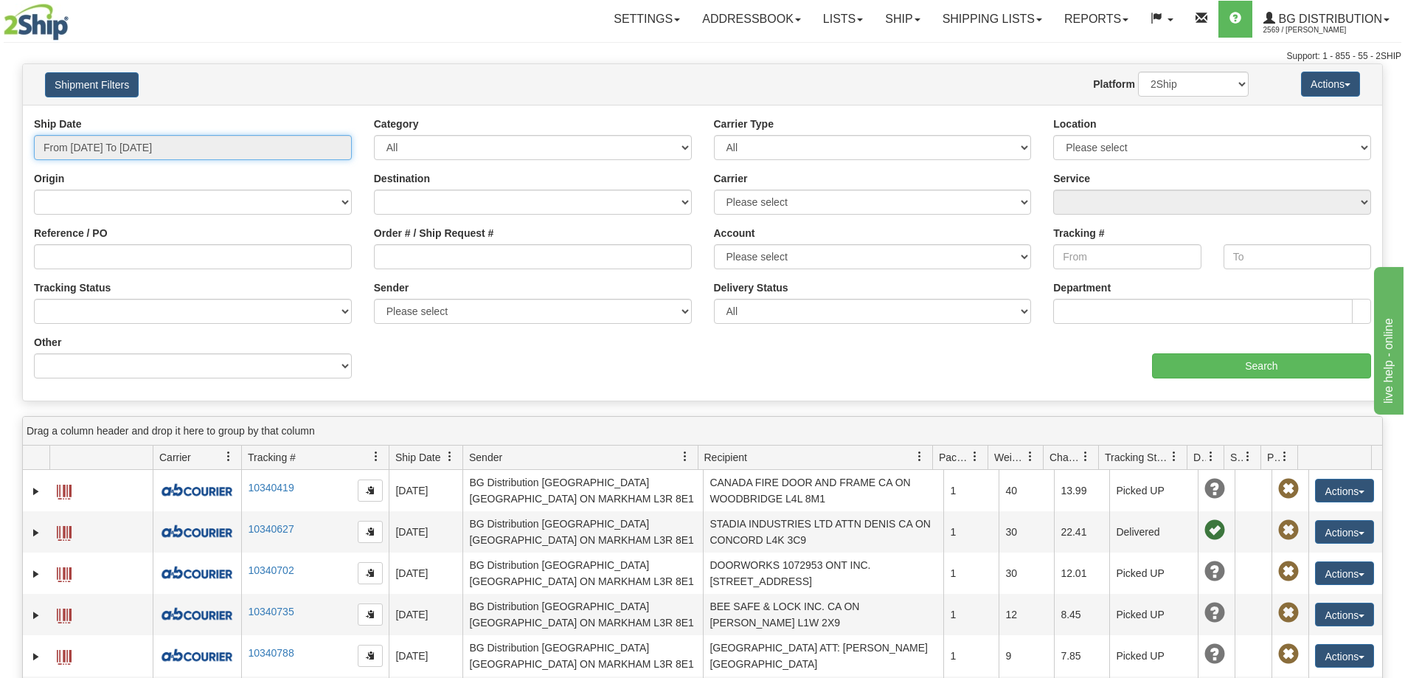
click at [131, 143] on input "From [DATE] To [DATE]" at bounding box center [193, 147] width 318 height 25
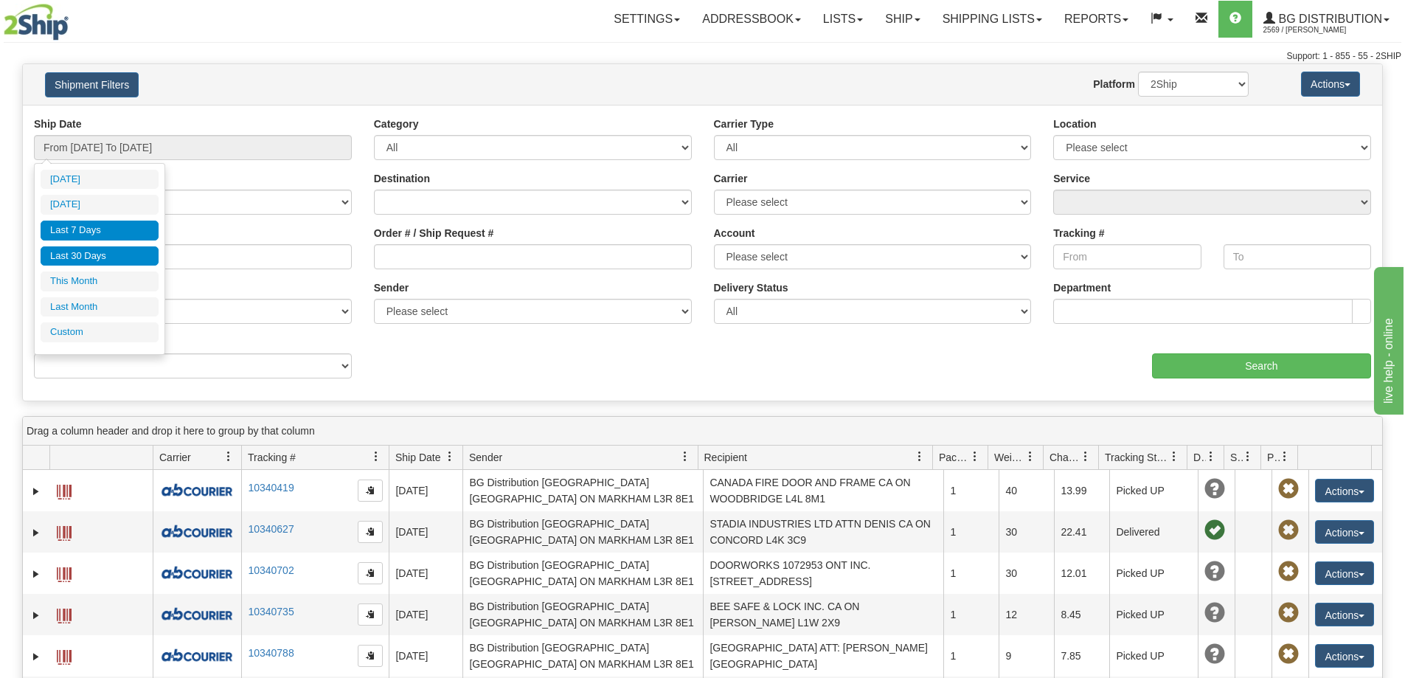
click at [89, 256] on li "Last 30 Days" at bounding box center [100, 256] width 118 height 20
type input "From [DATE] To [DATE]"
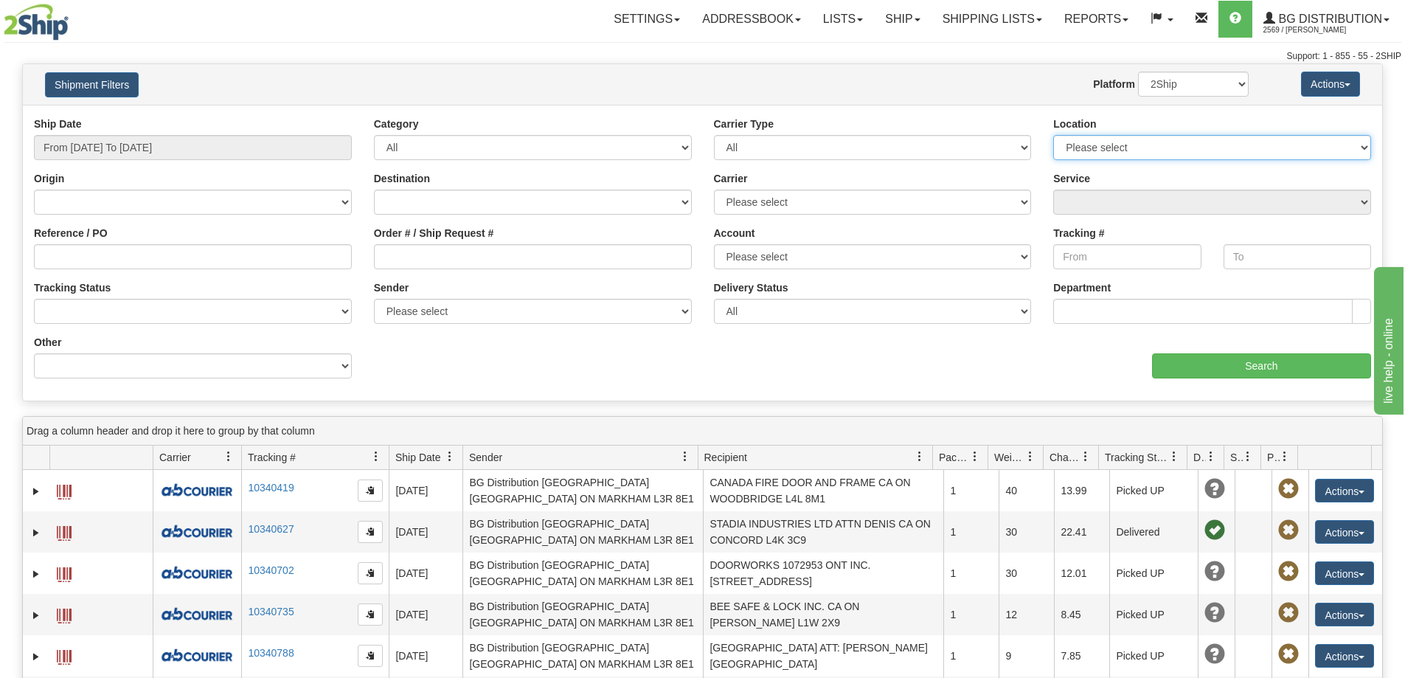
click at [1093, 142] on select "Please select [GEOGRAPHIC_DATA] K1B 3W7 [GEOGRAPHIC_DATA] [GEOGRAPHIC_DATA] [GE…" at bounding box center [1212, 147] width 318 height 25
select select "6954"
click at [1053, 136] on select "Please select [GEOGRAPHIC_DATA] K1B 3W7 [GEOGRAPHIC_DATA] [GEOGRAPHIC_DATA] [GE…" at bounding box center [1212, 147] width 318 height 25
click at [1215, 373] on input "Search" at bounding box center [1261, 365] width 219 height 25
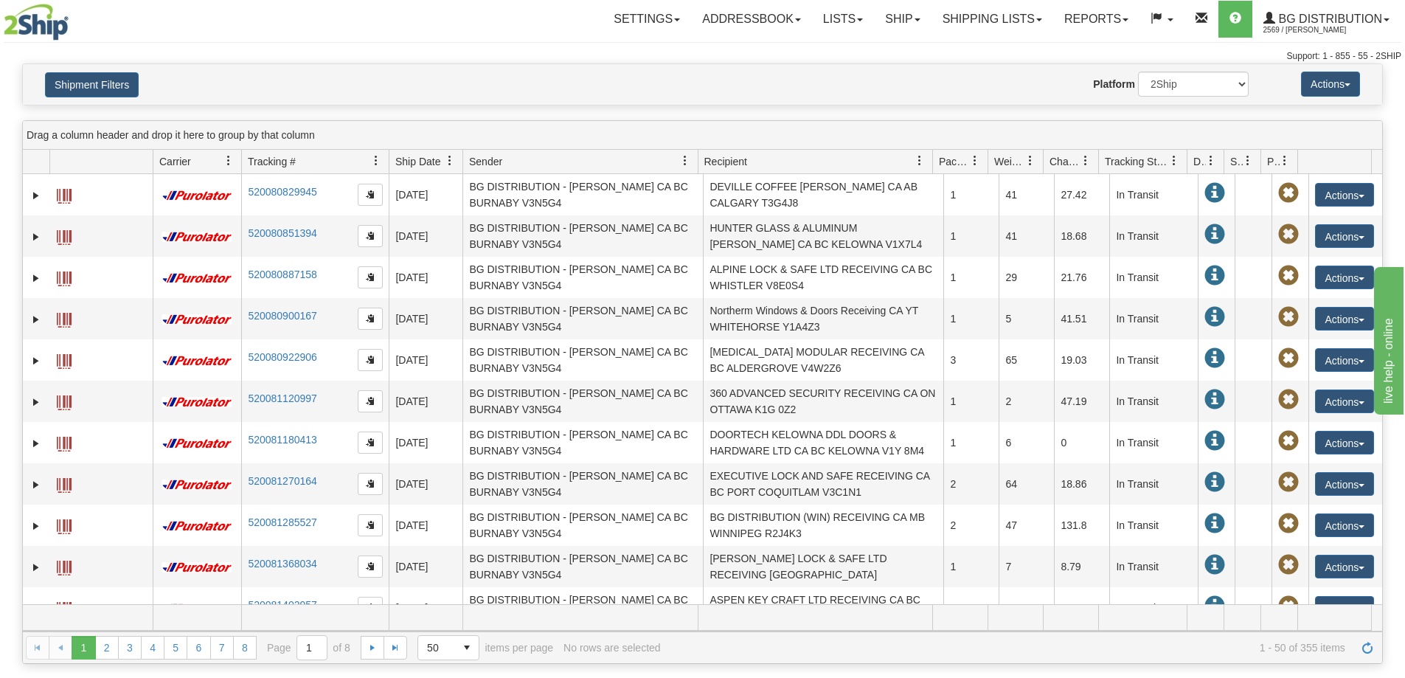
click at [718, 161] on span "Recipient" at bounding box center [725, 161] width 43 height 15
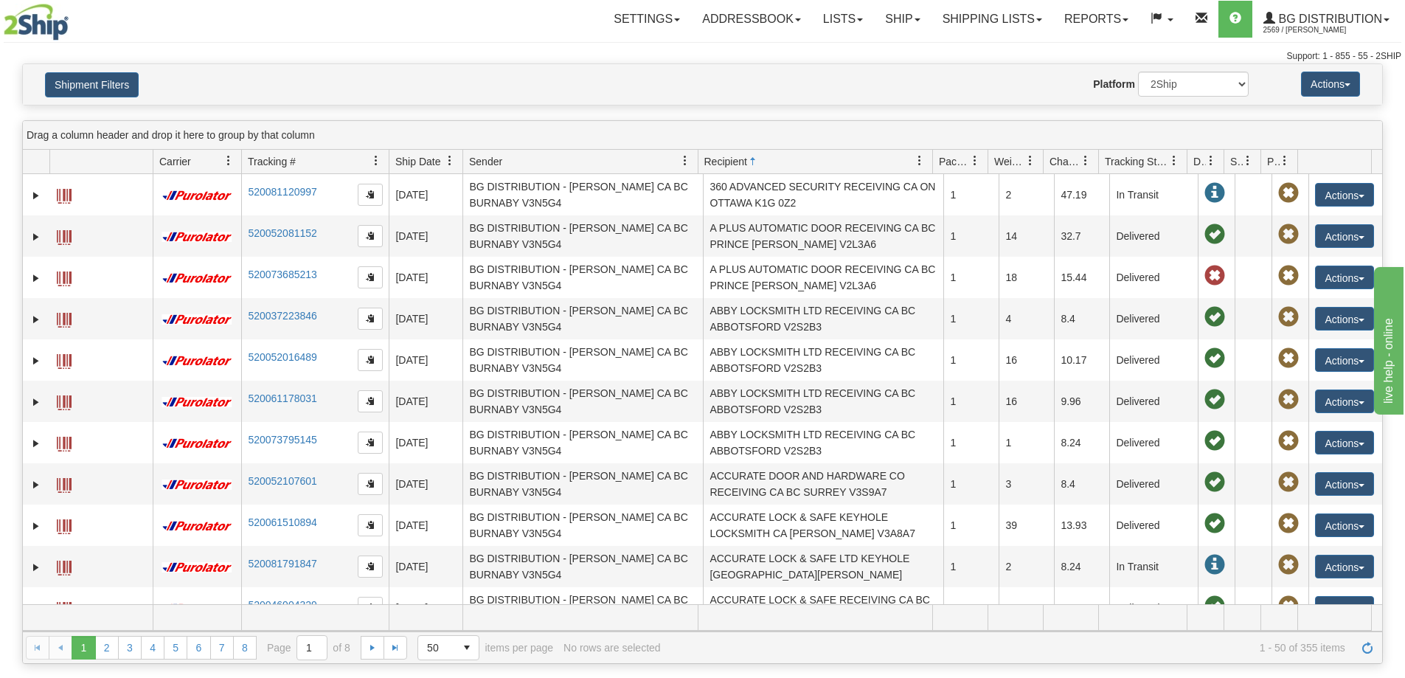
click at [728, 161] on span "Recipient" at bounding box center [725, 161] width 43 height 15
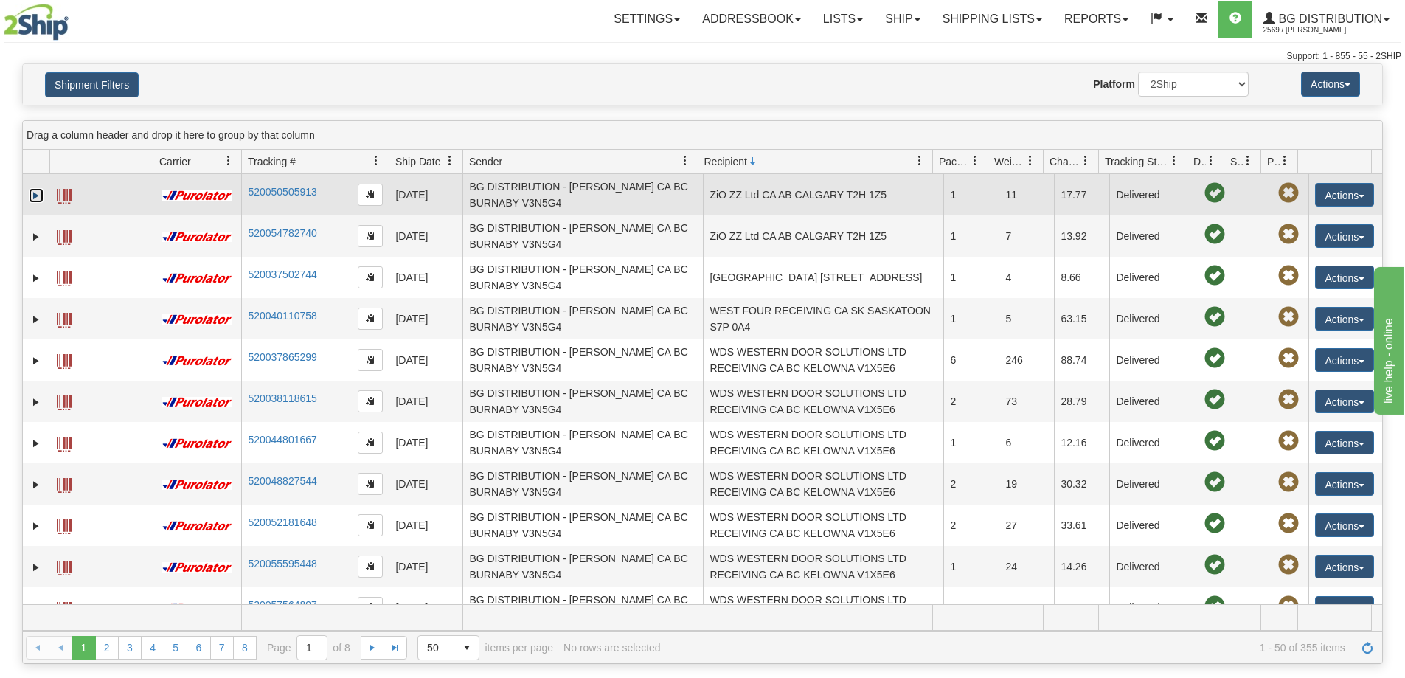
click at [38, 196] on link "Expand" at bounding box center [36, 195] width 15 height 15
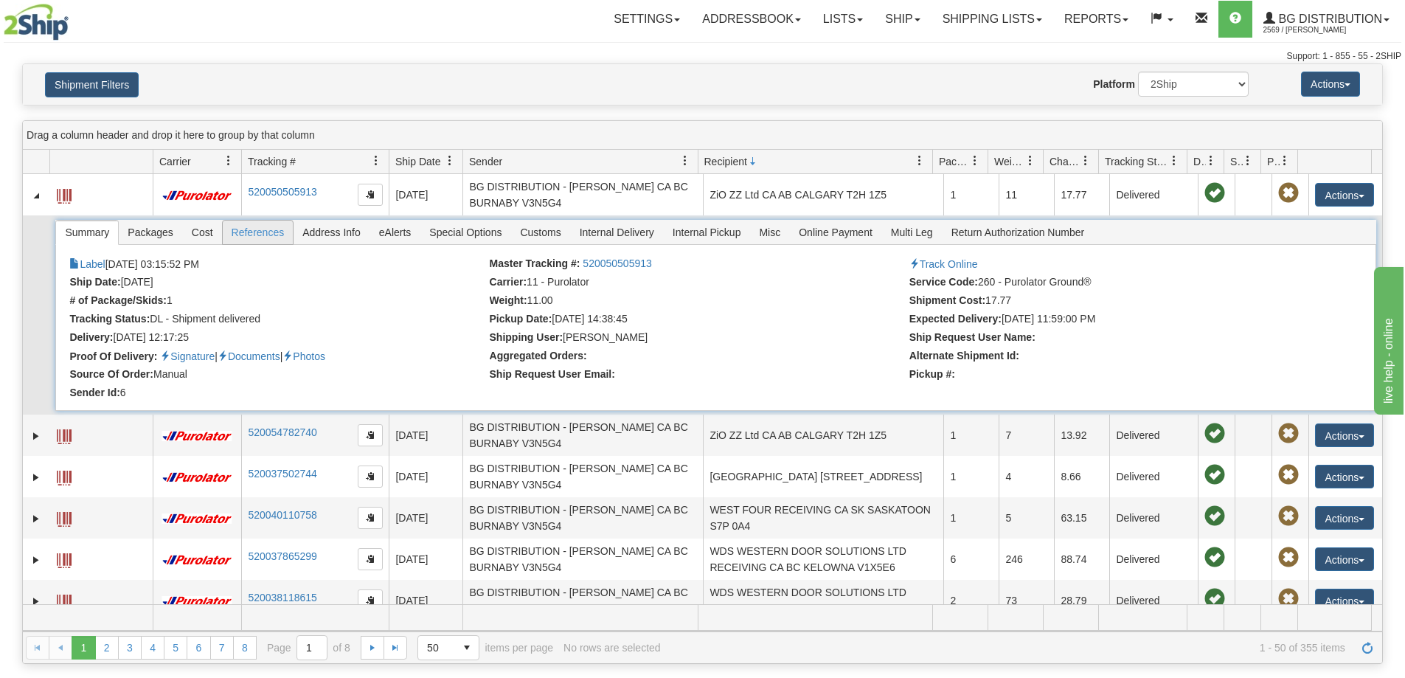
click at [261, 240] on span "References" at bounding box center [258, 233] width 71 height 24
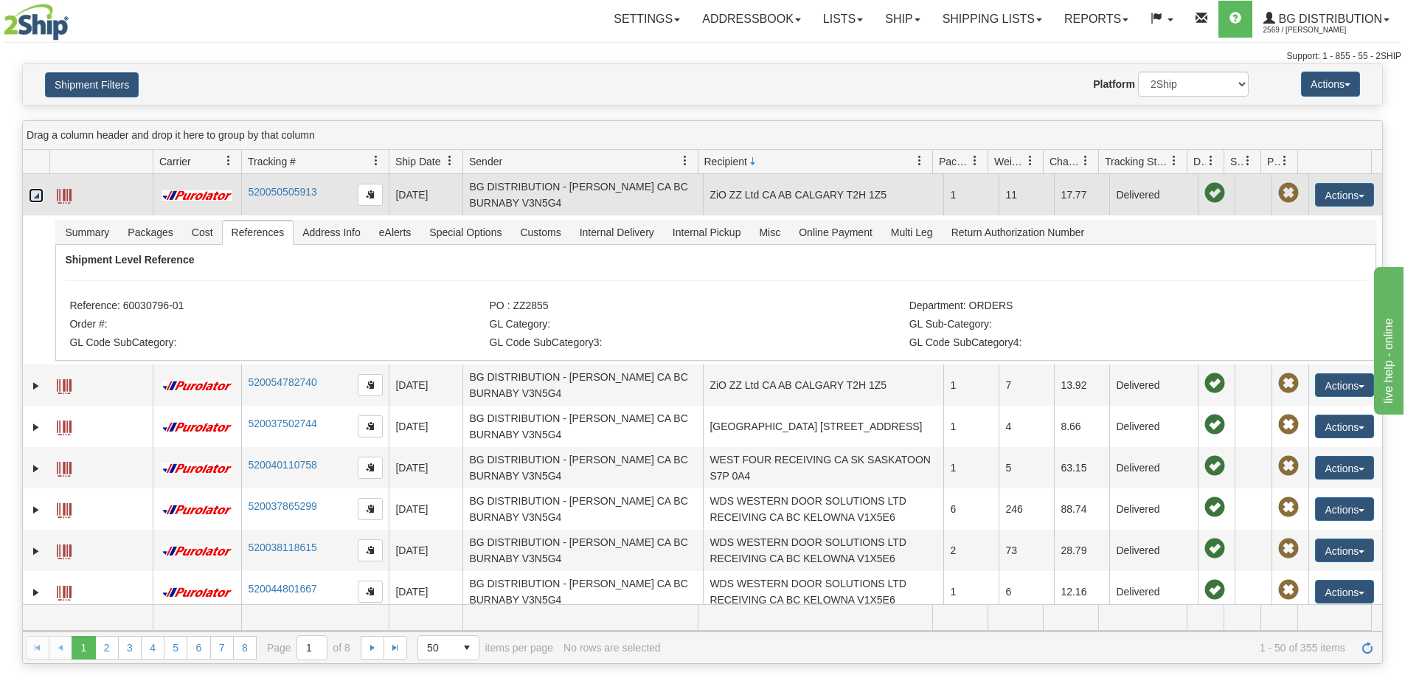
click at [34, 196] on link "Collapse" at bounding box center [36, 195] width 15 height 15
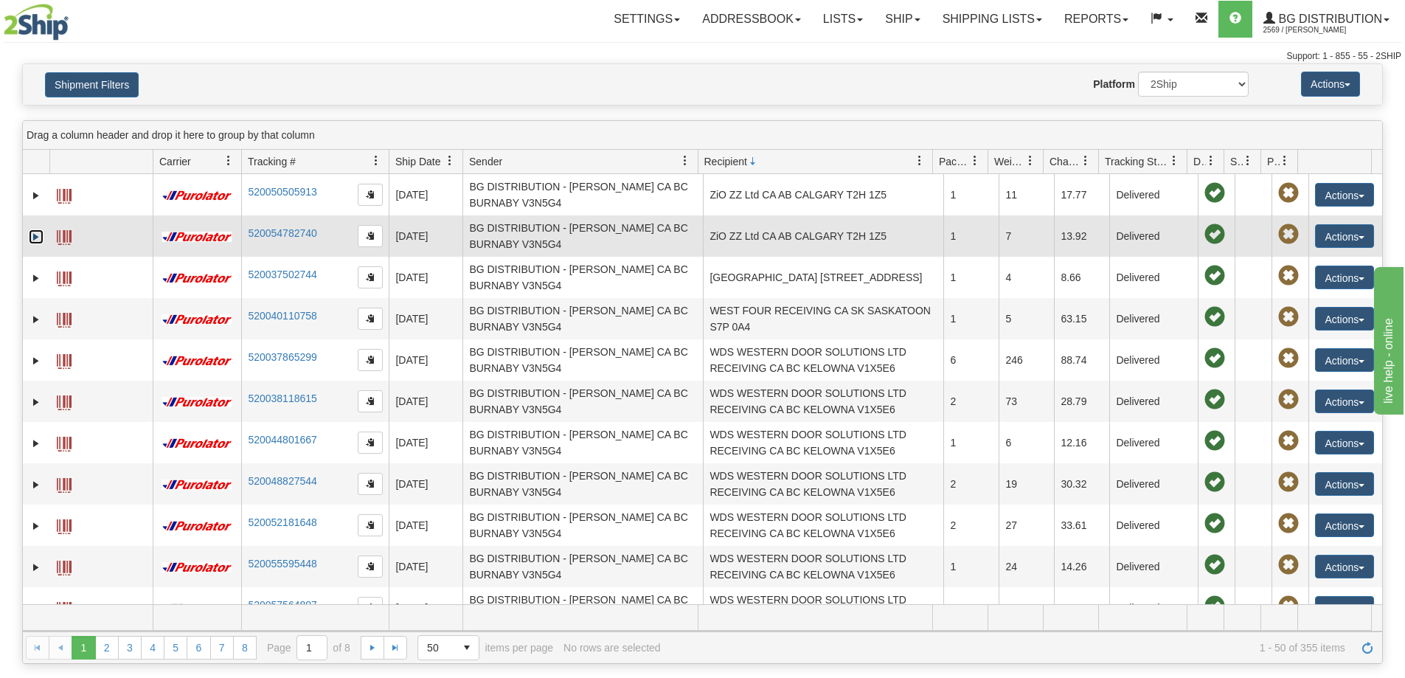
click at [37, 242] on link "Expand" at bounding box center [36, 236] width 15 height 15
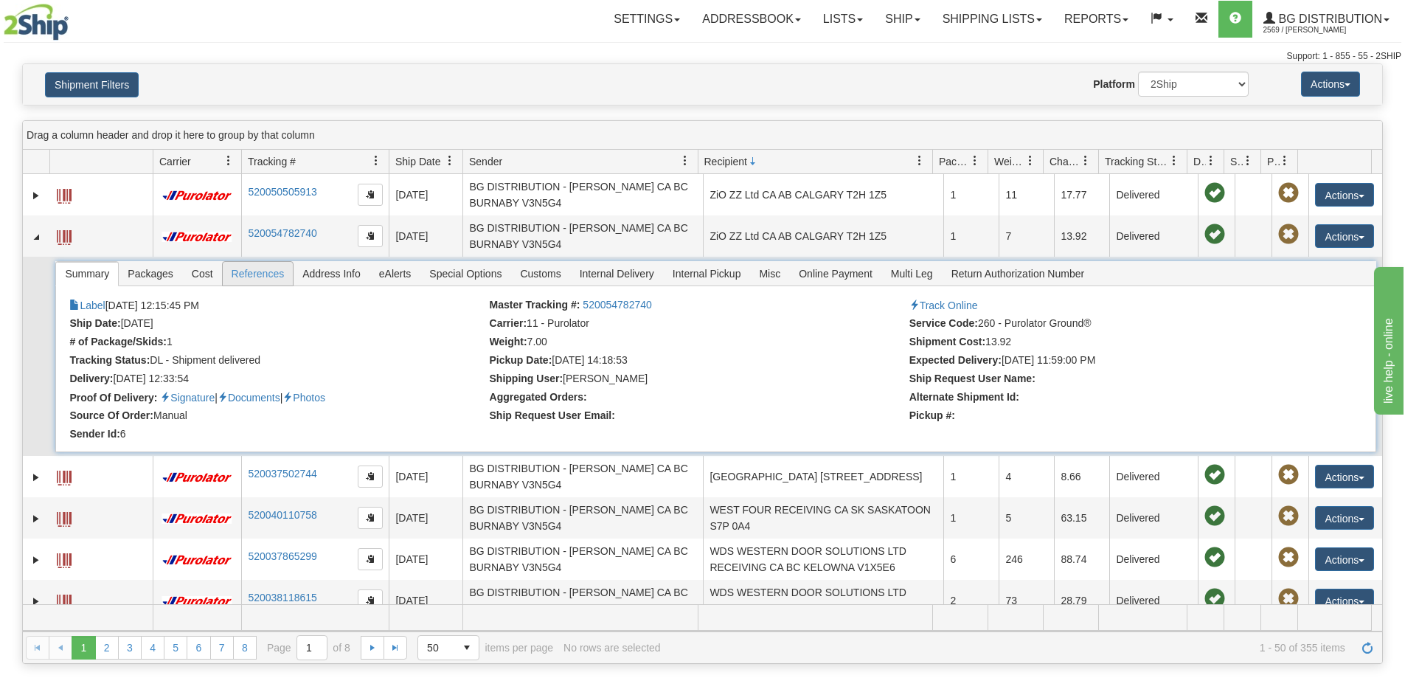
click at [254, 274] on span "References" at bounding box center [258, 274] width 71 height 24
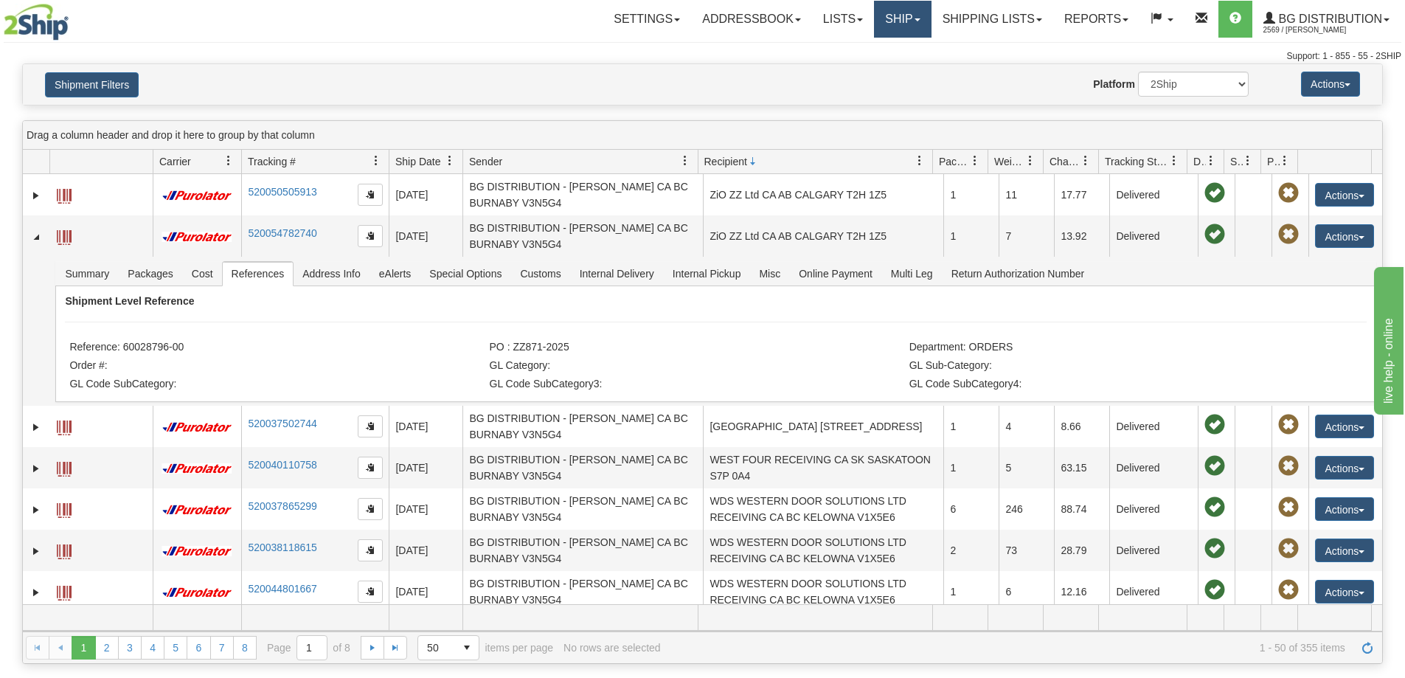
click at [887, 19] on link "Ship" at bounding box center [902, 19] width 57 height 37
click at [864, 52] on span "Ship Screen" at bounding box center [857, 52] width 56 height 12
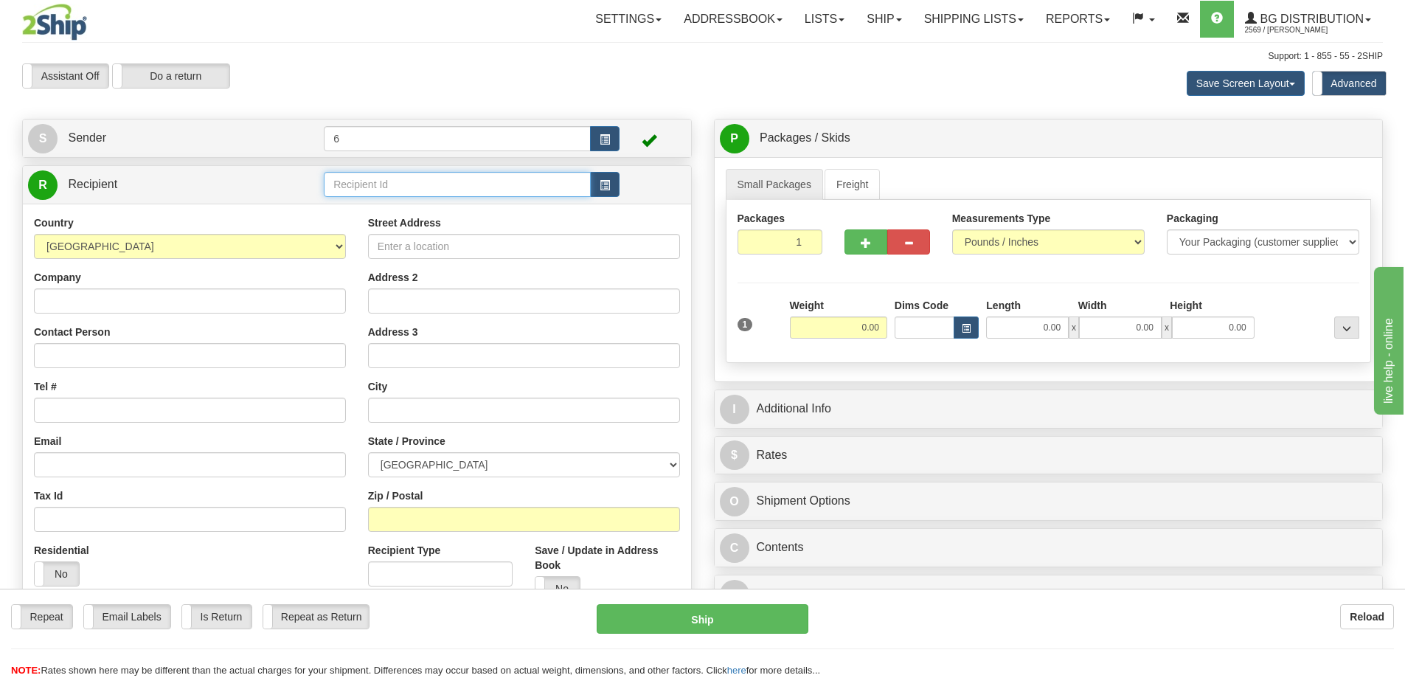
click at [366, 190] on input "text" at bounding box center [457, 184] width 267 height 25
type input "41007"
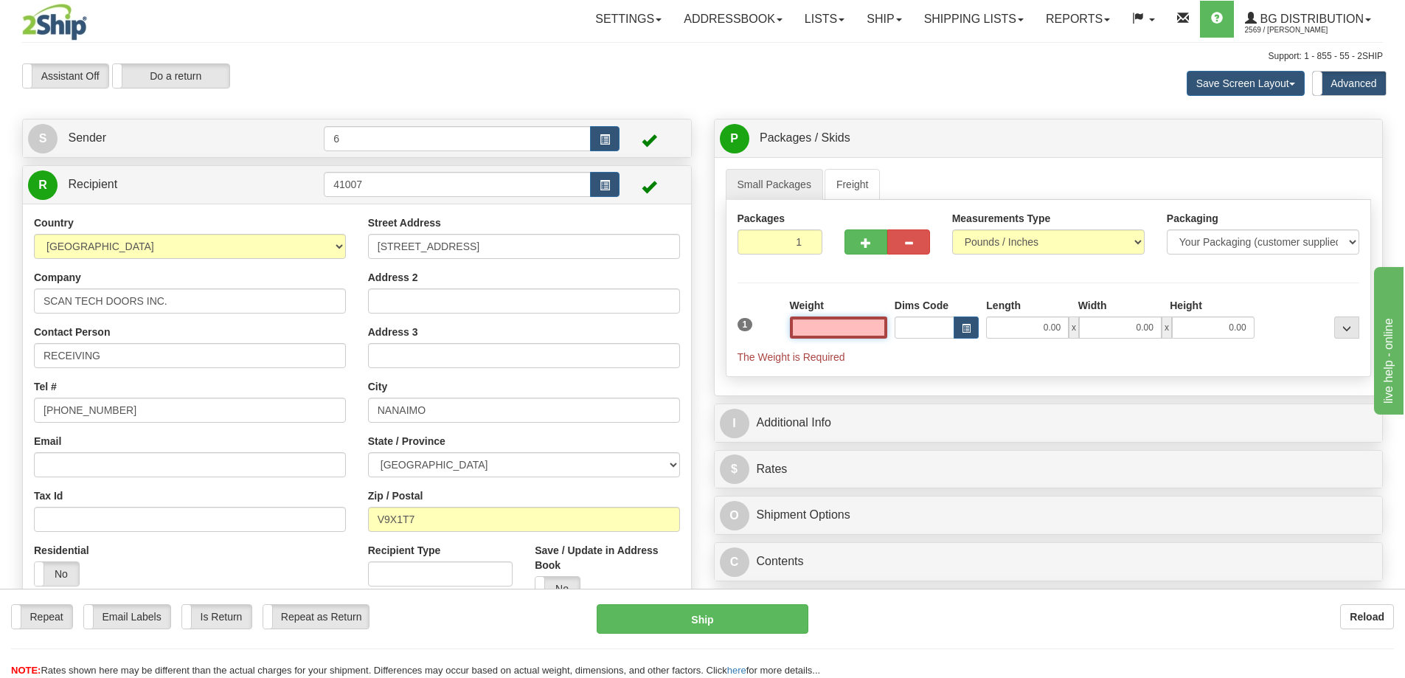
click at [874, 328] on input "text" at bounding box center [838, 327] width 97 height 22
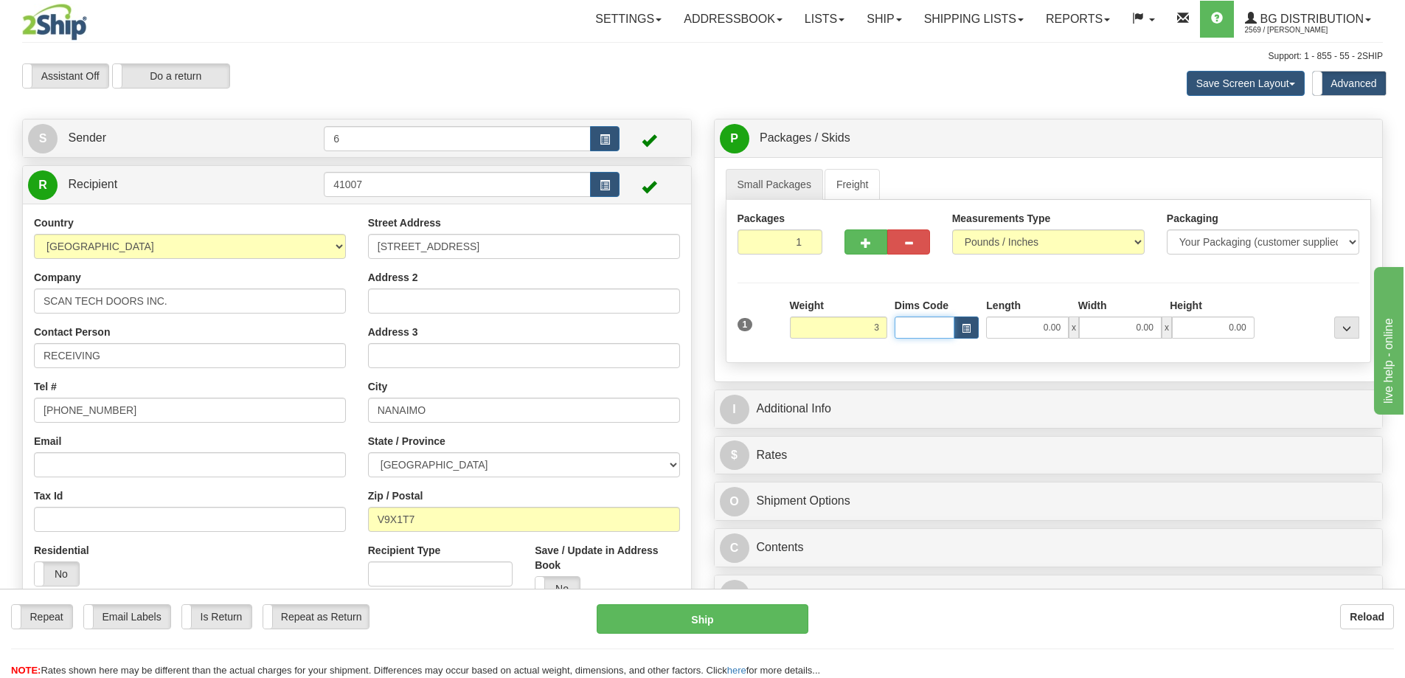
type input "3.00"
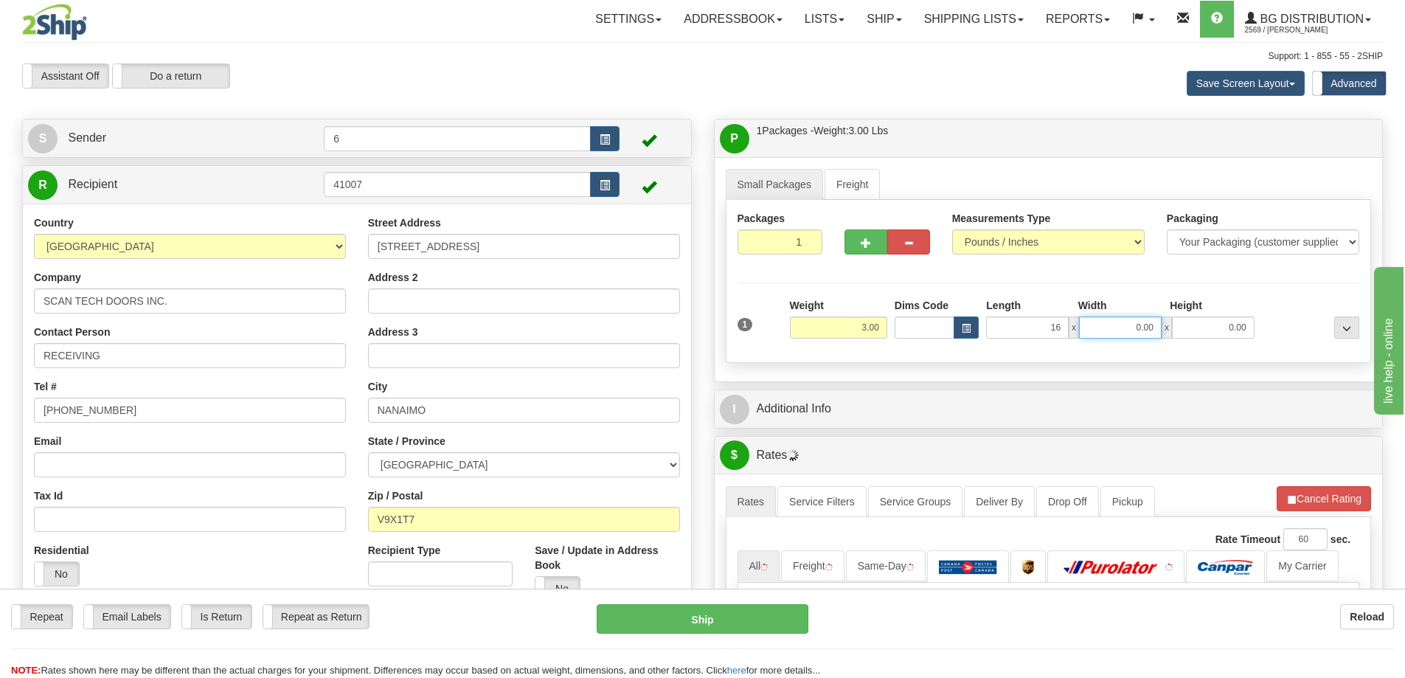
type input "16.00"
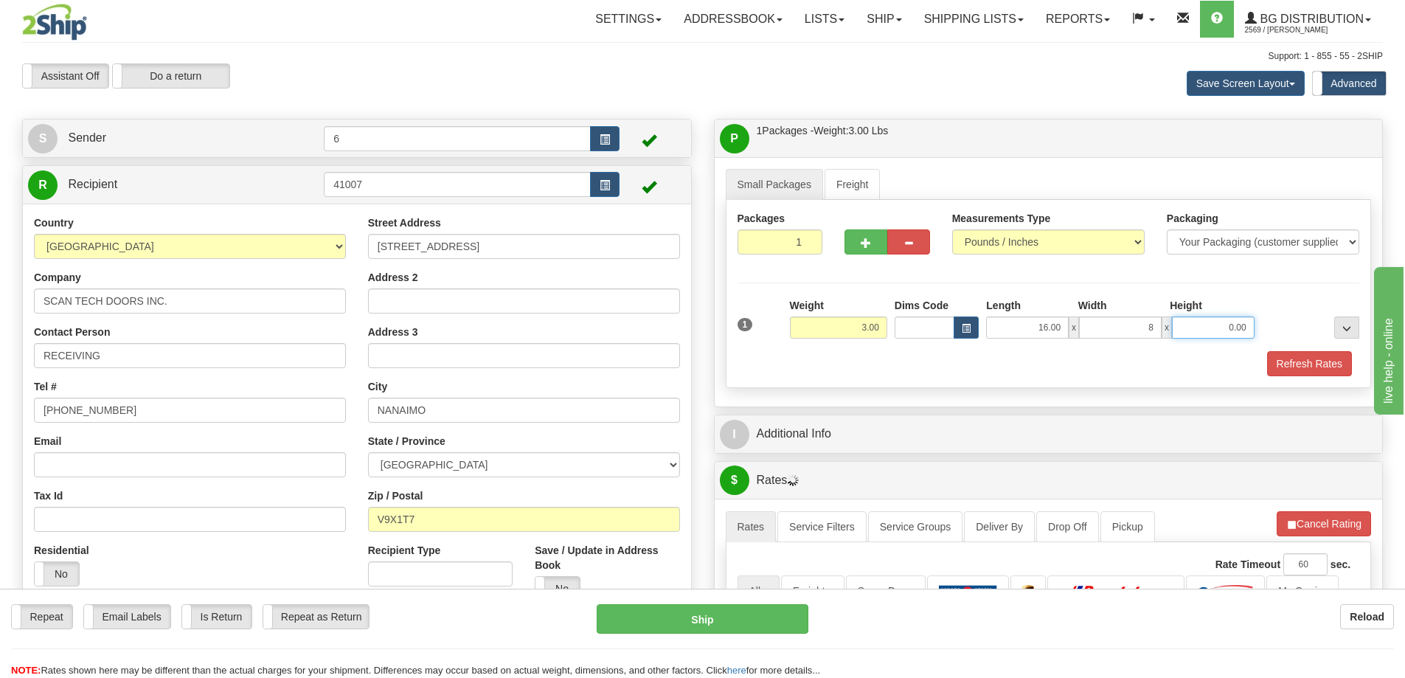
type input "8.00"
type input "6.00"
click at [1314, 370] on button "Refresh Rates" at bounding box center [1309, 363] width 85 height 25
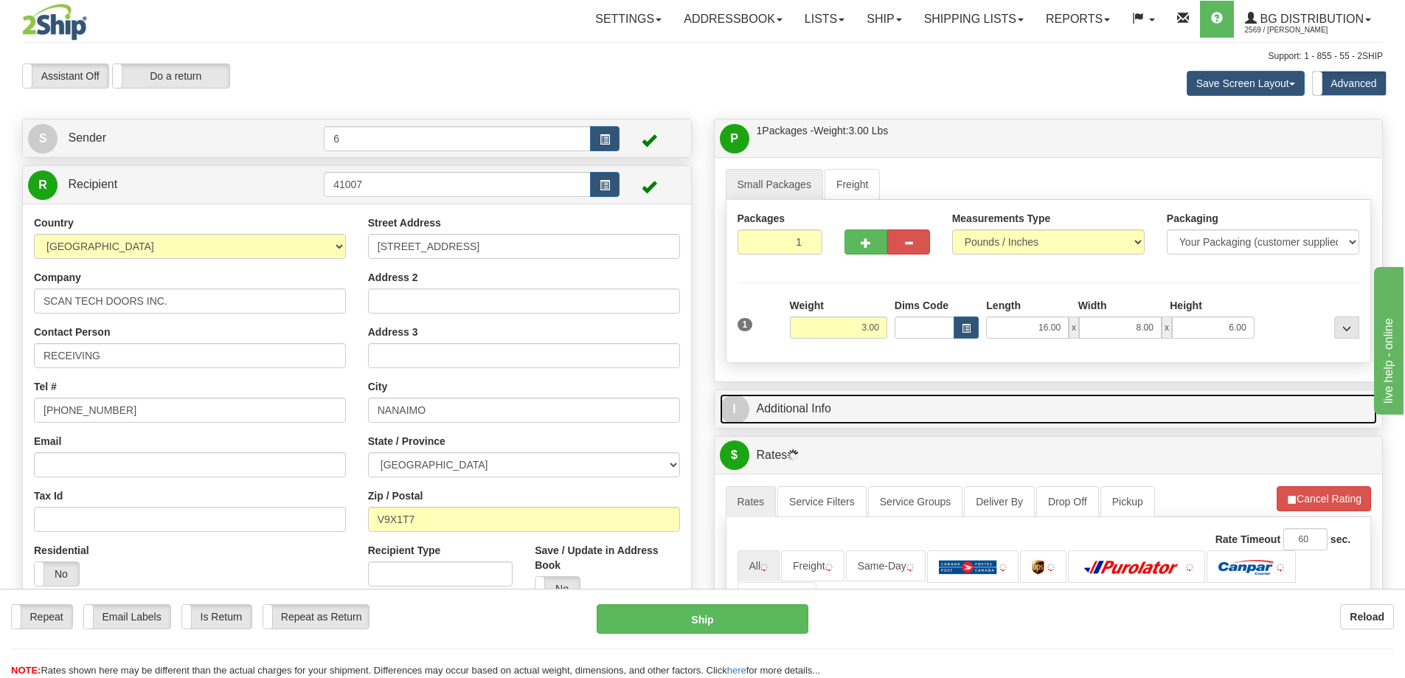
click at [1266, 408] on link "I Additional Info" at bounding box center [1049, 409] width 658 height 30
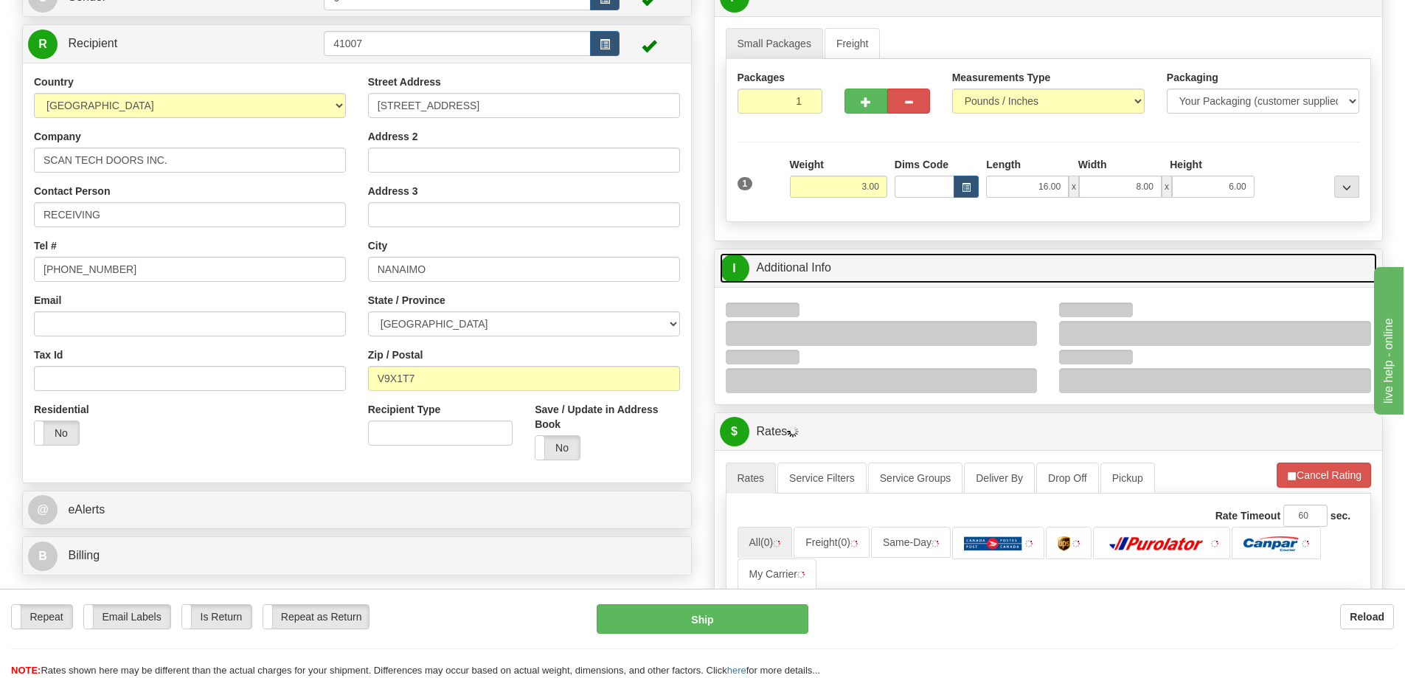
scroll to position [221, 0]
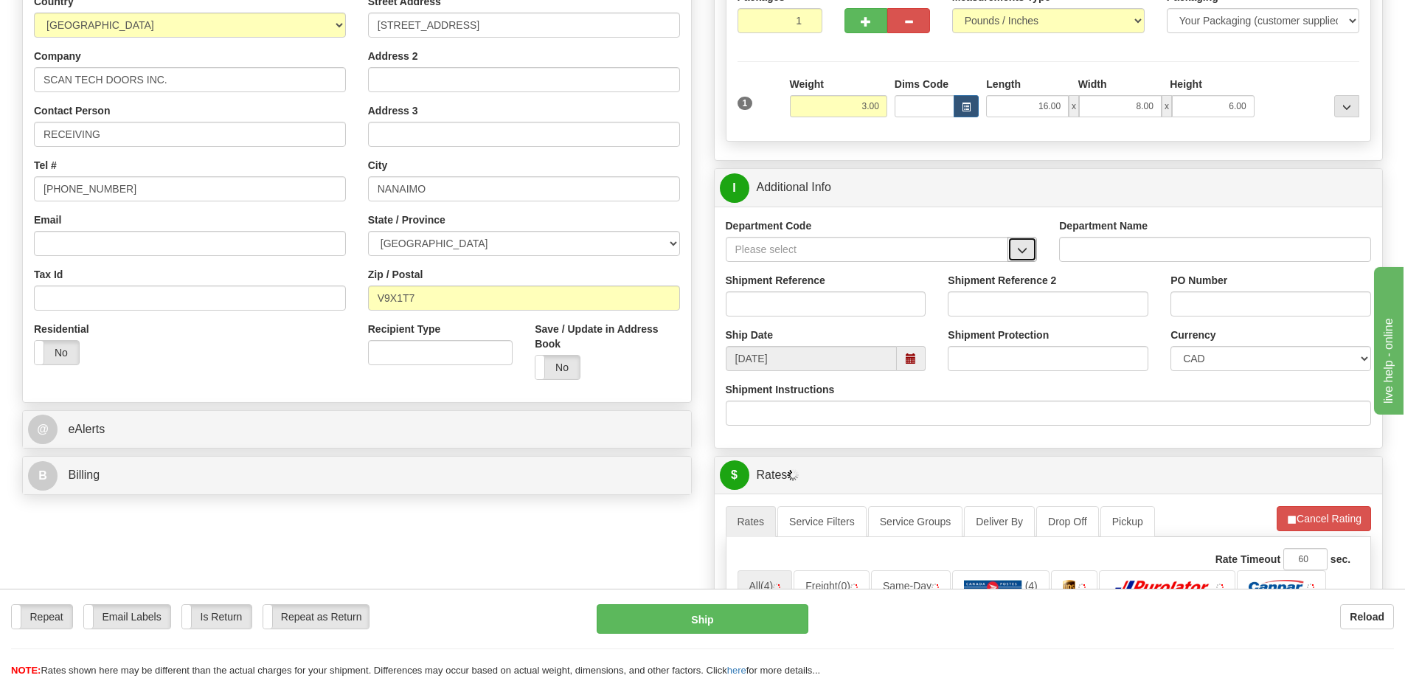
click at [1011, 252] on button "button" at bounding box center [1022, 249] width 30 height 25
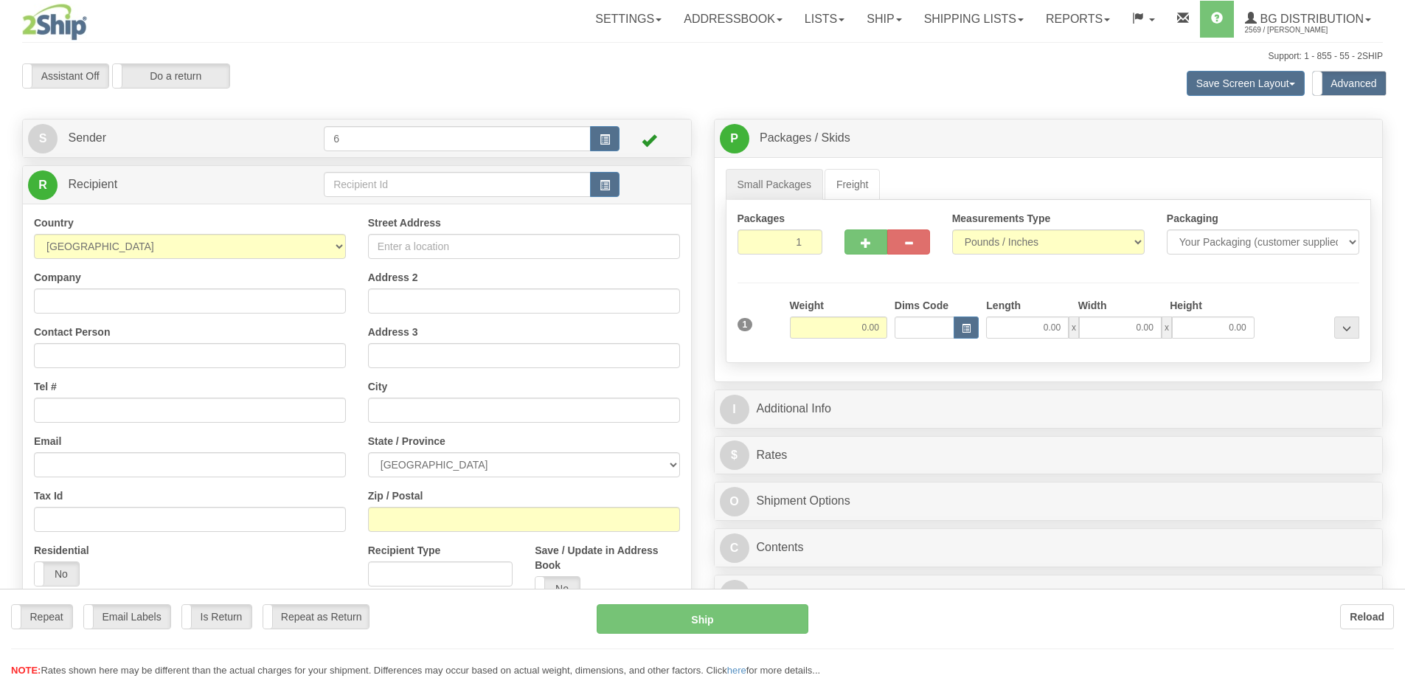
click at [376, 189] on div "Toggle navigation Settings Shipping Preferences Fields Preferences New" at bounding box center [702, 426] width 1405 height 853
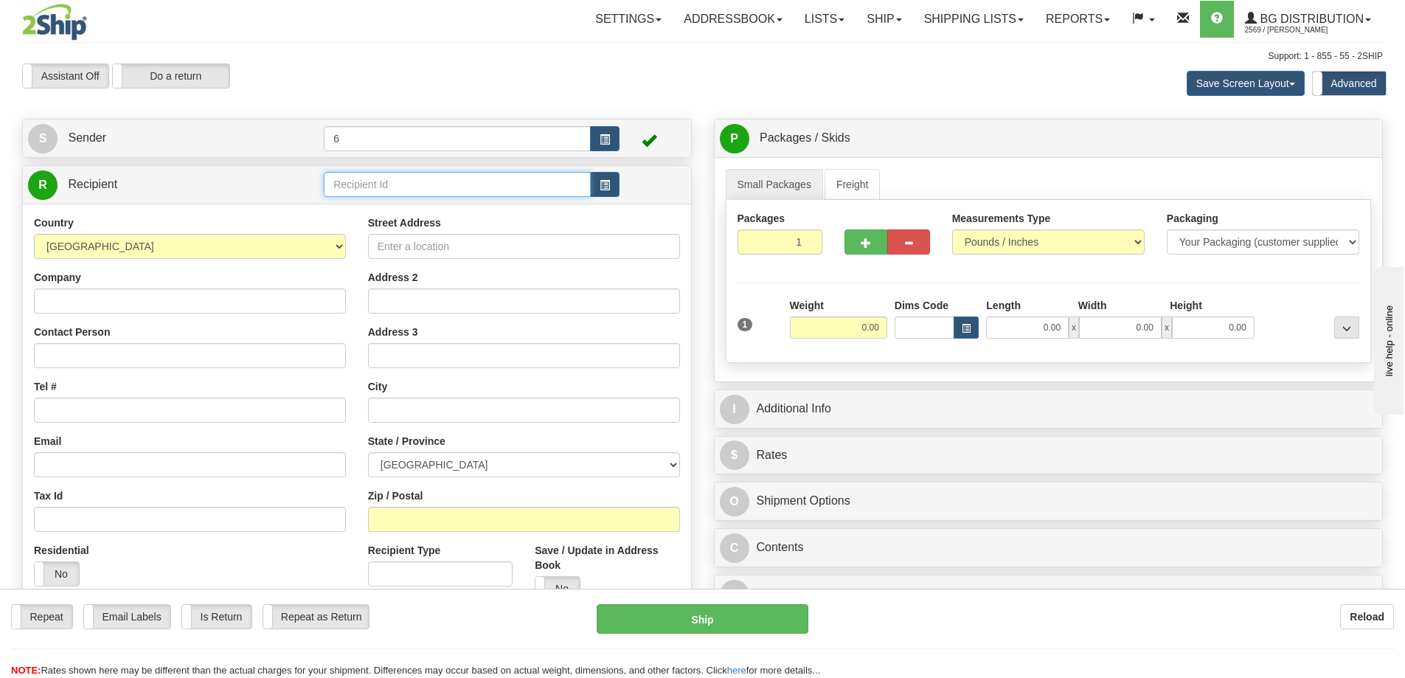
click at [376, 189] on input "text" at bounding box center [457, 184] width 267 height 25
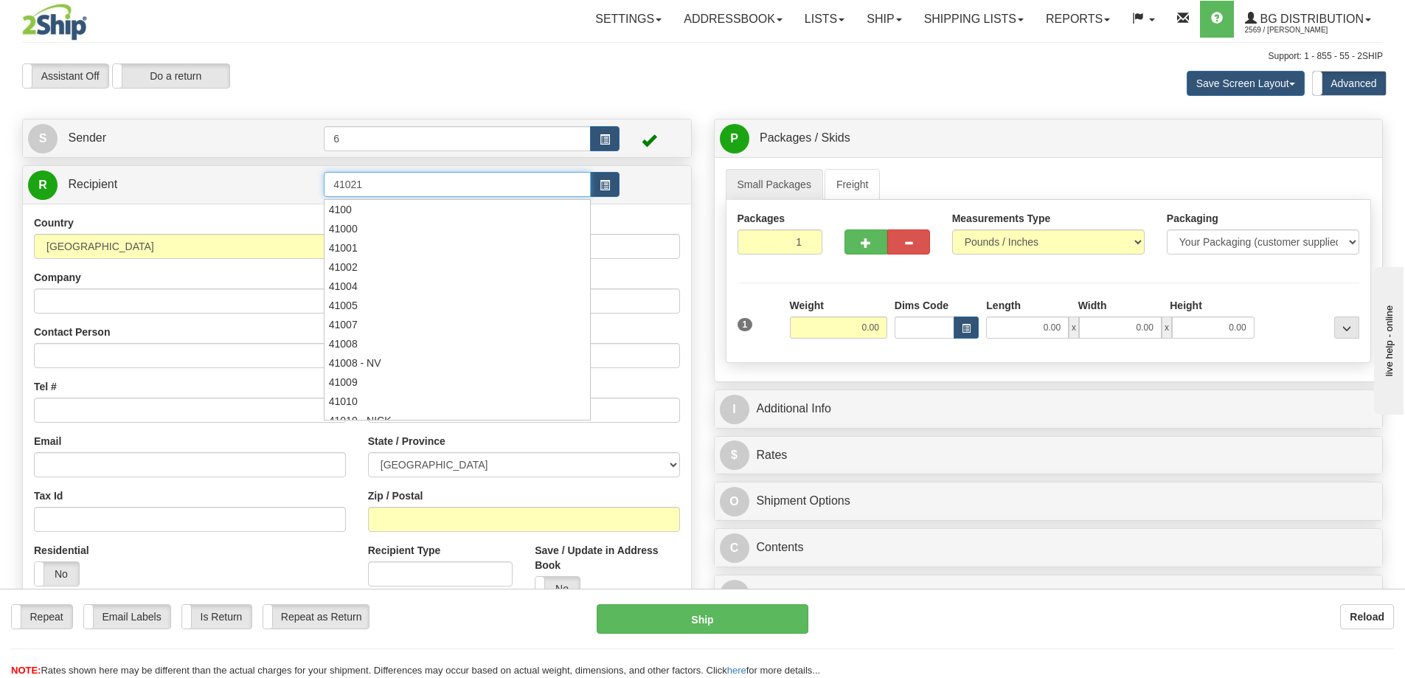
type input "41021"
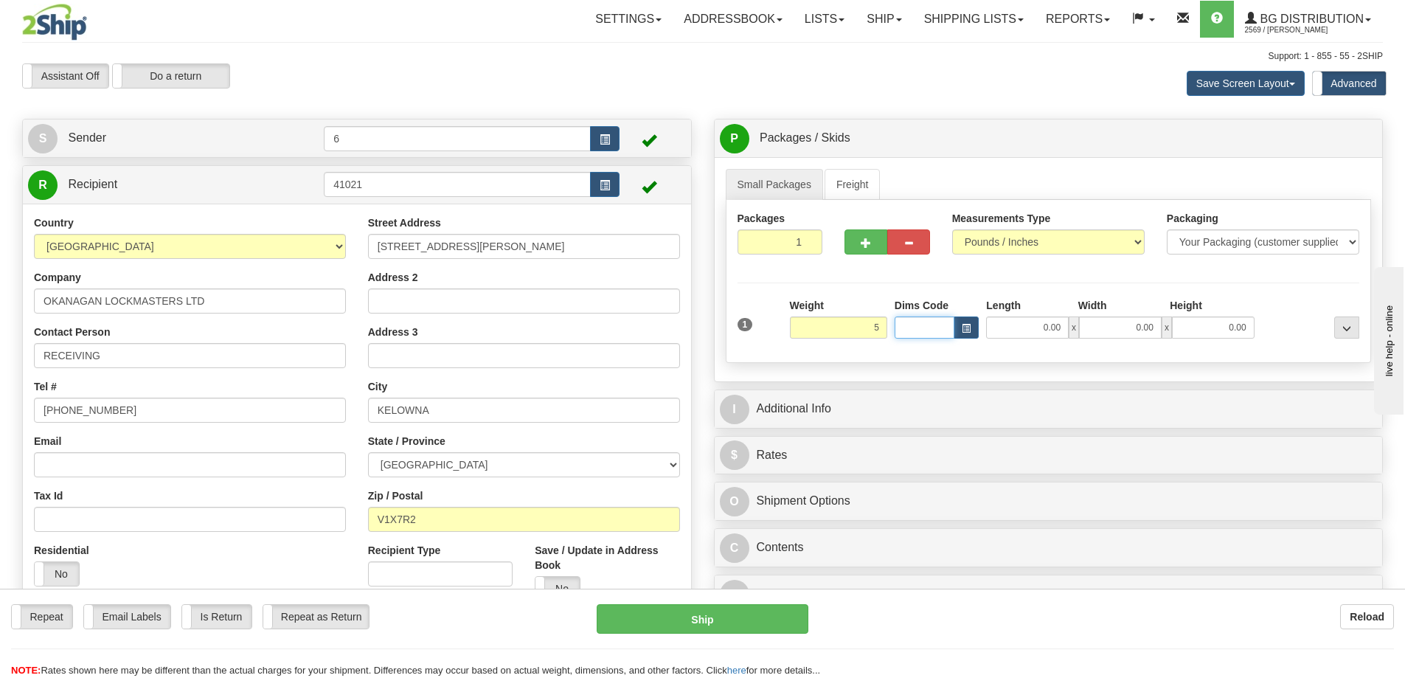
type input "5.00"
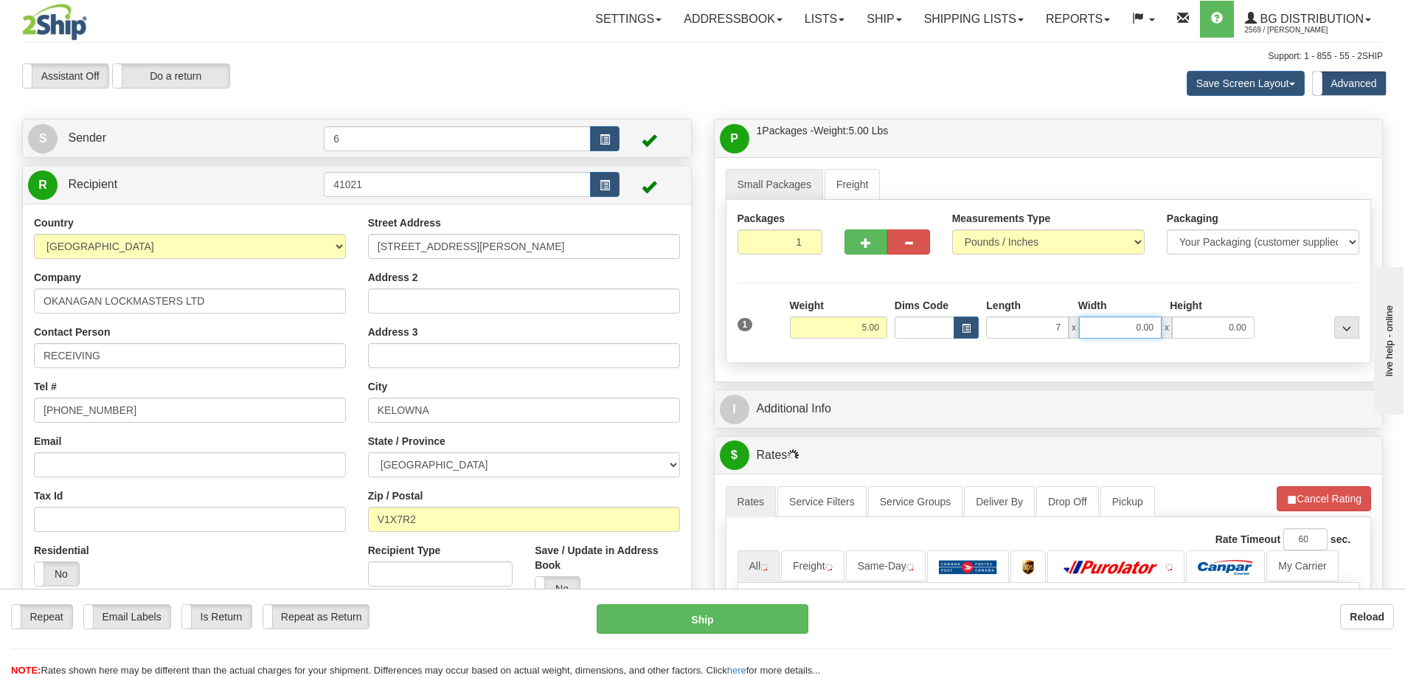
type input "7.00"
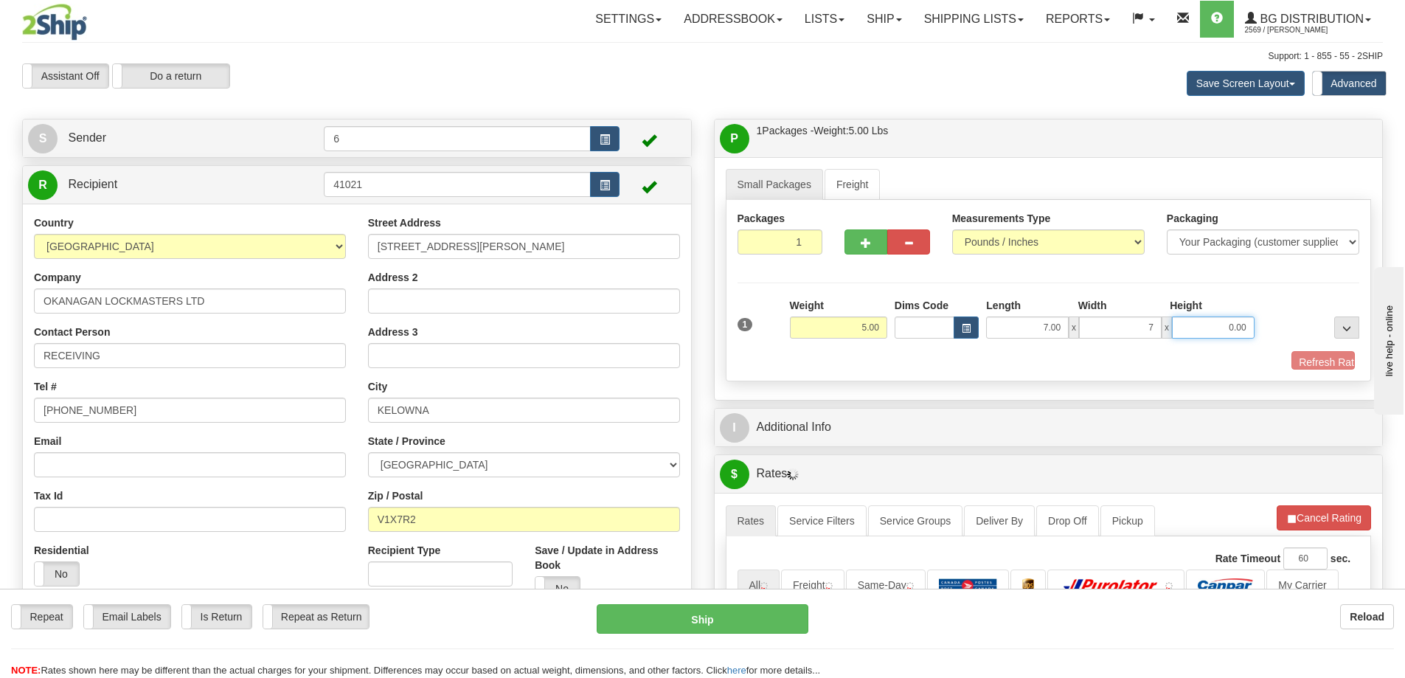
type input "7.00"
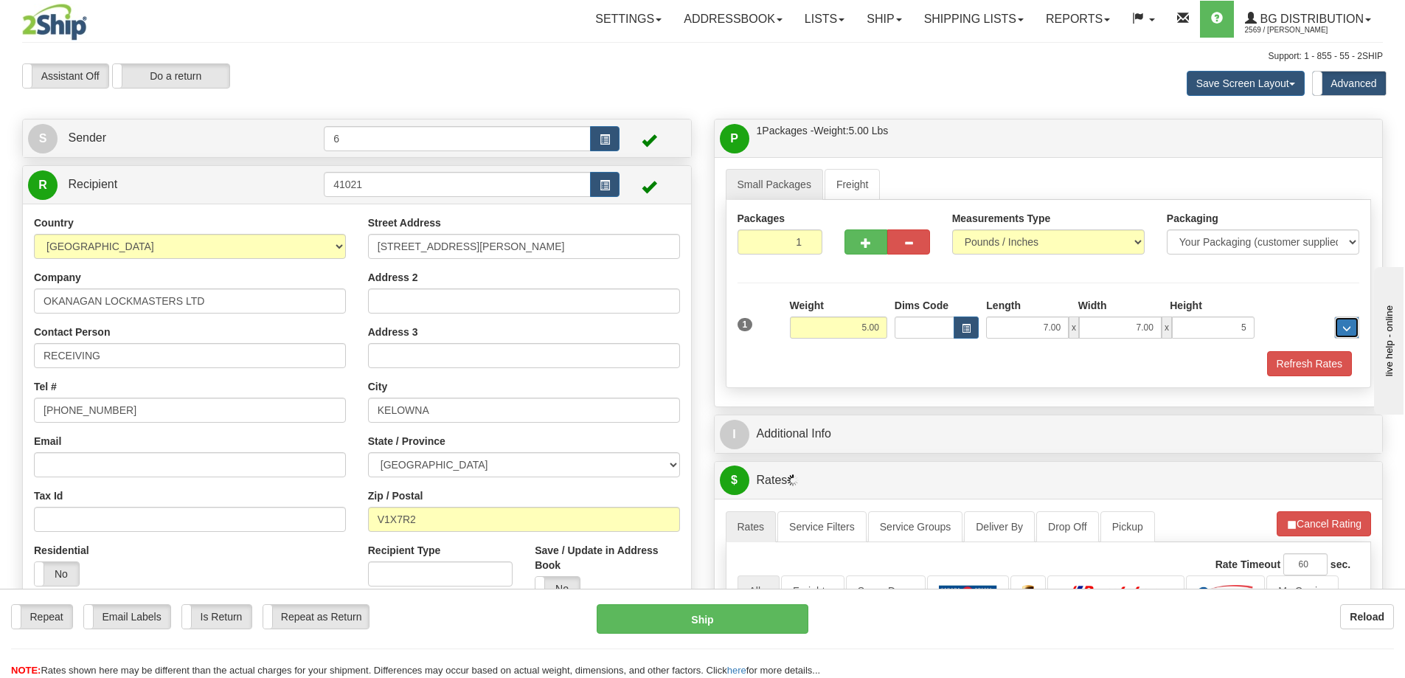
type input "5.00"
click at [1310, 367] on button "Refresh Rates" at bounding box center [1309, 363] width 85 height 25
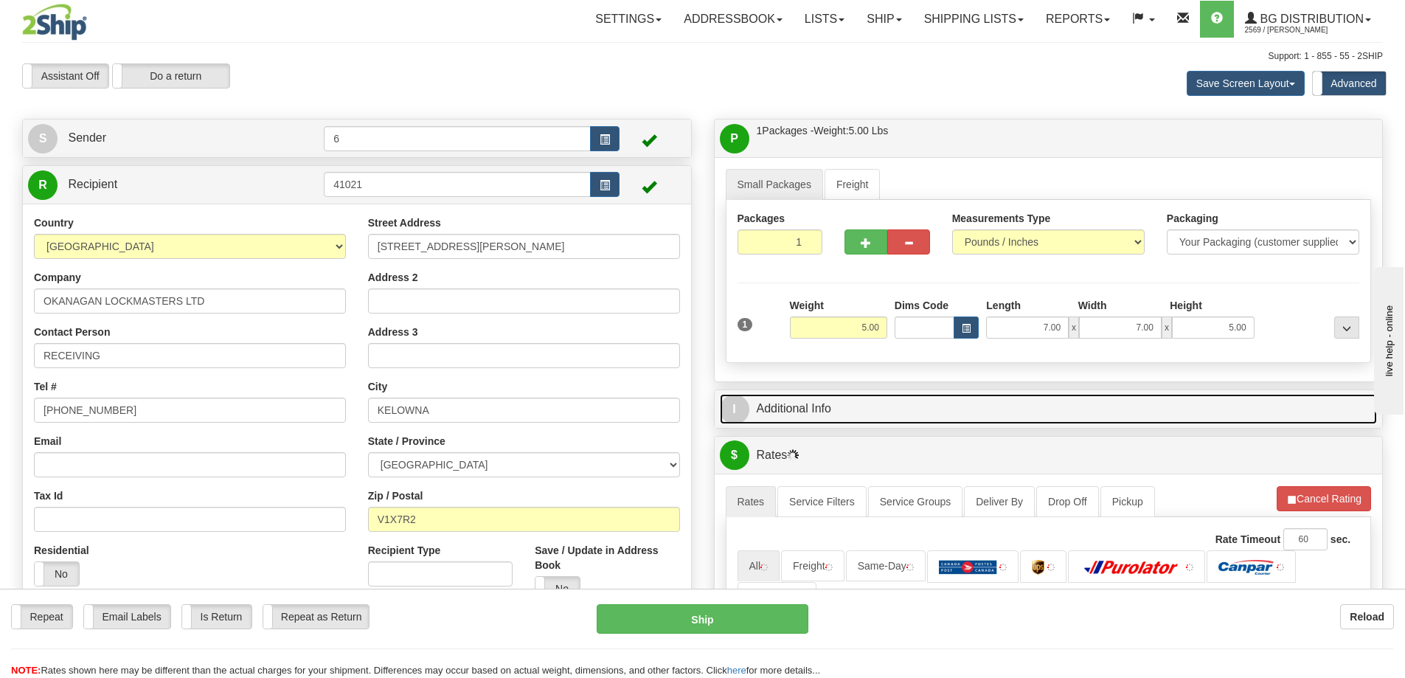
click at [1147, 398] on link "I Additional Info" at bounding box center [1049, 409] width 658 height 30
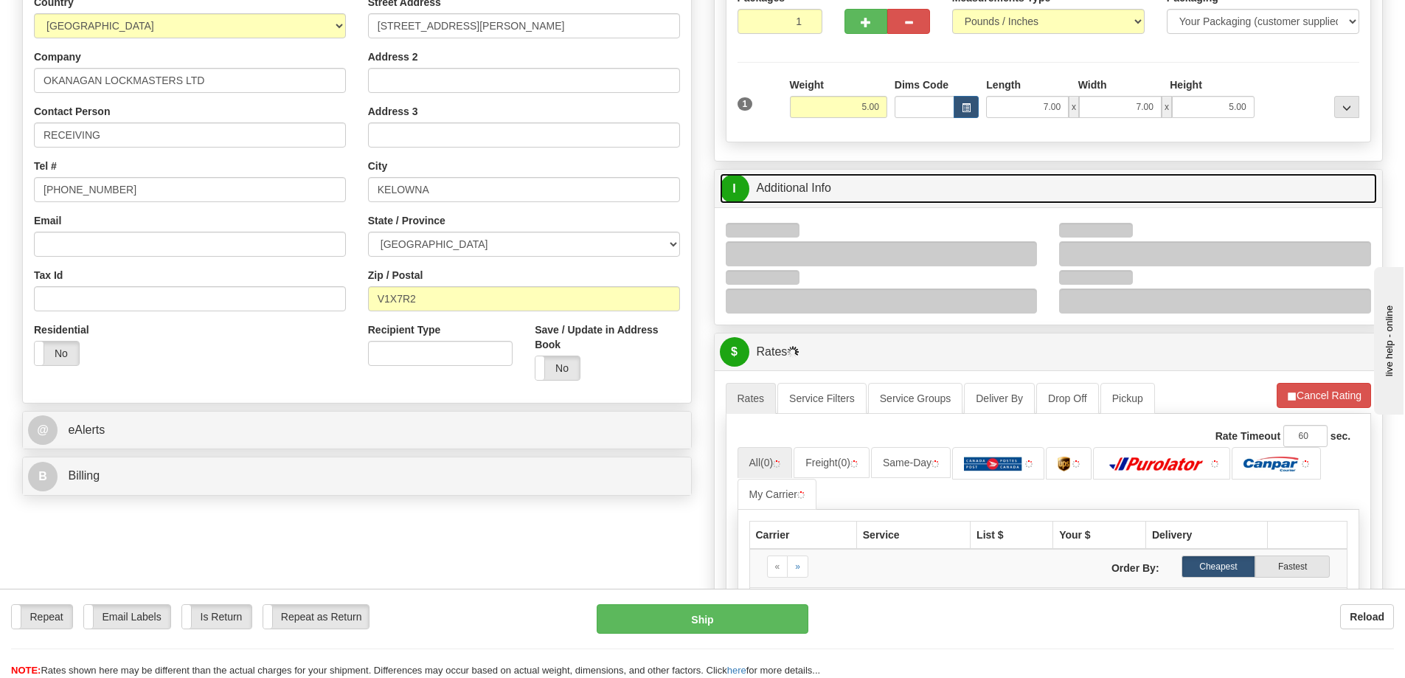
scroll to position [221, 0]
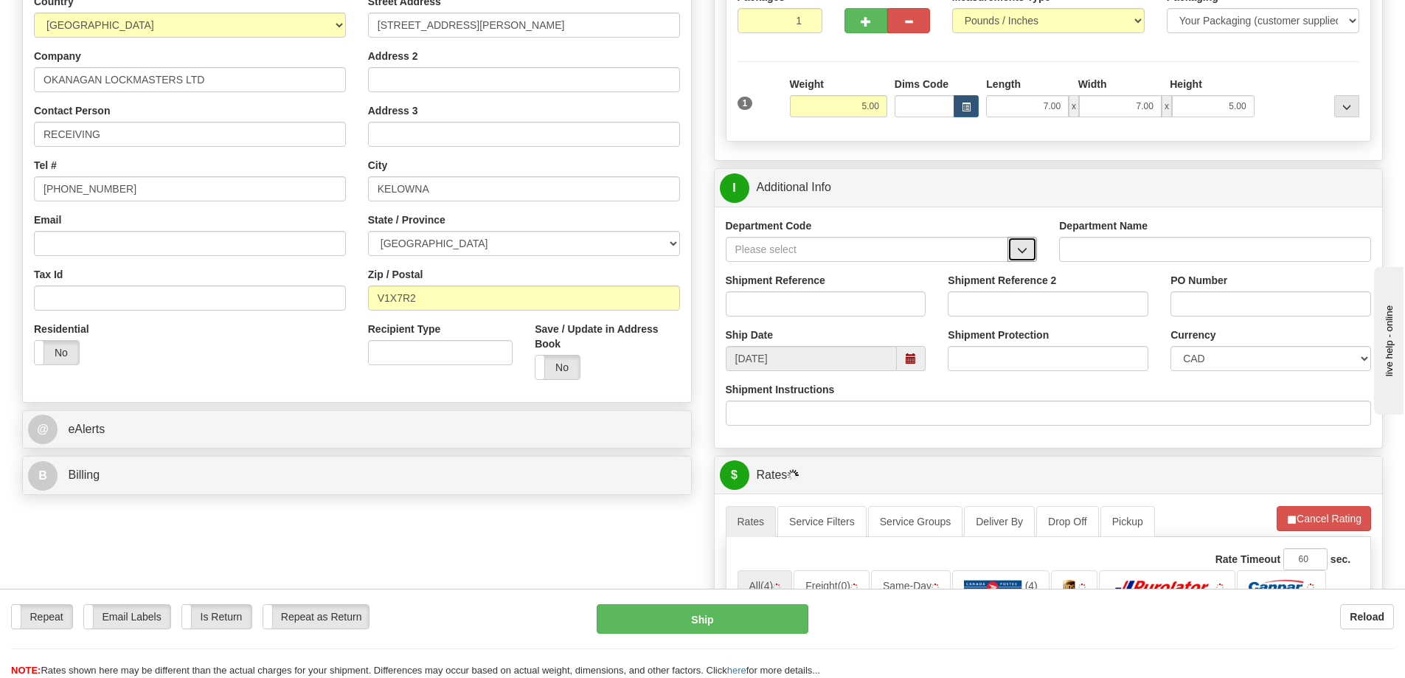
click at [1027, 260] on button "button" at bounding box center [1022, 249] width 30 height 25
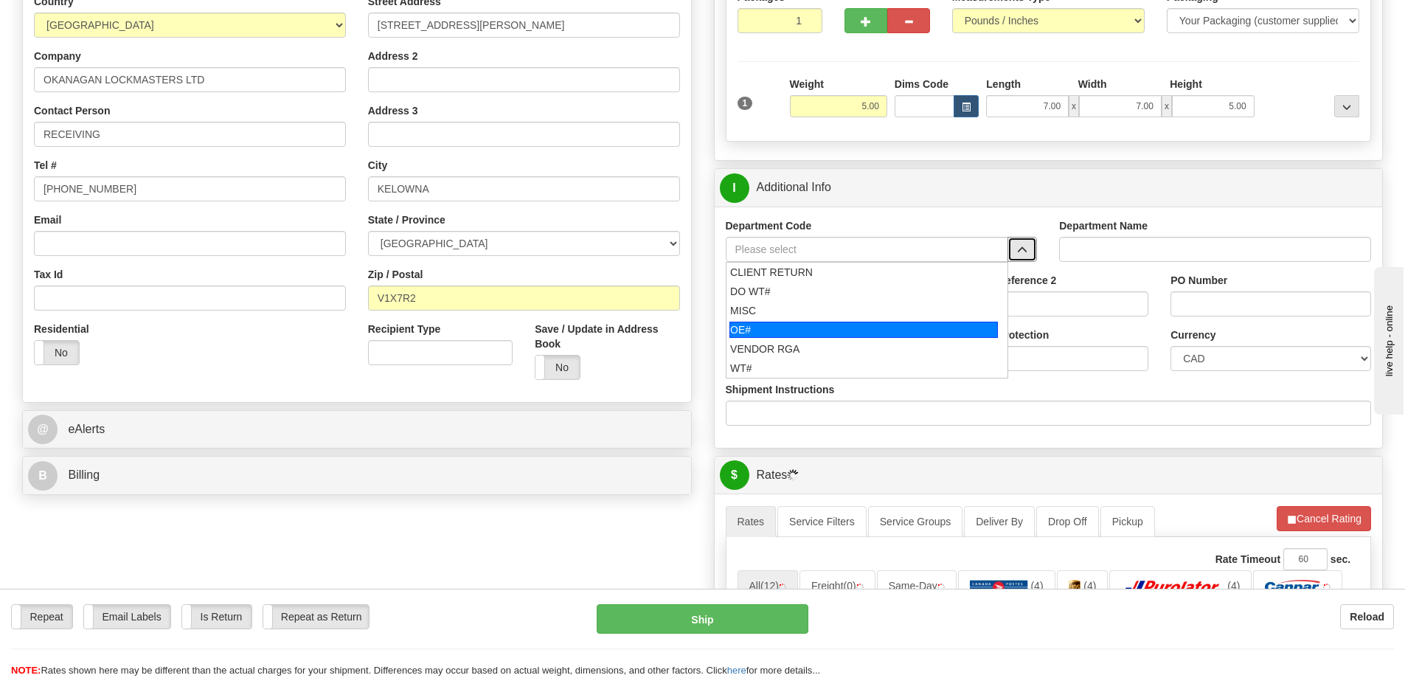
click at [766, 332] on div "OE#" at bounding box center [863, 330] width 268 height 16
type input "OE#"
type input "ORDERS"
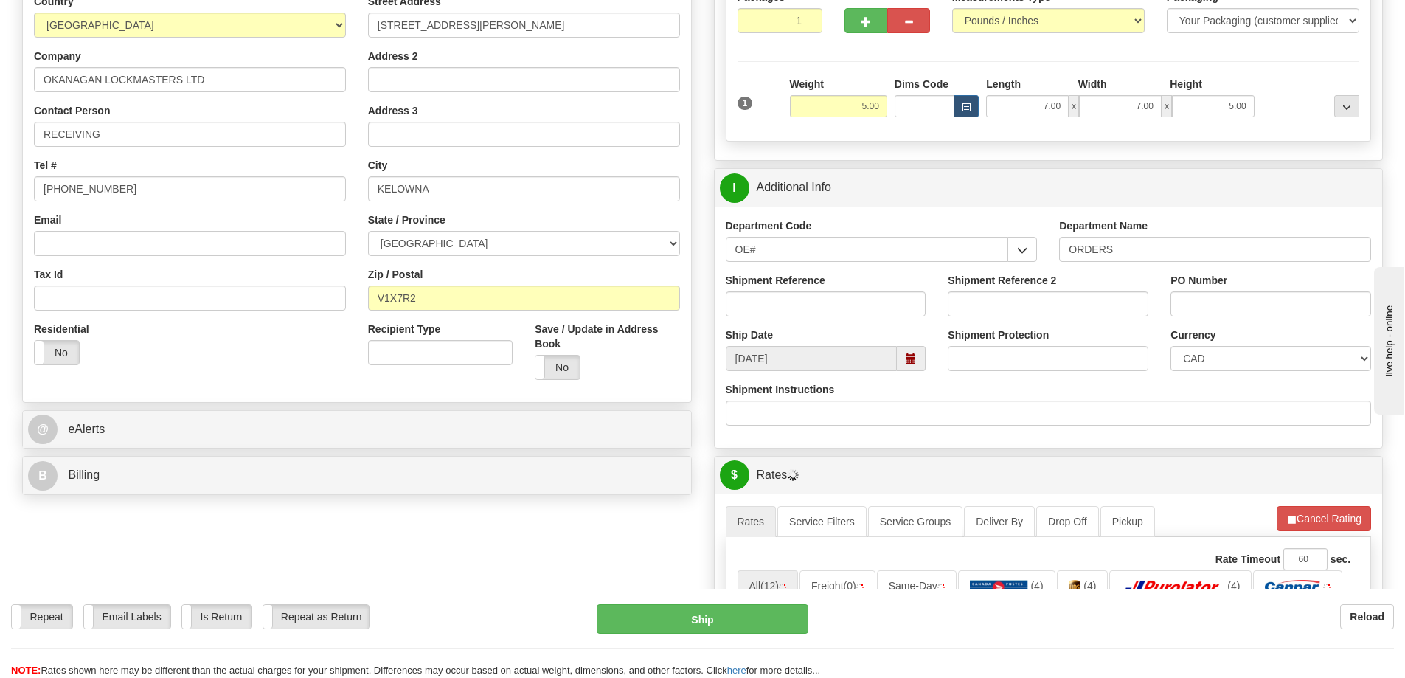
click at [771, 320] on div "Shipment Reference" at bounding box center [826, 300] width 223 height 55
click at [771, 302] on input "Shipment Reference" at bounding box center [826, 303] width 201 height 25
type input "60033540-00"
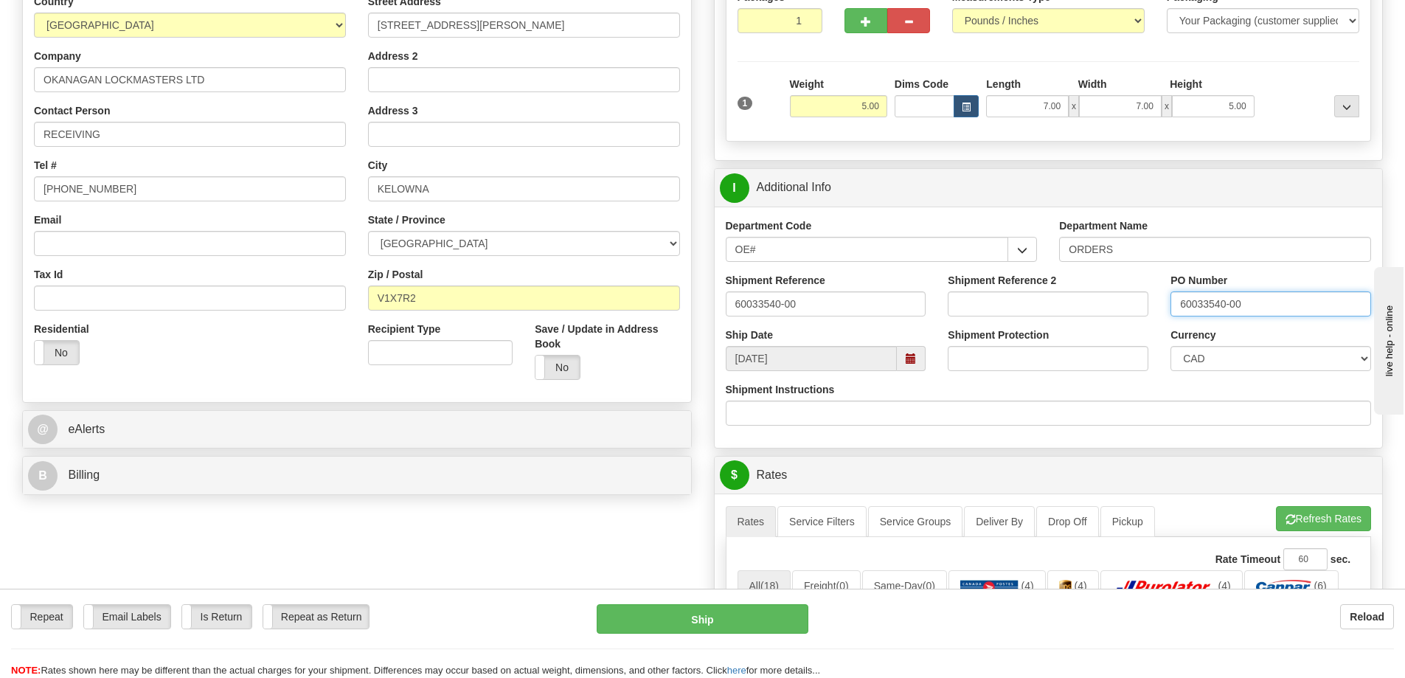
type input "60033540-00"
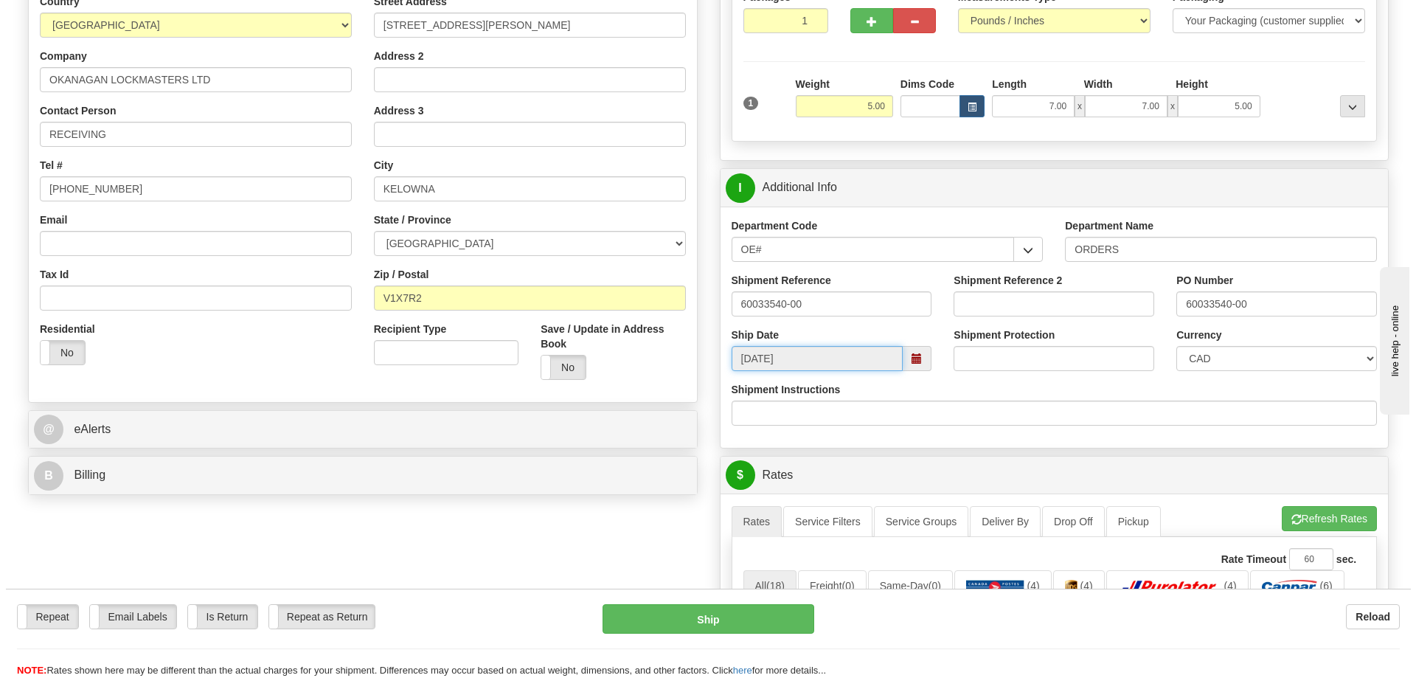
scroll to position [516, 0]
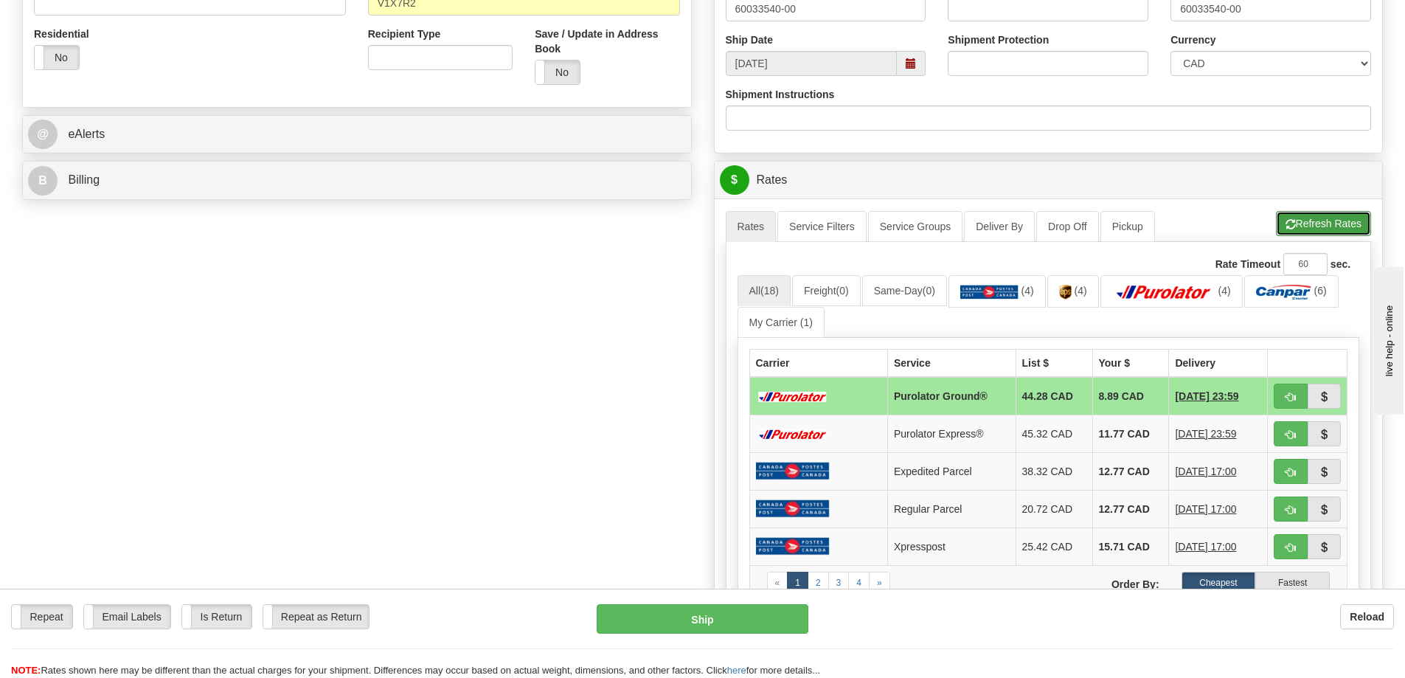
click at [1304, 216] on button "Refresh Rates" at bounding box center [1323, 223] width 95 height 25
click at [1292, 402] on span "button" at bounding box center [1291, 397] width 10 height 10
type input "260"
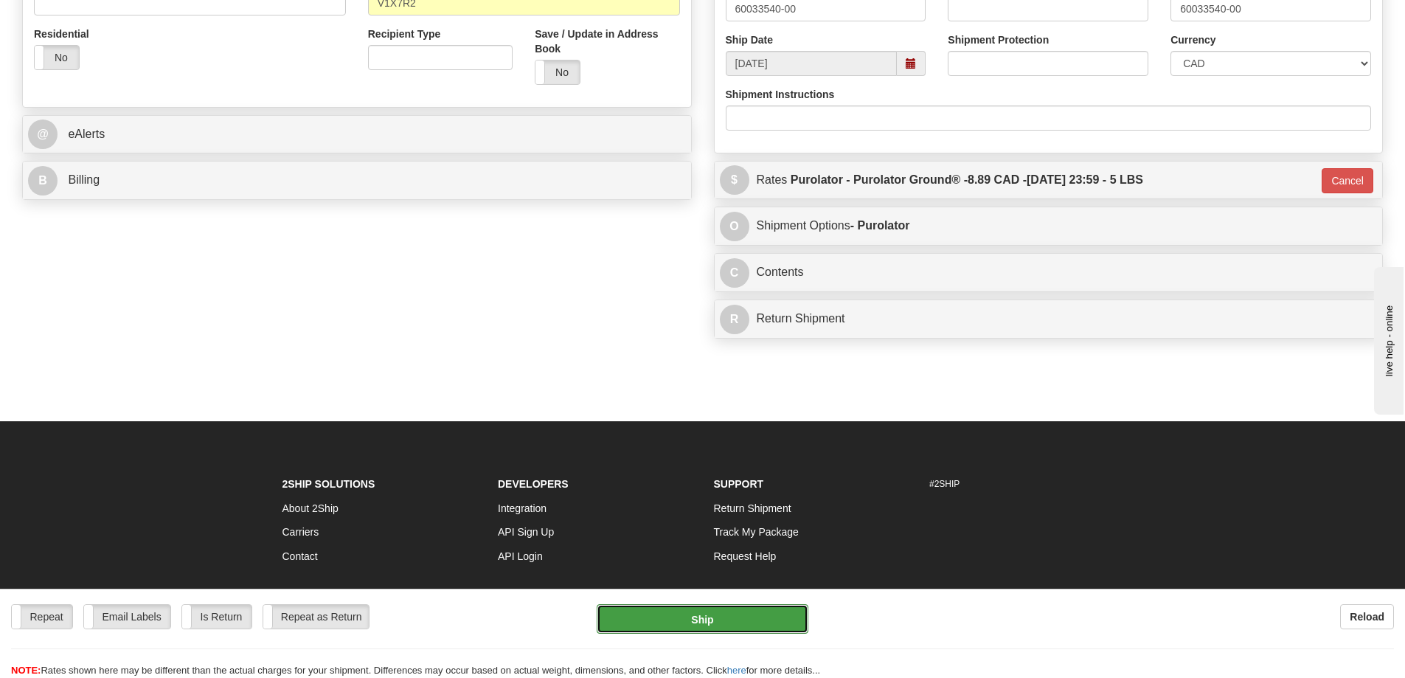
click at [691, 614] on button "Ship" at bounding box center [703, 619] width 212 height 30
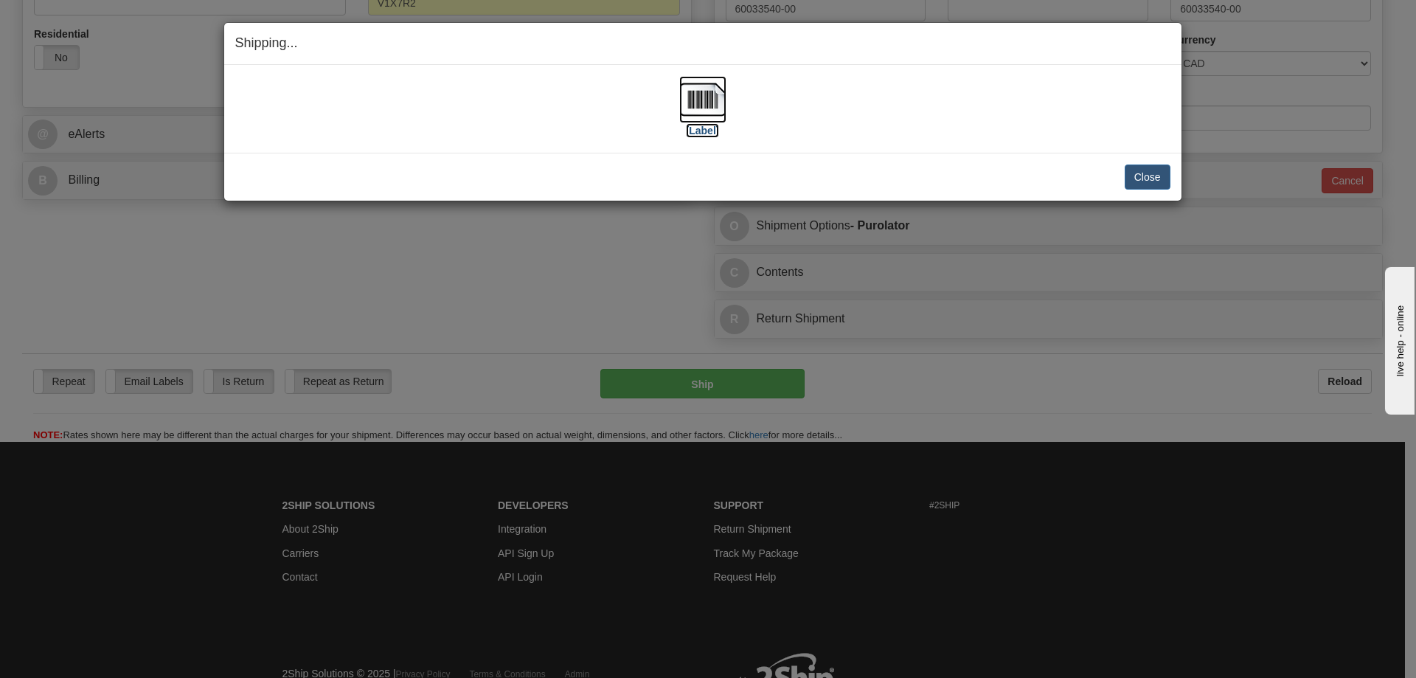
click at [702, 128] on label "[Label]" at bounding box center [703, 130] width 34 height 15
drag, startPoint x: 1142, startPoint y: 170, endPoint x: 608, endPoint y: 183, distance: 533.4
click at [1140, 170] on button "Close" at bounding box center [1148, 176] width 46 height 25
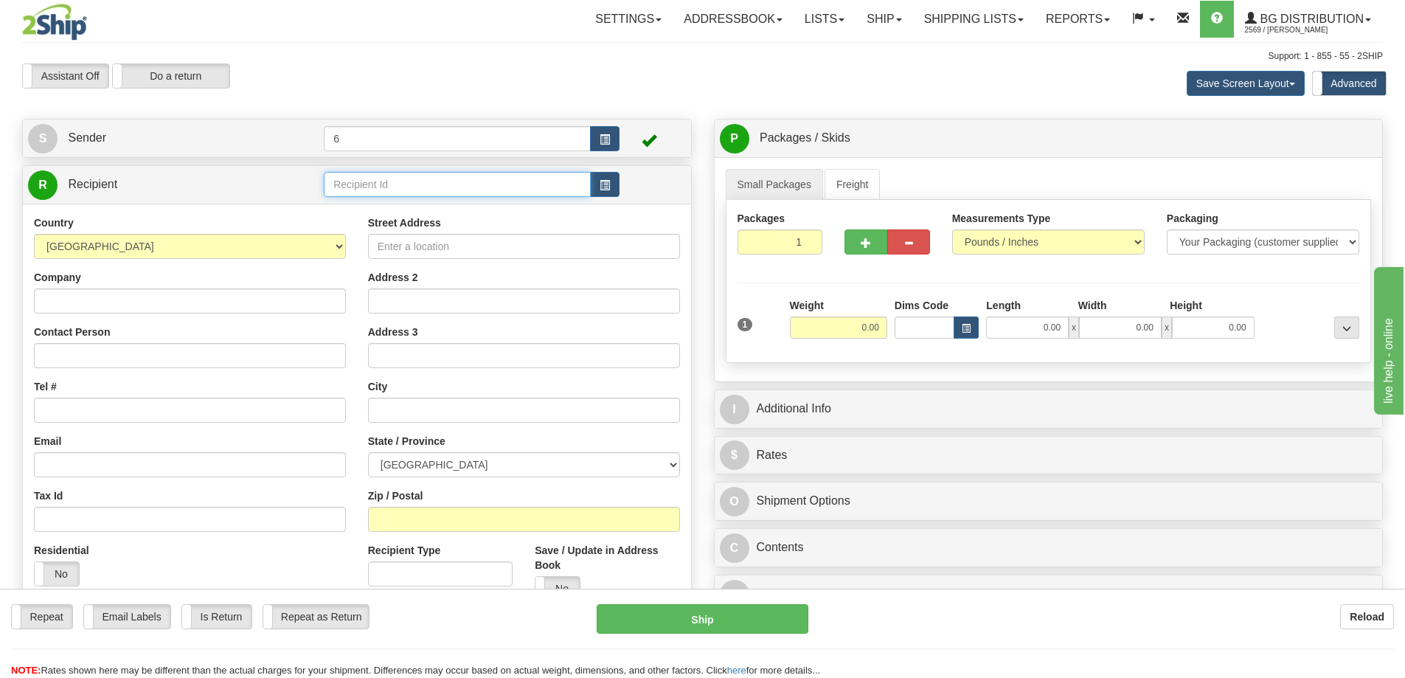
click at [397, 195] on input "text" at bounding box center [457, 184] width 267 height 25
type input "910658"
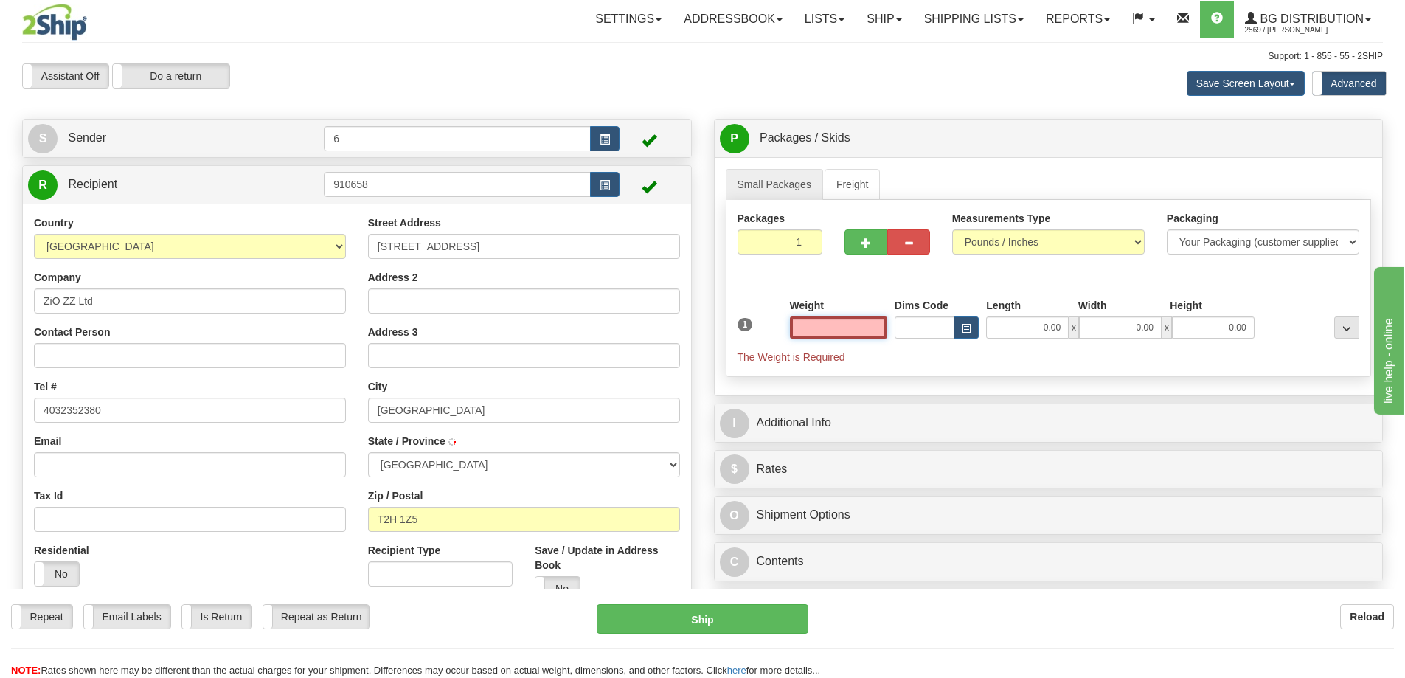
click at [818, 330] on input "text" at bounding box center [838, 327] width 97 height 22
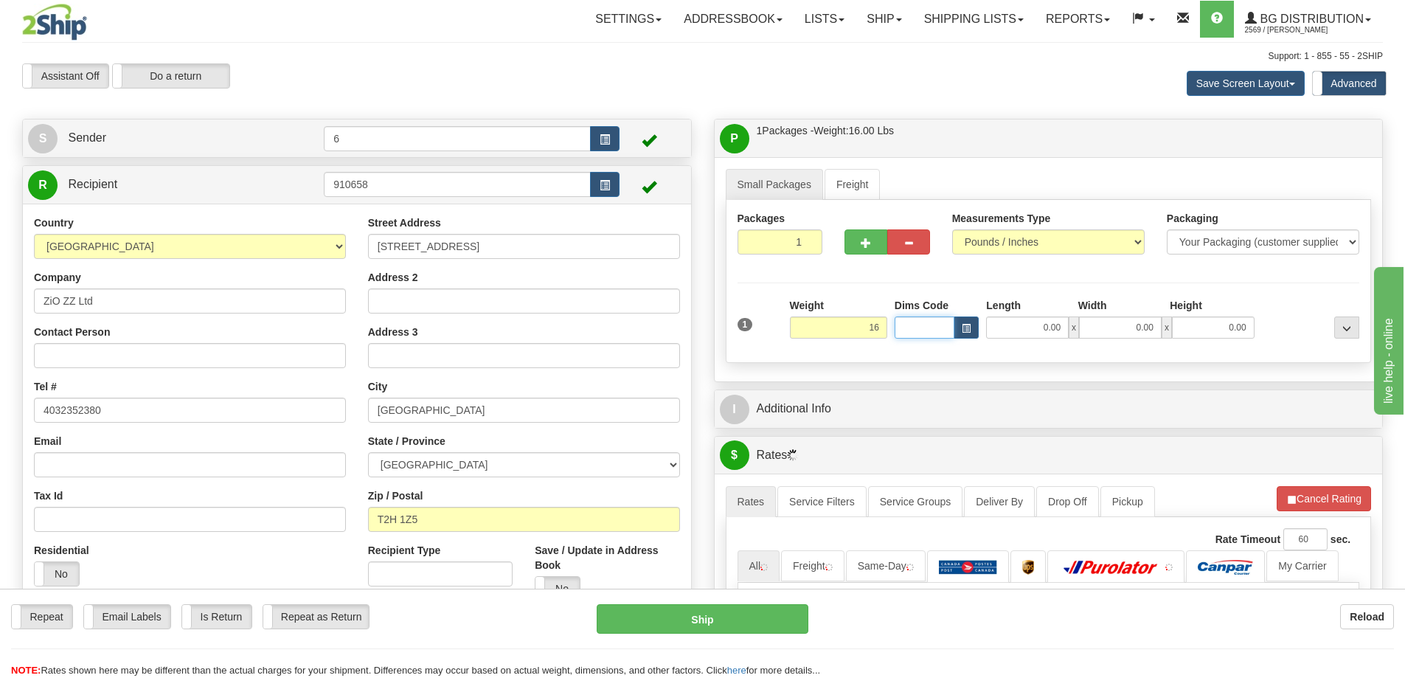
type input "16.00"
type input "14.00"
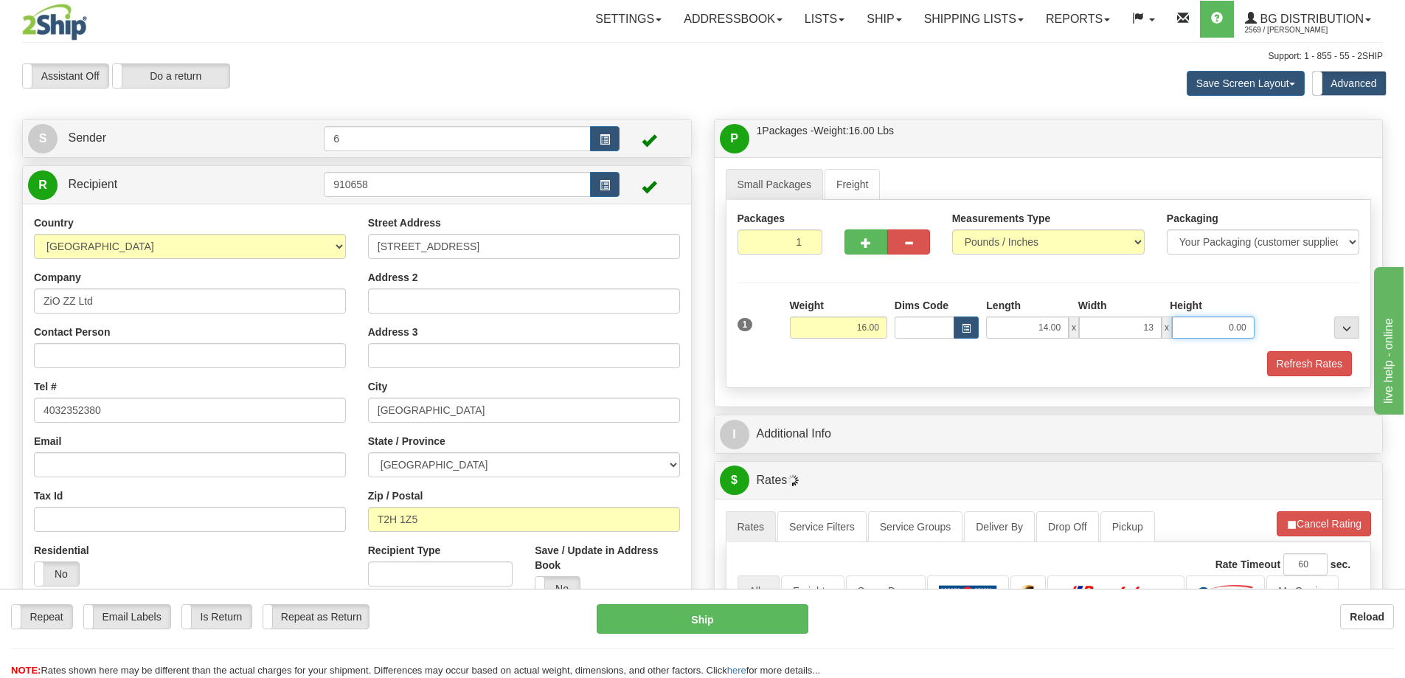
type input "13.00"
type input "10.00"
click at [868, 242] on span "button" at bounding box center [866, 243] width 10 height 10
radio input "true"
type input "2"
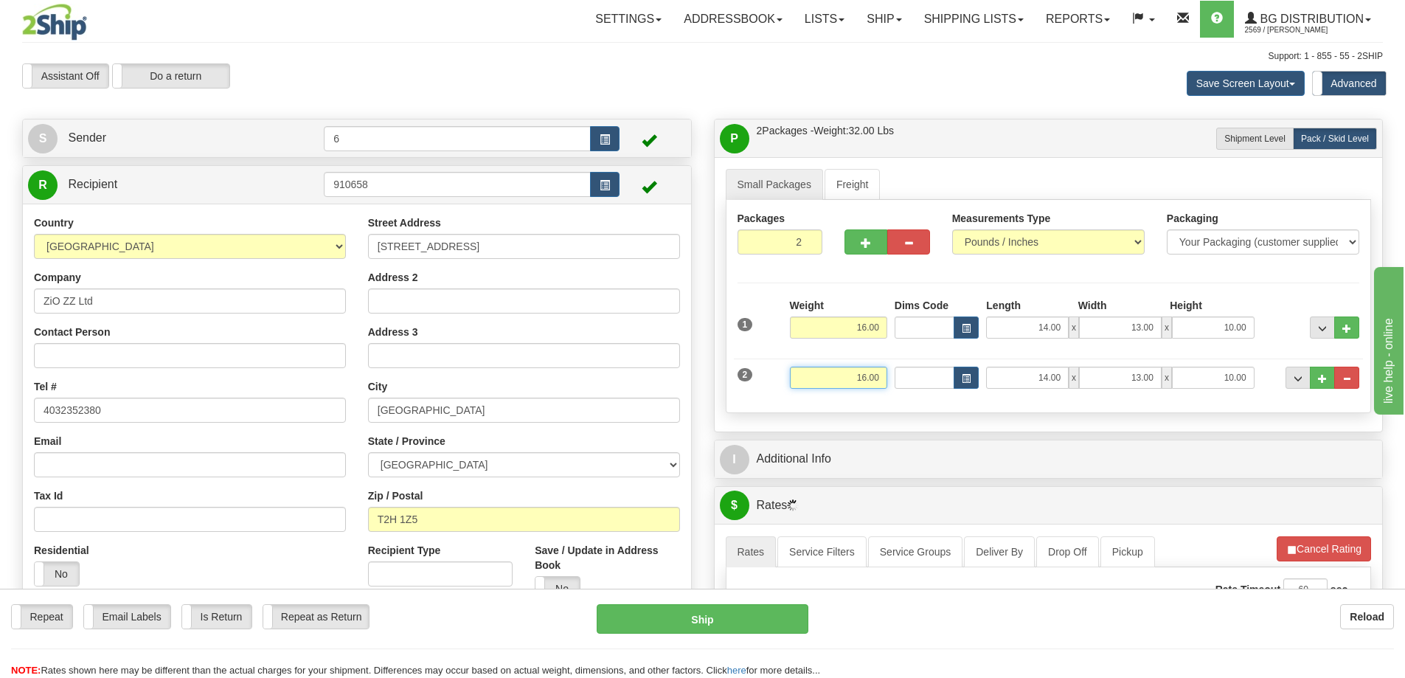
drag, startPoint x: 840, startPoint y: 384, endPoint x: 1162, endPoint y: 374, distance: 321.7
click at [1159, 375] on div "2 Weight 16.00 Dims Code Length Width Height" at bounding box center [1049, 375] width 630 height 49
type input "33.00"
type input "40.00"
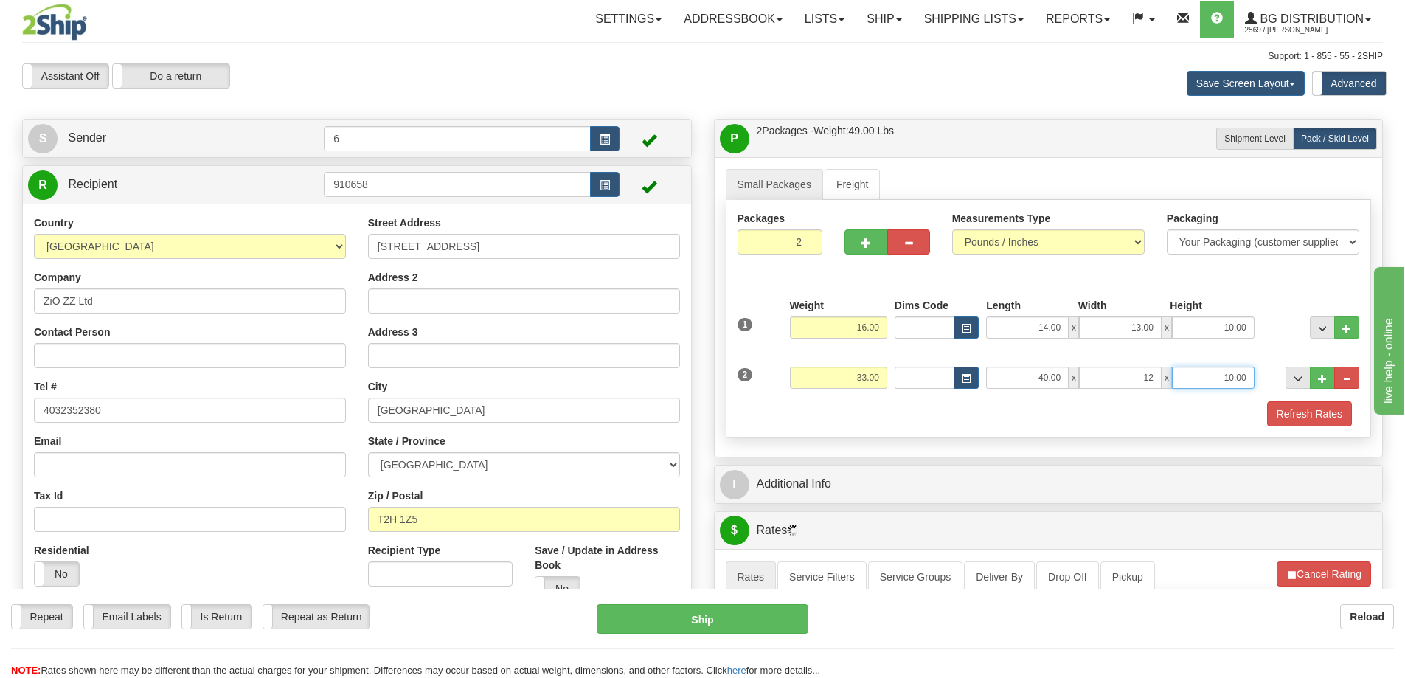
type input "12.00"
click at [1315, 424] on button "Refresh Rates" at bounding box center [1309, 413] width 85 height 25
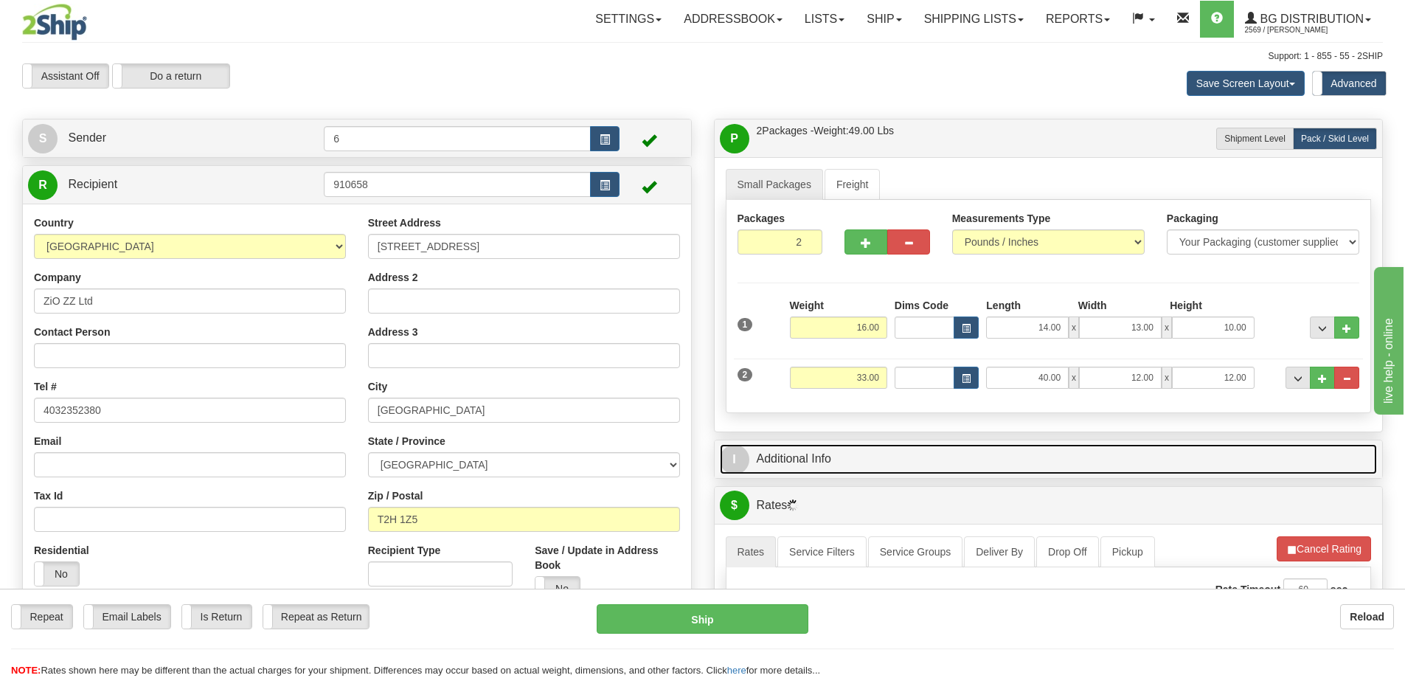
click at [1242, 468] on link "I Additional Info" at bounding box center [1049, 459] width 658 height 30
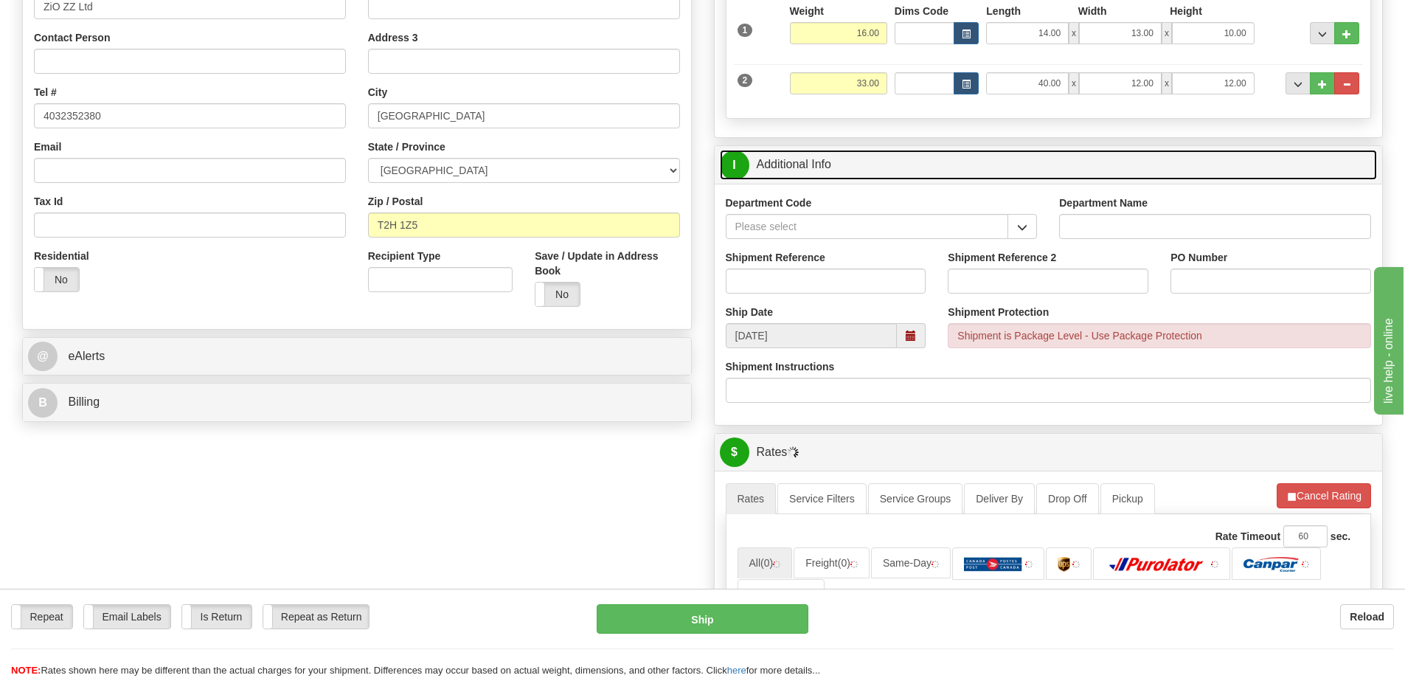
scroll to position [295, 0]
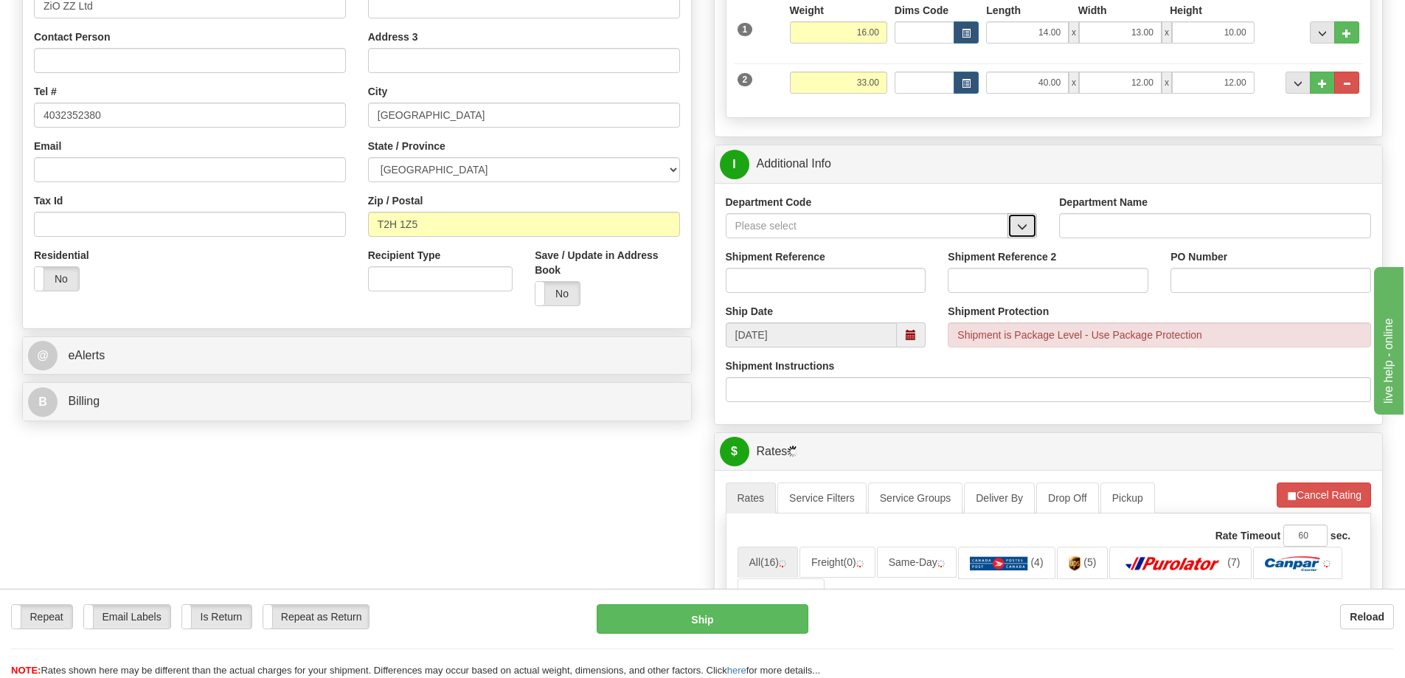
click at [1027, 235] on button "button" at bounding box center [1022, 225] width 30 height 25
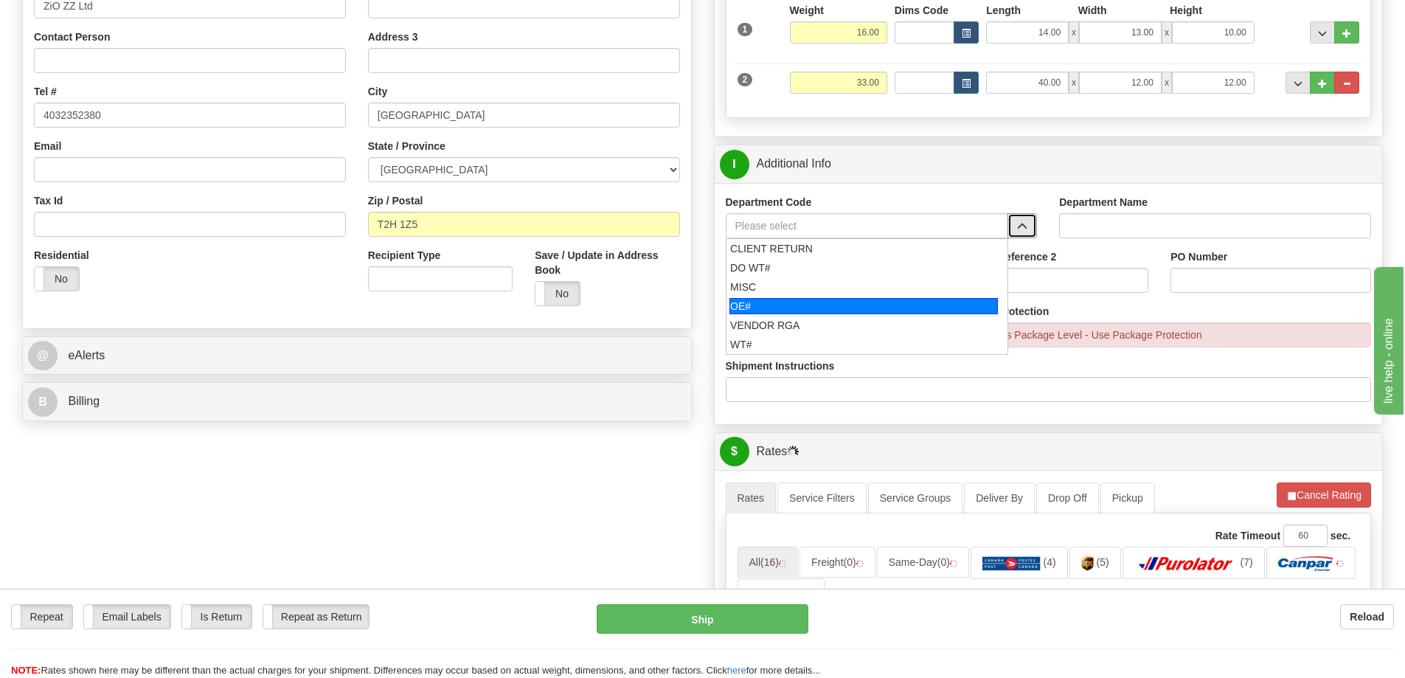
click at [788, 305] on div "OE#" at bounding box center [863, 306] width 268 height 16
type input "OE#"
type input "ORDERS"
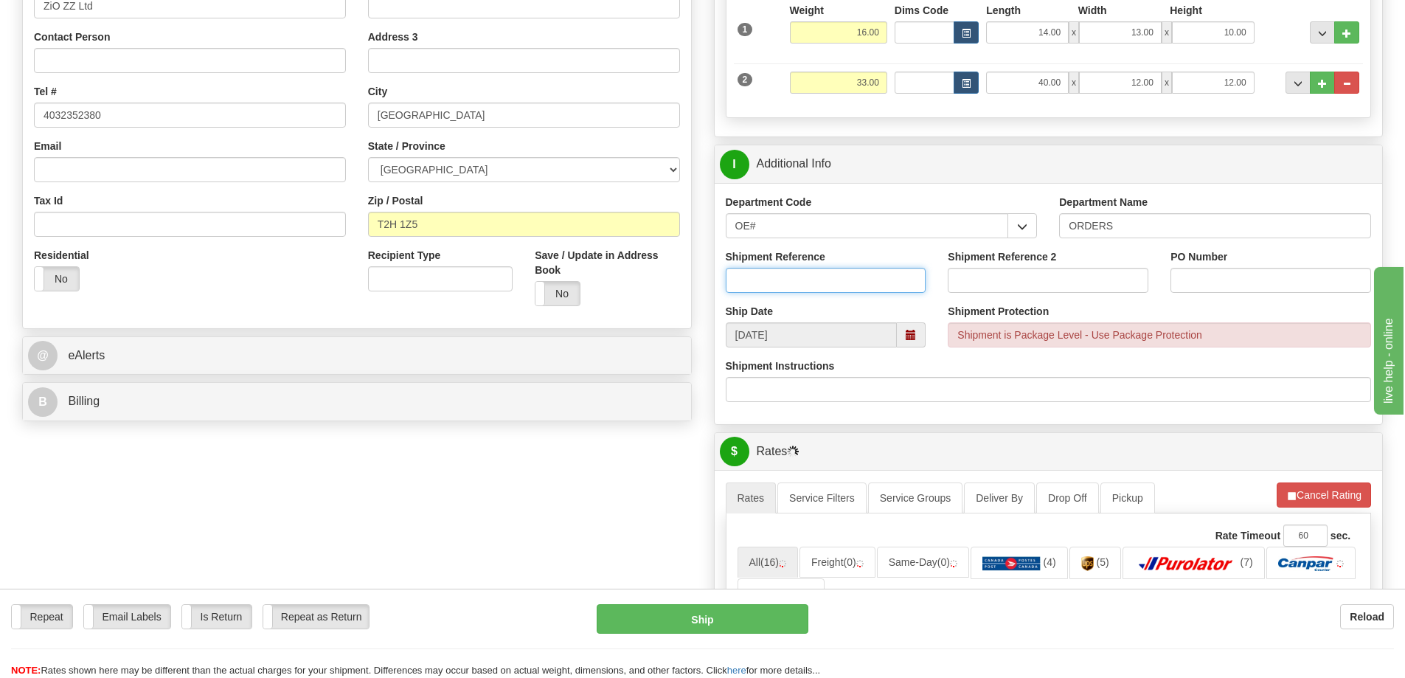
click at [800, 280] on input "Shipment Reference" at bounding box center [826, 280] width 201 height 25
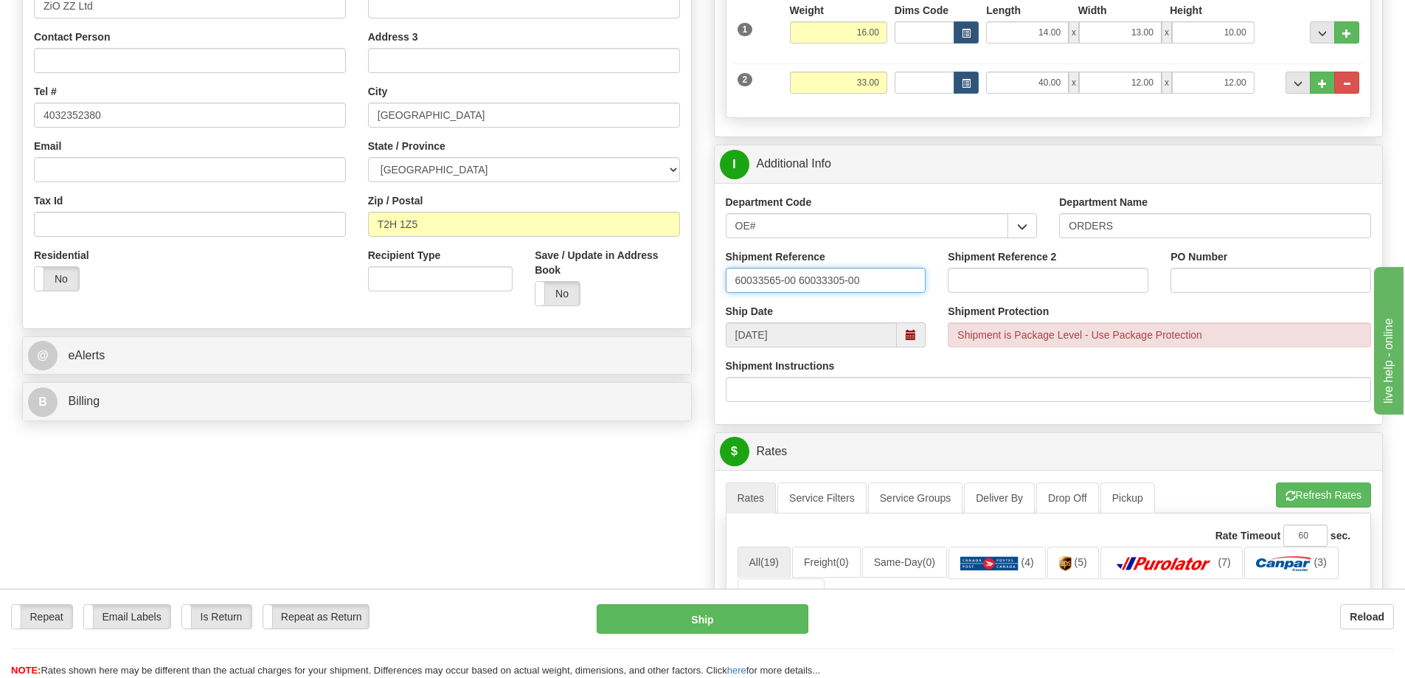
type input "60033565-00 60033305-00"
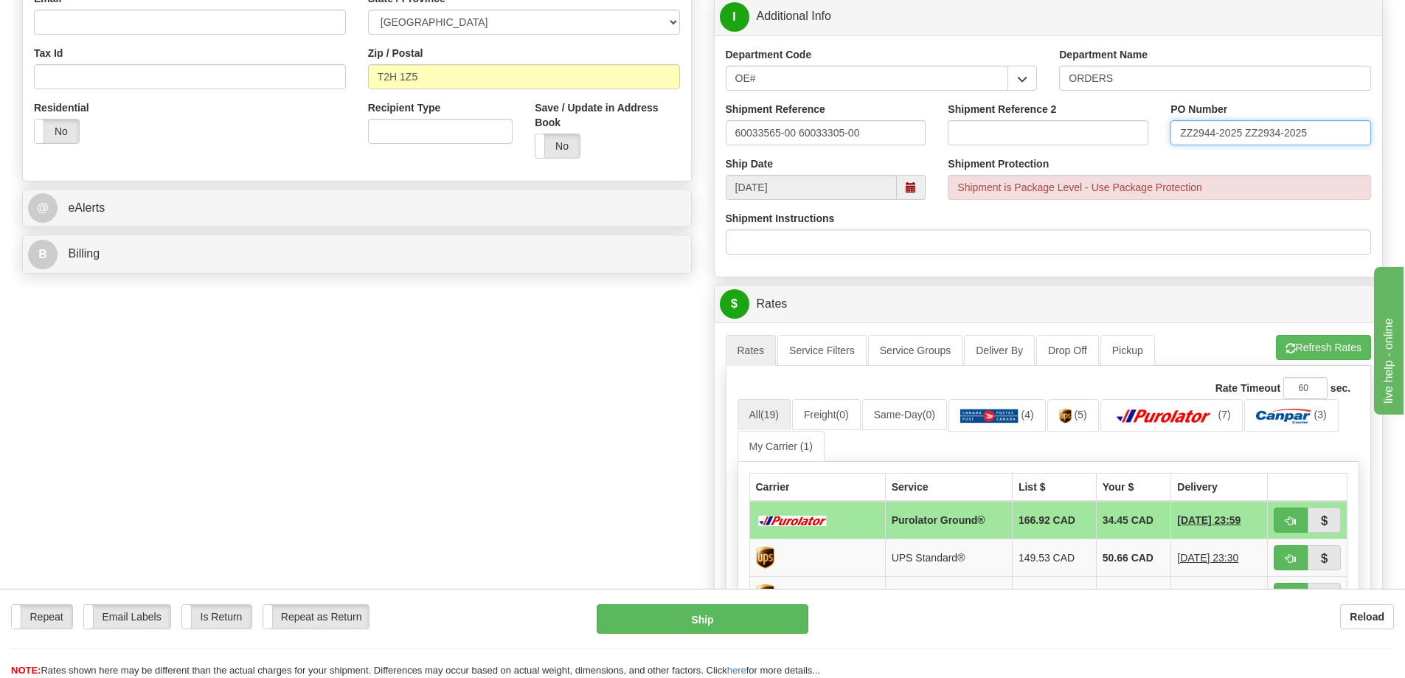
scroll to position [664, 0]
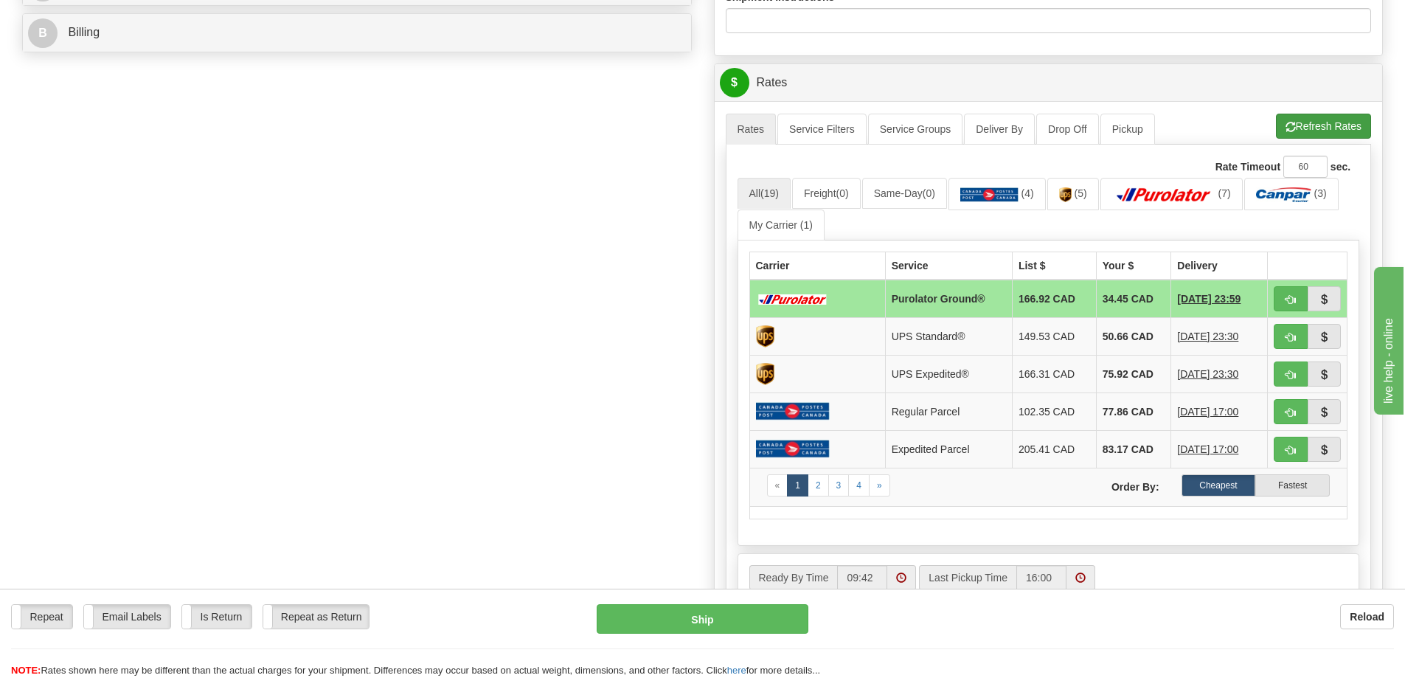
type input "ZZ2944-2025 ZZ2934-2025"
click at [1317, 122] on button "Refresh Rates" at bounding box center [1323, 126] width 95 height 25
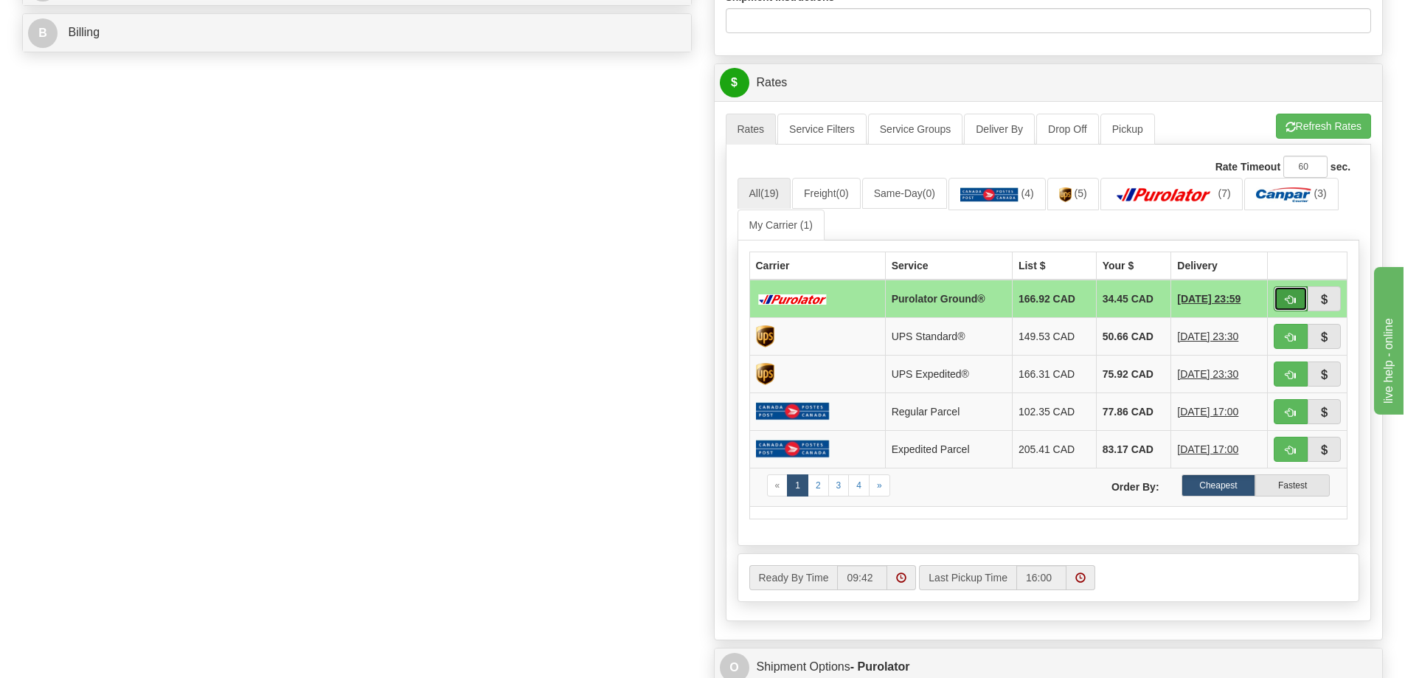
click at [1290, 302] on span "button" at bounding box center [1291, 300] width 10 height 10
type input "260"
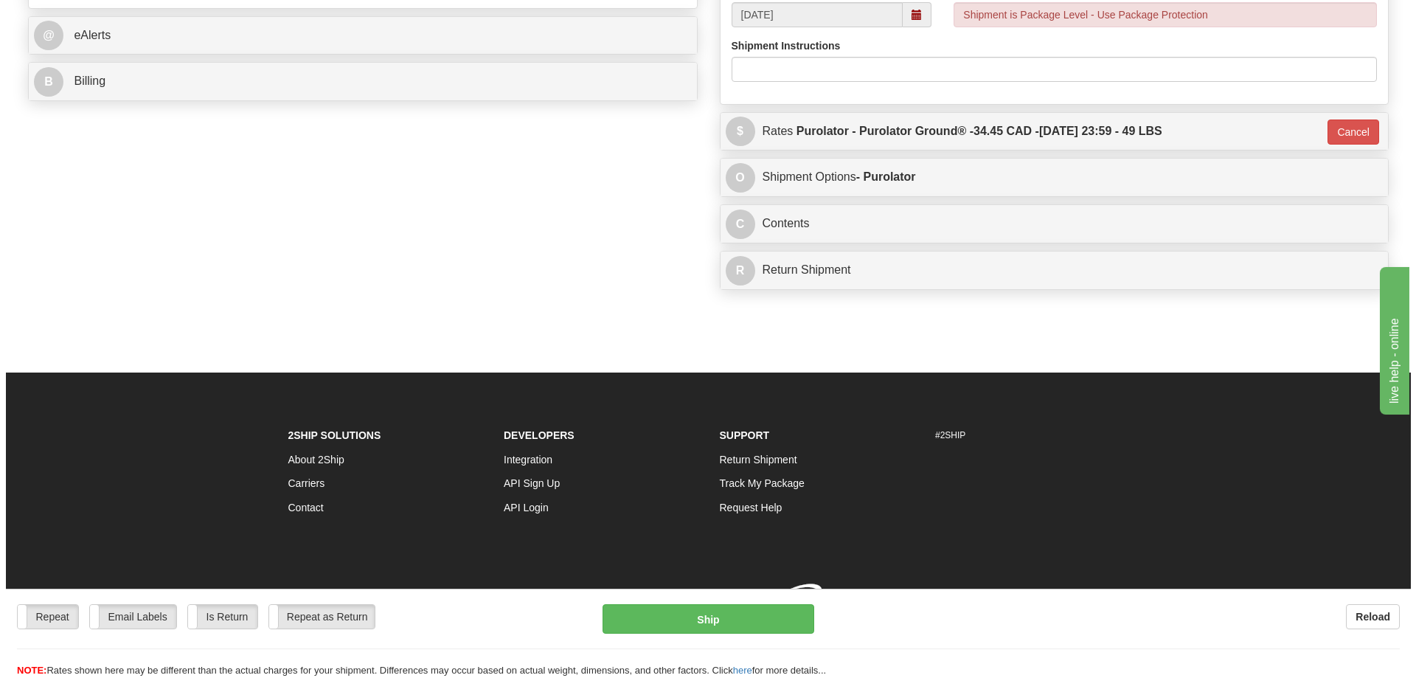
scroll to position [662, 0]
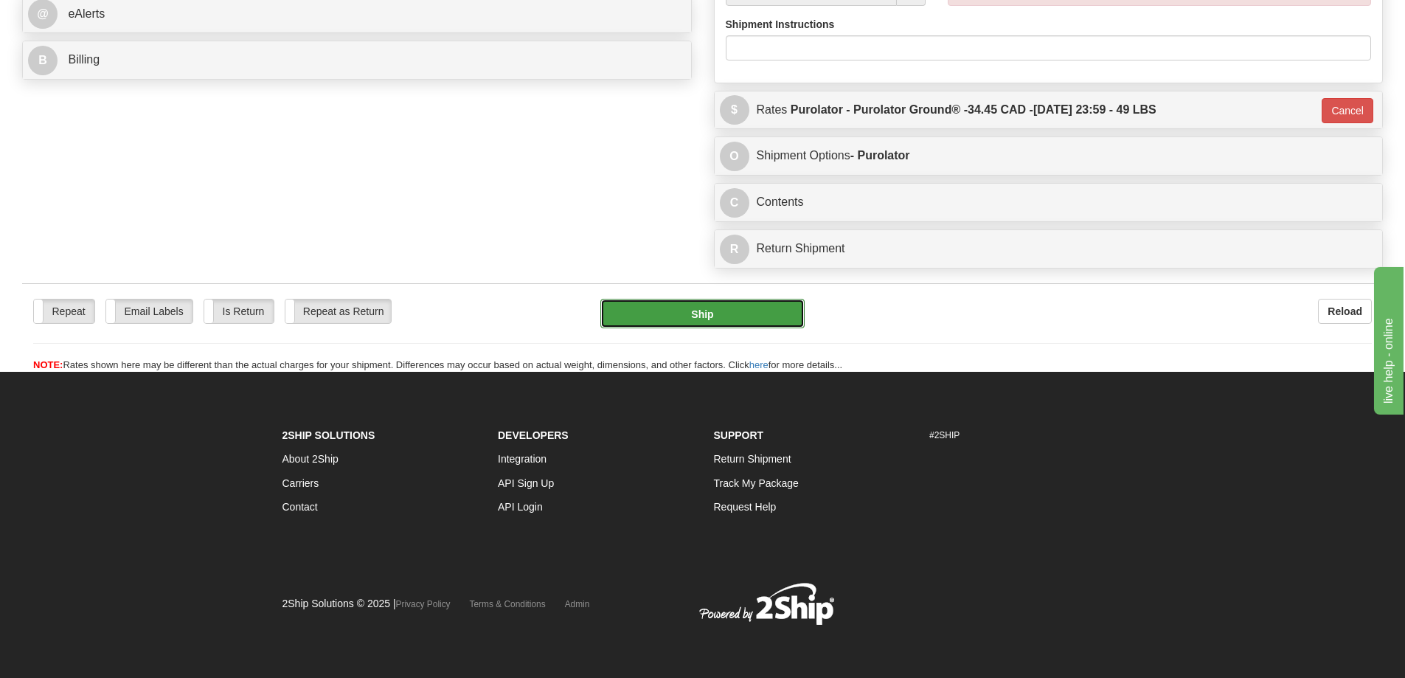
click at [673, 299] on button "Ship" at bounding box center [702, 314] width 204 height 30
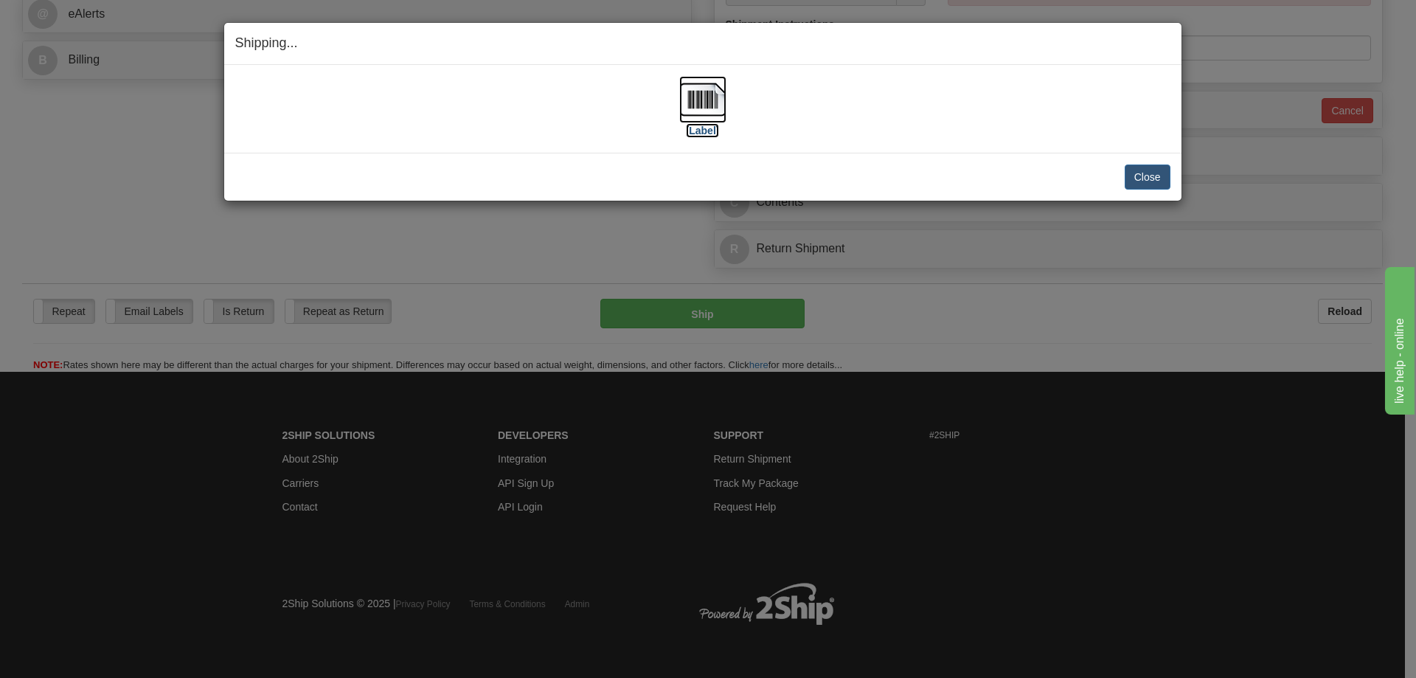
click at [711, 131] on label "[Label]" at bounding box center [703, 130] width 34 height 15
click at [1150, 184] on button "Close" at bounding box center [1148, 176] width 46 height 25
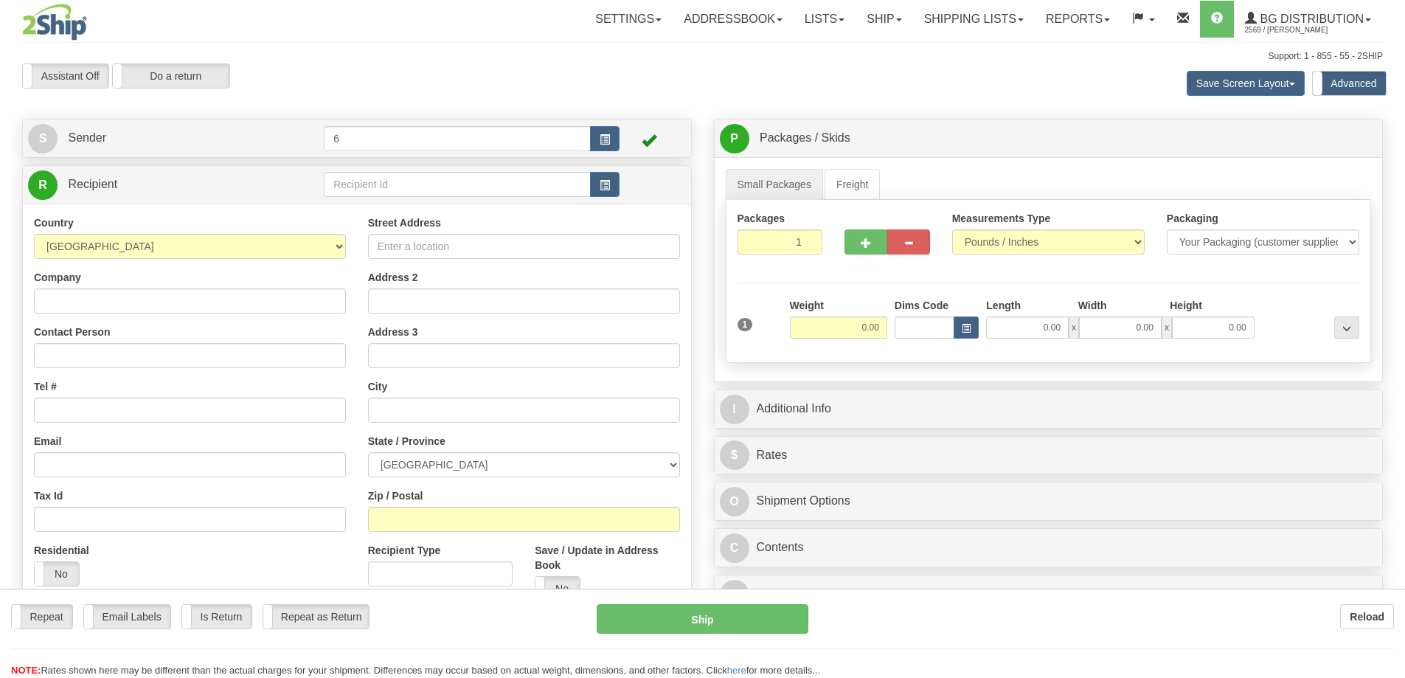
click at [426, 187] on div at bounding box center [702, 339] width 1405 height 678
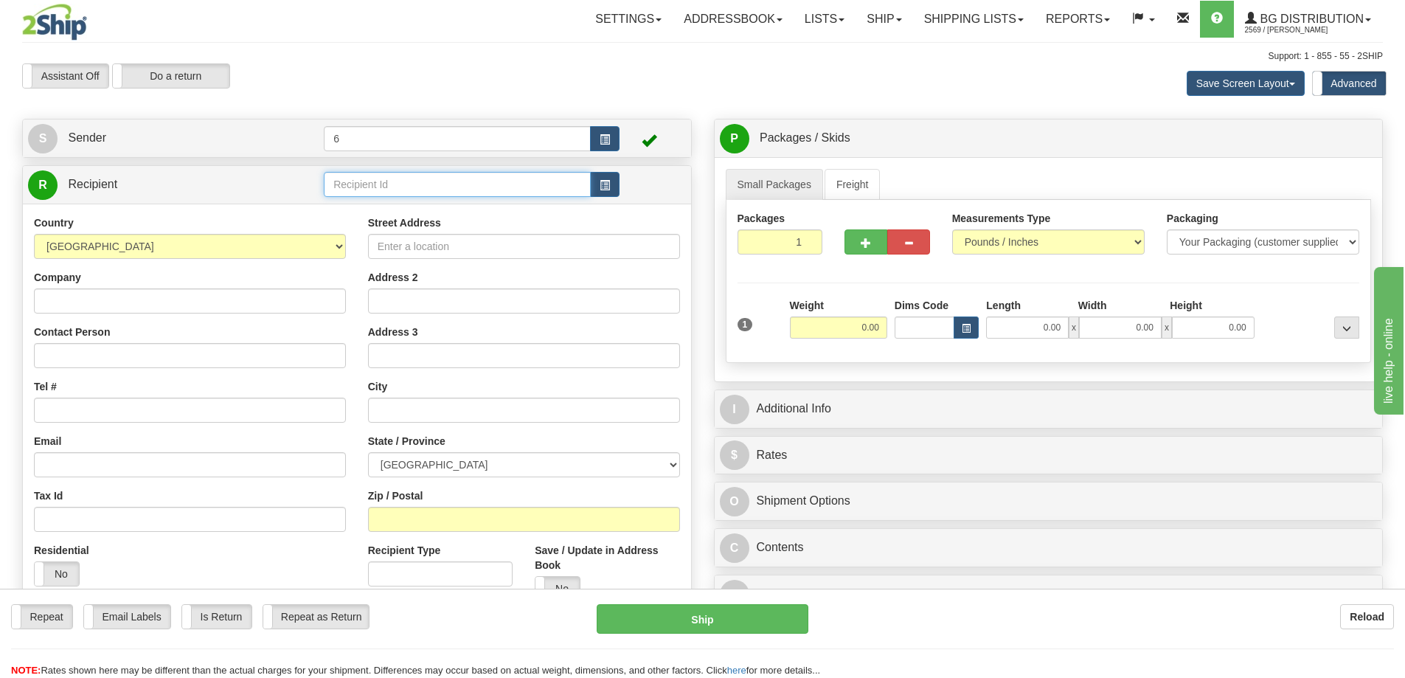
drag, startPoint x: 427, startPoint y: 188, endPoint x: 438, endPoint y: 190, distance: 11.3
click at [431, 189] on input "text" at bounding box center [457, 184] width 267 height 25
type input "41050"
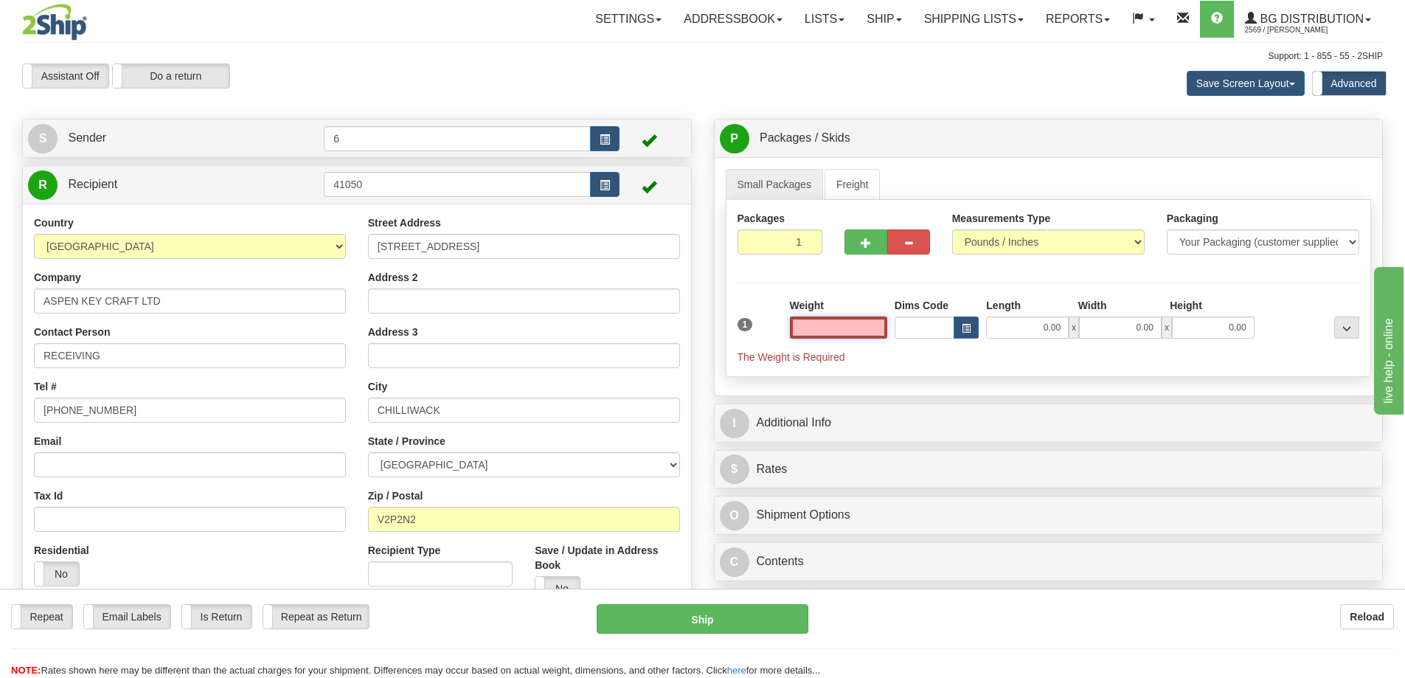
click at [839, 335] on input "text" at bounding box center [838, 327] width 97 height 22
type input "2.00"
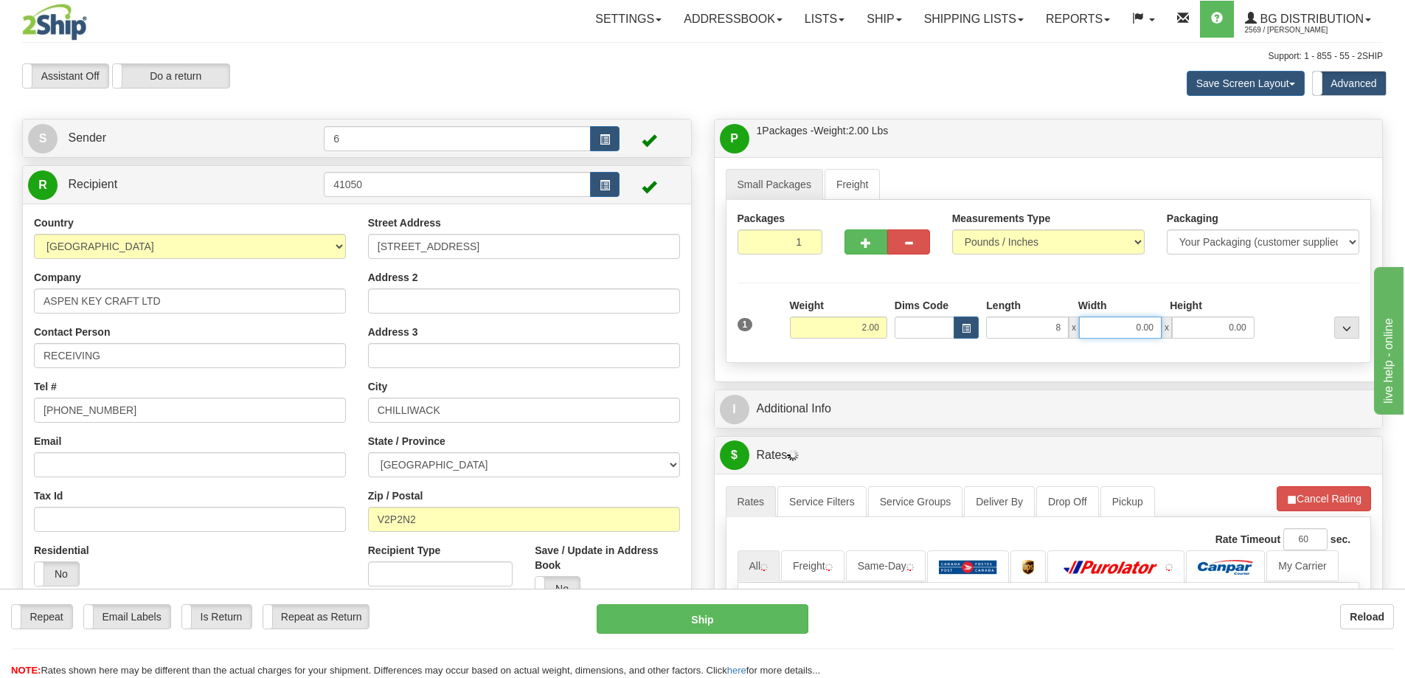
type input "8.00"
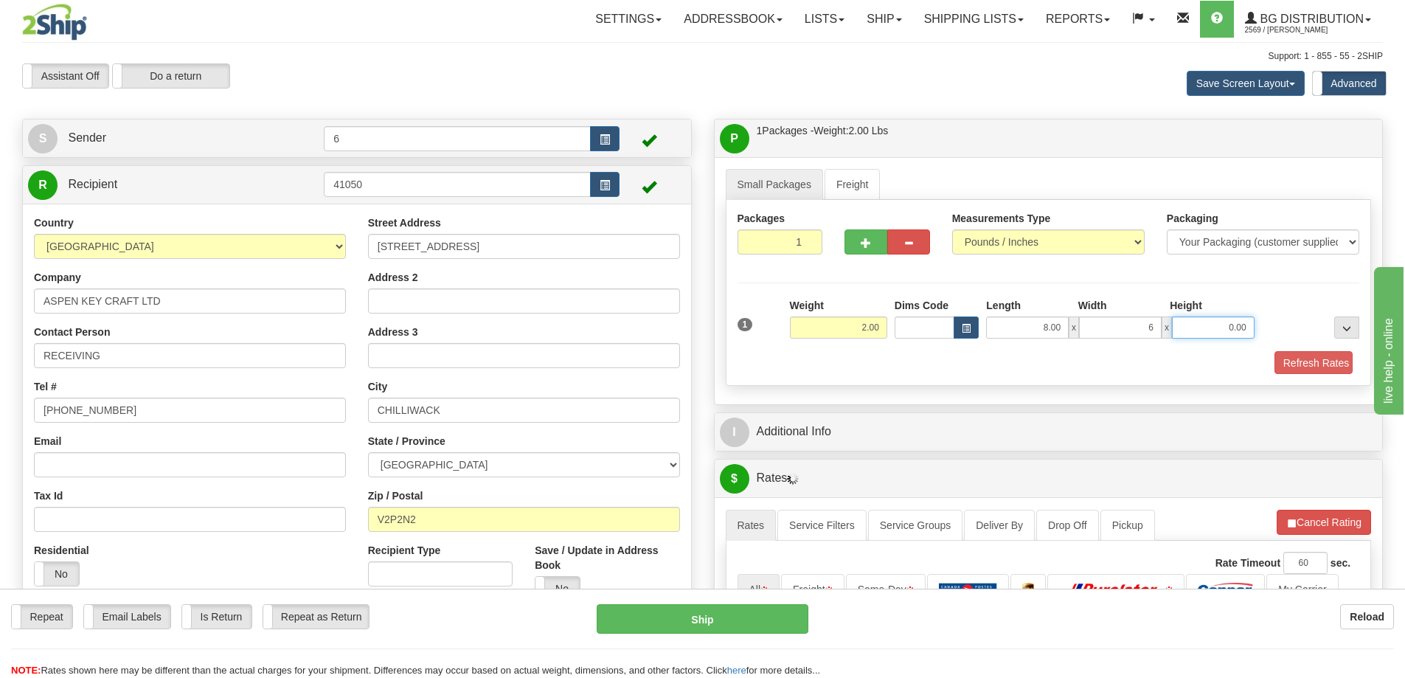
type input "6.00"
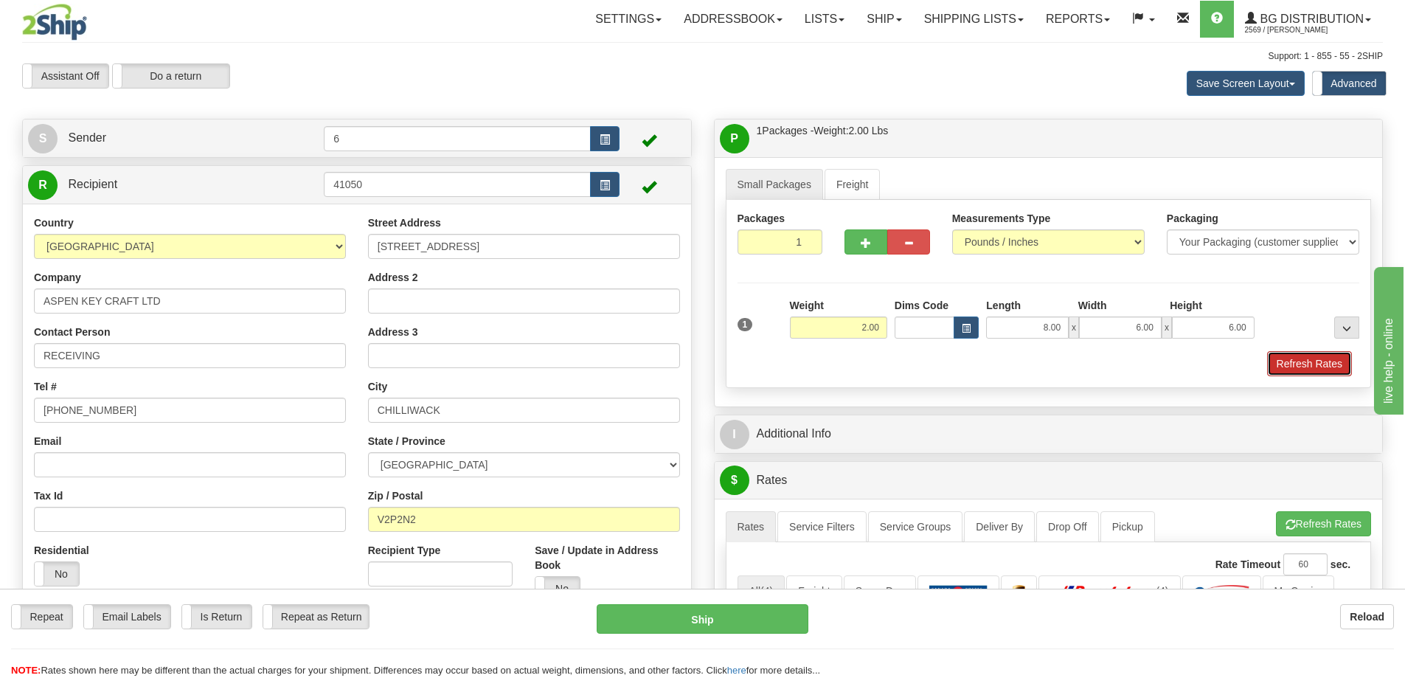
click at [1285, 361] on button "Refresh Rates" at bounding box center [1309, 363] width 85 height 25
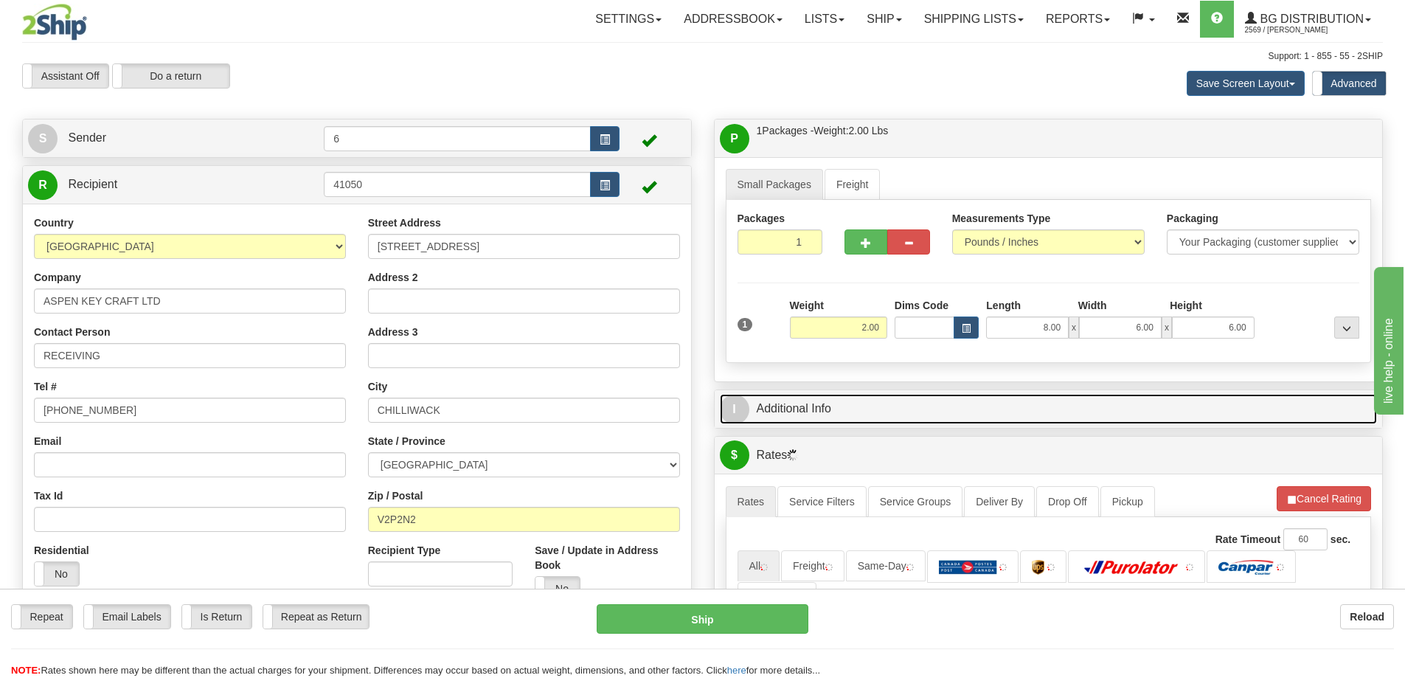
click at [1180, 406] on link "I Additional Info" at bounding box center [1049, 409] width 658 height 30
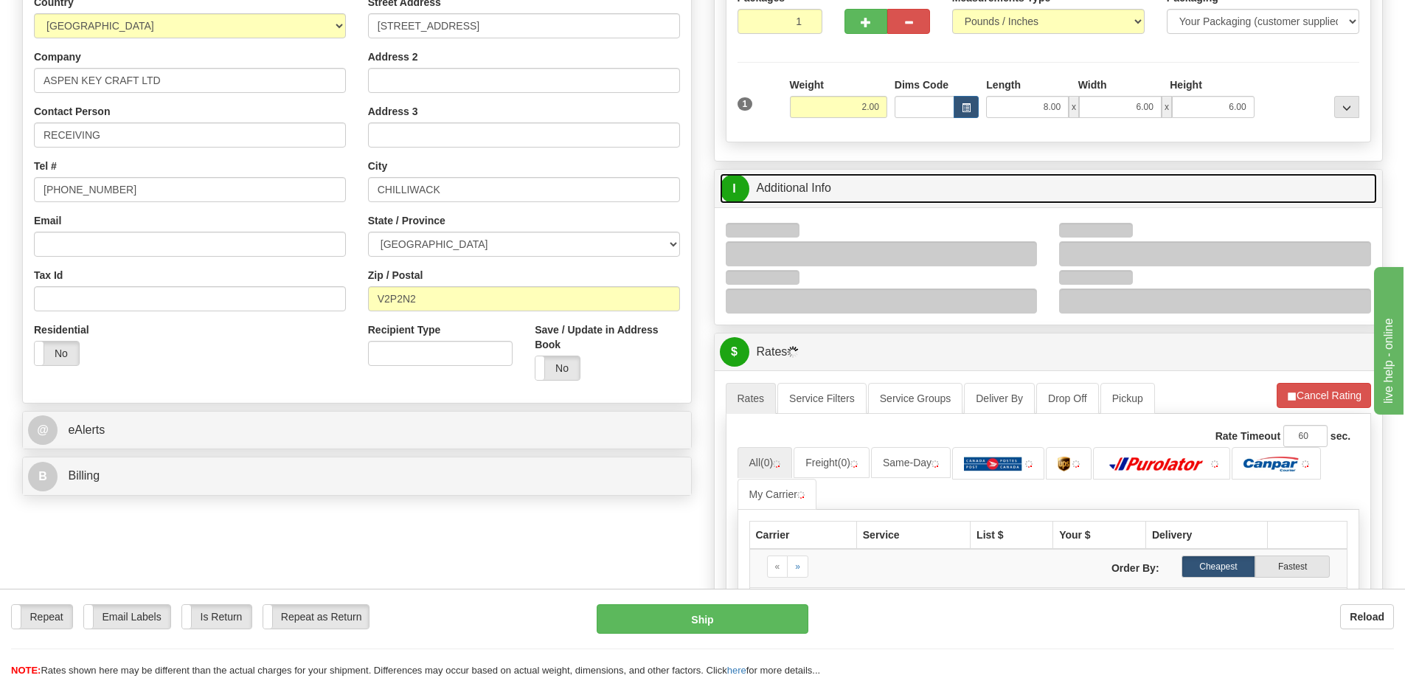
scroll to position [221, 0]
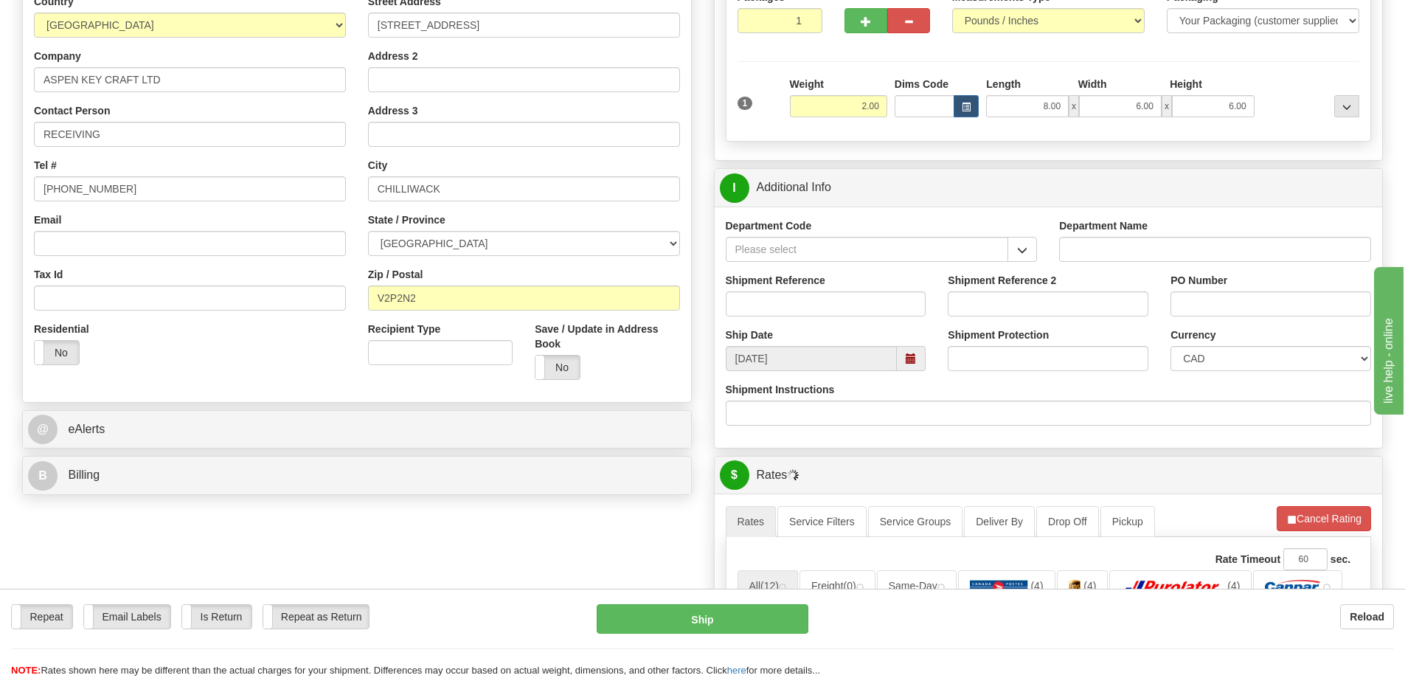
click at [1038, 247] on div "Department Code" at bounding box center [882, 245] width 334 height 55
click at [1019, 249] on span "button" at bounding box center [1022, 251] width 10 height 10
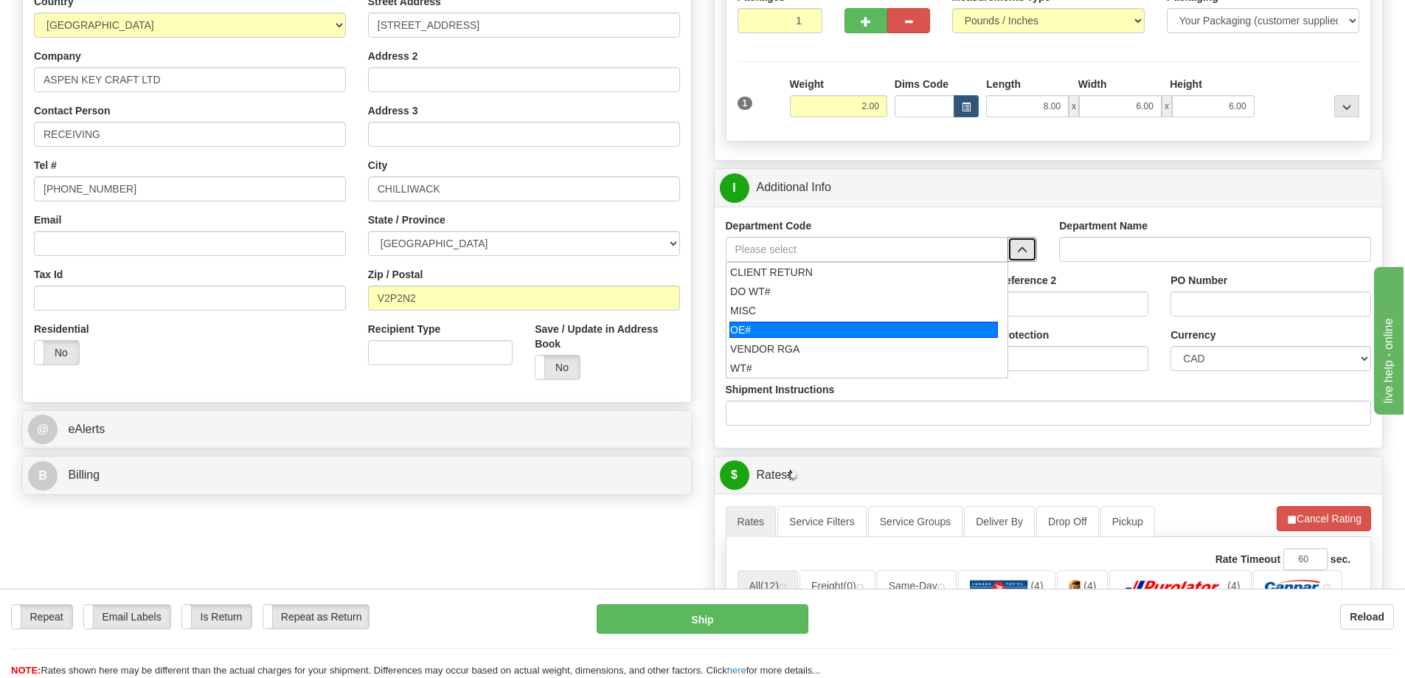
click at [800, 330] on div "OE#" at bounding box center [863, 330] width 268 height 16
type input "OE#"
type input "ORDERS"
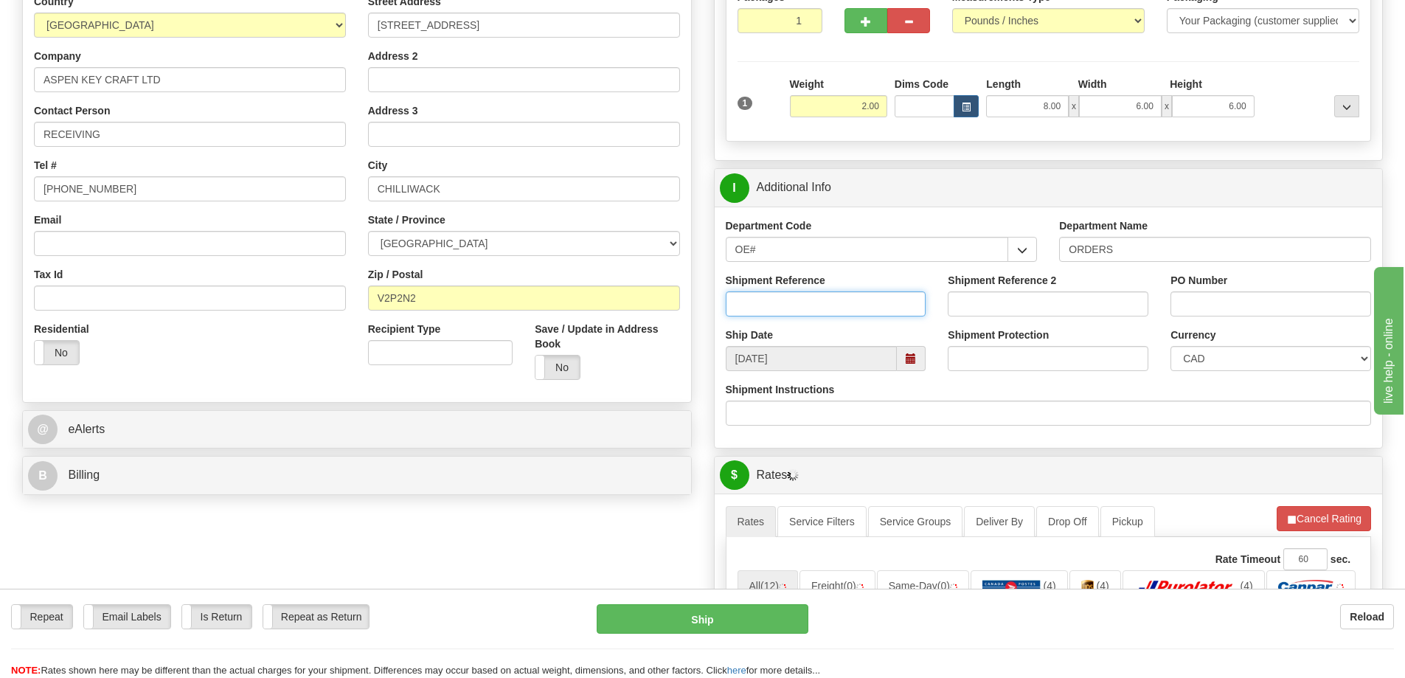
click at [801, 316] on input "Shipment Reference" at bounding box center [826, 303] width 201 height 25
type input "60033105 60033138-00"
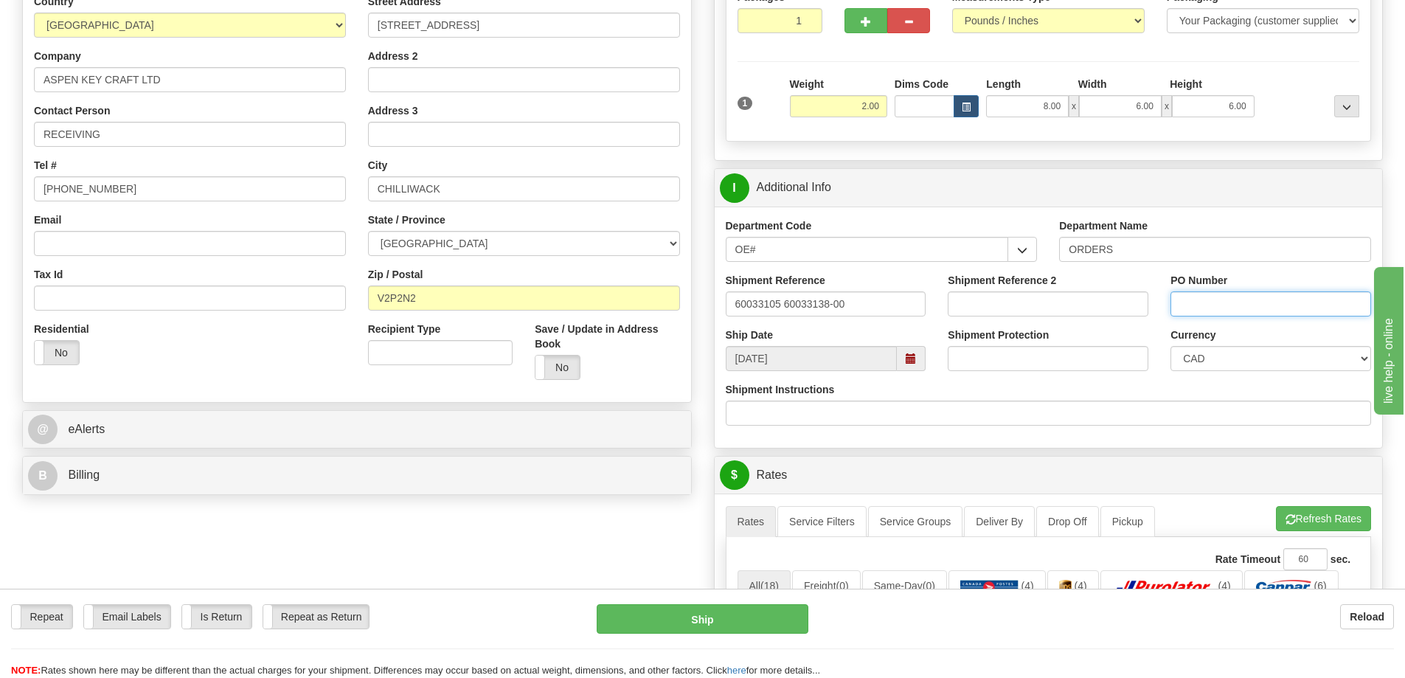
paste input "60033105 60033138-00"
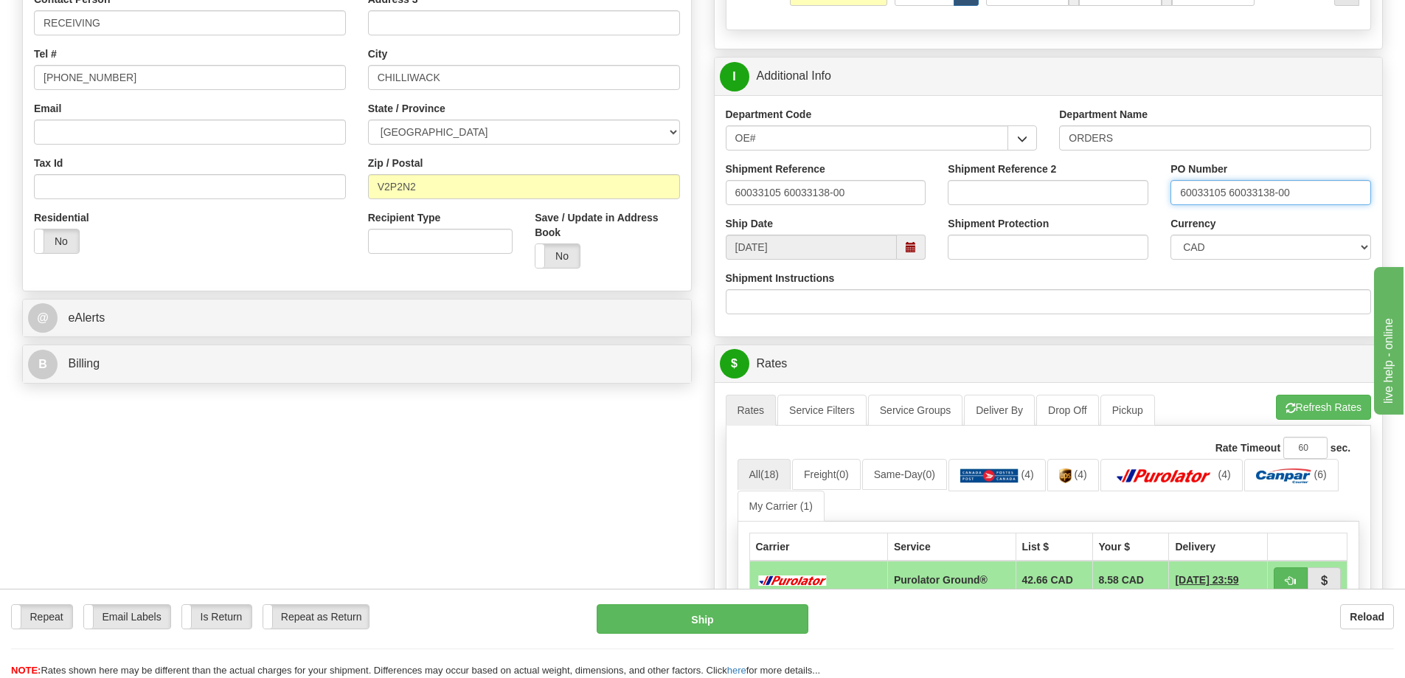
scroll to position [516, 0]
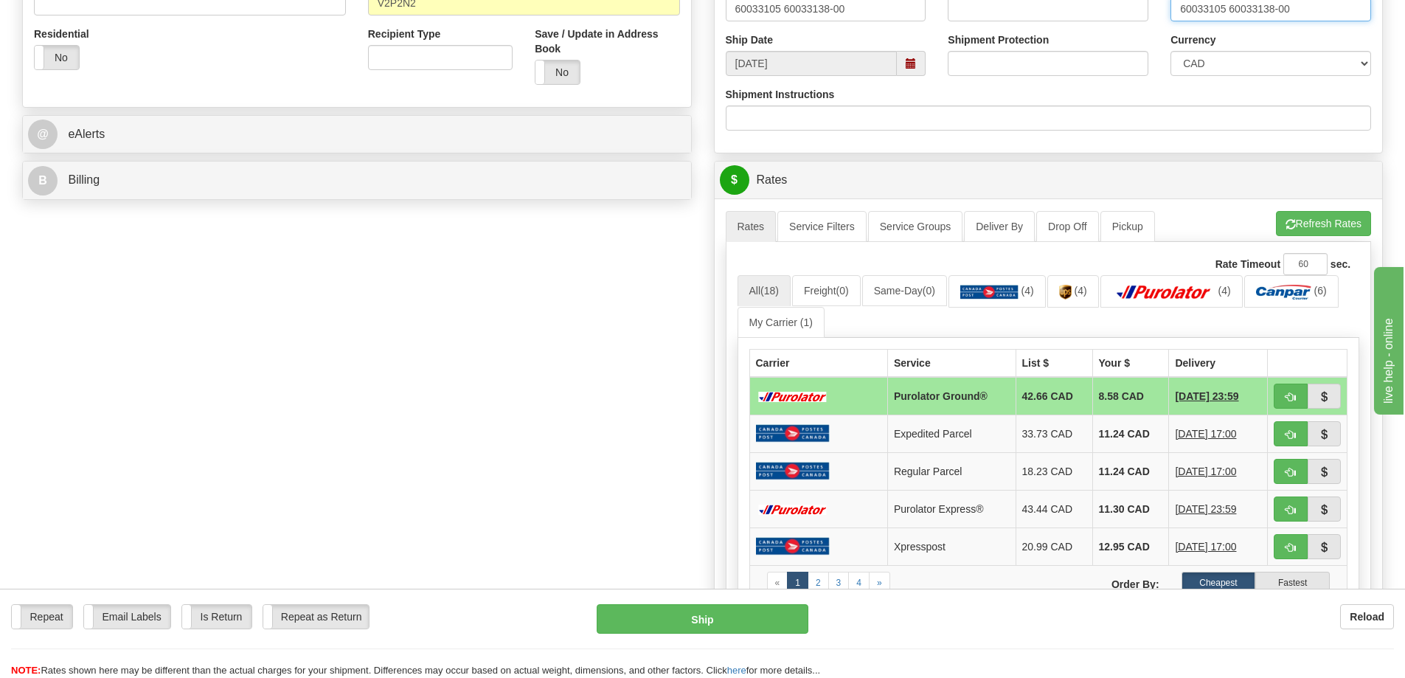
type input "60033105 60033138-00"
drag, startPoint x: 778, startPoint y: 9, endPoint x: 851, endPoint y: 18, distance: 73.6
click at [779, 9] on input "60033105 60033138-00" at bounding box center [826, 8] width 201 height 25
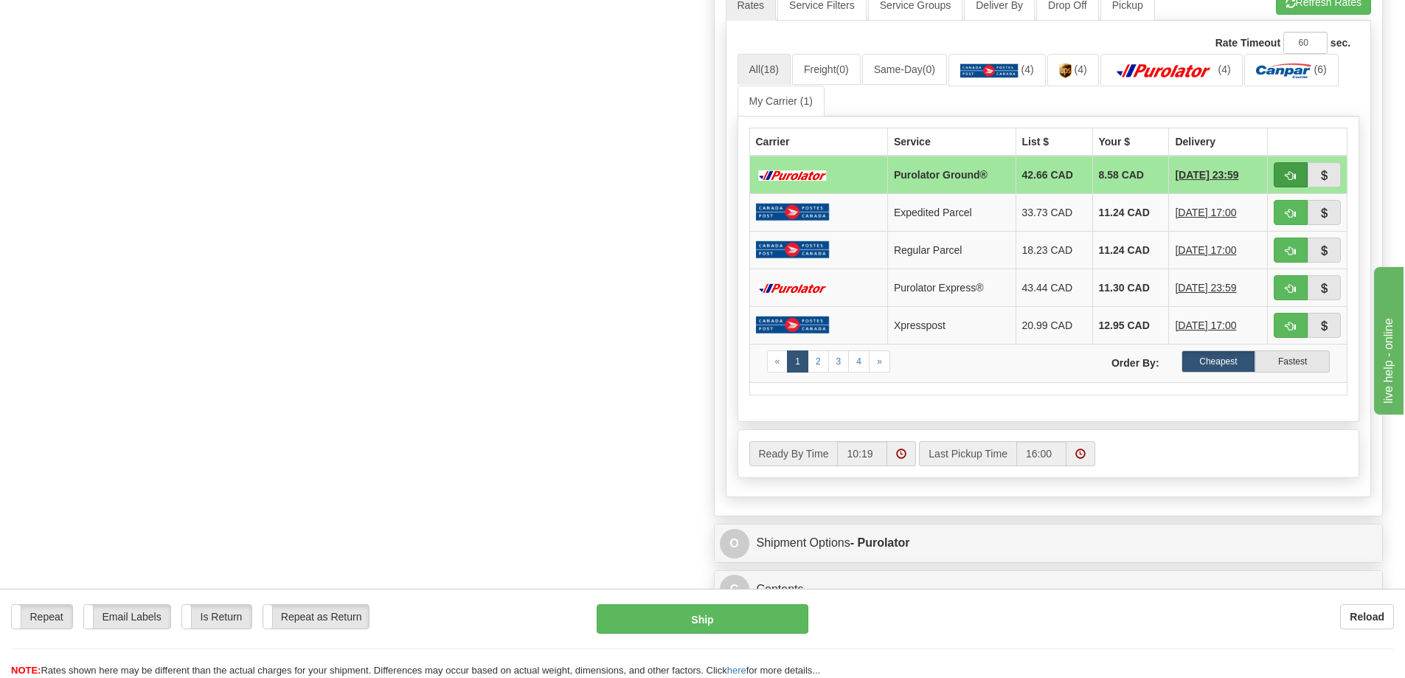
type input "60033105-00 60033138-00"
click at [1286, 181] on span "button" at bounding box center [1291, 176] width 10 height 10
type input "260"
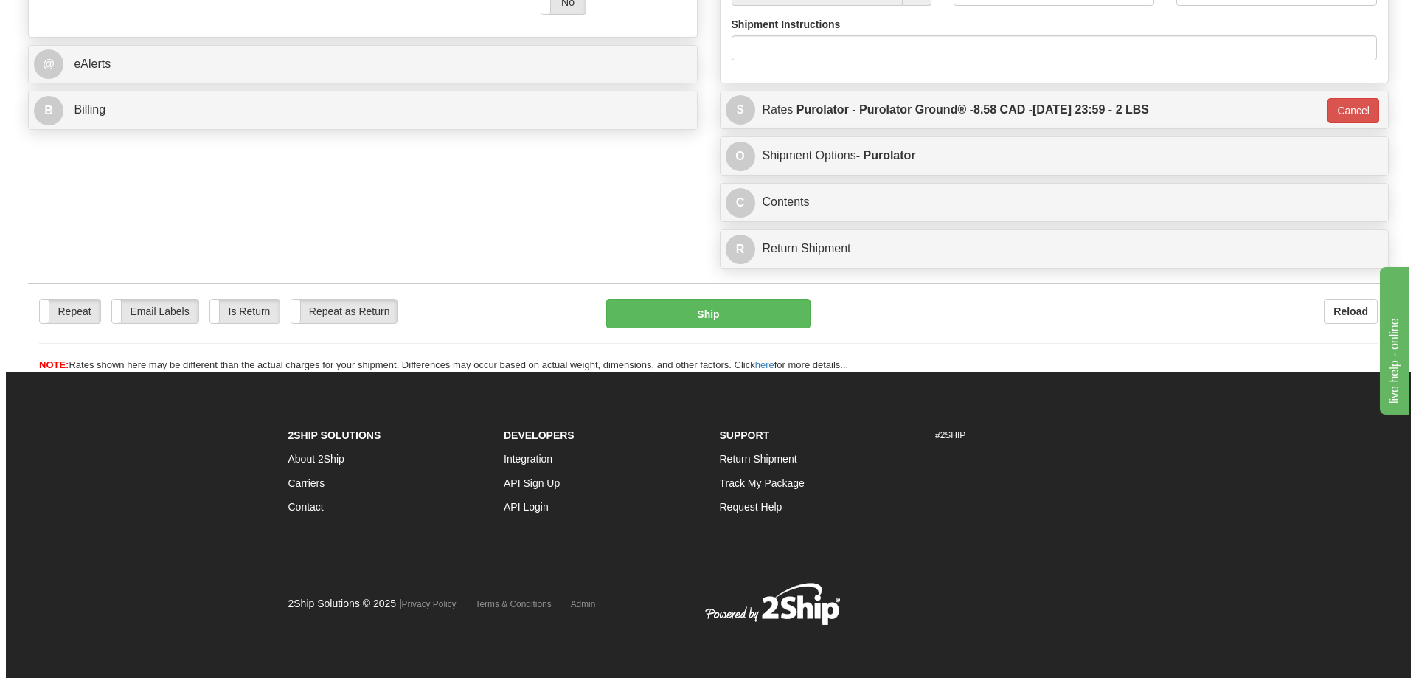
scroll to position [633, 0]
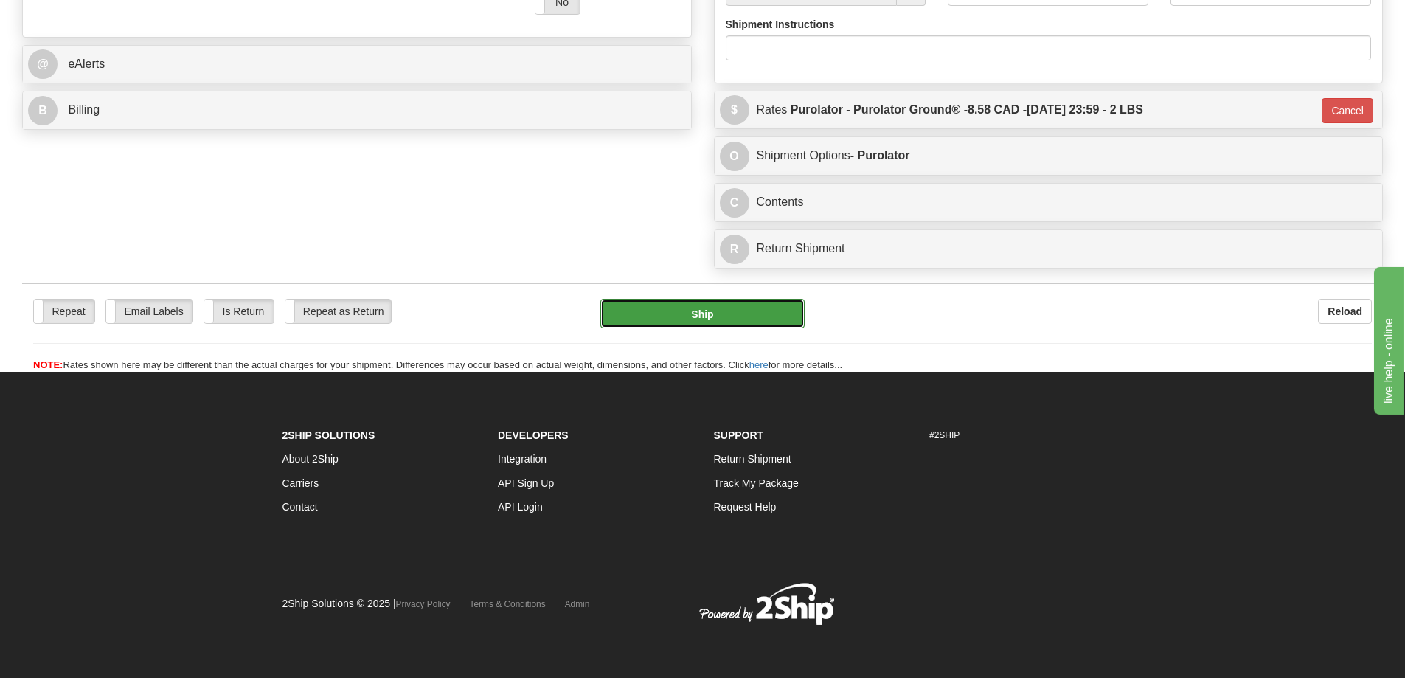
click at [736, 299] on button "Ship" at bounding box center [702, 314] width 204 height 30
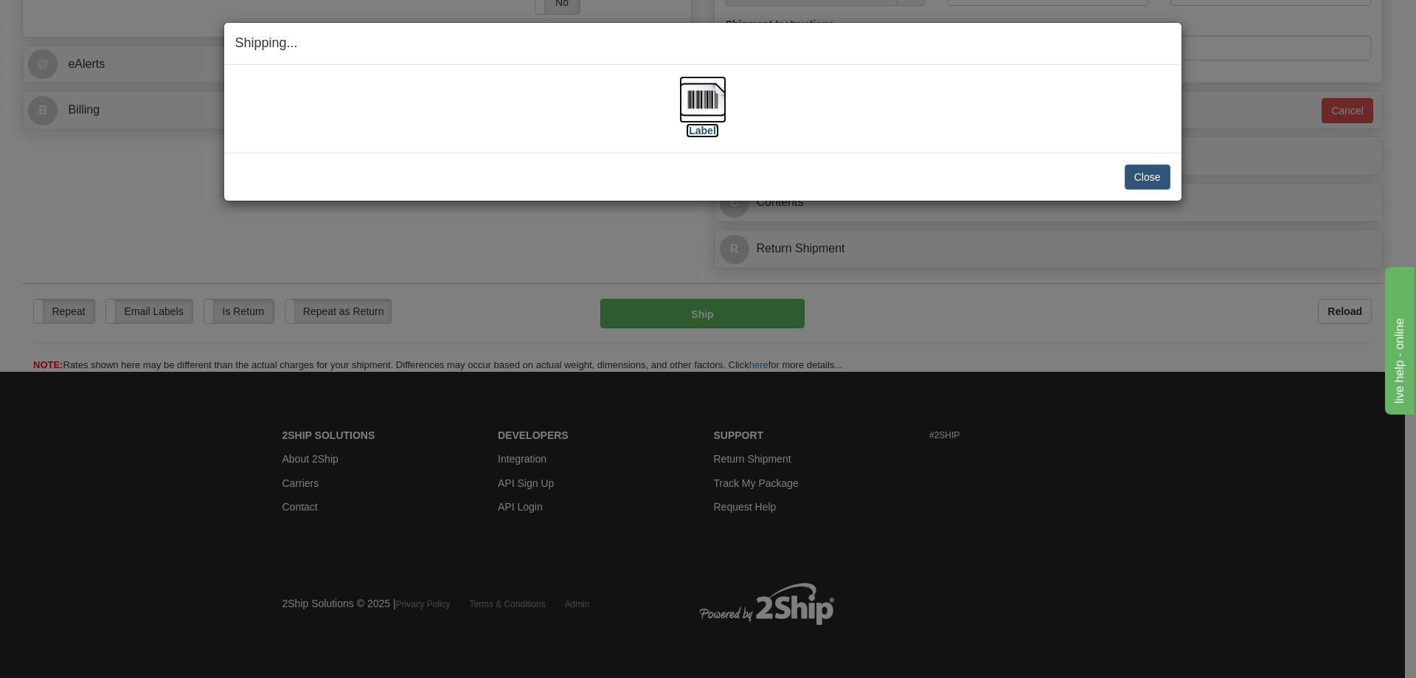
click at [710, 114] on img at bounding box center [702, 99] width 47 height 47
click at [1145, 178] on button "Close" at bounding box center [1148, 176] width 46 height 25
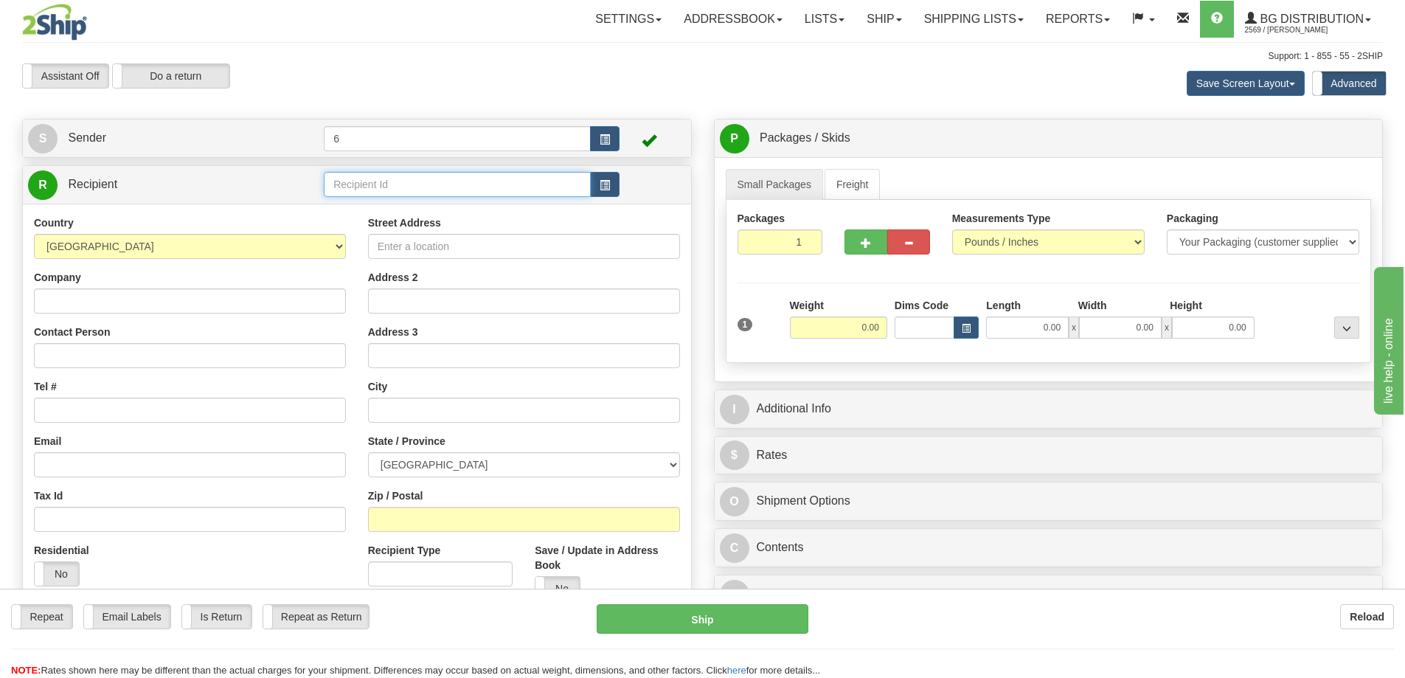
click at [391, 195] on input "text" at bounding box center [457, 184] width 267 height 25
click at [388, 191] on input "text" at bounding box center [457, 184] width 267 height 25
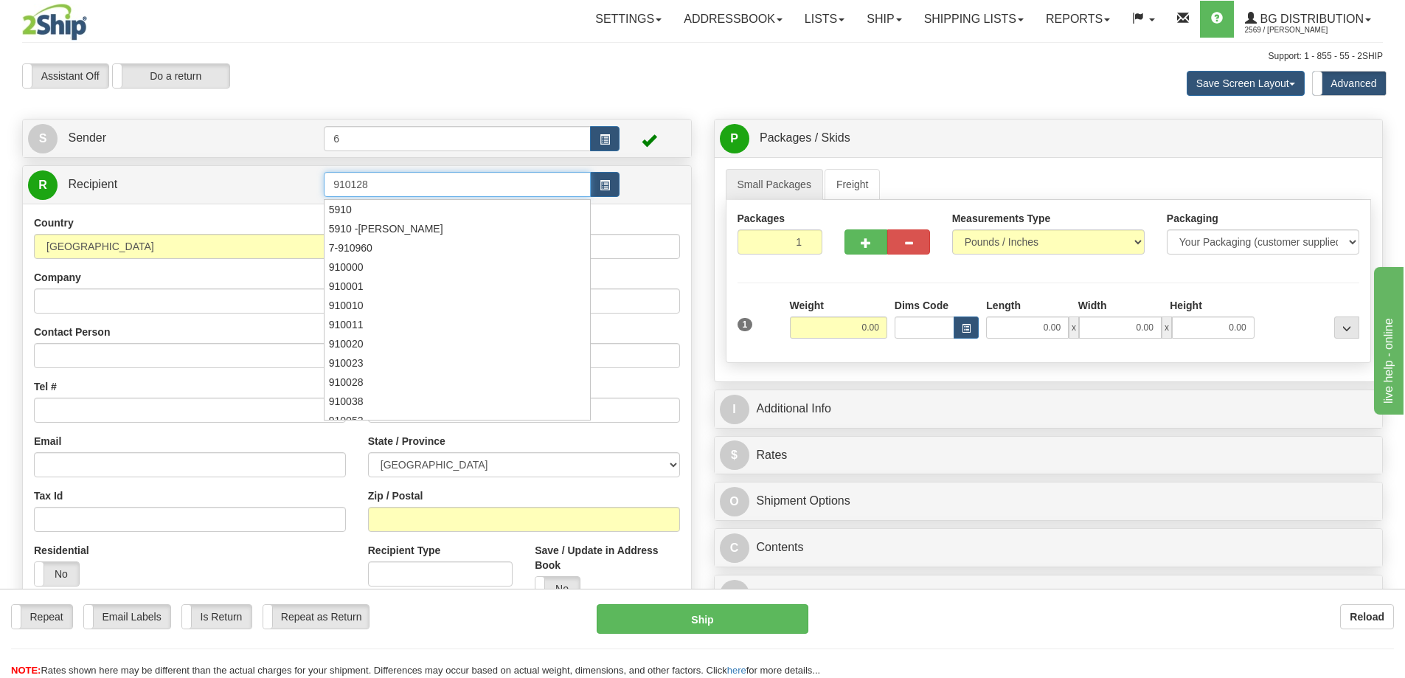
type input "910128"
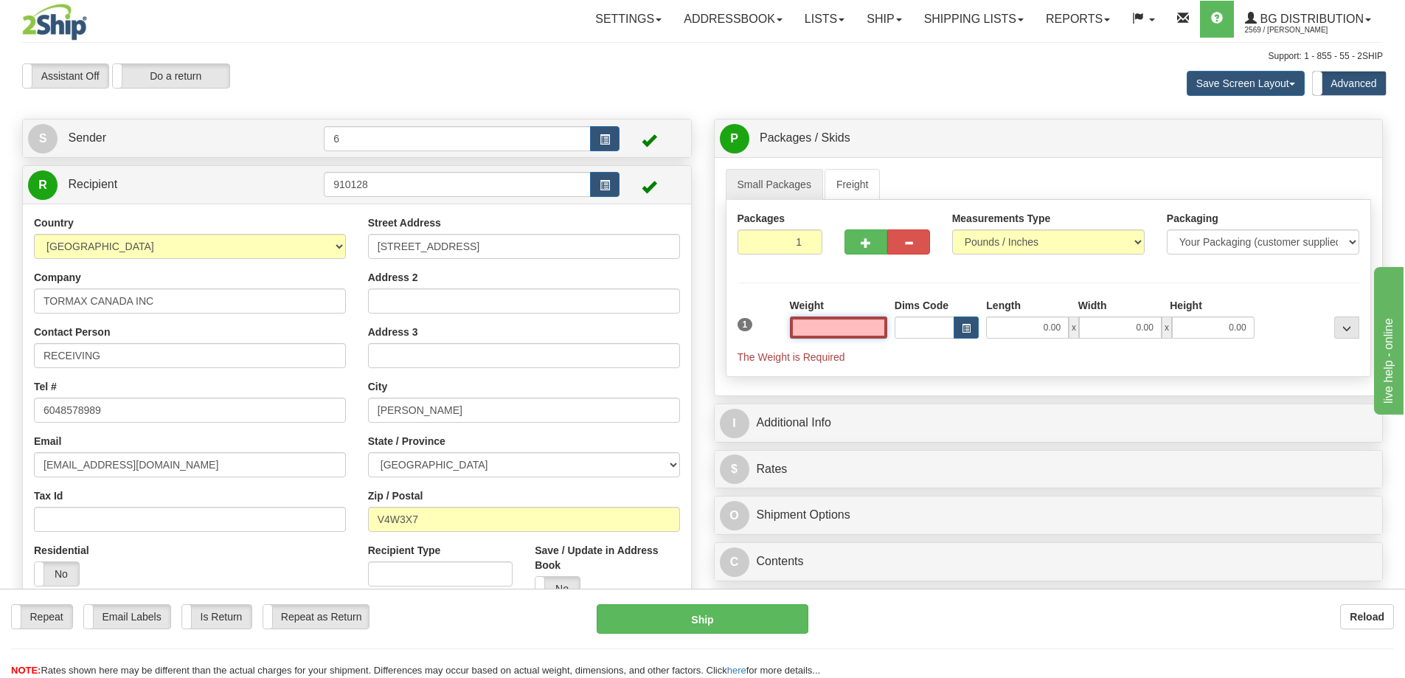
click at [860, 324] on input "text" at bounding box center [838, 327] width 97 height 22
type input "3.00"
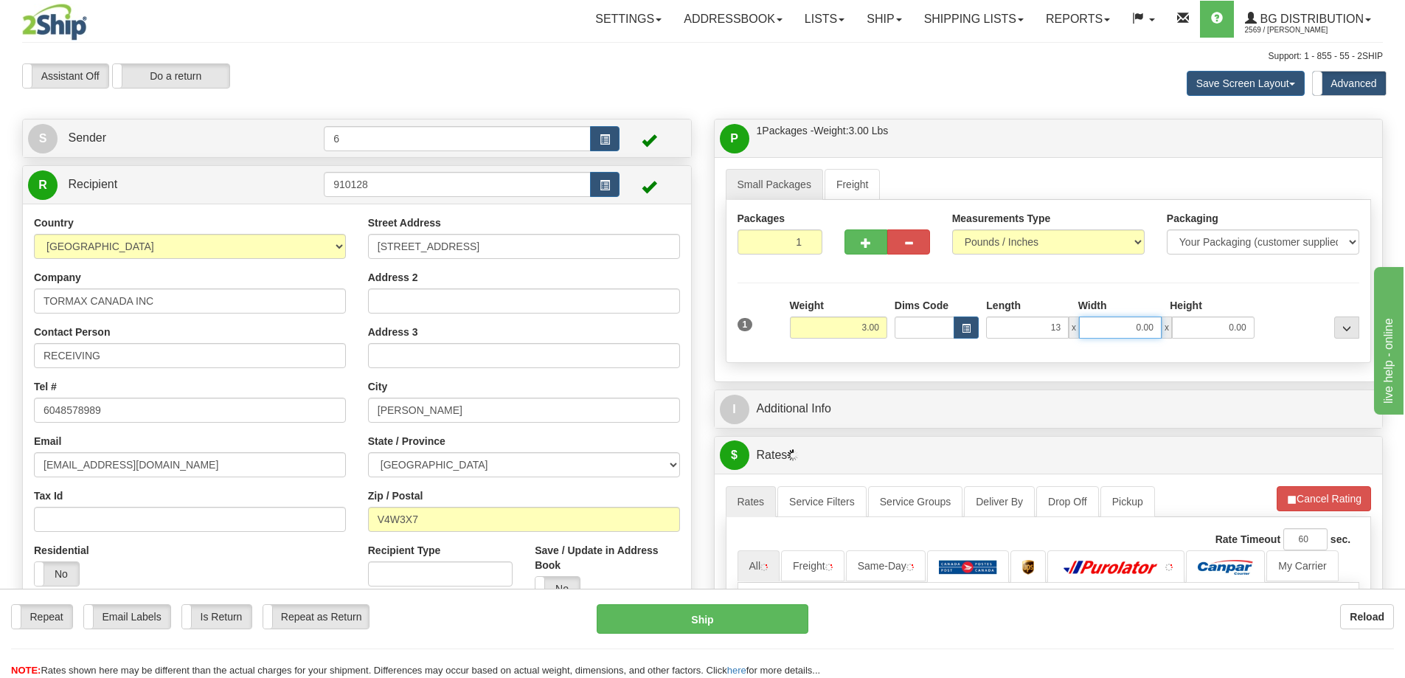
type input "13.00"
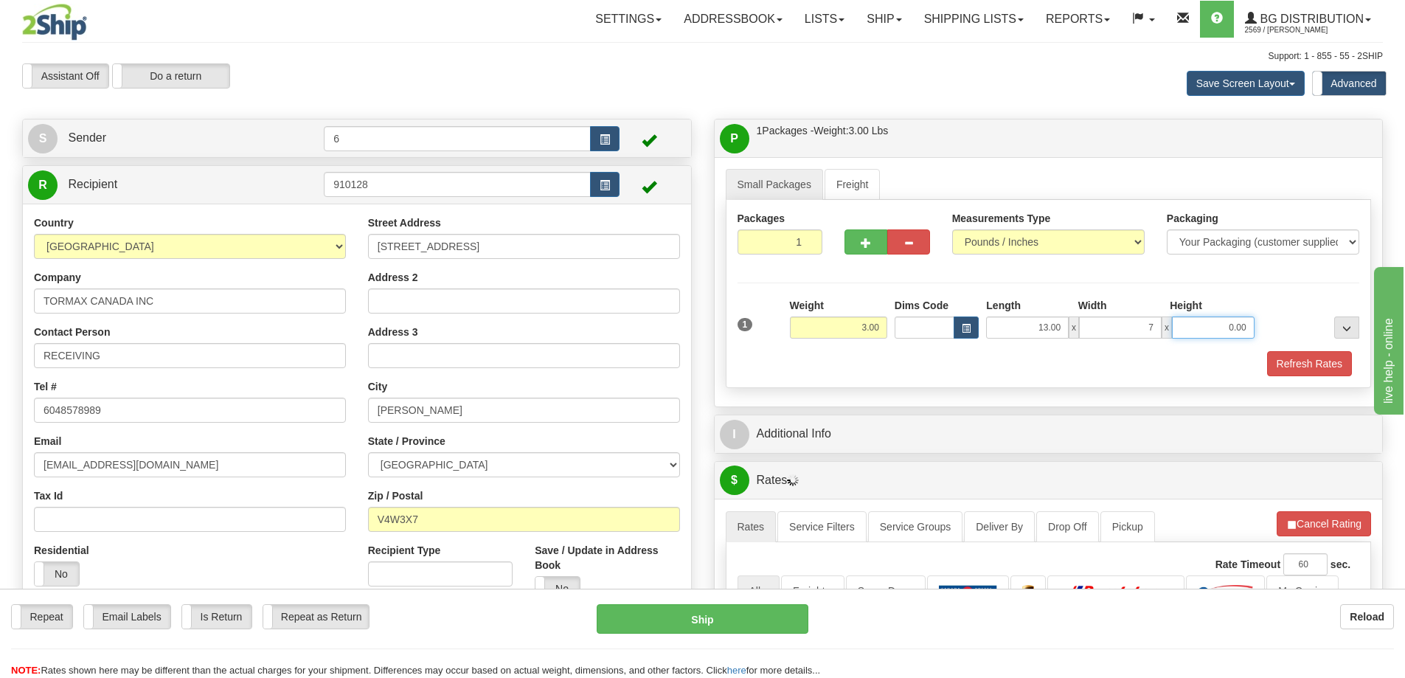
type input "7.00"
click at [1305, 367] on button "Refresh Rates" at bounding box center [1309, 363] width 85 height 25
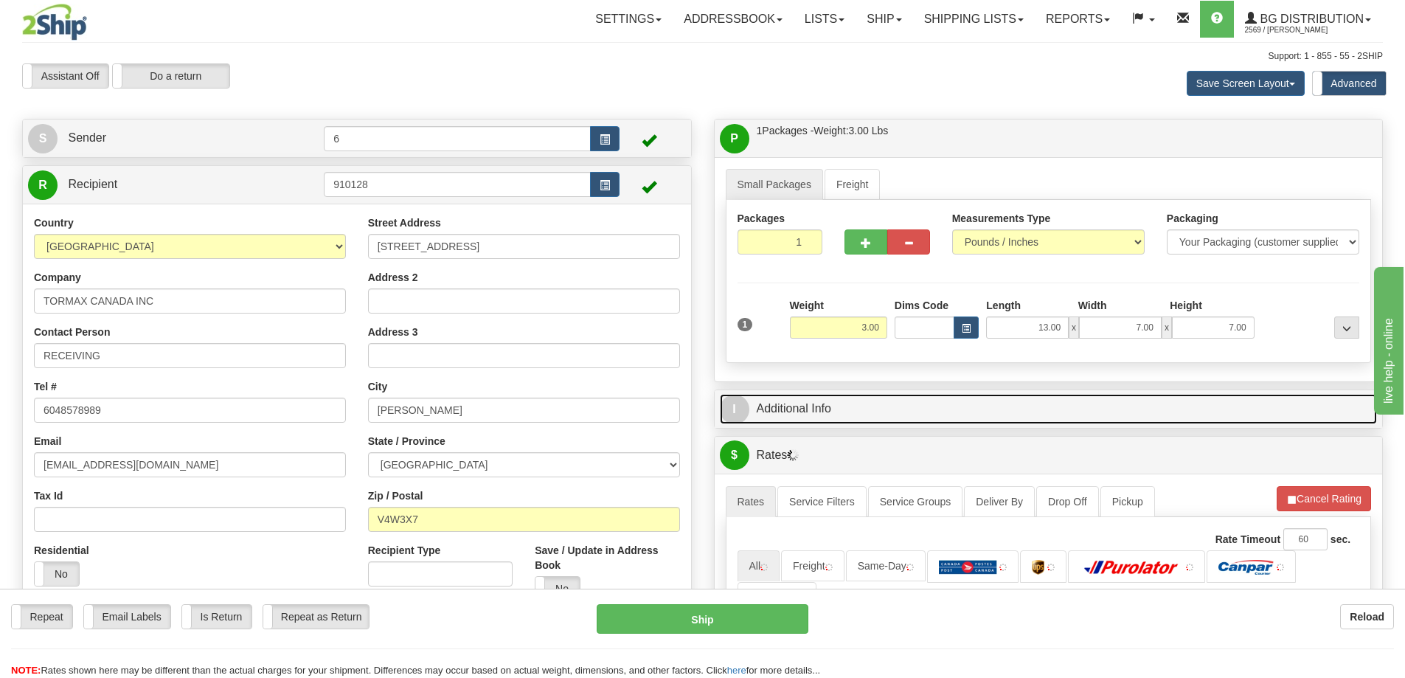
drag, startPoint x: 1249, startPoint y: 399, endPoint x: 1241, endPoint y: 403, distance: 9.6
click at [1247, 399] on link "I Additional Info" at bounding box center [1049, 409] width 658 height 30
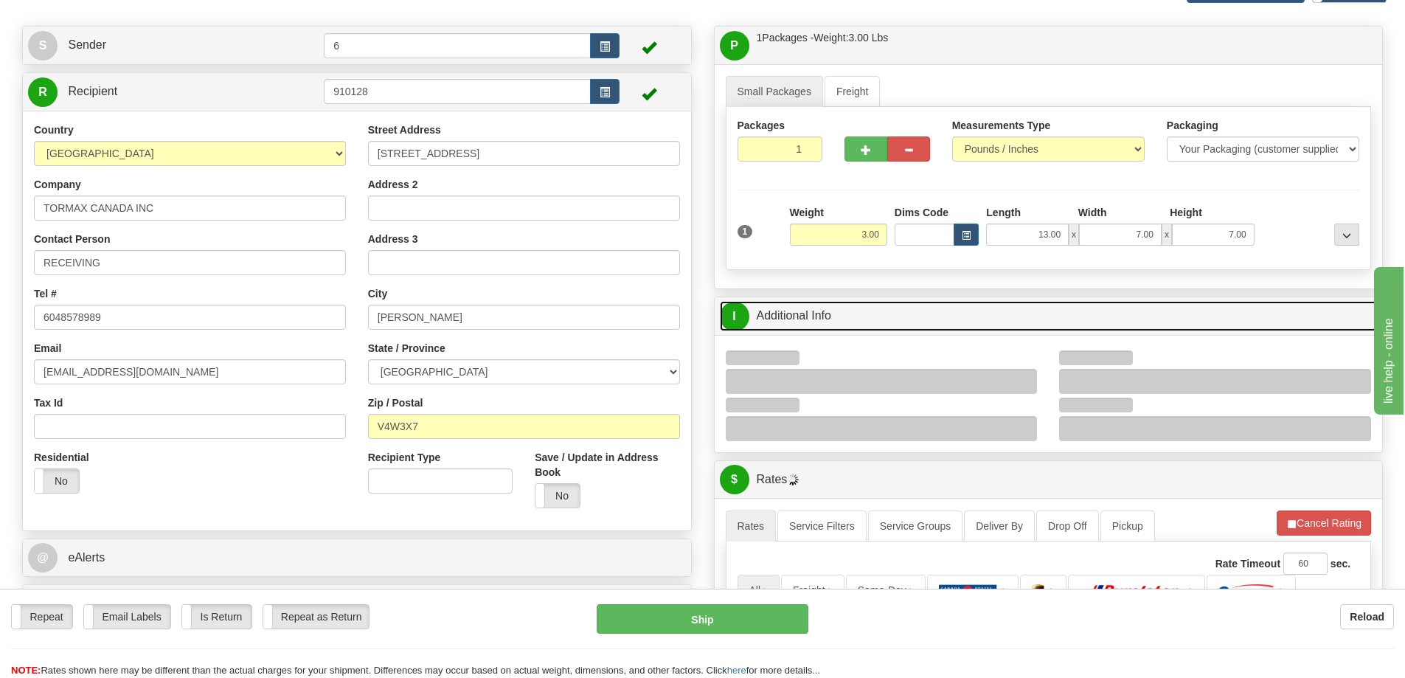
scroll to position [148, 0]
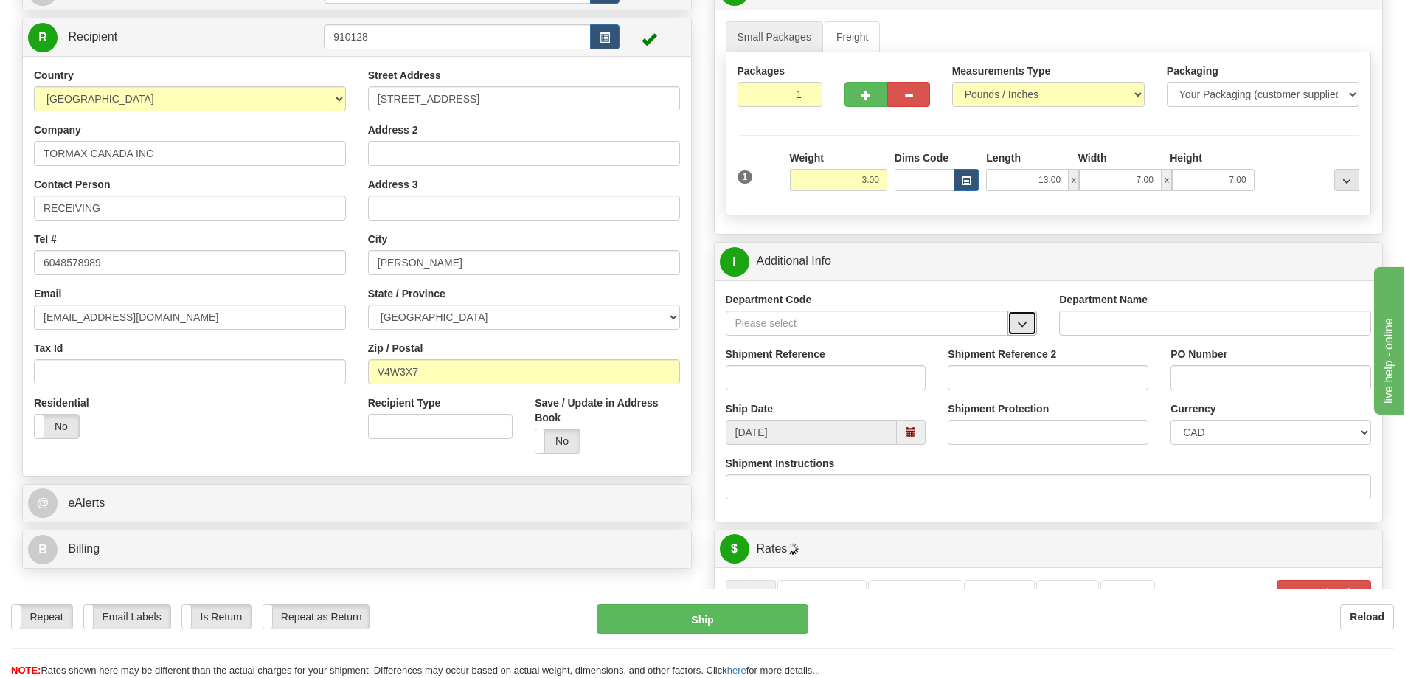
click at [1031, 325] on button "button" at bounding box center [1022, 323] width 30 height 25
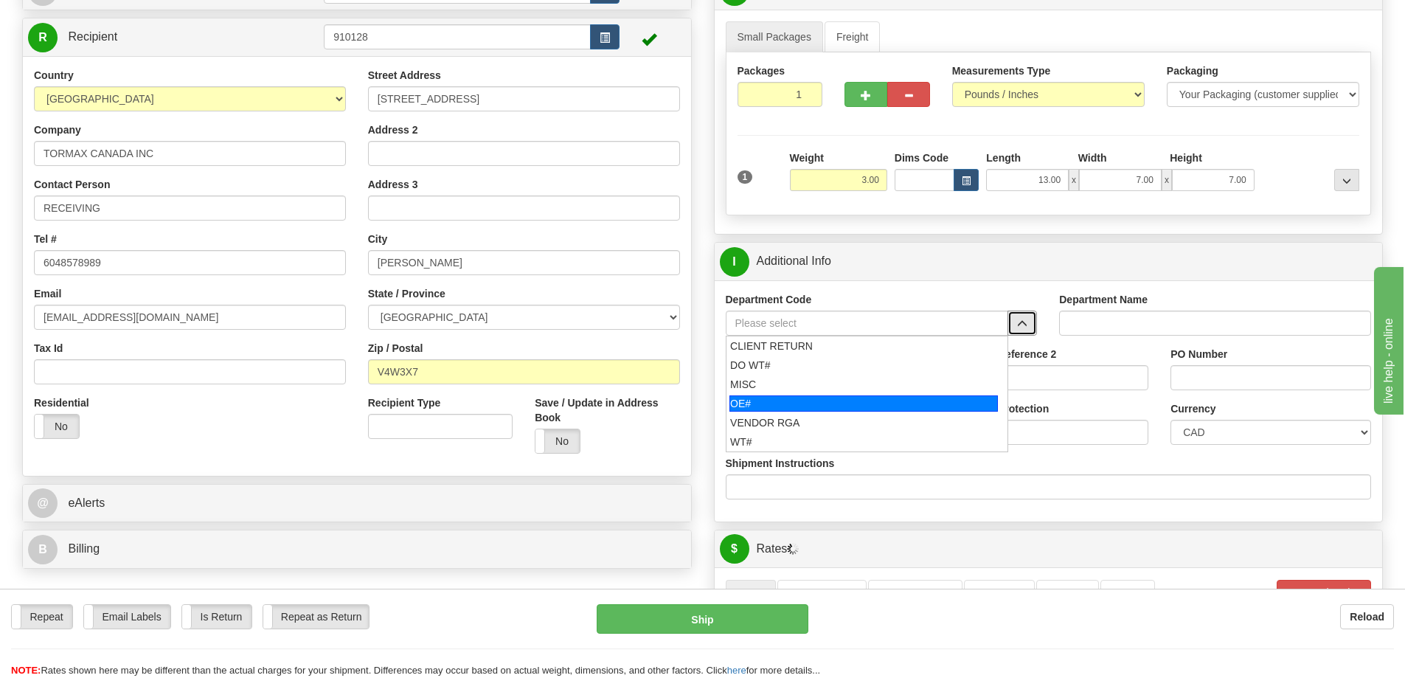
click at [778, 411] on div "OE#" at bounding box center [863, 403] width 268 height 16
type input "OE#"
type input "ORDERS"
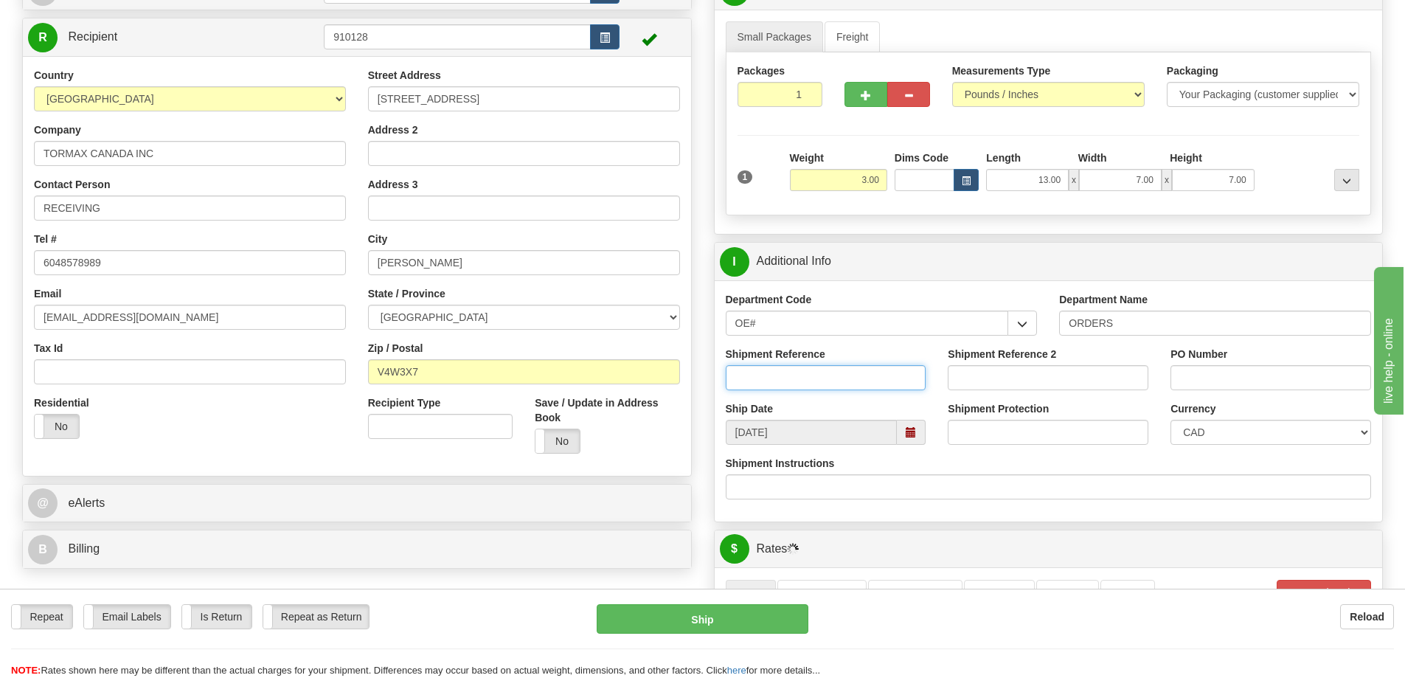
click at [778, 381] on input "Shipment Reference" at bounding box center [826, 377] width 201 height 25
type input "60033098-00"
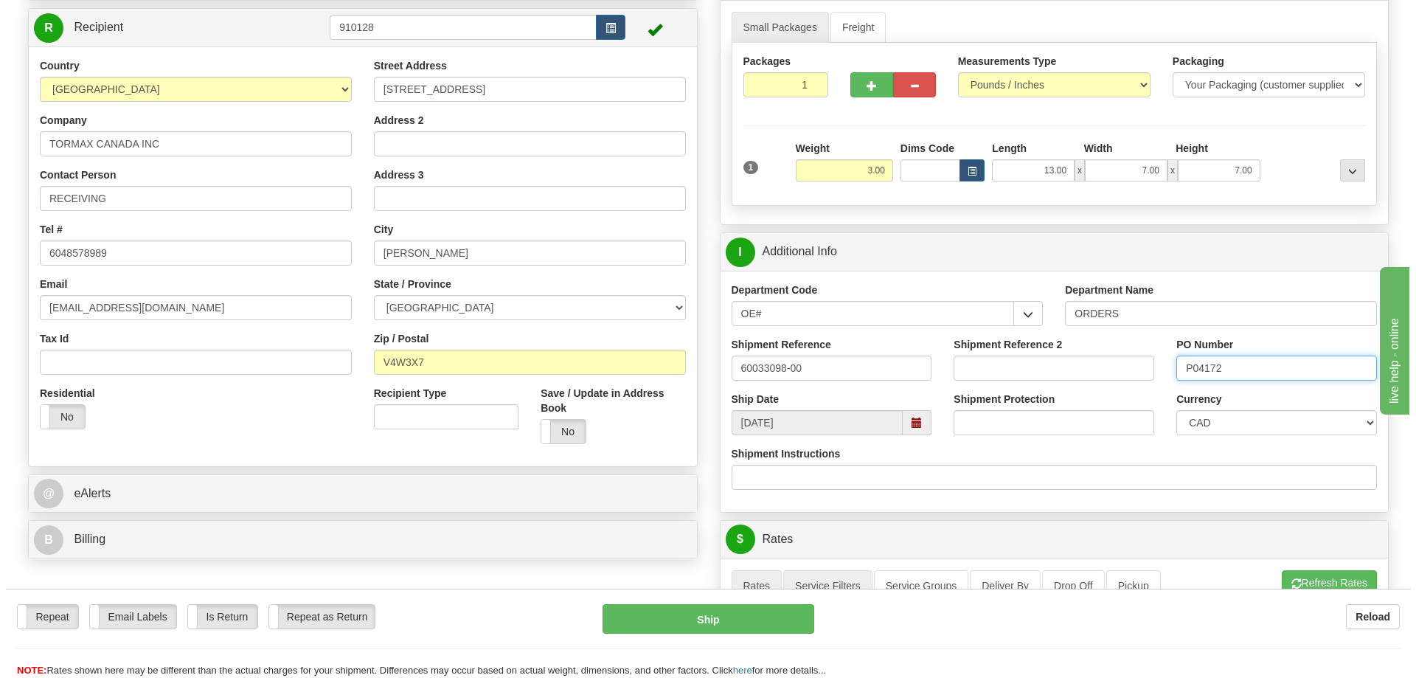
scroll to position [369, 0]
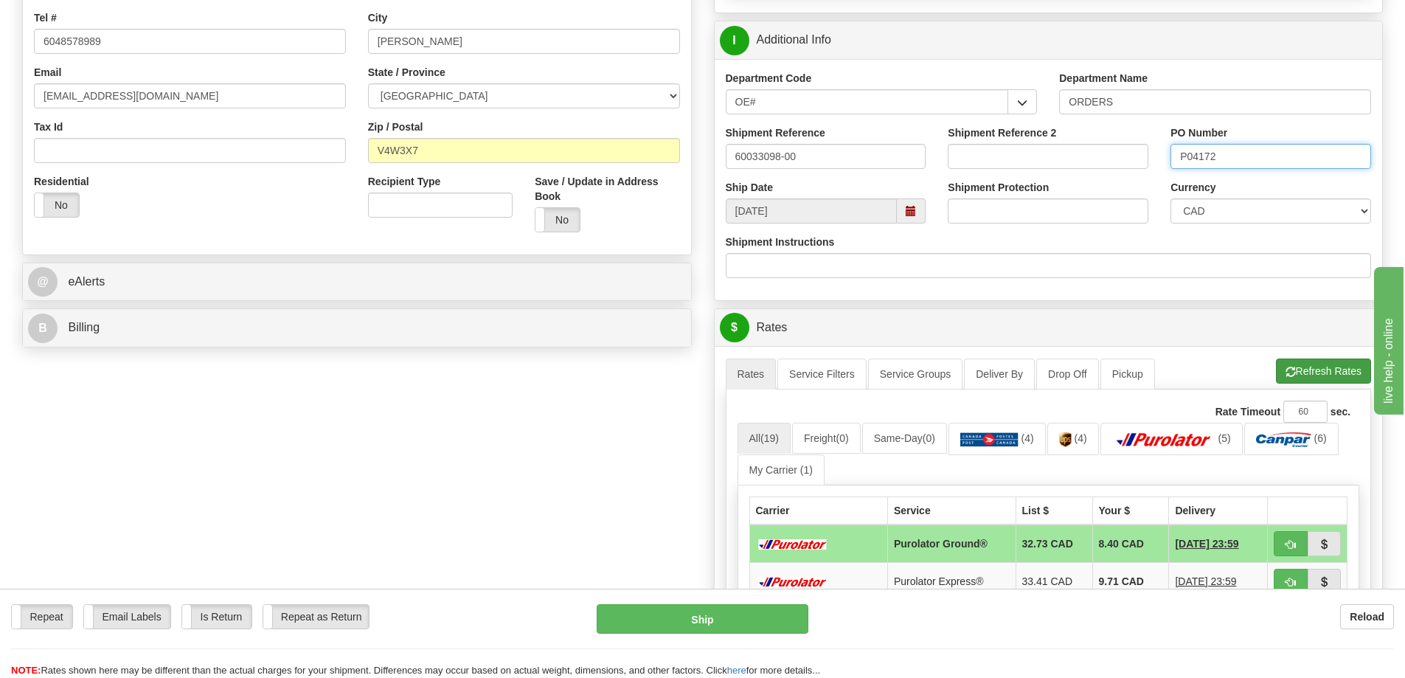
type input "P04172"
click at [1289, 367] on button "Refresh Rates" at bounding box center [1323, 370] width 95 height 25
click at [1292, 542] on span "button" at bounding box center [1291, 545] width 10 height 10
type input "260"
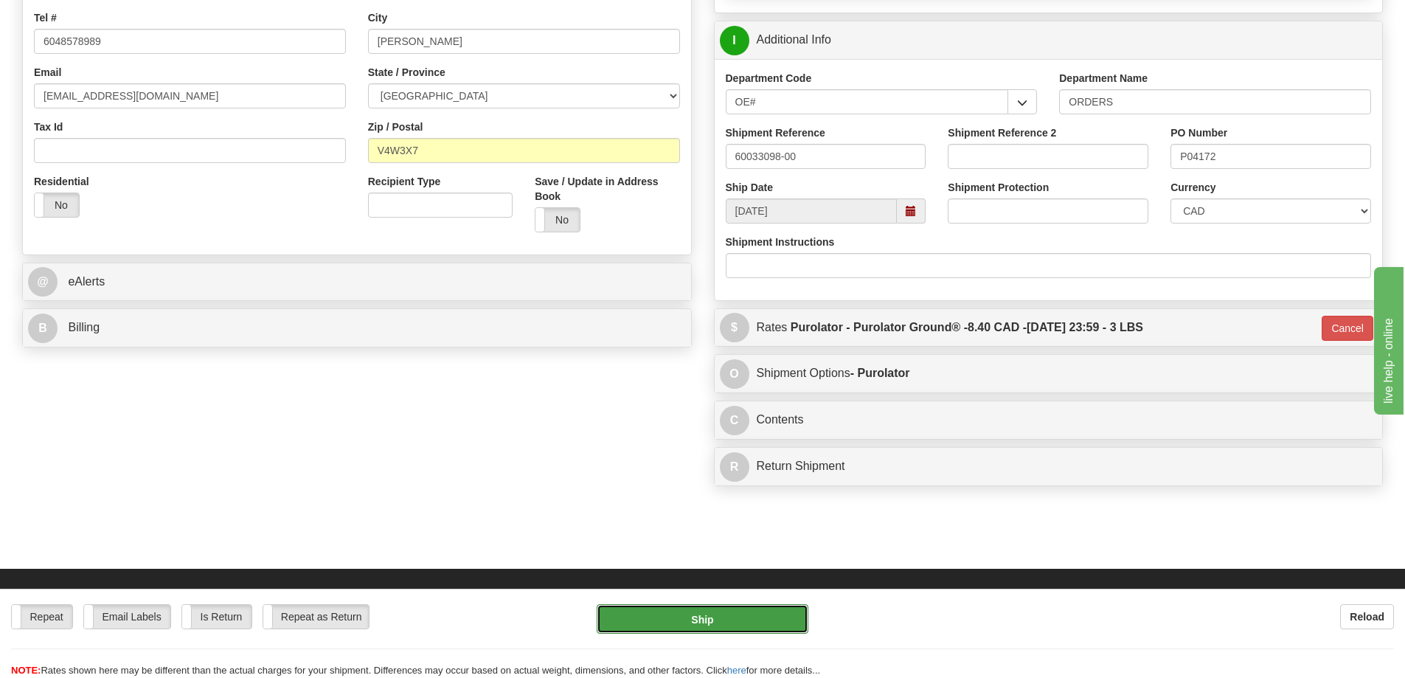
click at [663, 615] on button "Ship" at bounding box center [703, 619] width 212 height 30
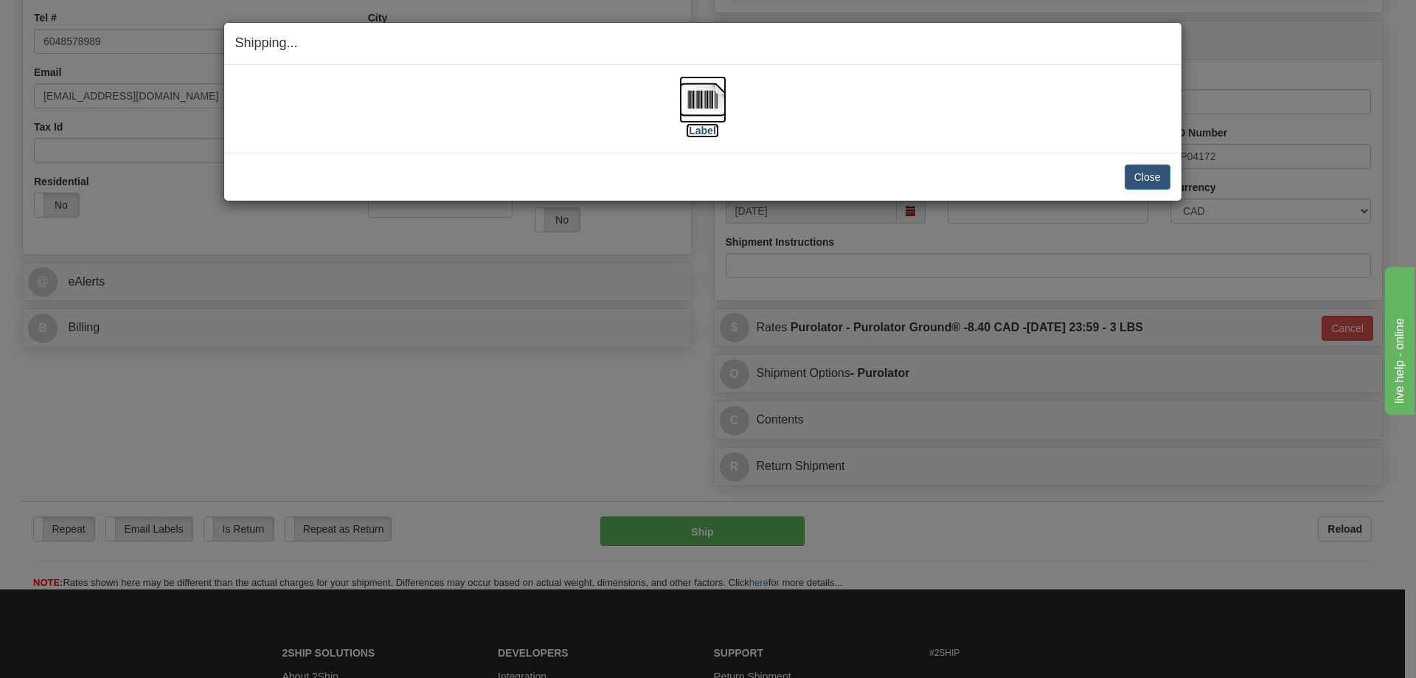
click at [707, 123] on label "[Label]" at bounding box center [703, 130] width 34 height 15
click at [1154, 178] on button "Close" at bounding box center [1148, 176] width 46 height 25
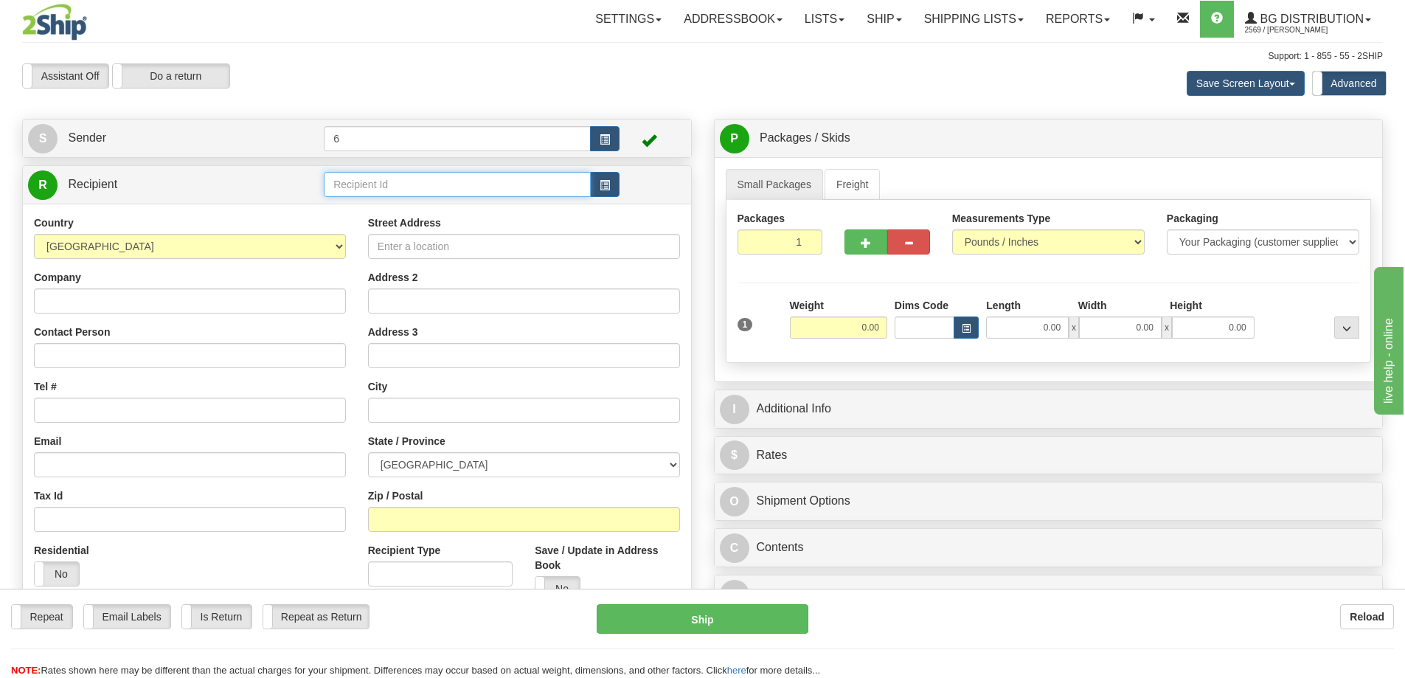
click at [423, 188] on input "text" at bounding box center [457, 184] width 267 height 25
type input "9"
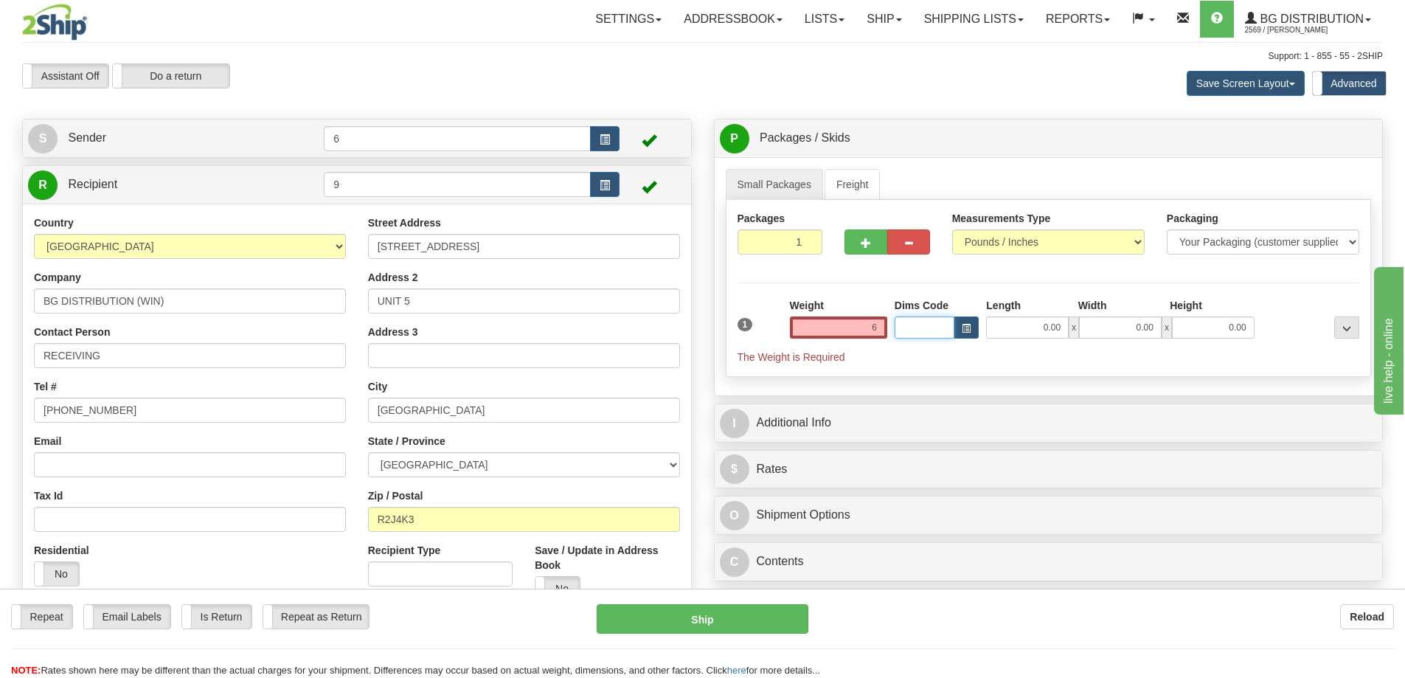
type input "6.00"
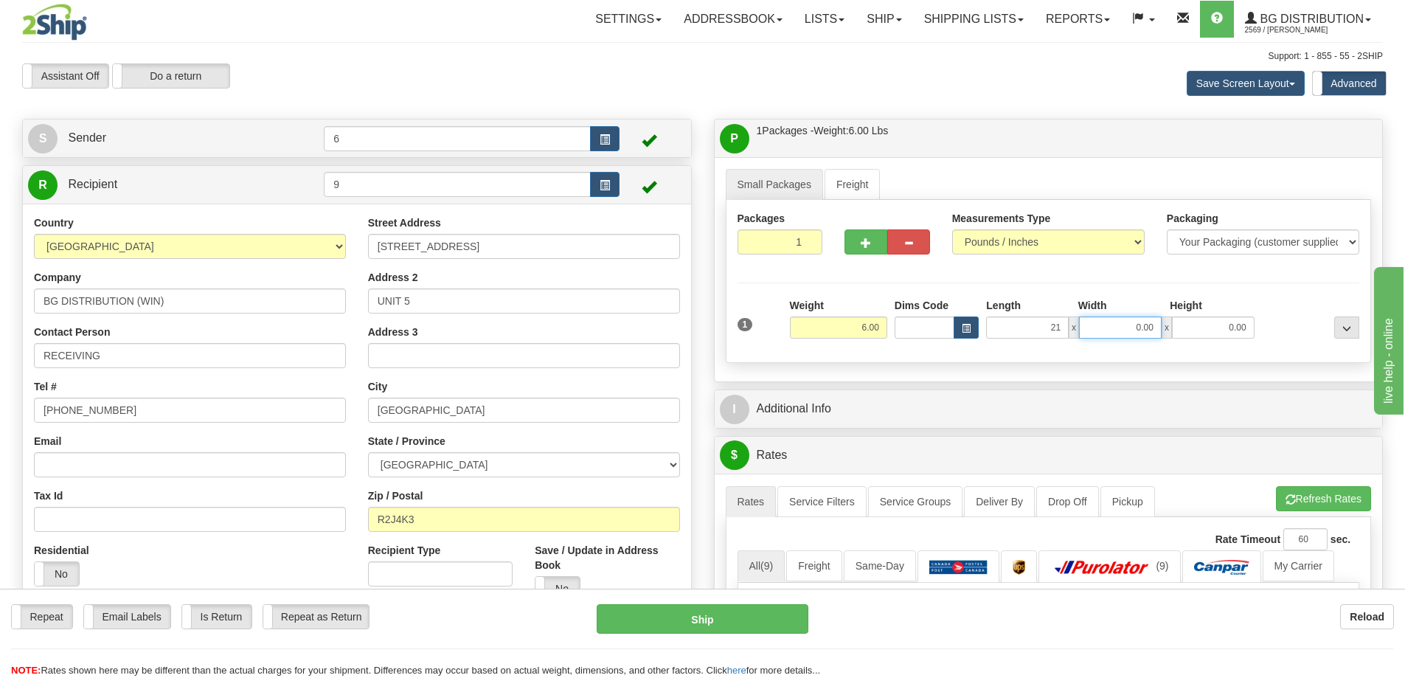
type input "21.00"
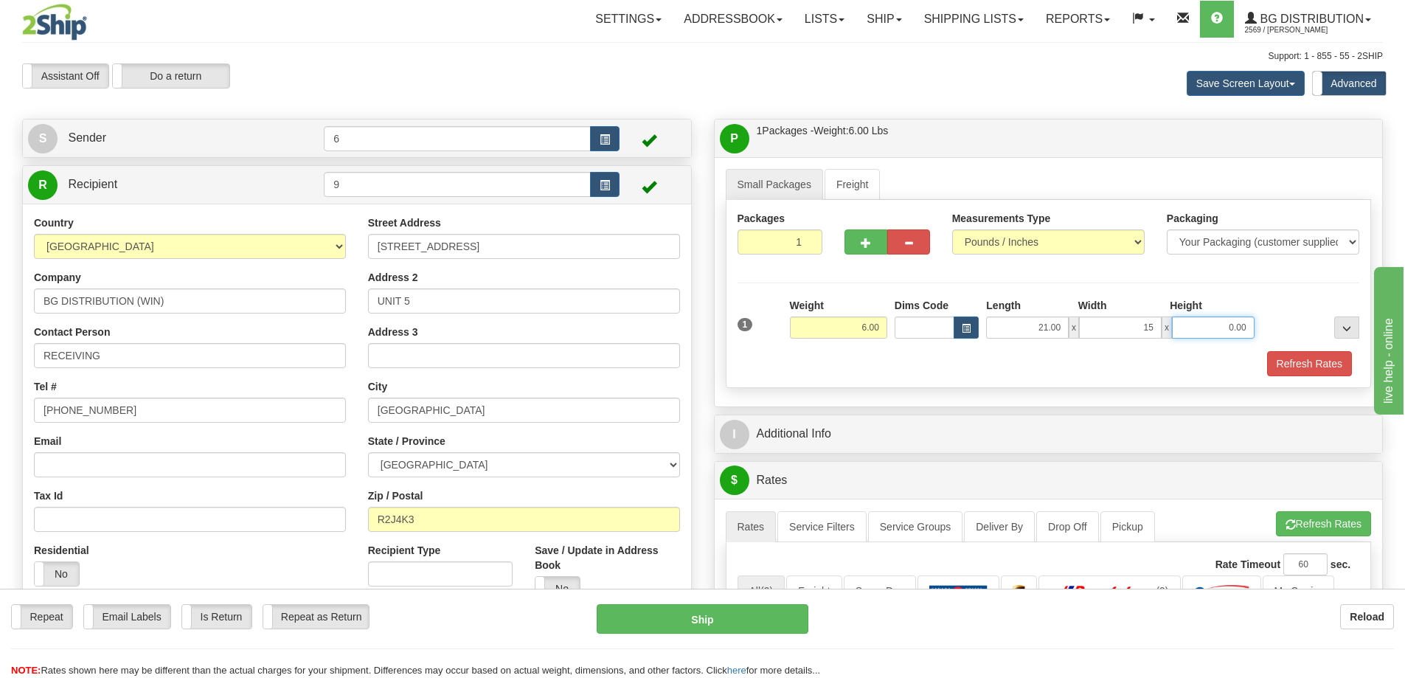
type input "15.00"
type input "9.00"
click at [1305, 369] on button "Refresh Rates" at bounding box center [1309, 363] width 85 height 25
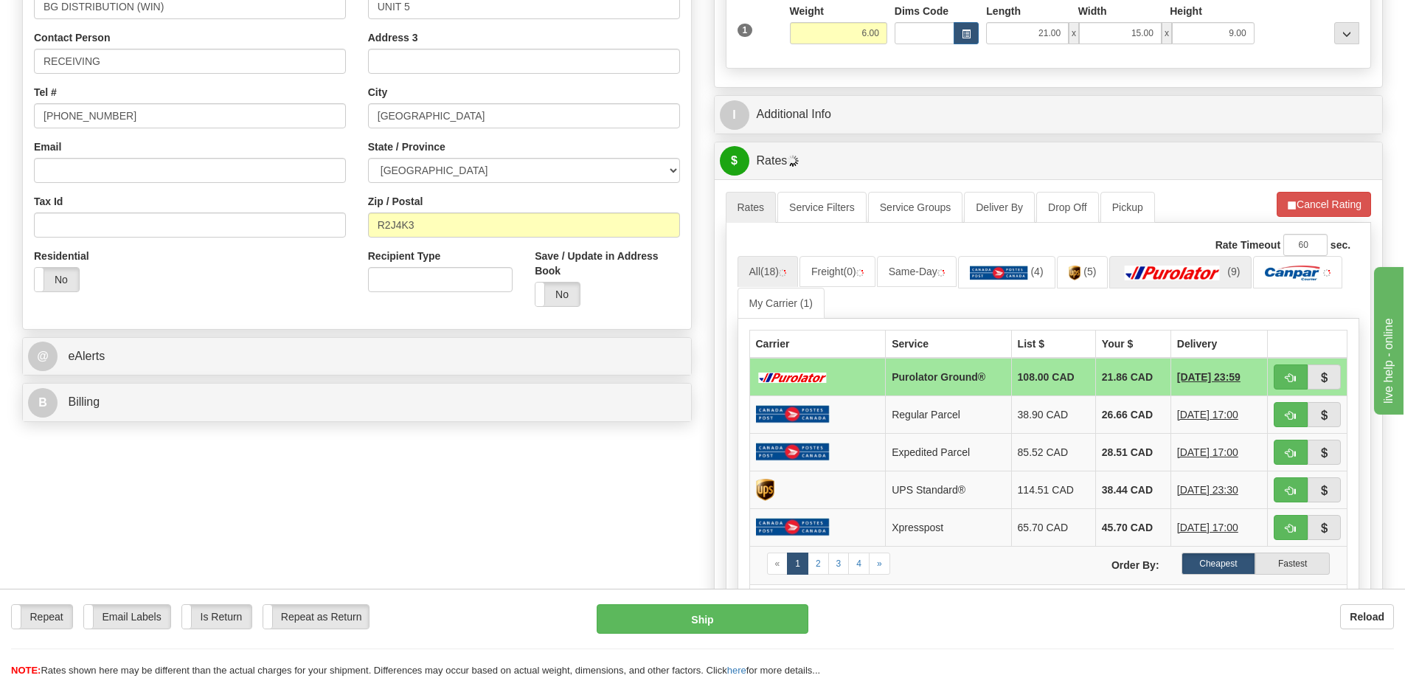
scroll to position [295, 0]
click at [1184, 272] on img at bounding box center [1185, 272] width 103 height 15
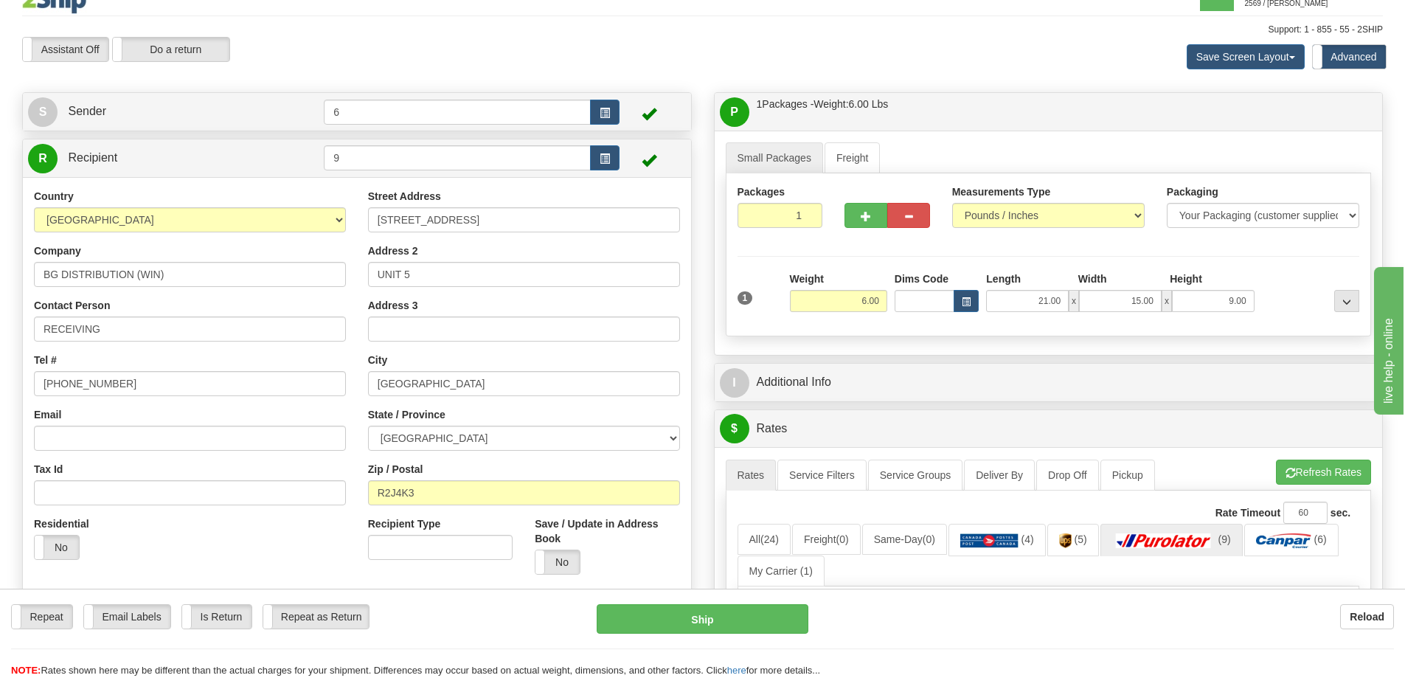
scroll to position [0, 0]
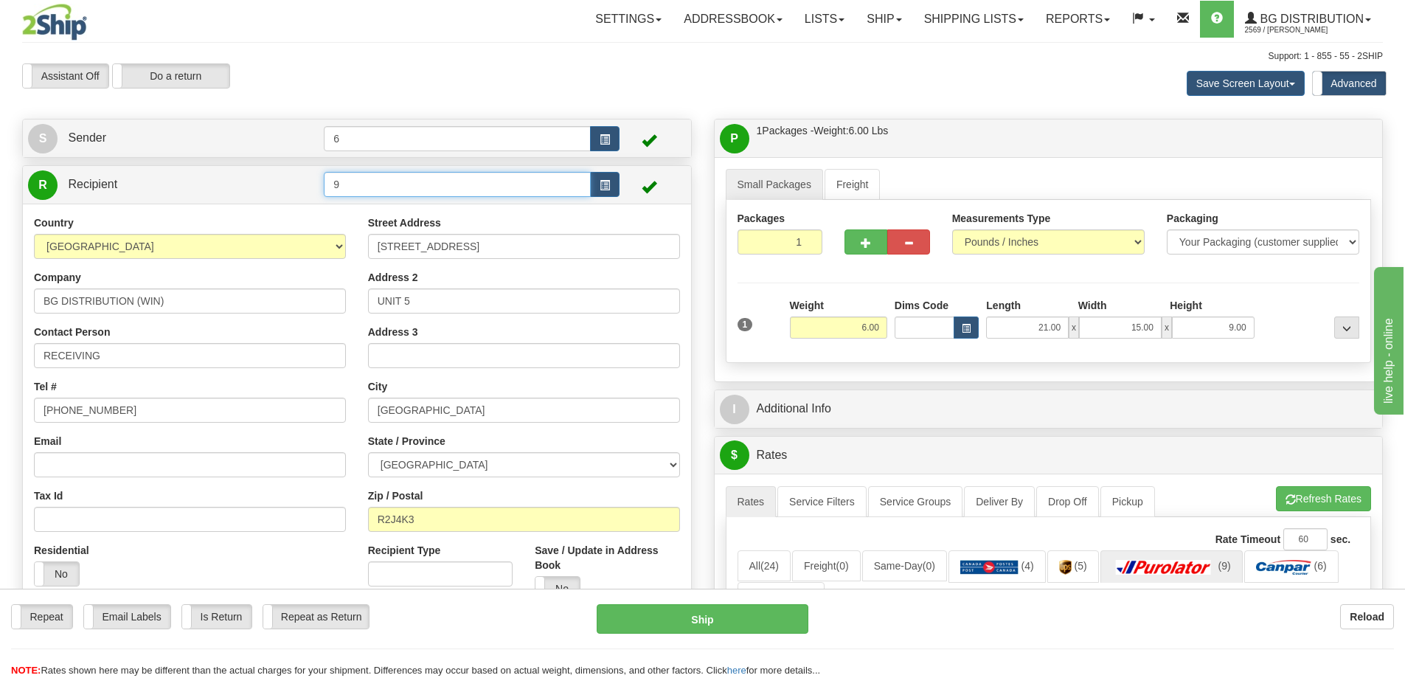
drag, startPoint x: 359, startPoint y: 181, endPoint x: 136, endPoint y: 185, distance: 223.5
click at [140, 187] on tr "R Recipient 9" at bounding box center [357, 185] width 658 height 30
type input "44014"
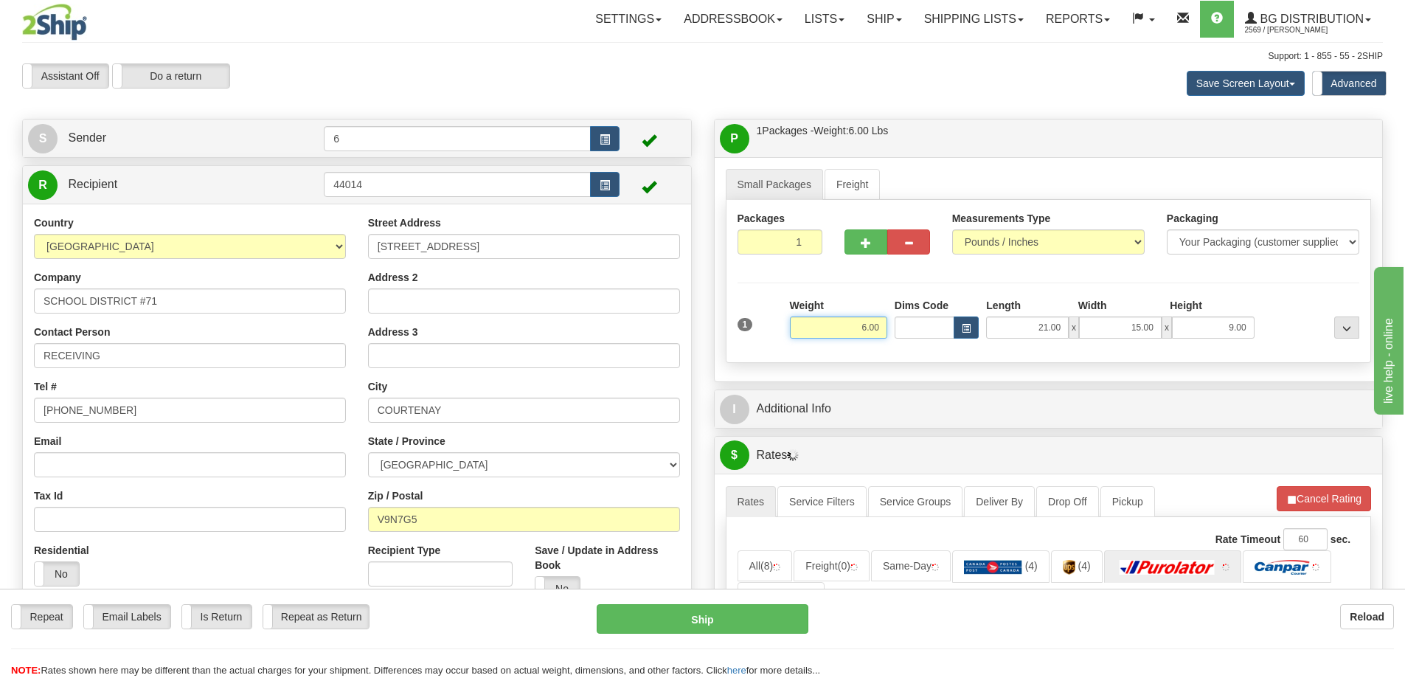
drag, startPoint x: 840, startPoint y: 333, endPoint x: 981, endPoint y: 323, distance: 141.2
click at [981, 323] on div "1 Weight 6.00 Dims Code x x" at bounding box center [1049, 324] width 630 height 52
type input "12.00"
type input "15.00"
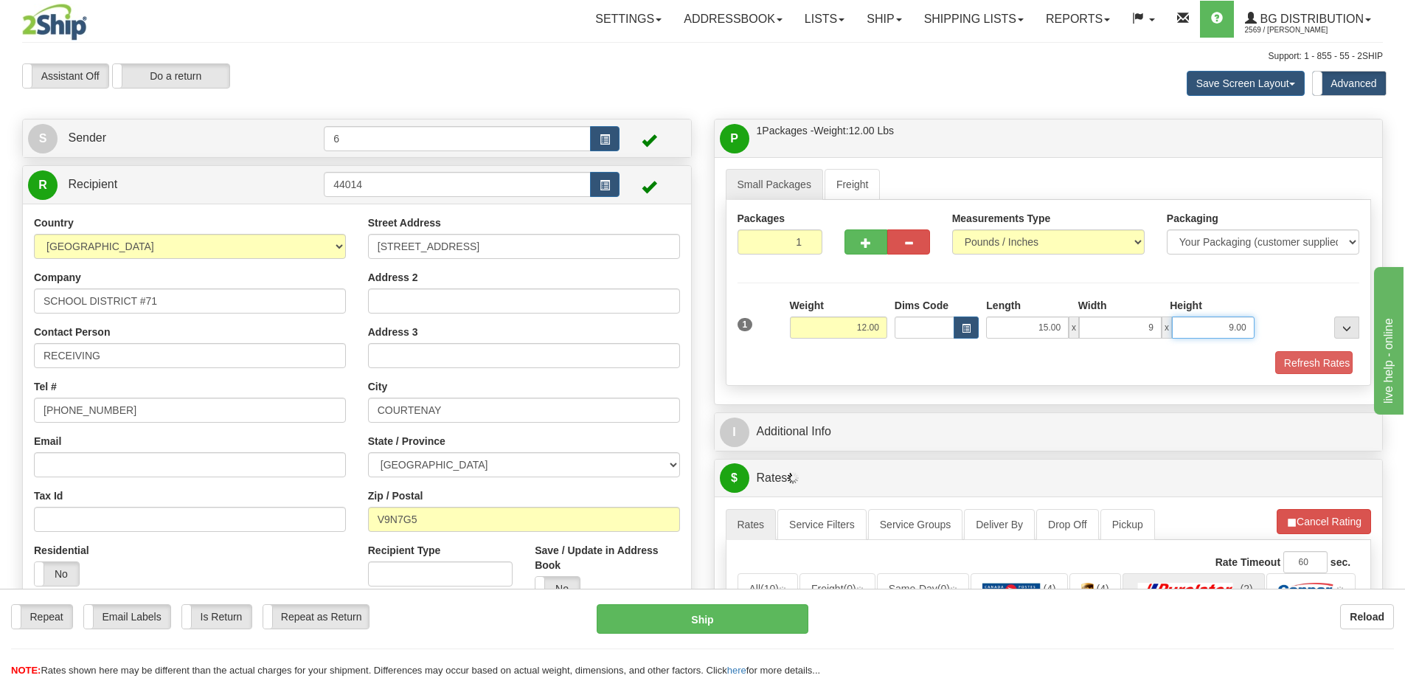
type input "9.00"
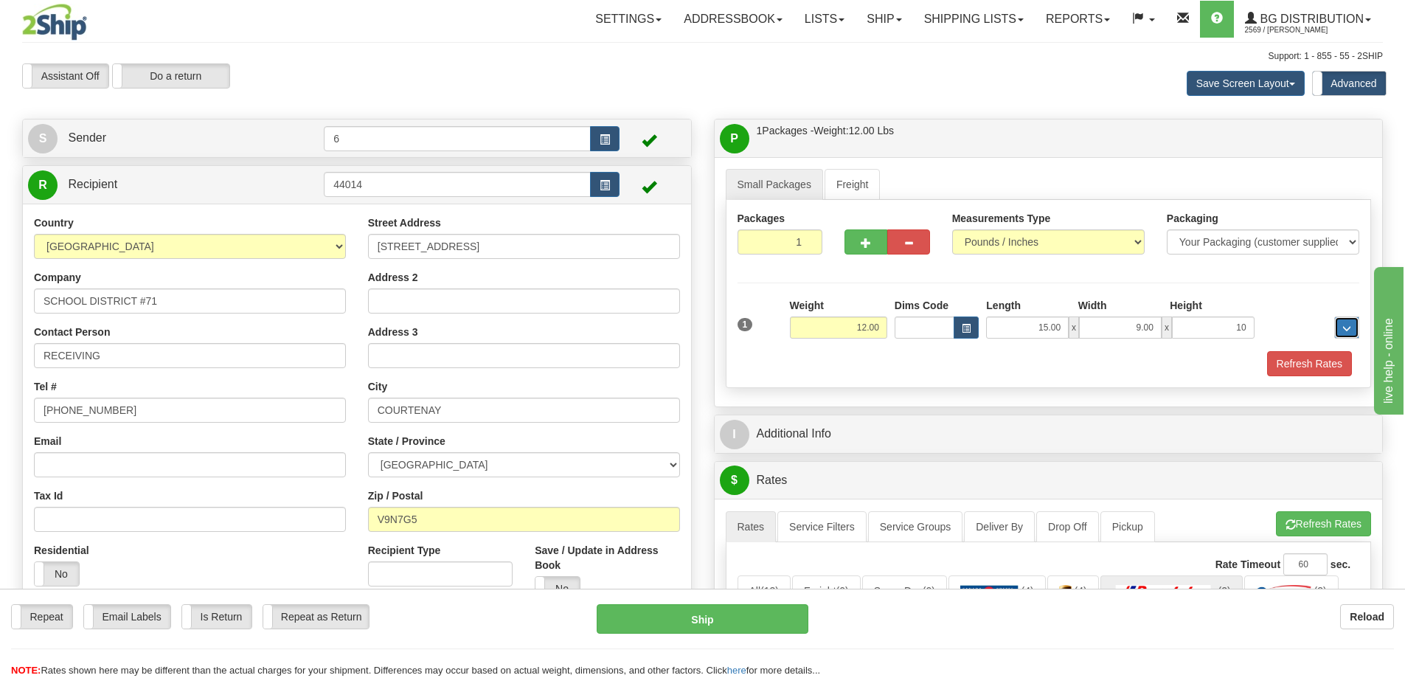
type input "10.00"
click at [1304, 371] on button "Refresh Rates" at bounding box center [1309, 363] width 85 height 25
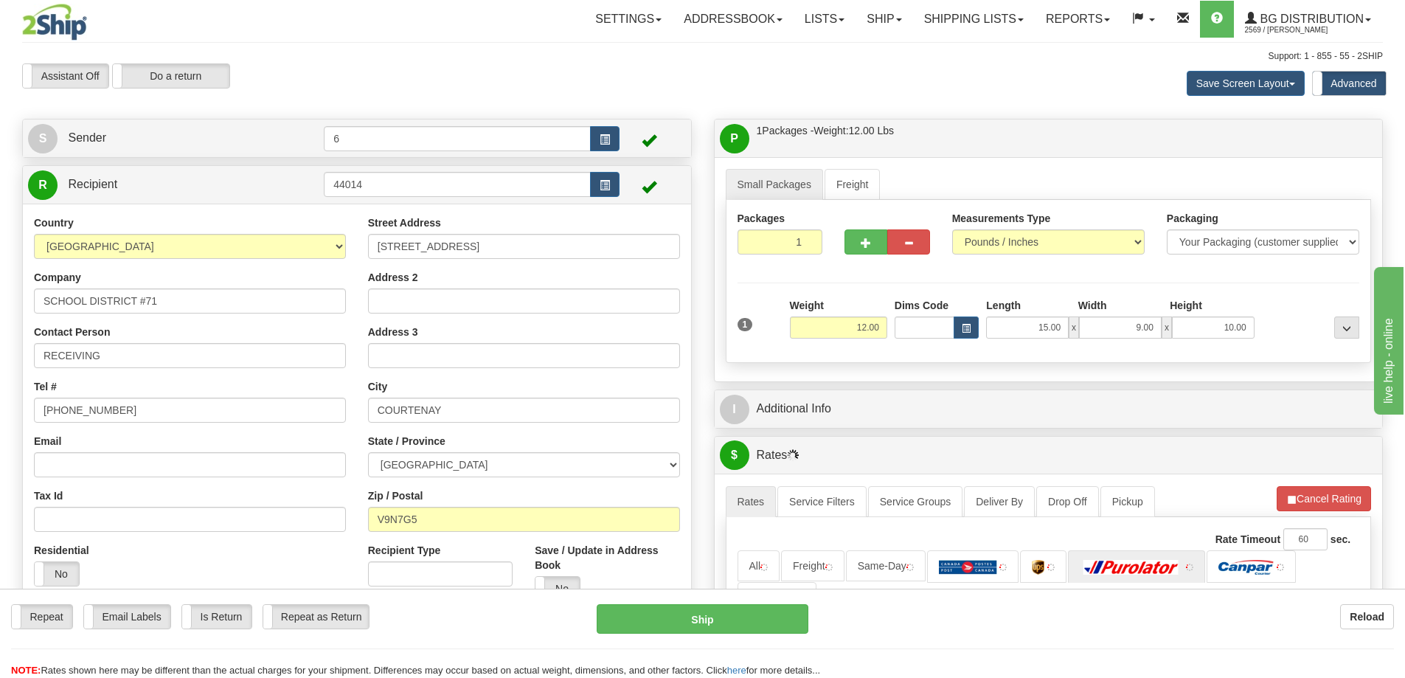
click at [1169, 395] on div "I Additional Info" at bounding box center [1049, 409] width 668 height 38
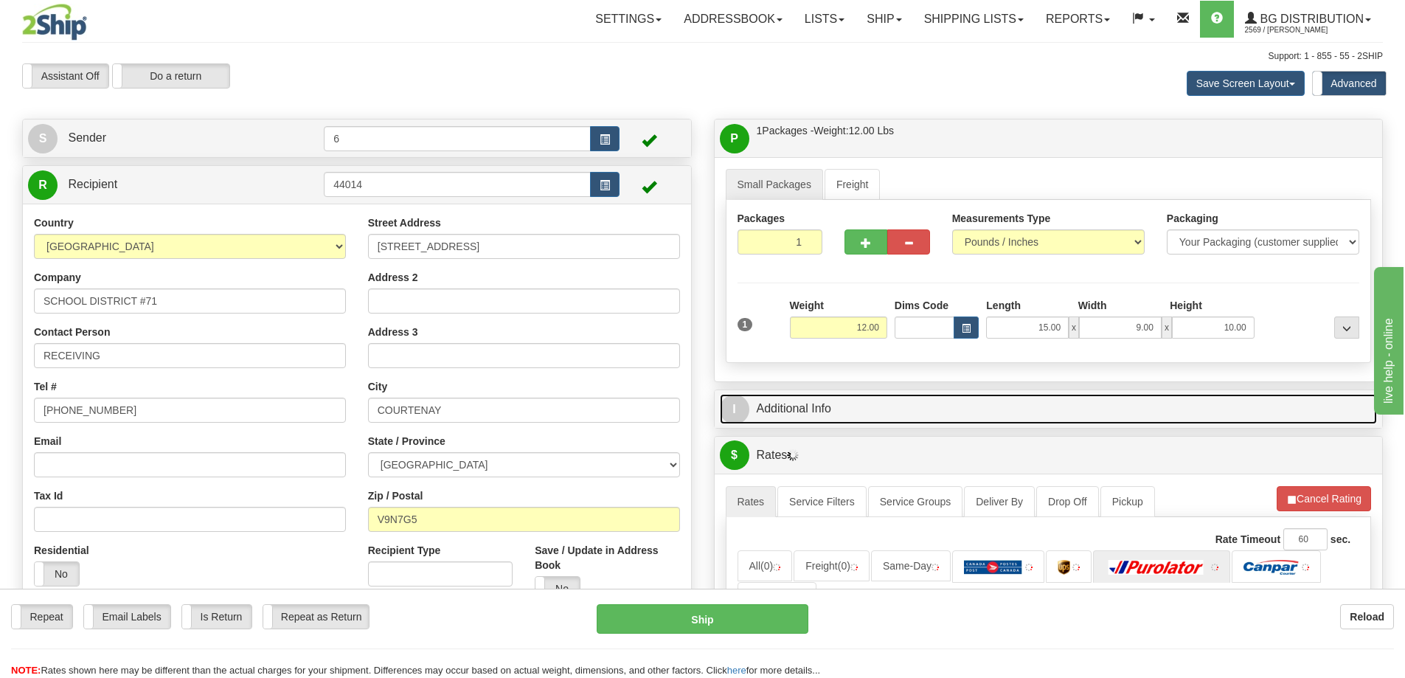
click at [1047, 423] on link "I Additional Info" at bounding box center [1049, 409] width 658 height 30
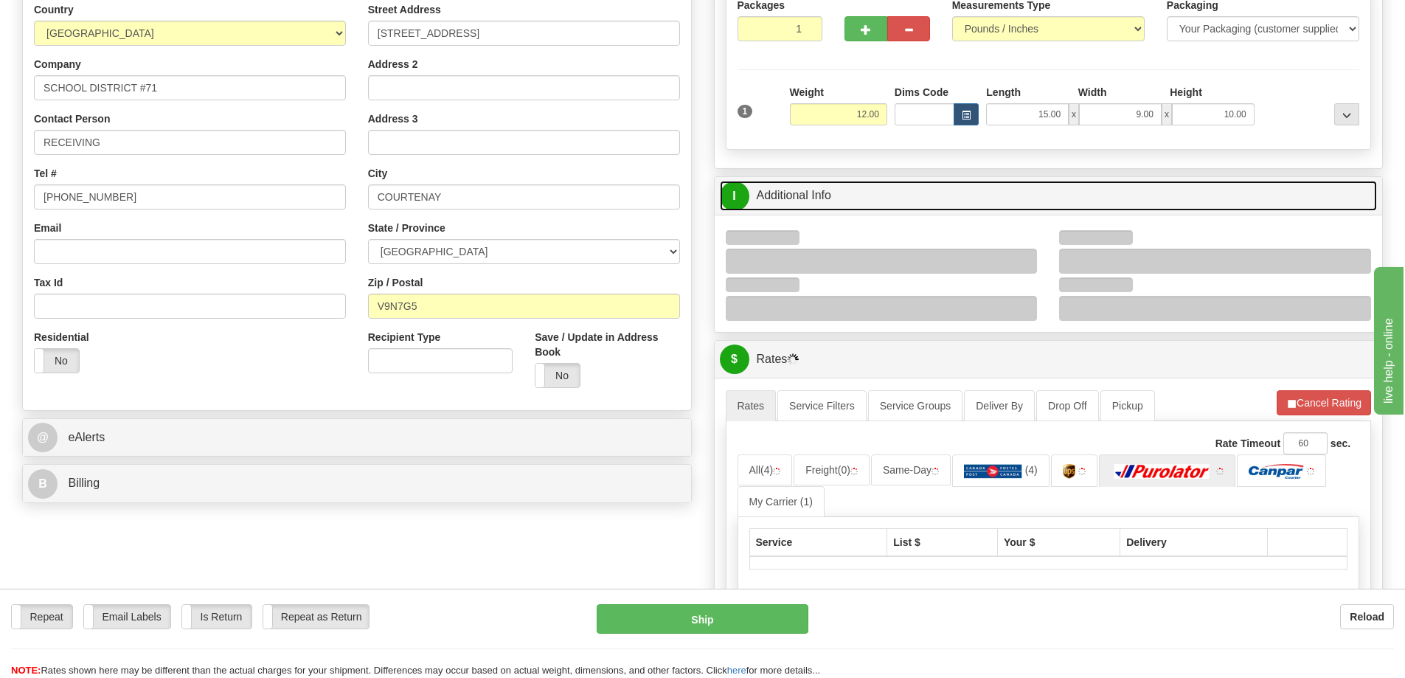
scroll to position [221, 0]
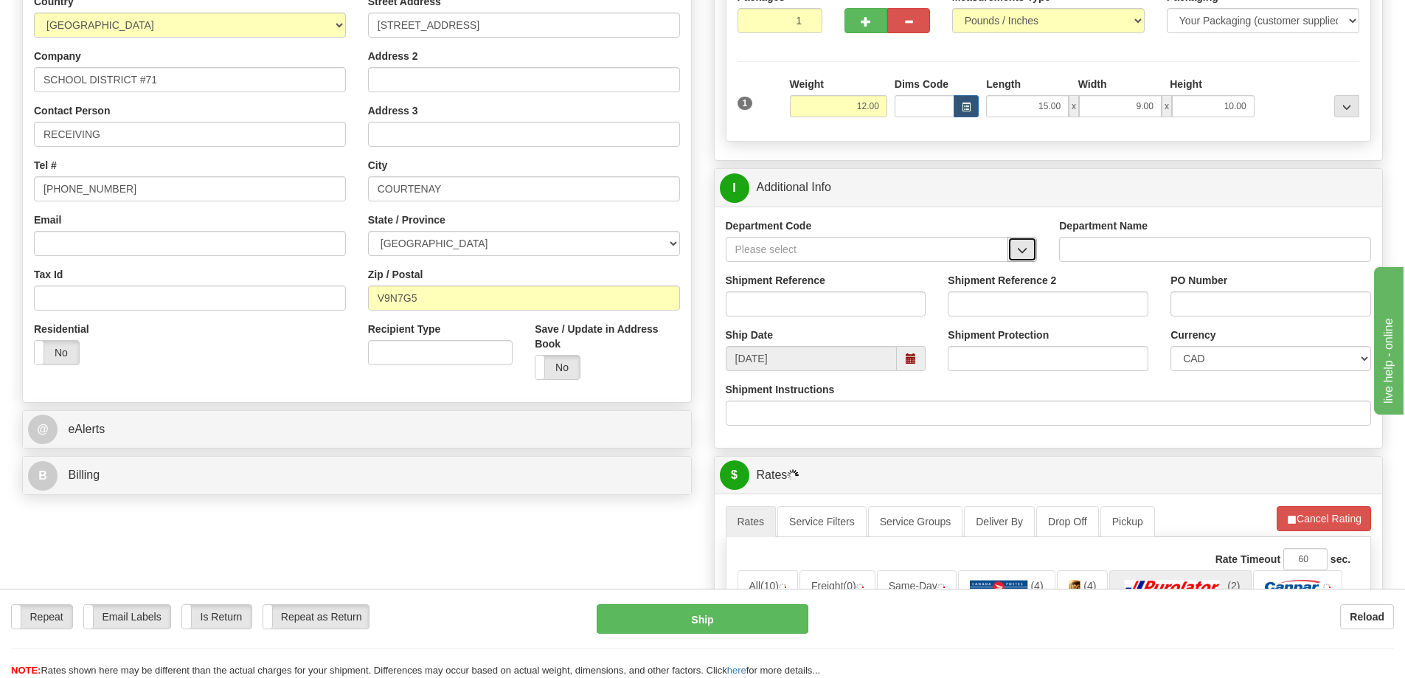
click at [1031, 238] on button "button" at bounding box center [1022, 249] width 30 height 25
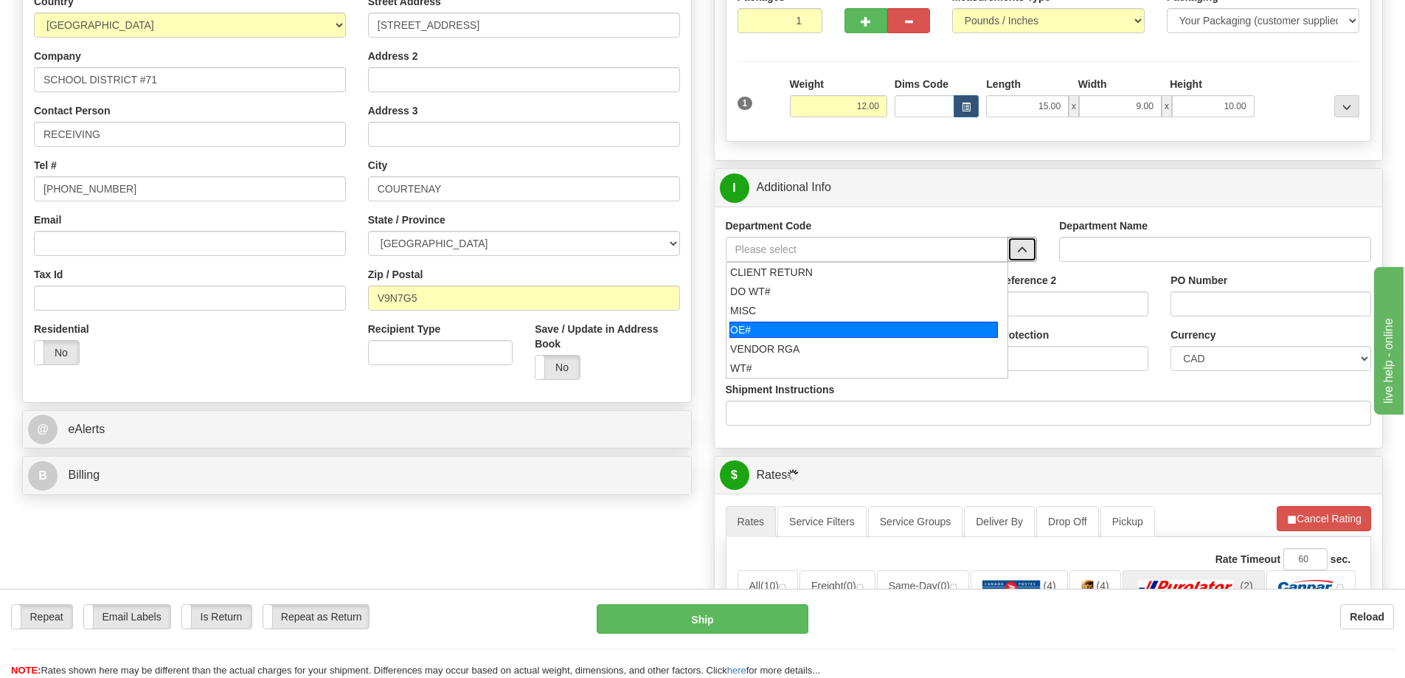
click at [800, 327] on div "OE#" at bounding box center [863, 330] width 268 height 16
type input "OE#"
type input "ORDERS"
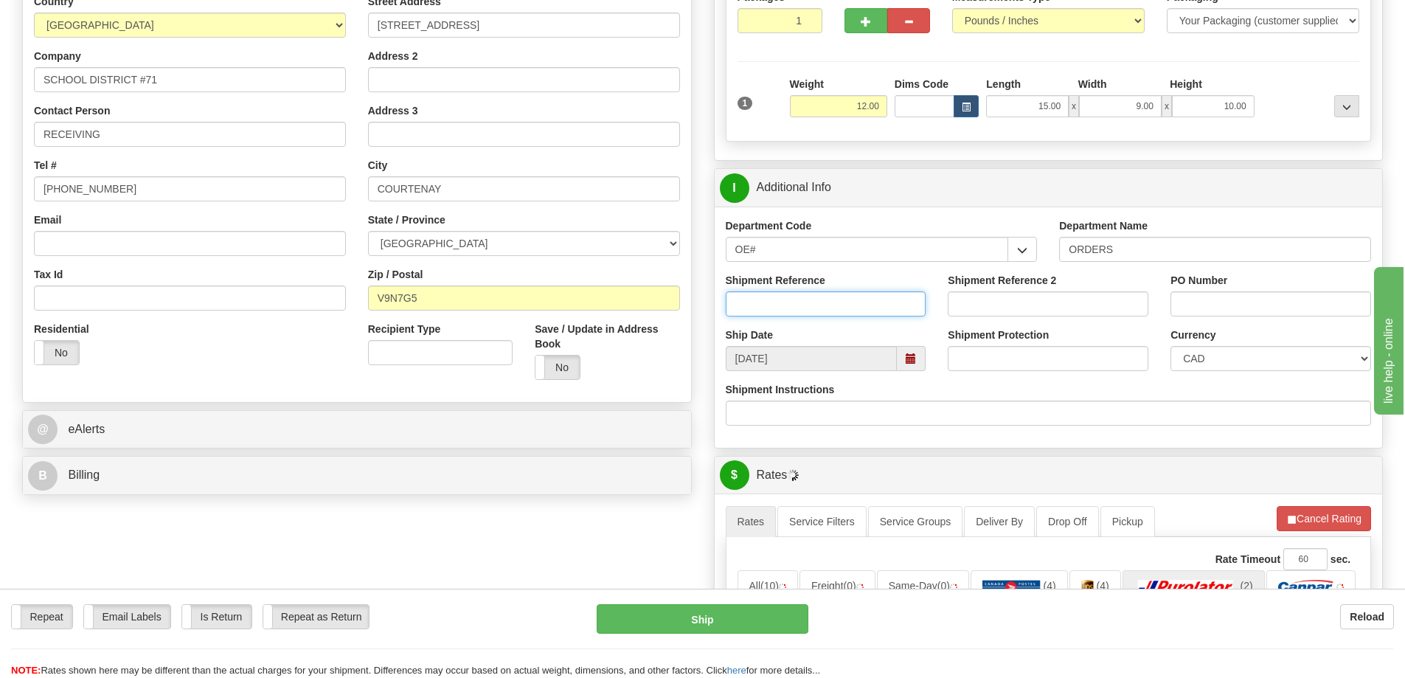
click at [805, 302] on input "Shipment Reference" at bounding box center [826, 303] width 201 height 25
type input "60033583-00"
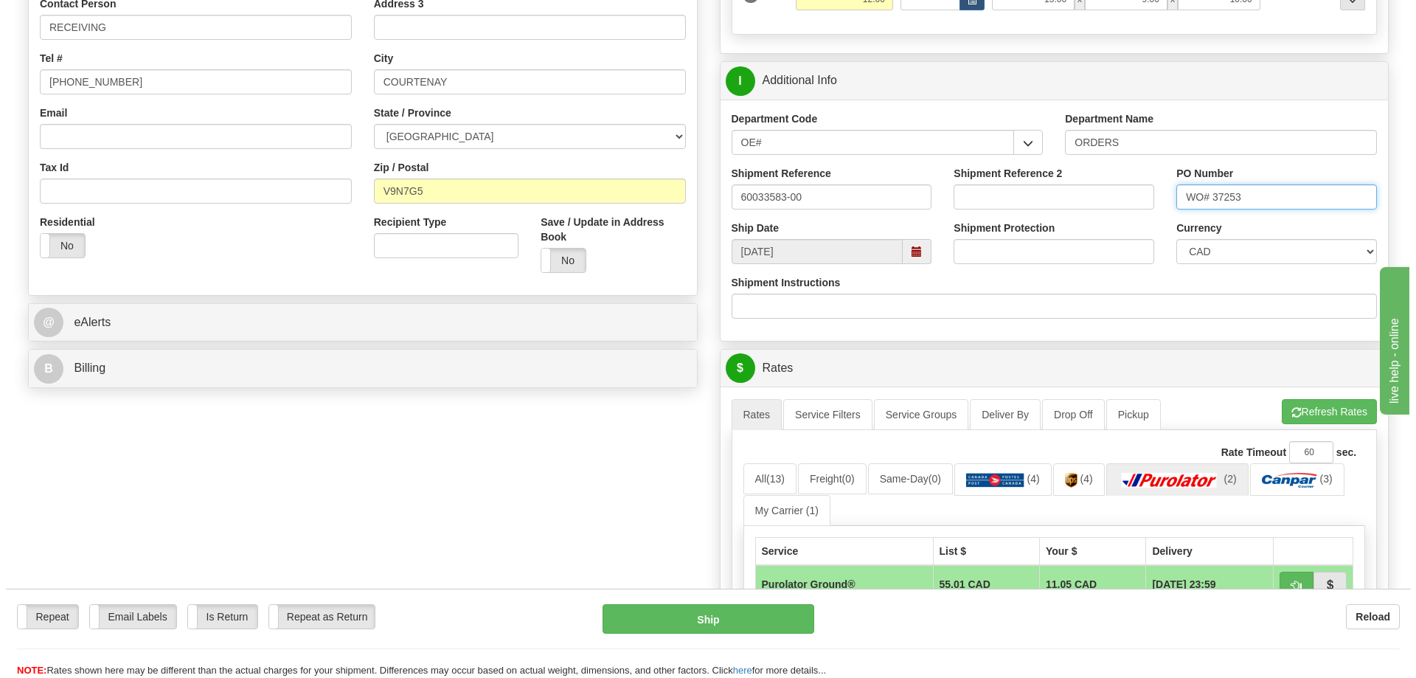
scroll to position [443, 0]
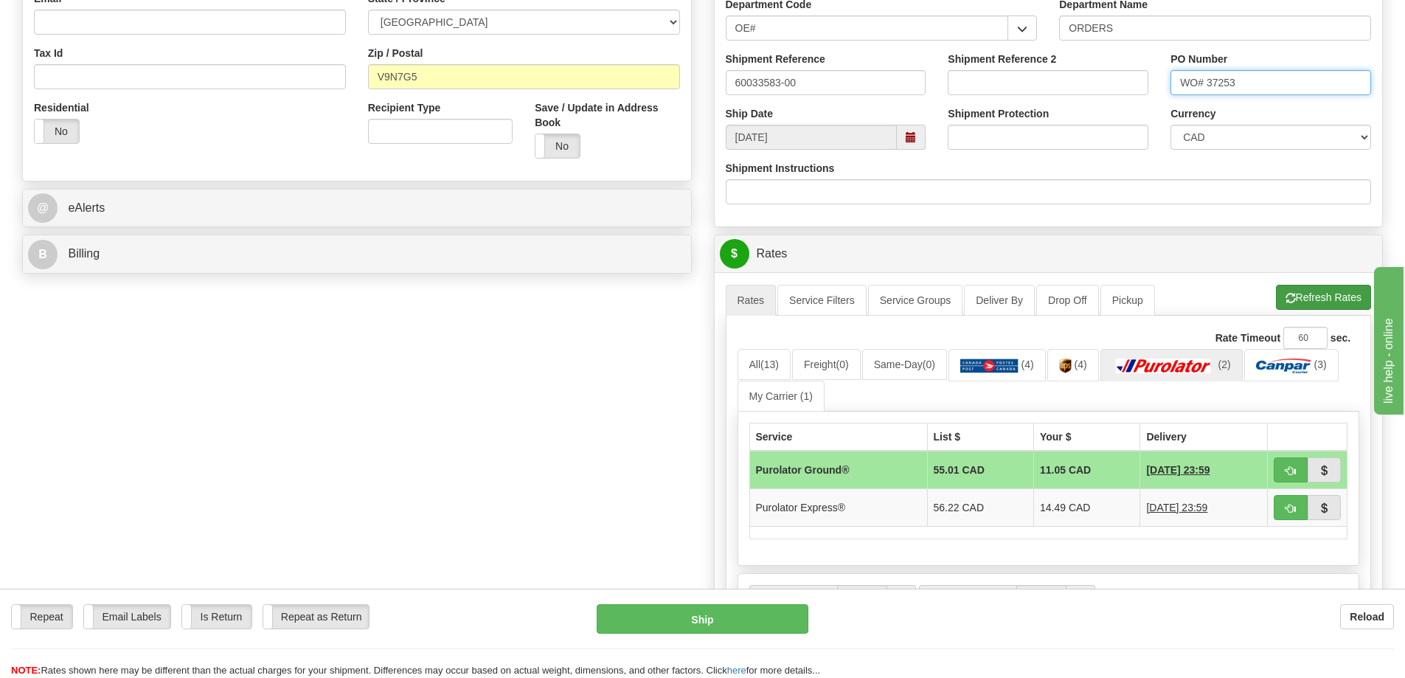
type input "WO# 37253"
drag, startPoint x: 1326, startPoint y: 299, endPoint x: 1327, endPoint y: 314, distance: 14.8
click at [1327, 313] on ul "Rates Service Filters Service Groups Deliver By Drop Off Pickup Refresh Rates C…" at bounding box center [1049, 300] width 646 height 31
click at [1280, 482] on button "button" at bounding box center [1291, 469] width 34 height 25
type input "260"
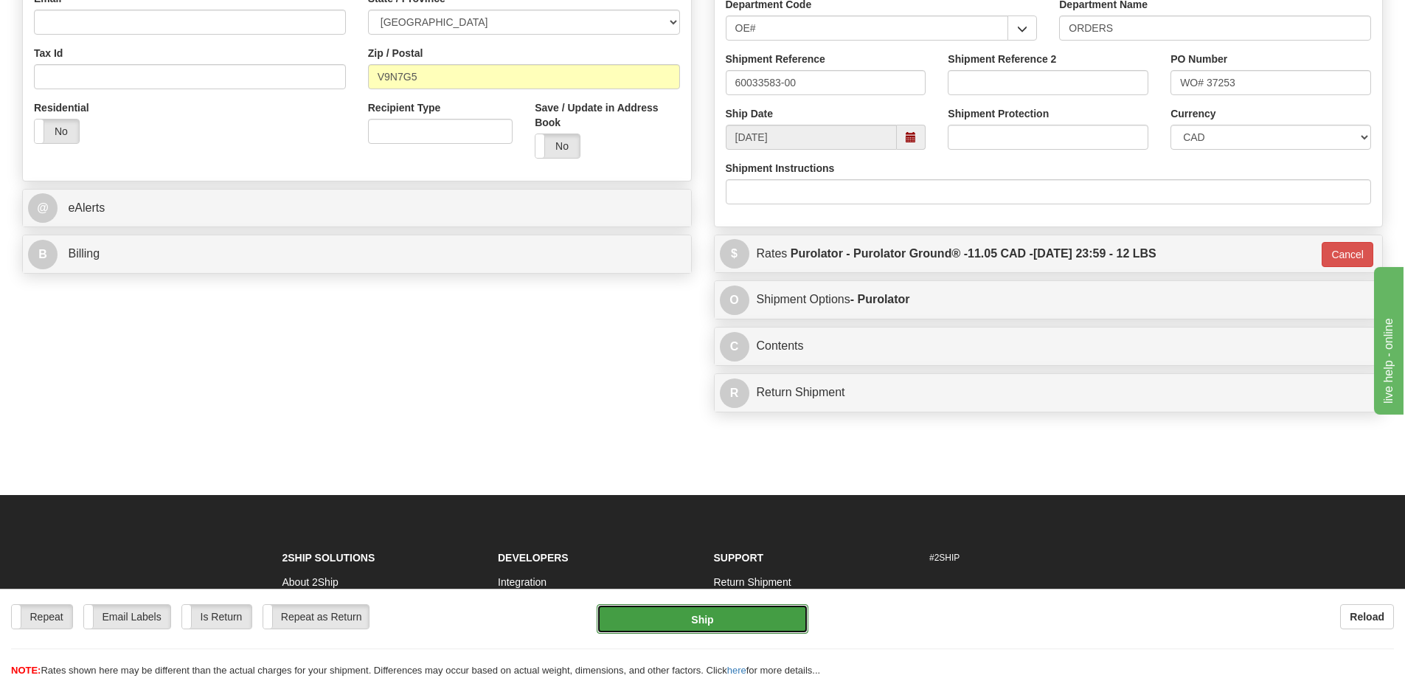
click at [718, 614] on button "Ship" at bounding box center [703, 619] width 212 height 30
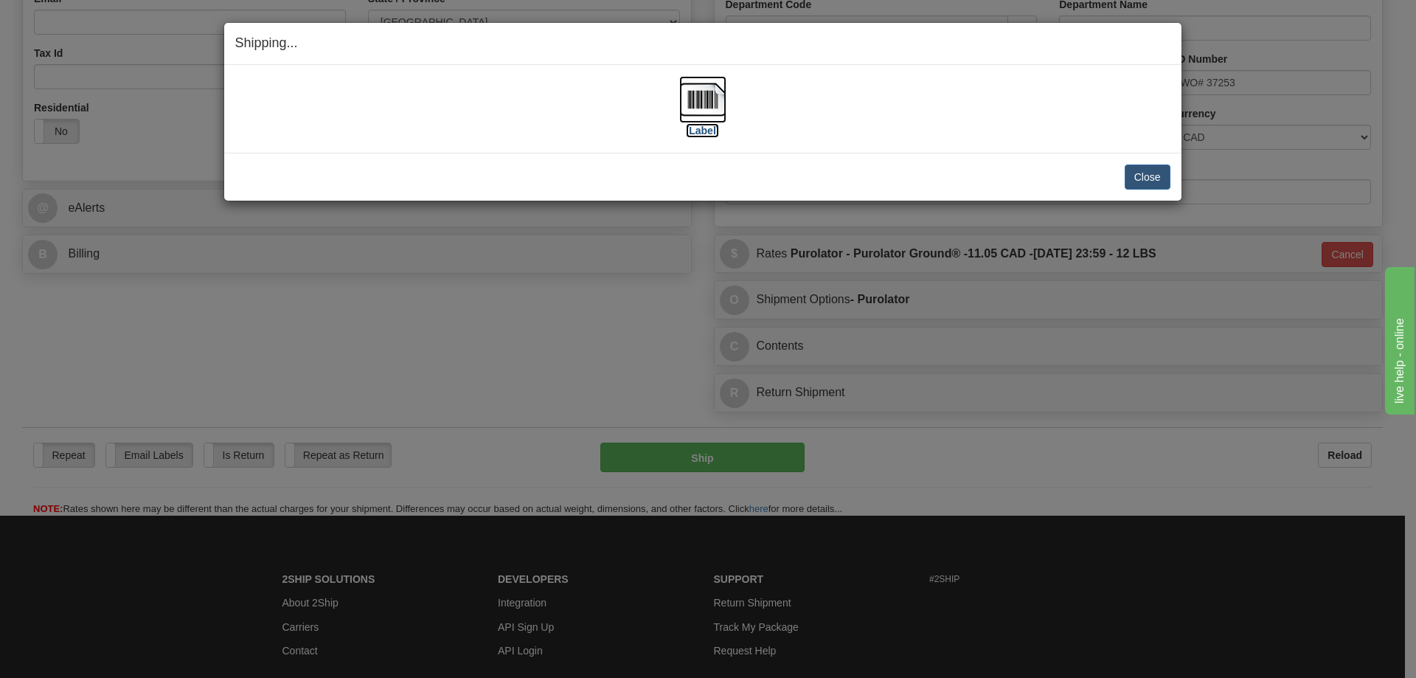
click at [701, 131] on label "[Label]" at bounding box center [703, 130] width 34 height 15
click at [1163, 181] on button "Close" at bounding box center [1148, 176] width 46 height 25
